Goal: Information Seeking & Learning: Learn about a topic

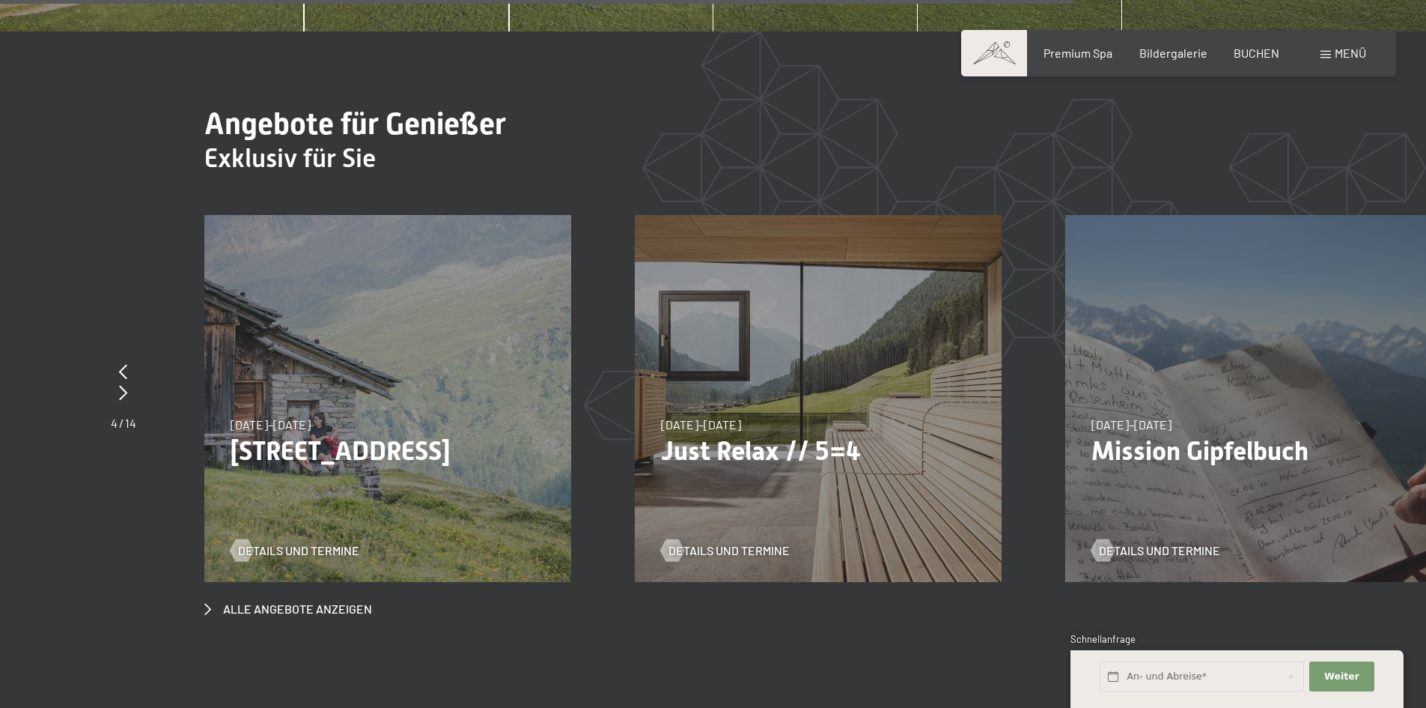
scroll to position [5841, 0]
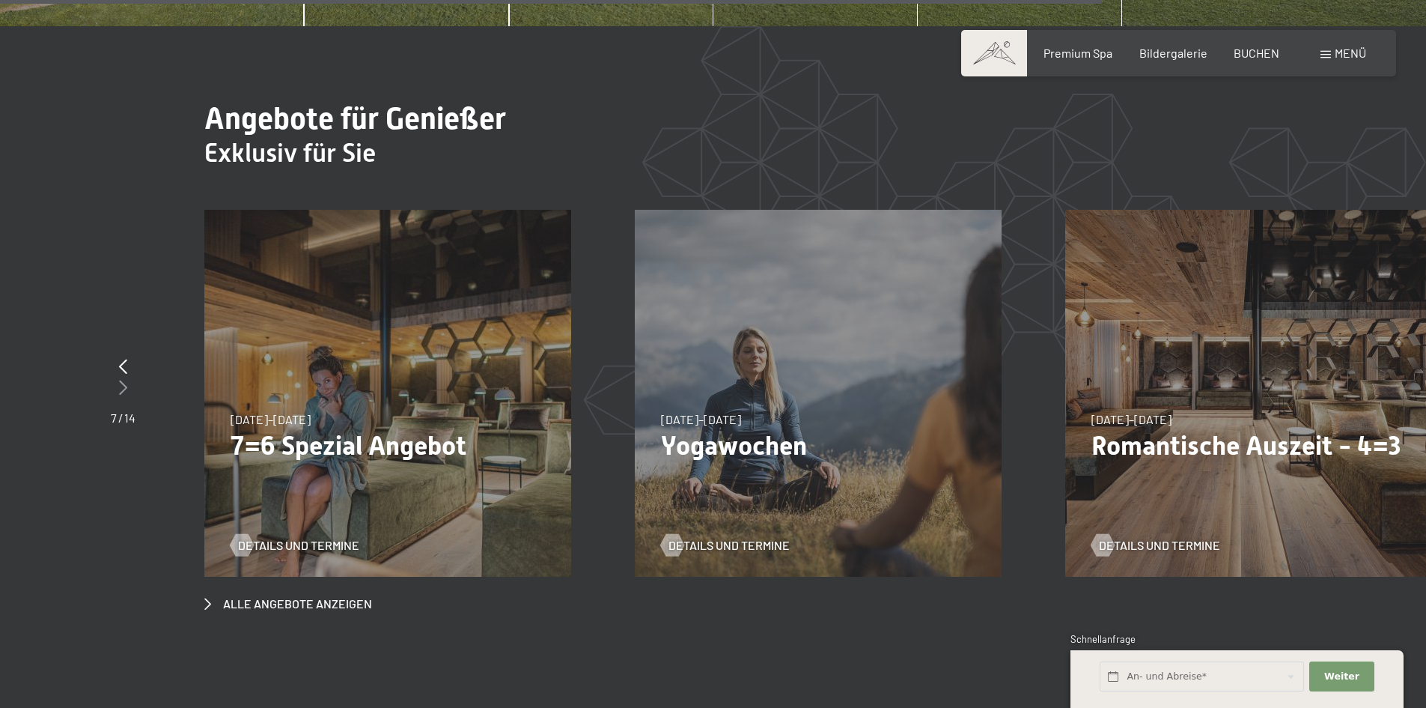
click at [122, 380] on icon at bounding box center [123, 387] width 8 height 15
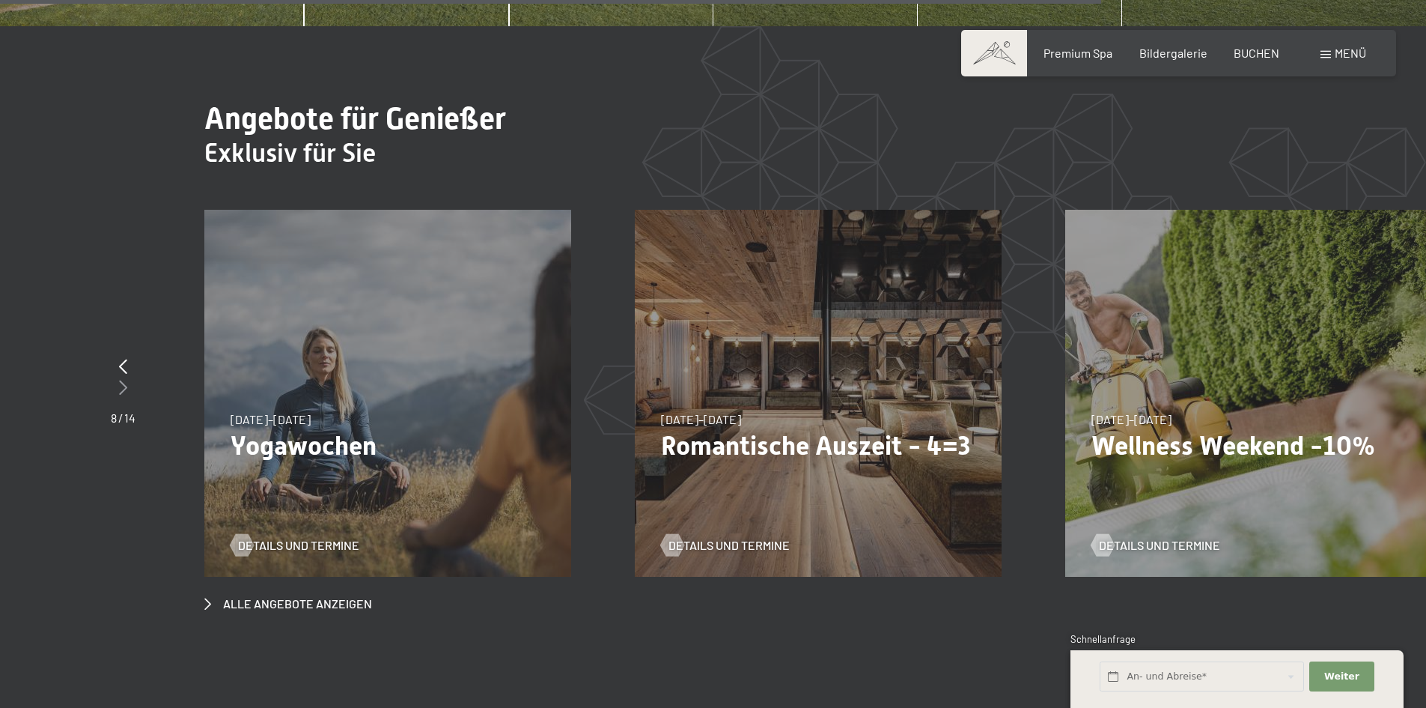
click at [122, 380] on icon at bounding box center [123, 387] width 8 height 15
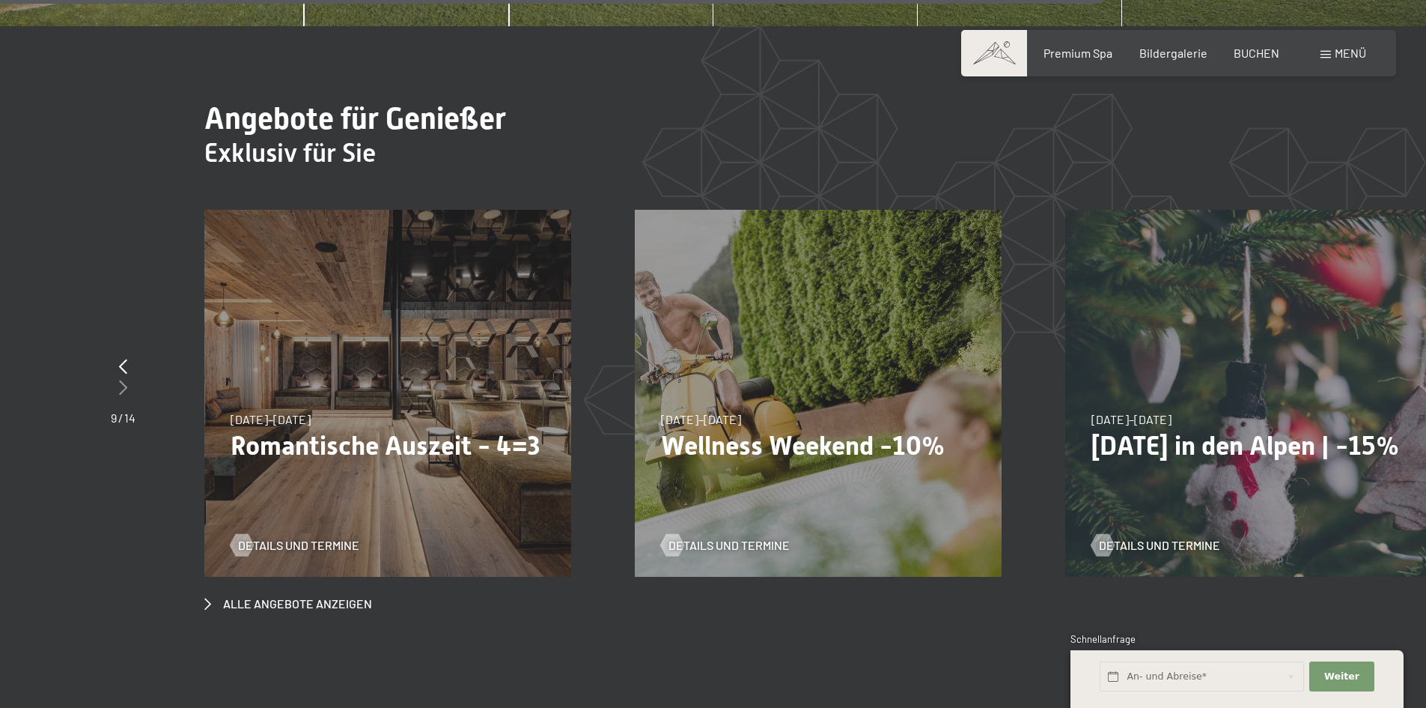
click at [122, 380] on icon at bounding box center [123, 387] width 8 height 15
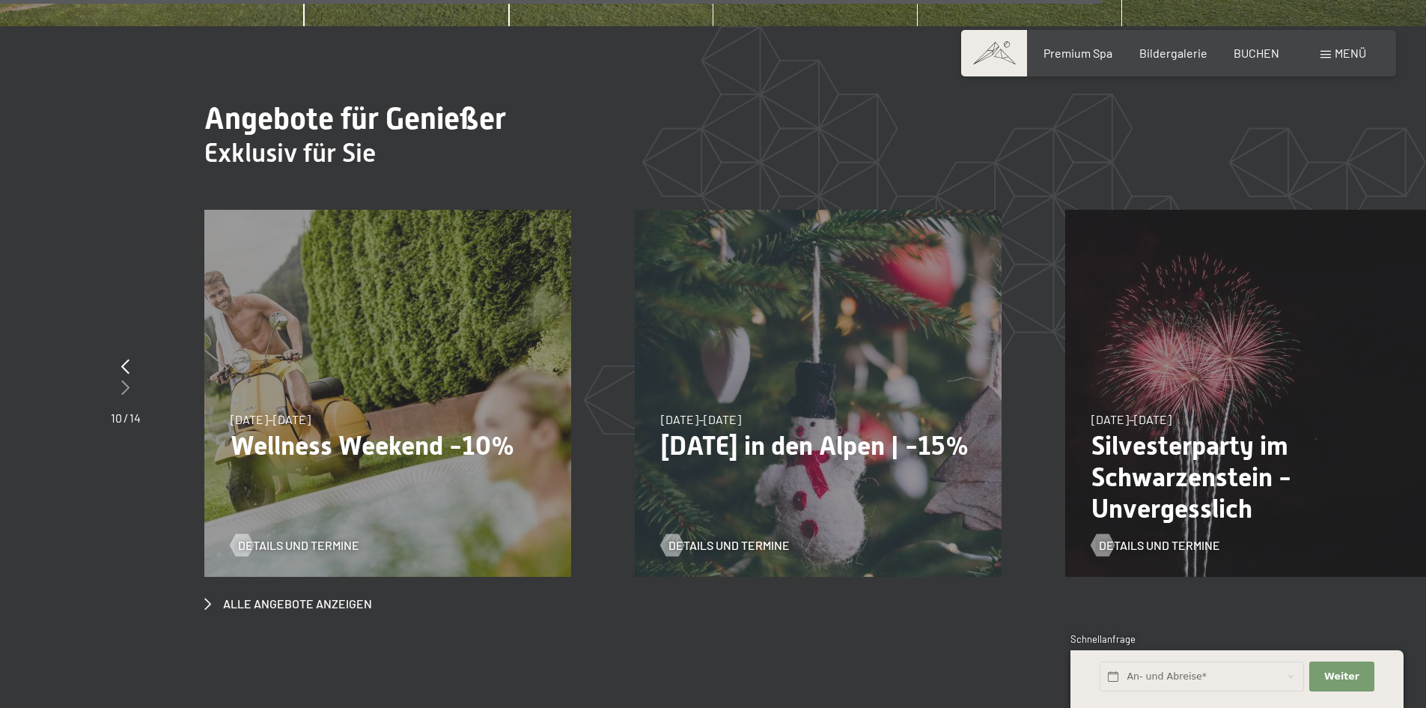
click at [122, 380] on icon at bounding box center [125, 387] width 8 height 15
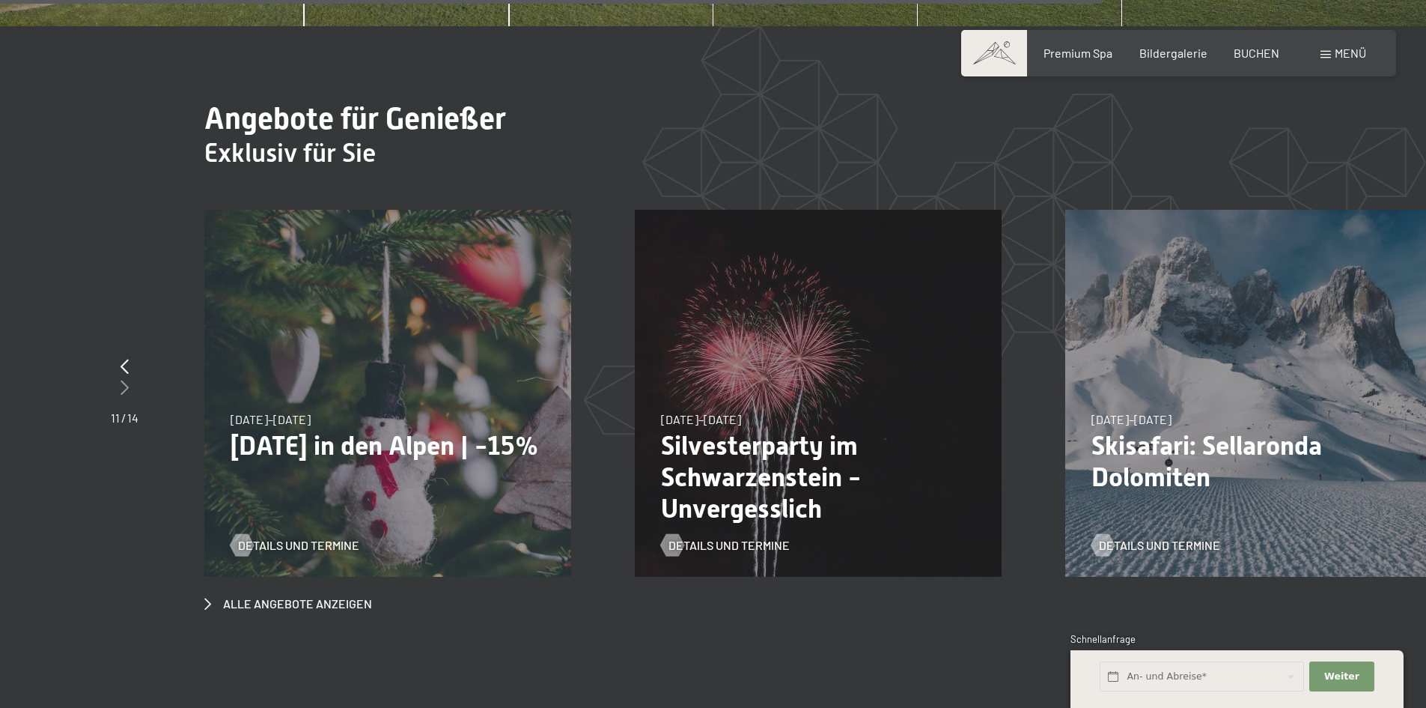
click at [122, 380] on icon at bounding box center [125, 387] width 8 height 15
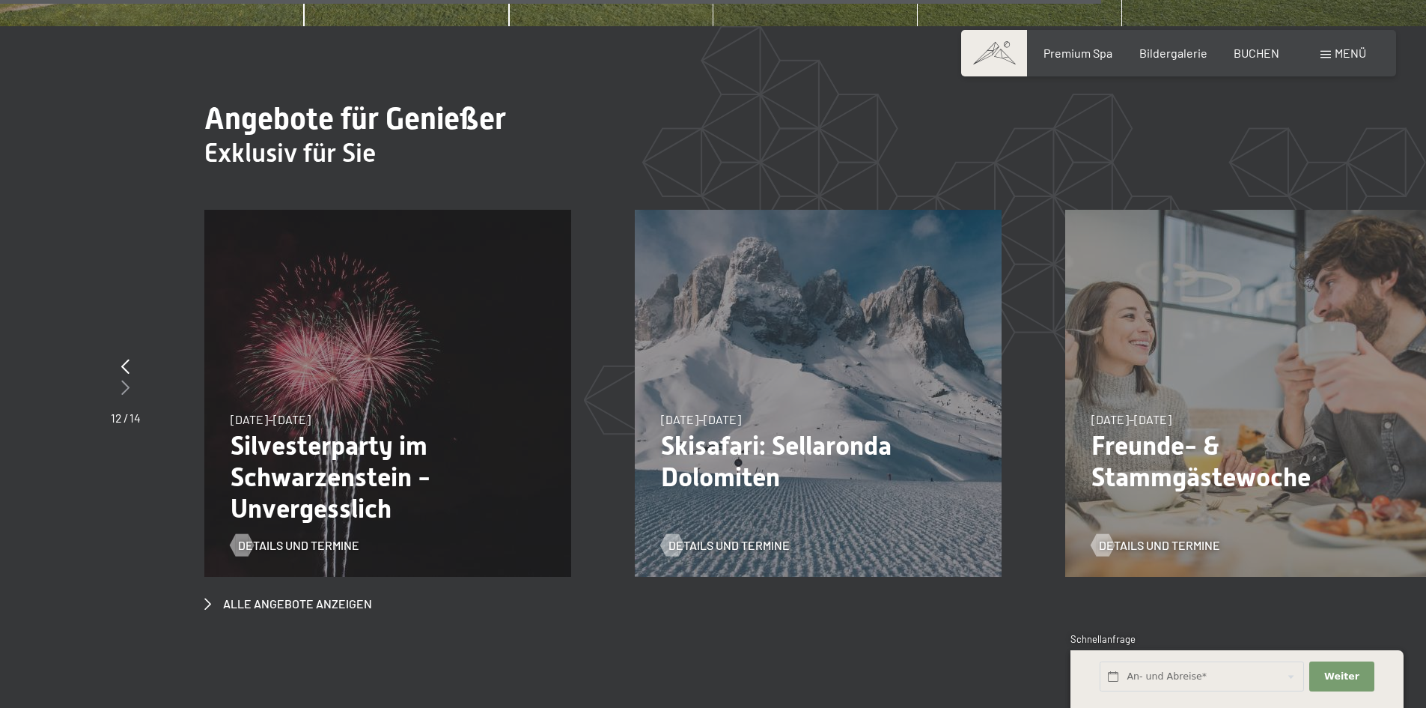
click at [122, 380] on icon at bounding box center [125, 387] width 8 height 15
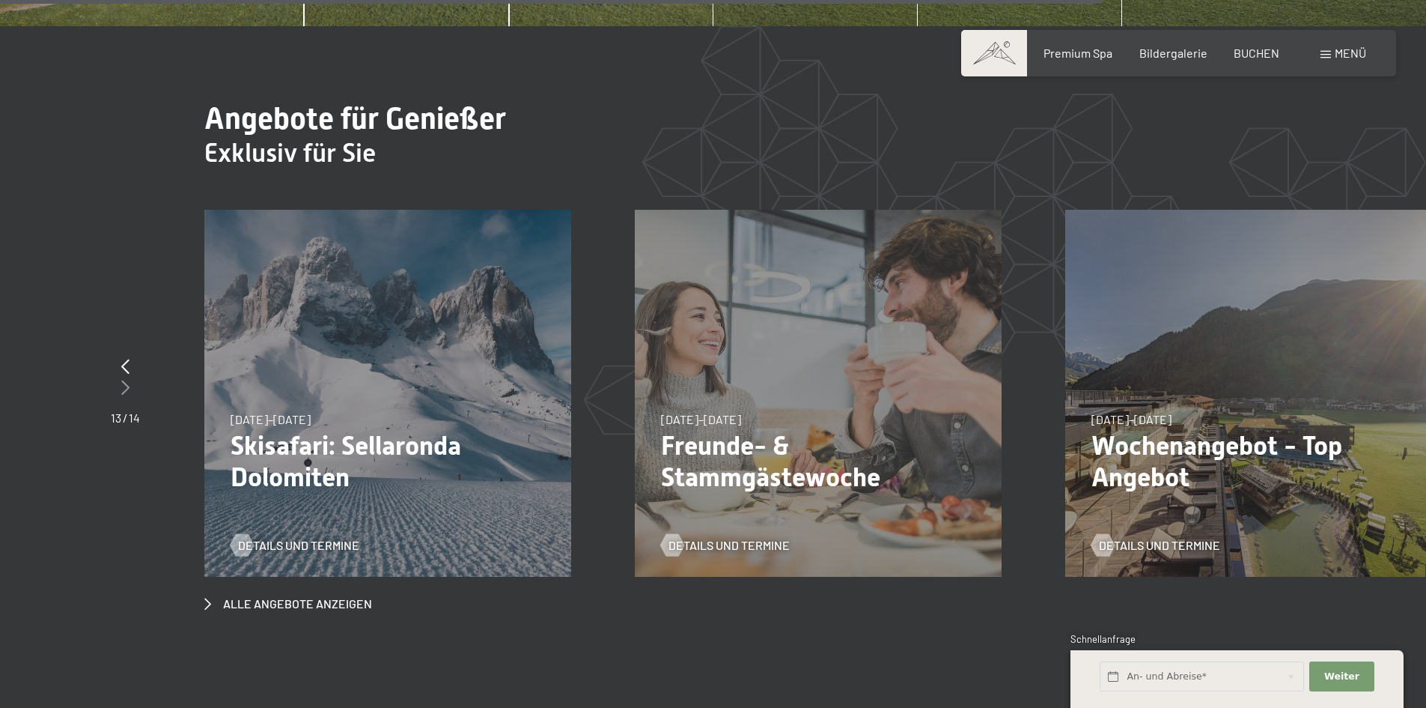
click at [122, 380] on icon at bounding box center [125, 387] width 8 height 15
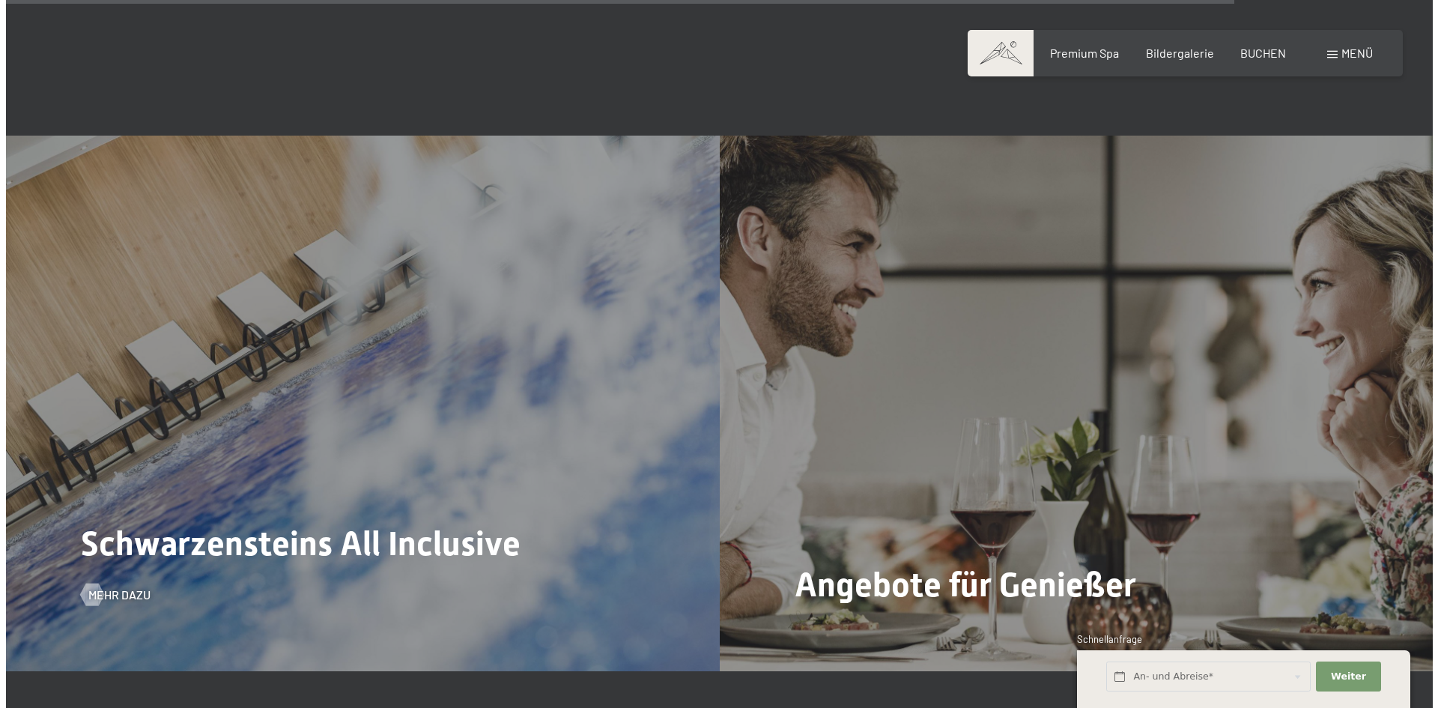
scroll to position [6590, 0]
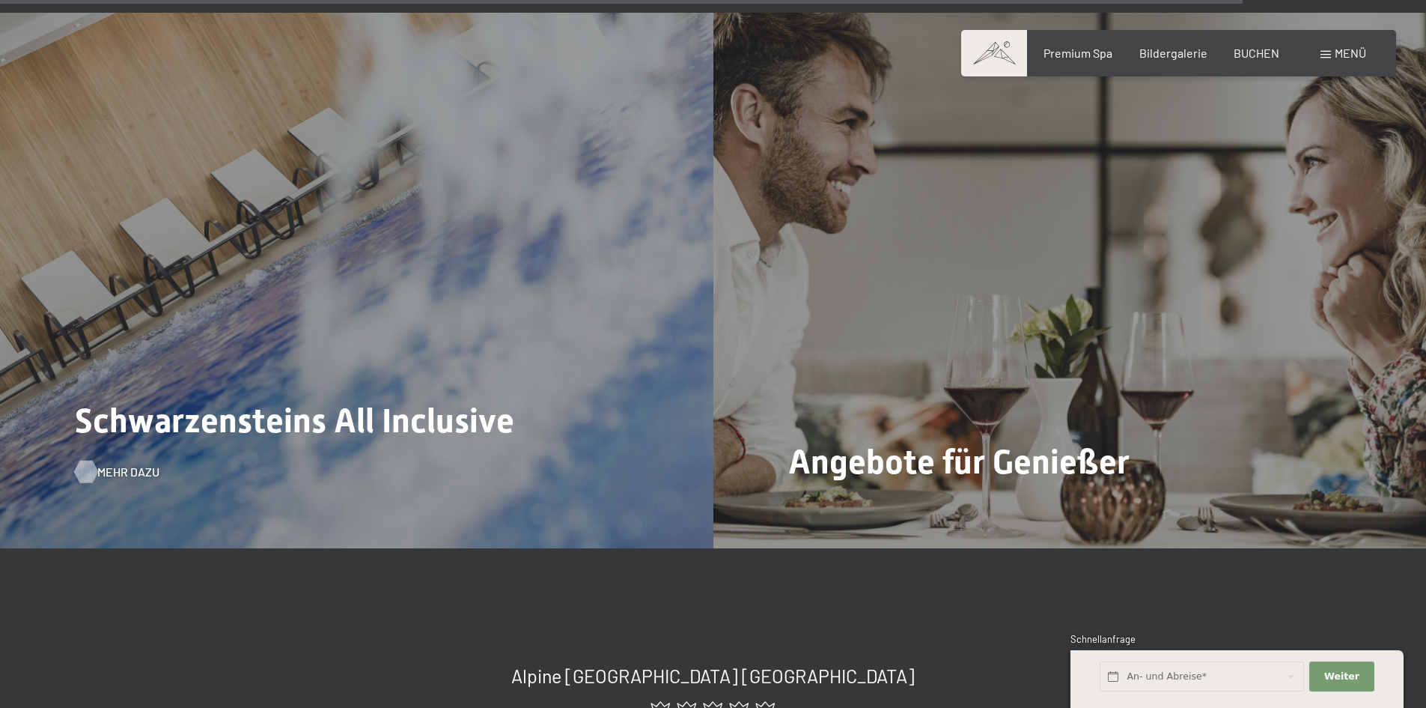
click at [143, 464] on span "Mehr dazu" at bounding box center [128, 472] width 62 height 16
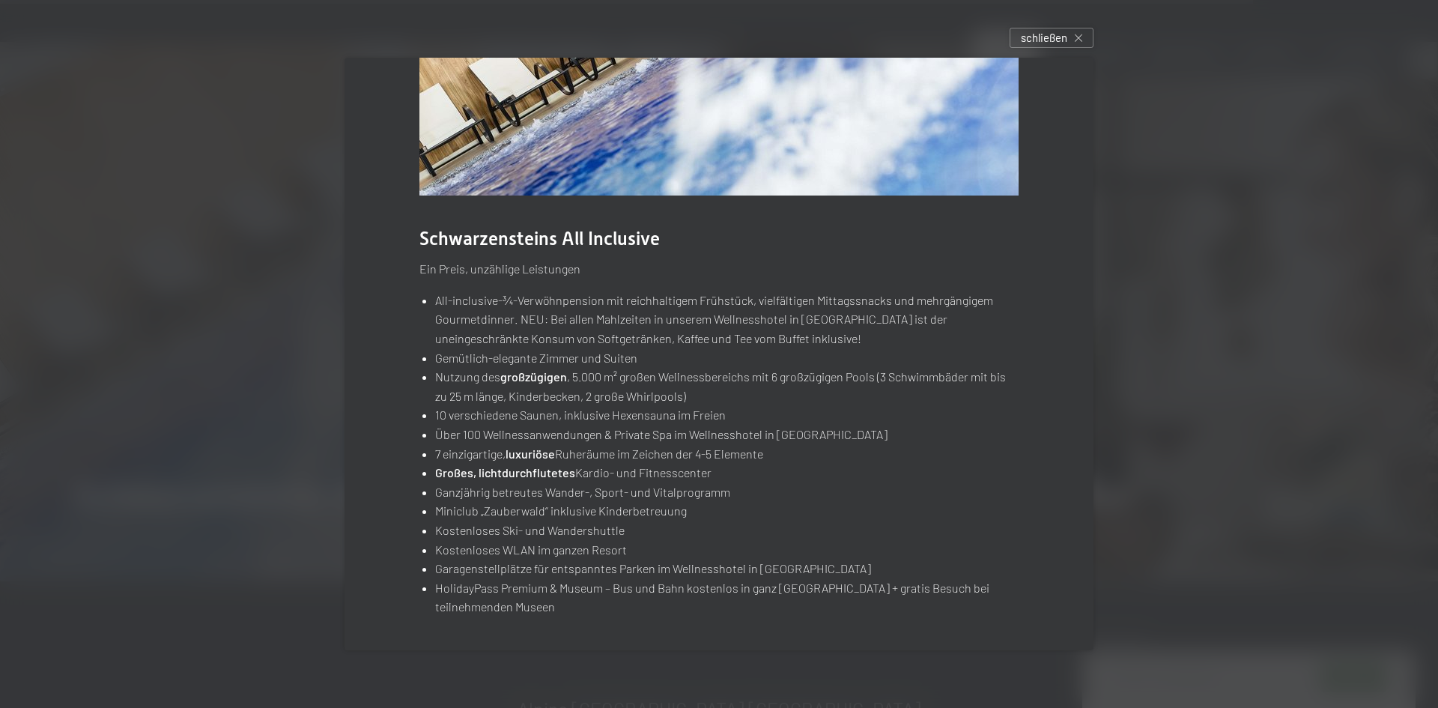
scroll to position [0, 0]
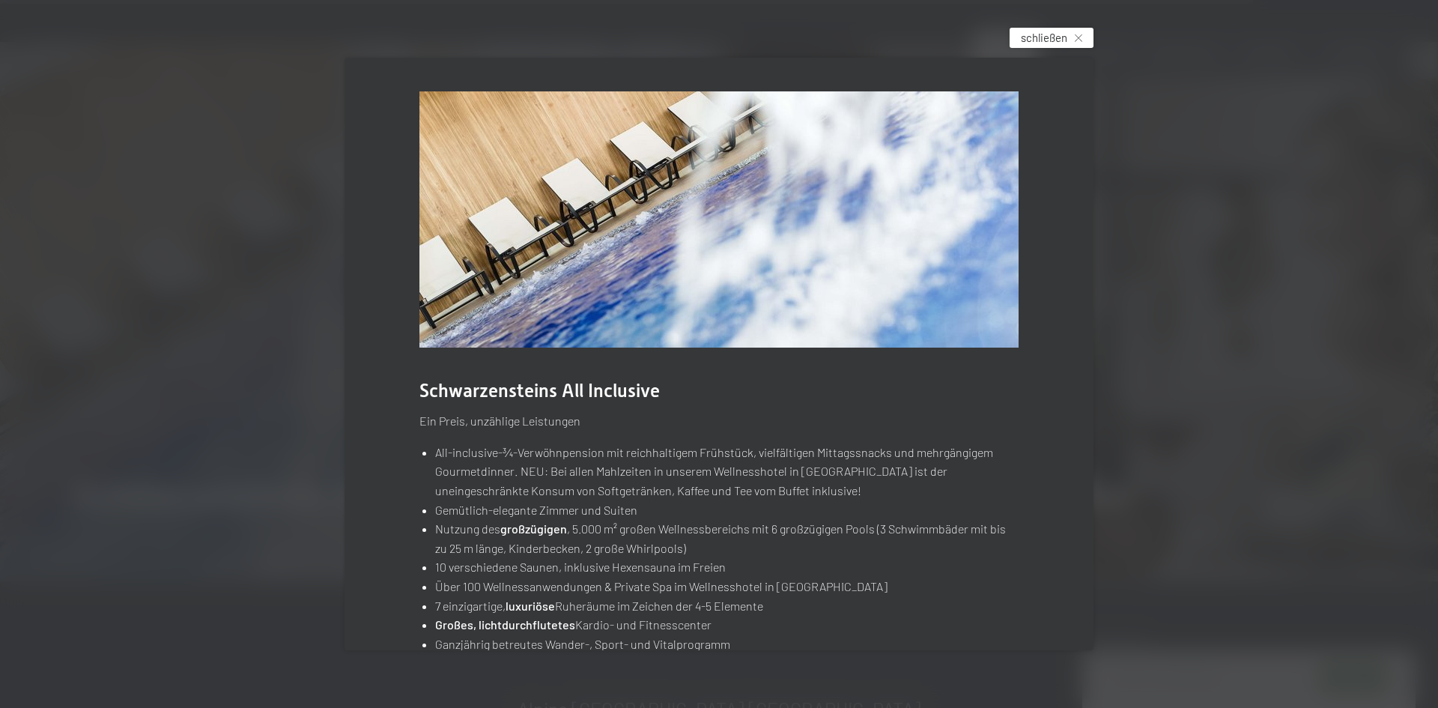
click at [1043, 37] on span "schließen" at bounding box center [1044, 38] width 46 height 16
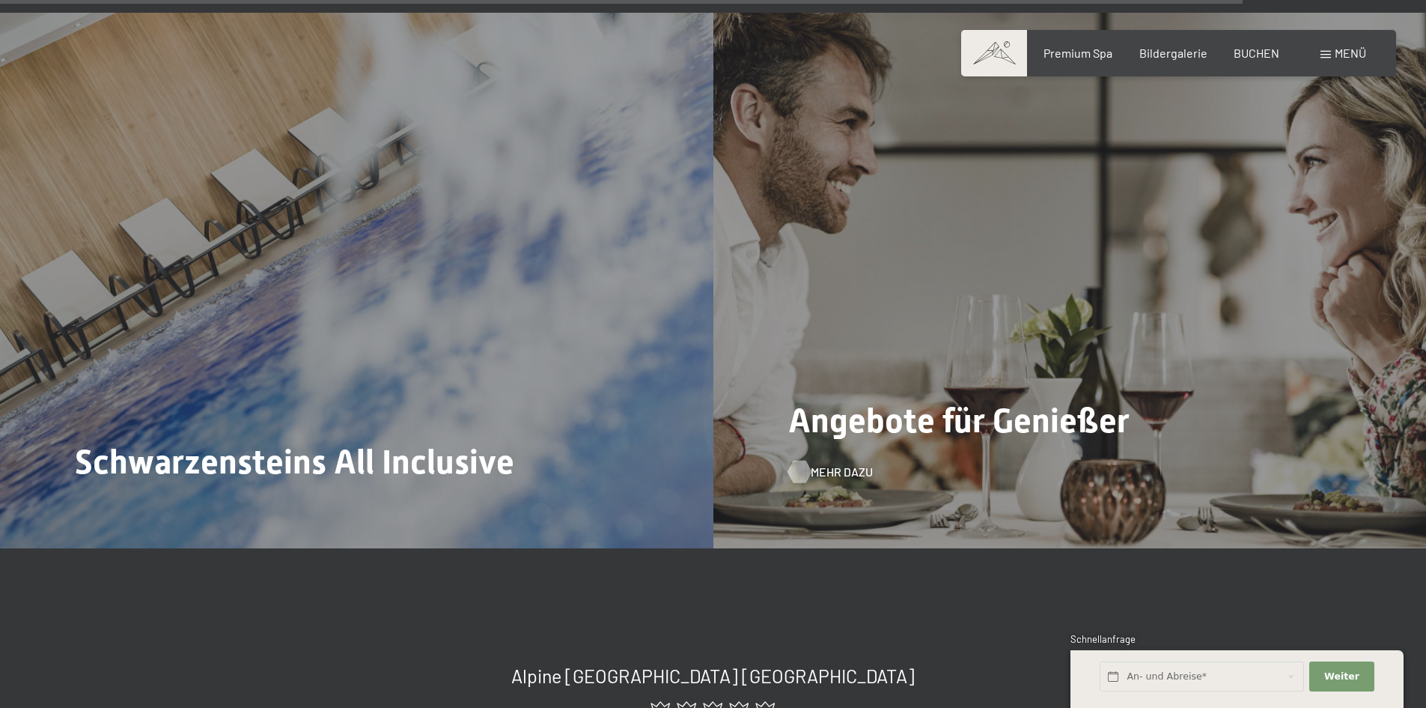
click at [846, 464] on span "Mehr dazu" at bounding box center [842, 472] width 62 height 16
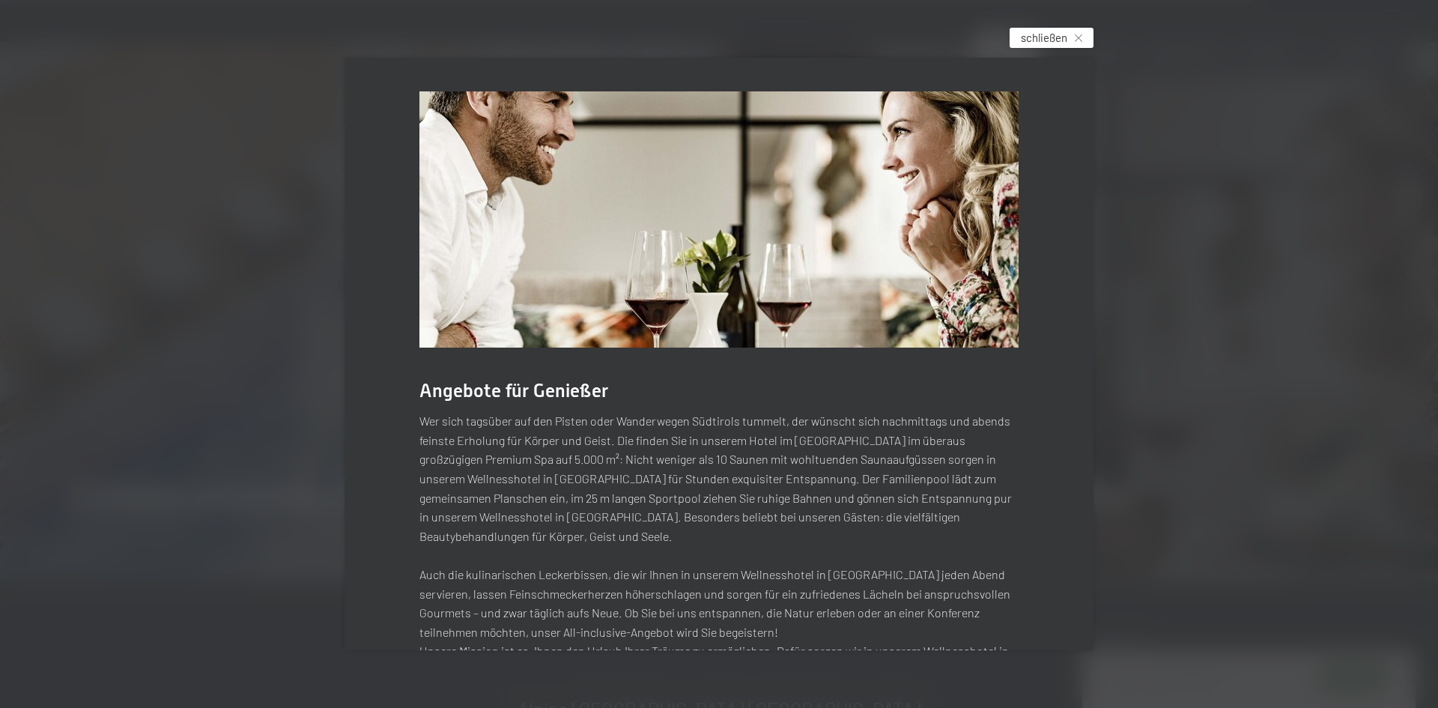
click at [1042, 36] on span "schließen" at bounding box center [1044, 38] width 46 height 16
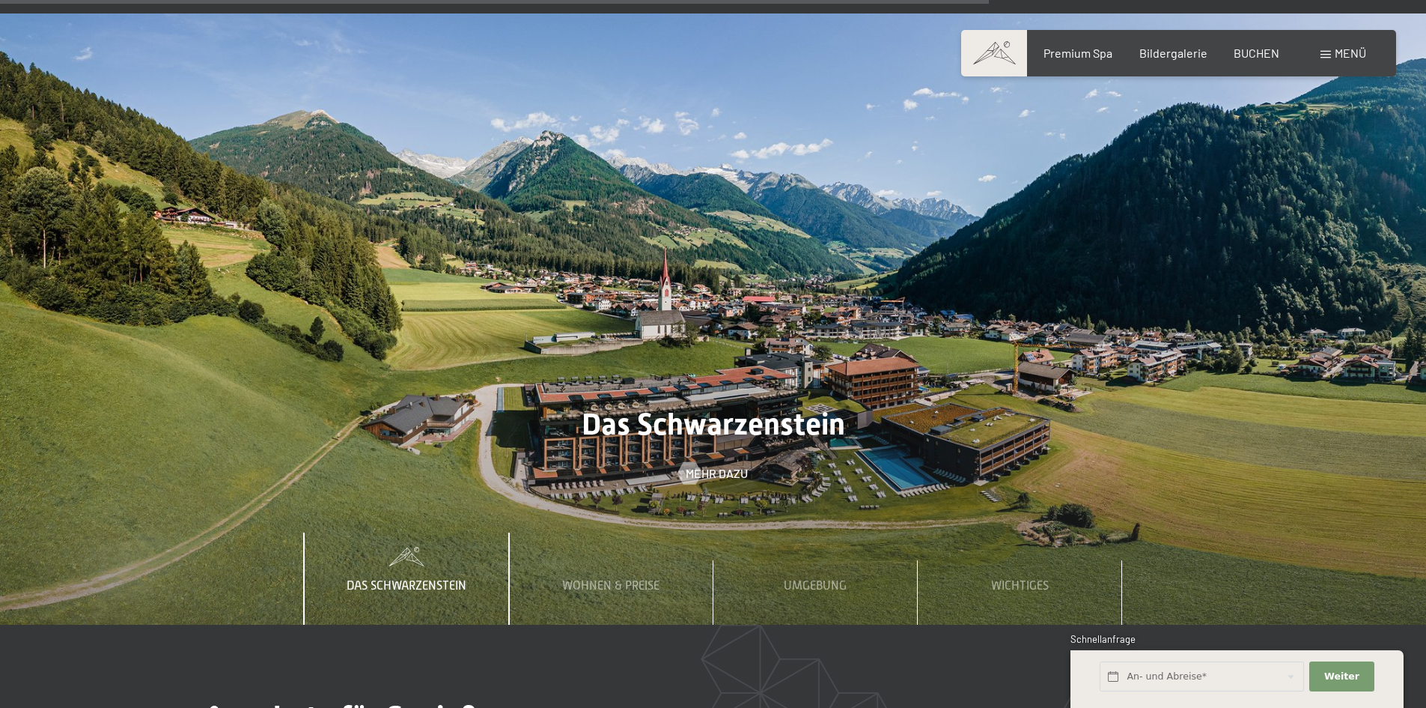
scroll to position [5242, 0]
click at [607, 580] on span "Wohnen & Preise" at bounding box center [610, 586] width 97 height 13
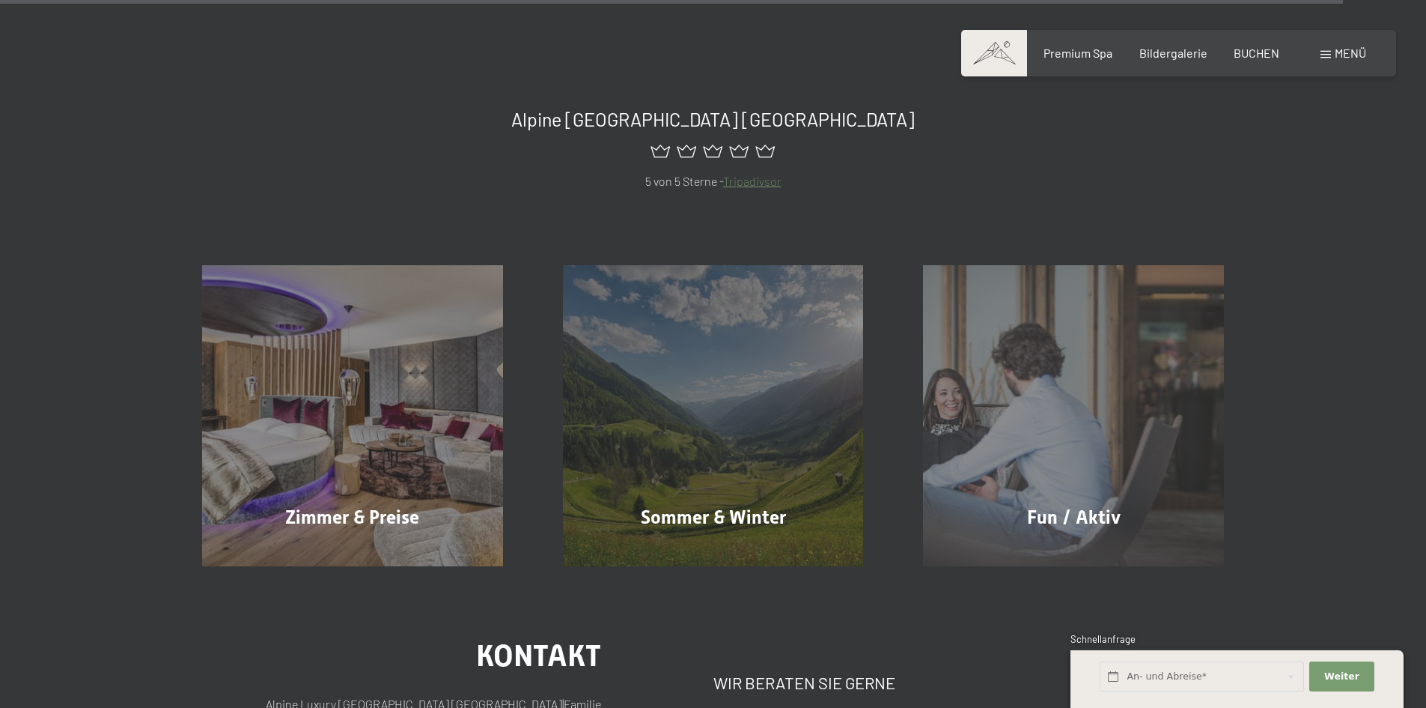
scroll to position [7189, 0]
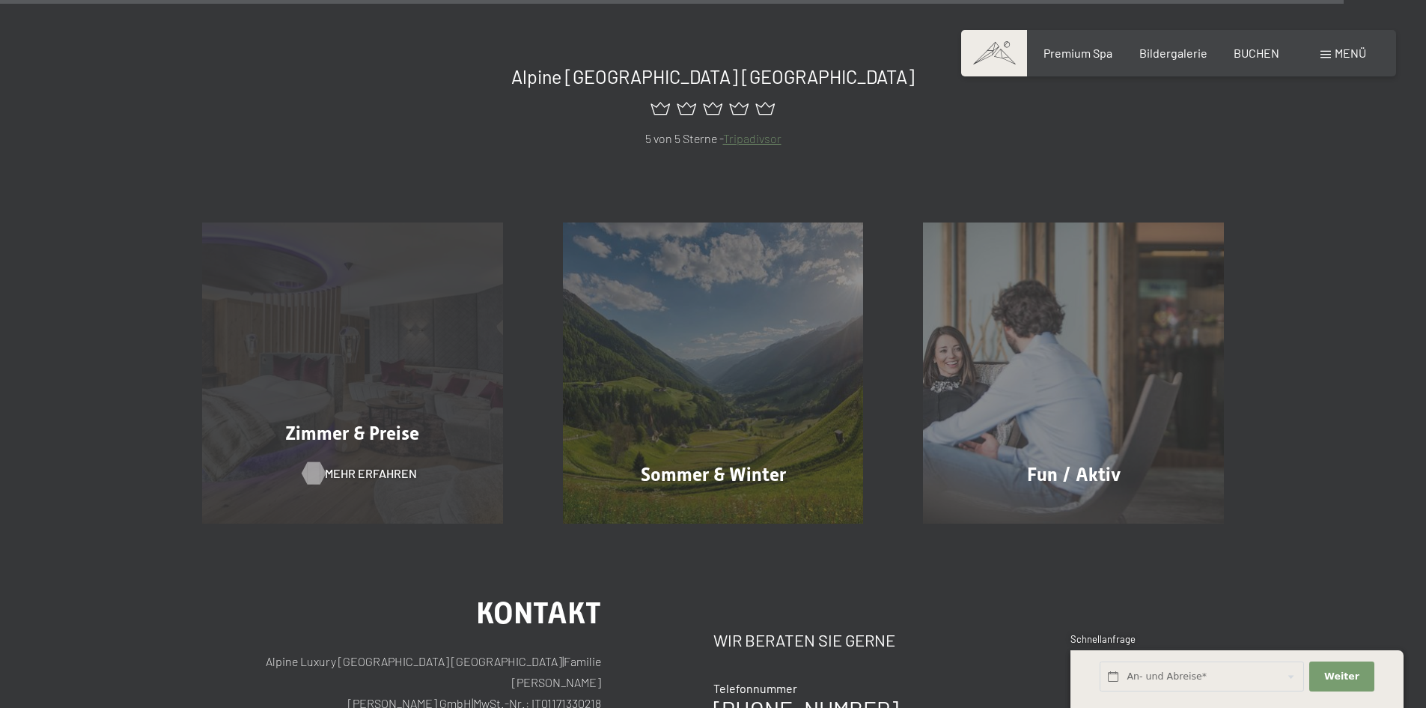
click at [381, 465] on span "Mehr erfahren" at bounding box center [371, 473] width 92 height 16
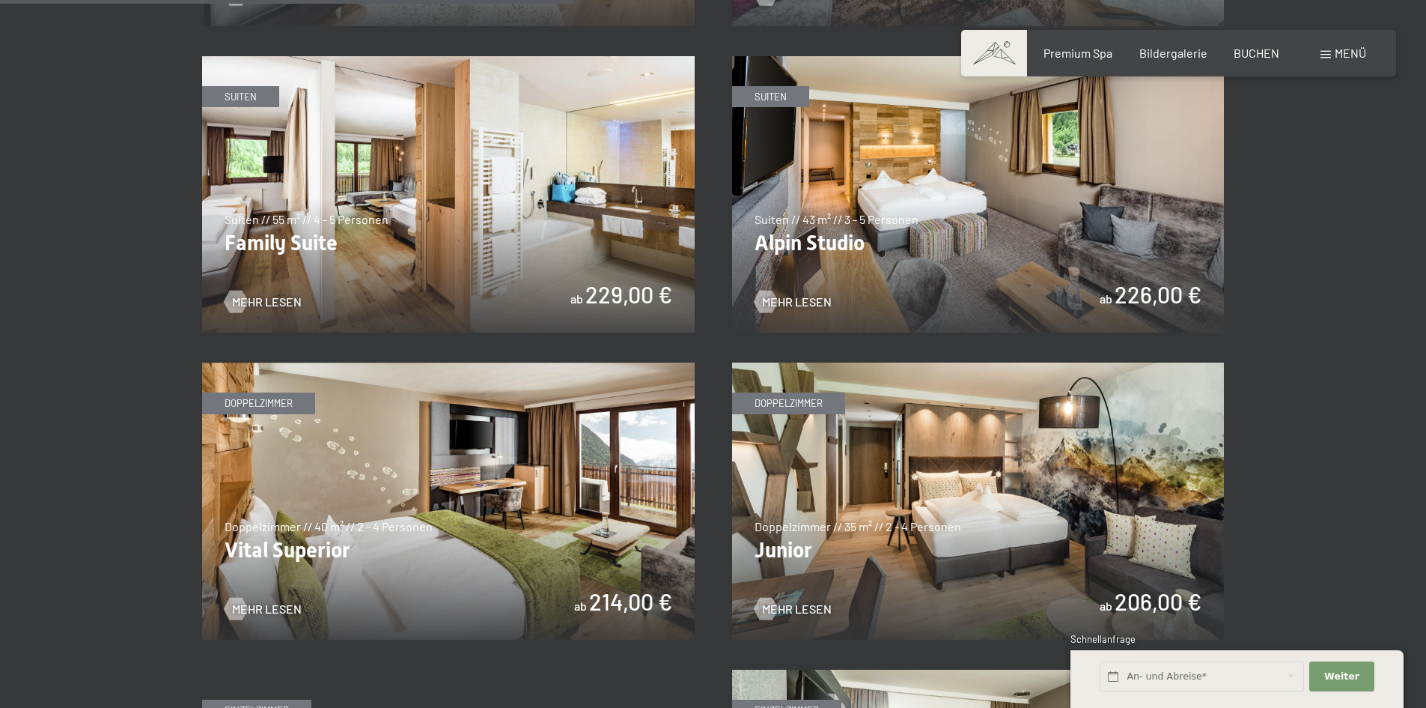
scroll to position [1797, 0]
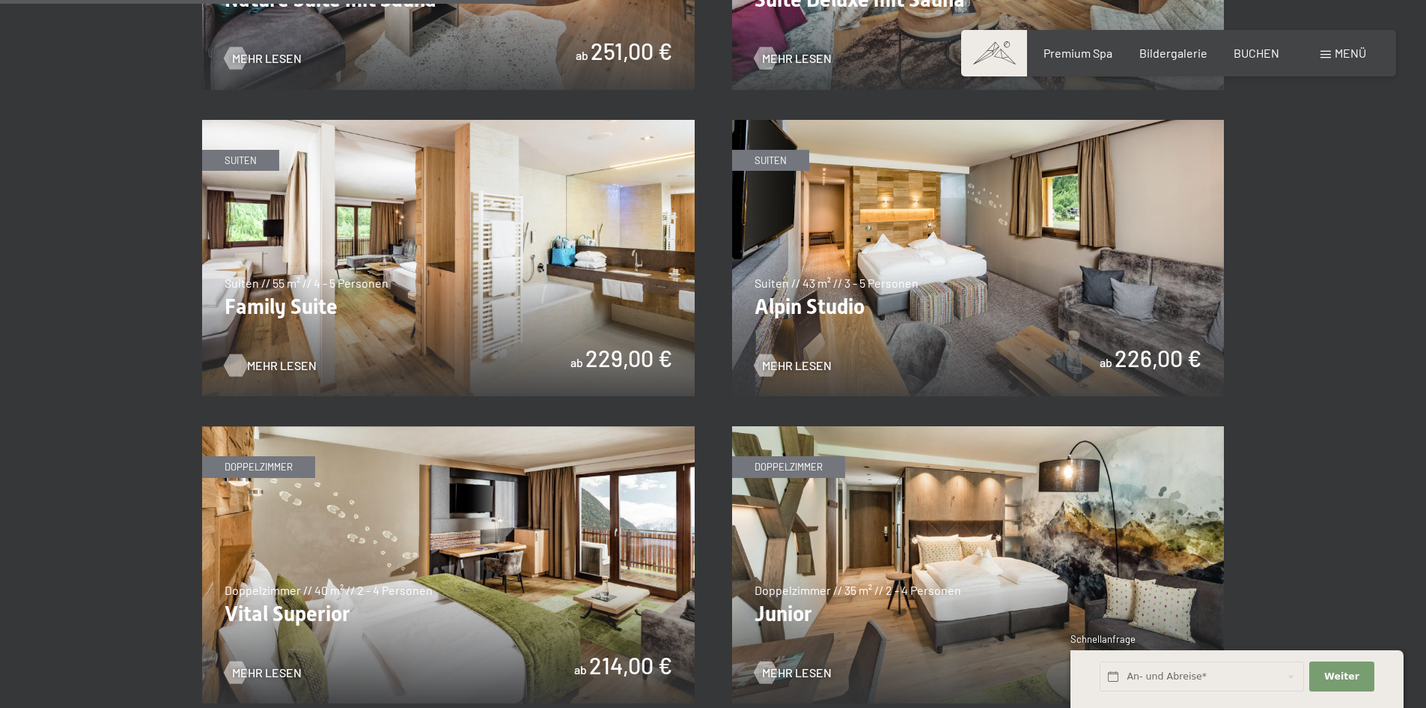
click at [263, 363] on span "Mehr Lesen" at bounding box center [282, 365] width 70 height 16
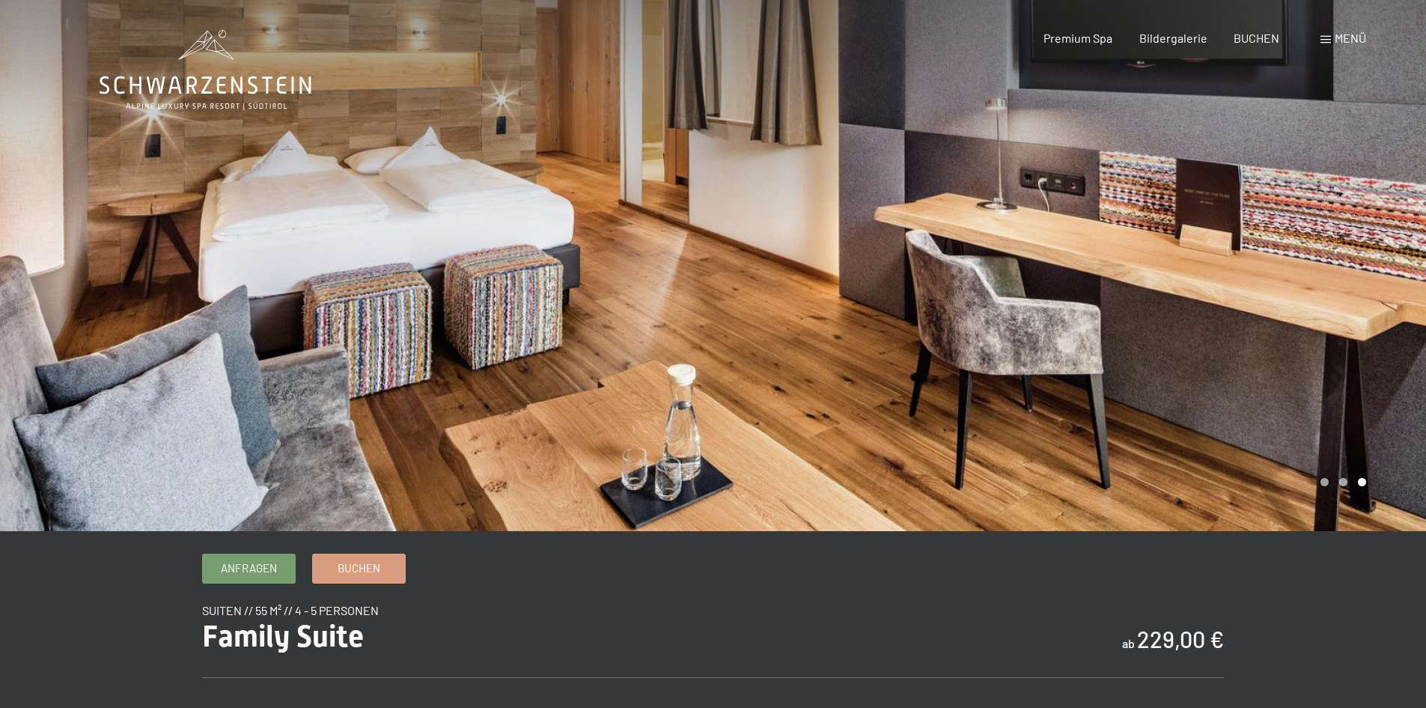
click at [860, 252] on div at bounding box center [1071, 265] width 714 height 531
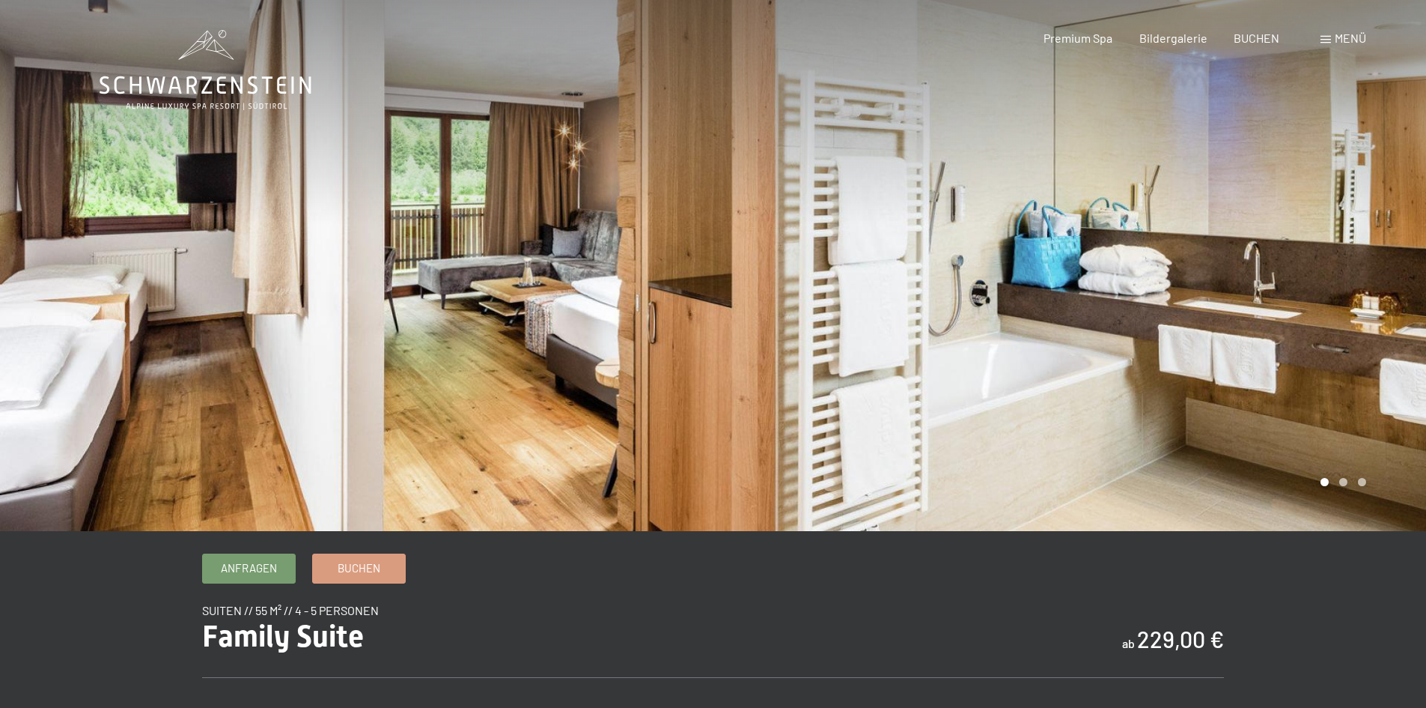
click at [946, 304] on div at bounding box center [1071, 265] width 714 height 531
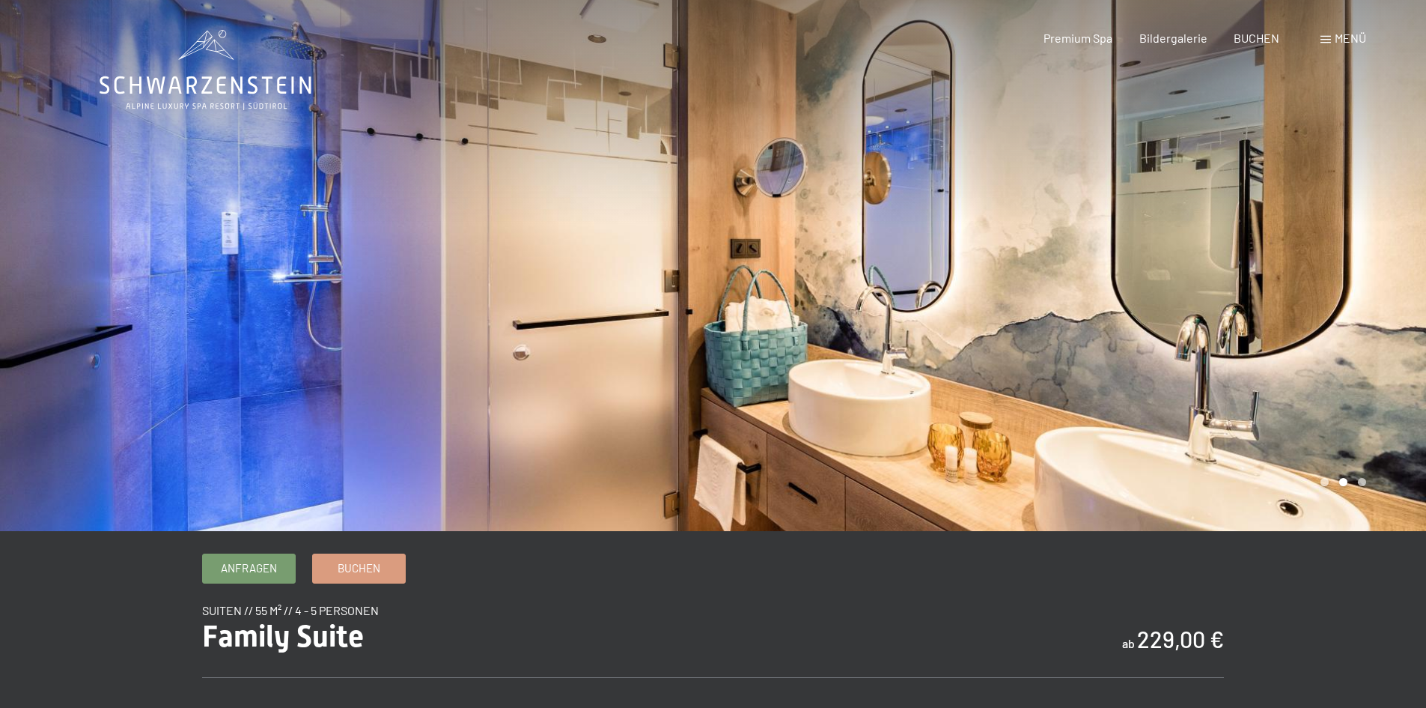
click at [946, 304] on div at bounding box center [1071, 265] width 714 height 531
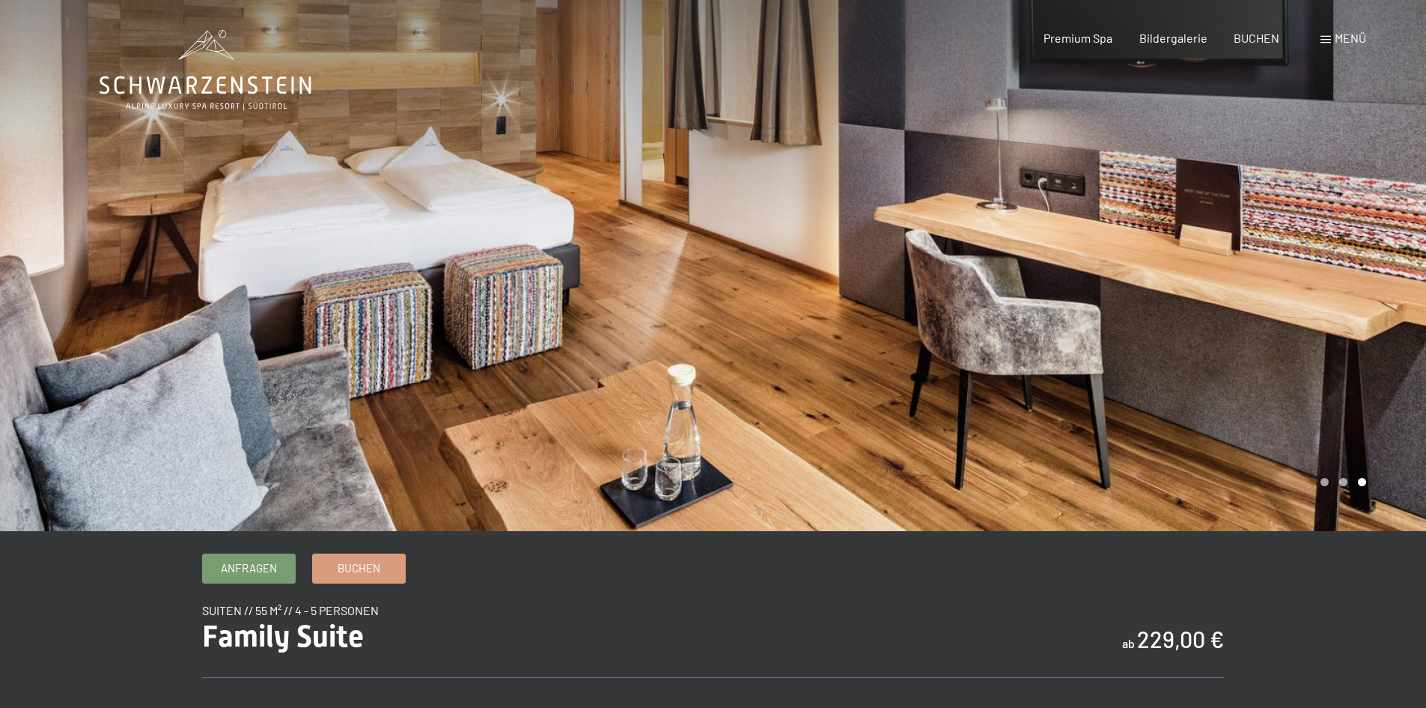
click at [946, 304] on div at bounding box center [1071, 265] width 714 height 531
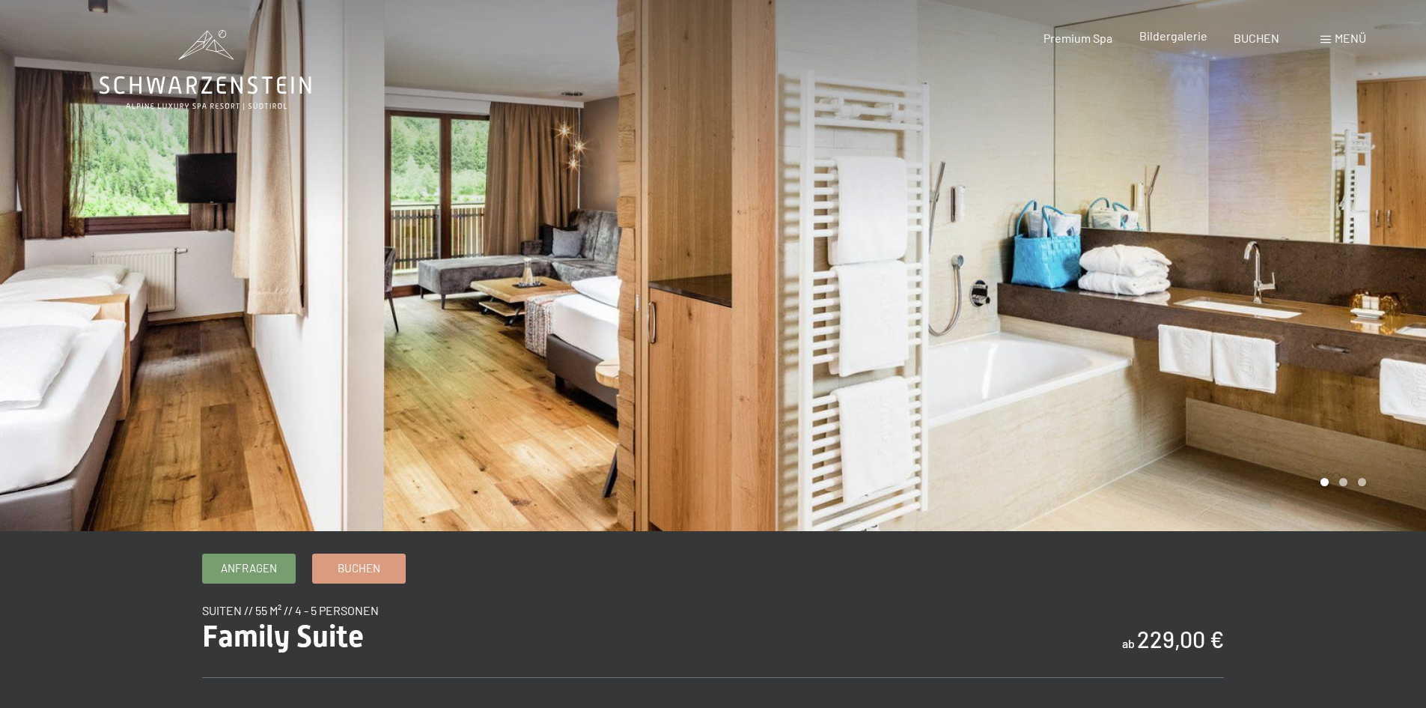
click at [1168, 39] on span "Bildergalerie" at bounding box center [1174, 35] width 68 height 14
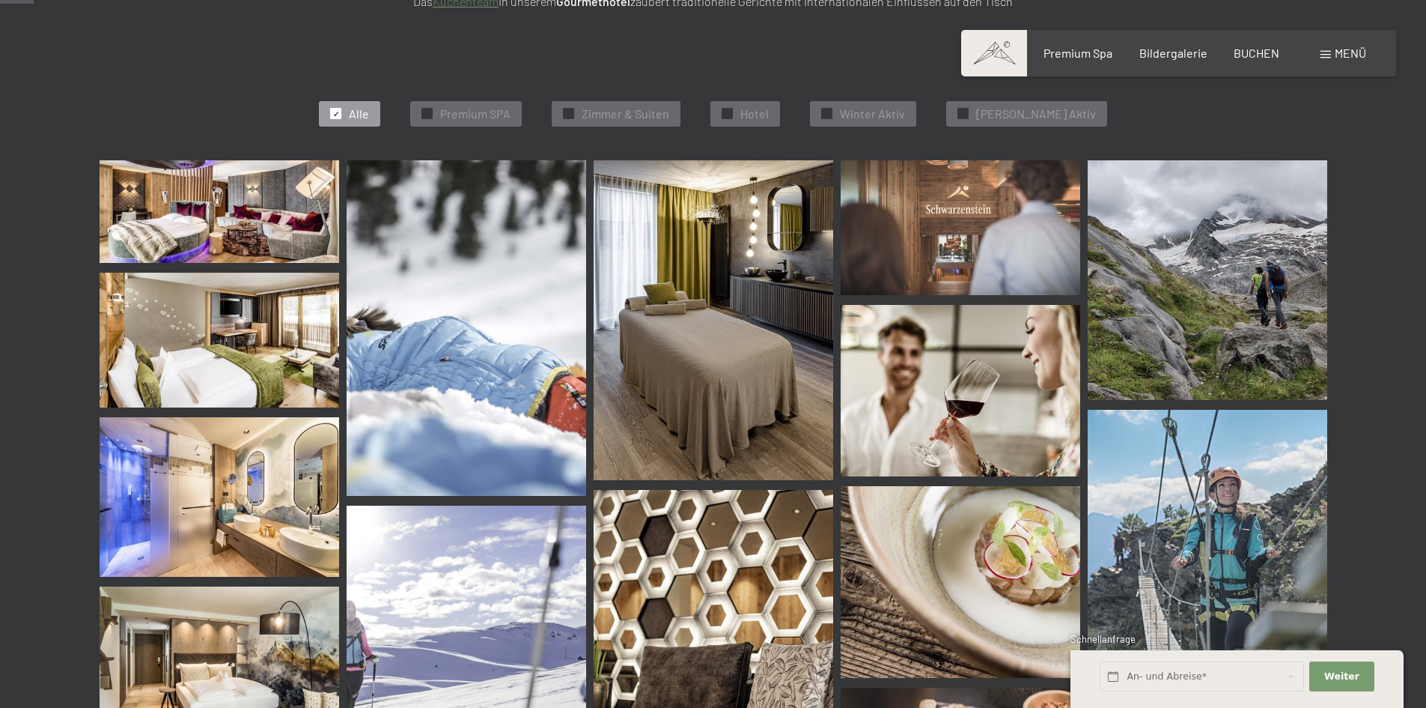
scroll to position [449, 0]
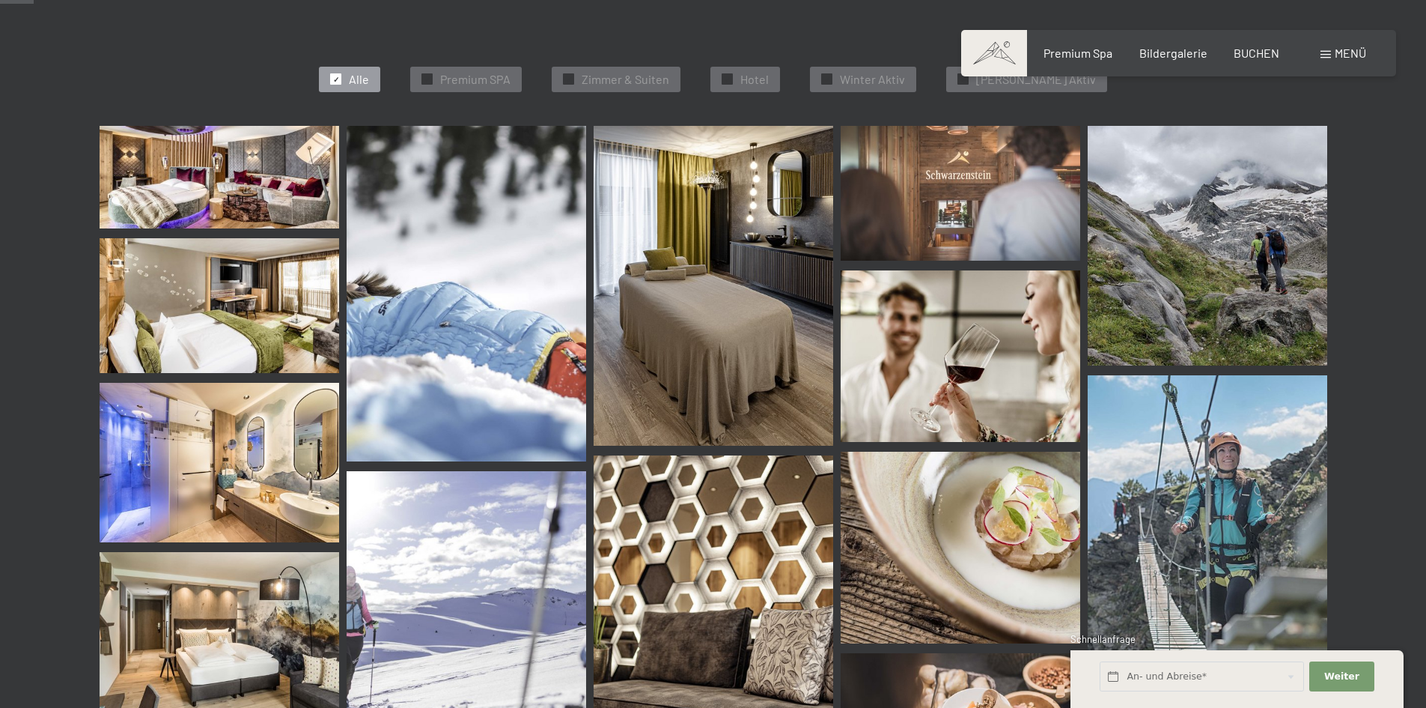
click at [229, 163] on img at bounding box center [220, 177] width 240 height 103
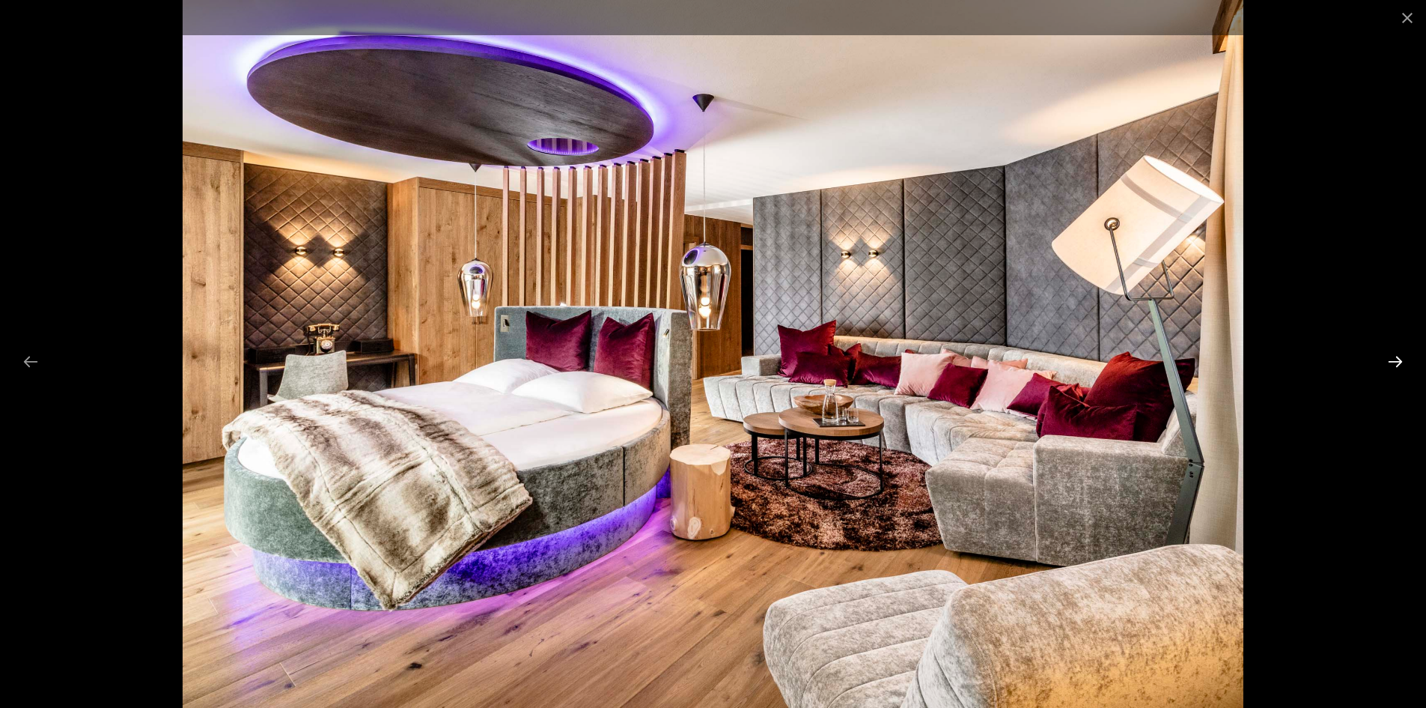
click at [1396, 362] on button "Next slide" at bounding box center [1395, 361] width 31 height 29
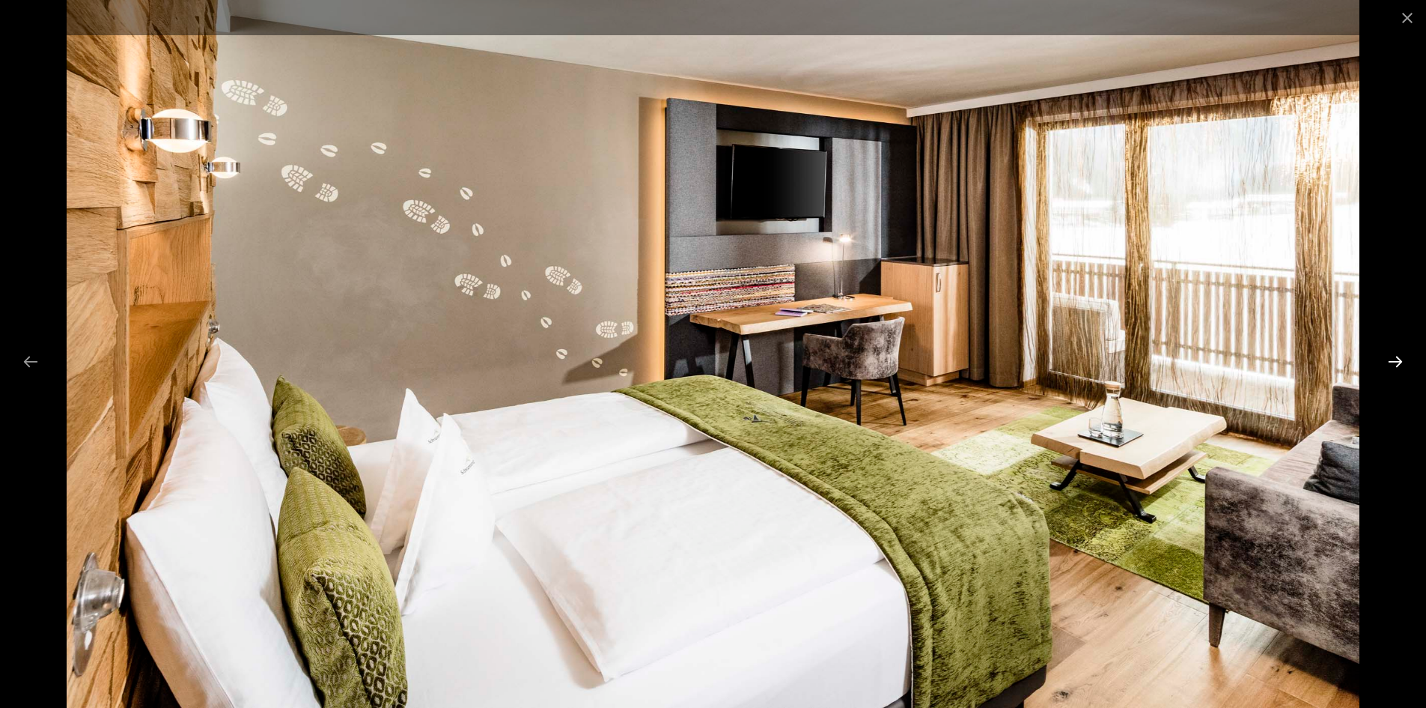
click at [1396, 362] on button "Next slide" at bounding box center [1395, 361] width 31 height 29
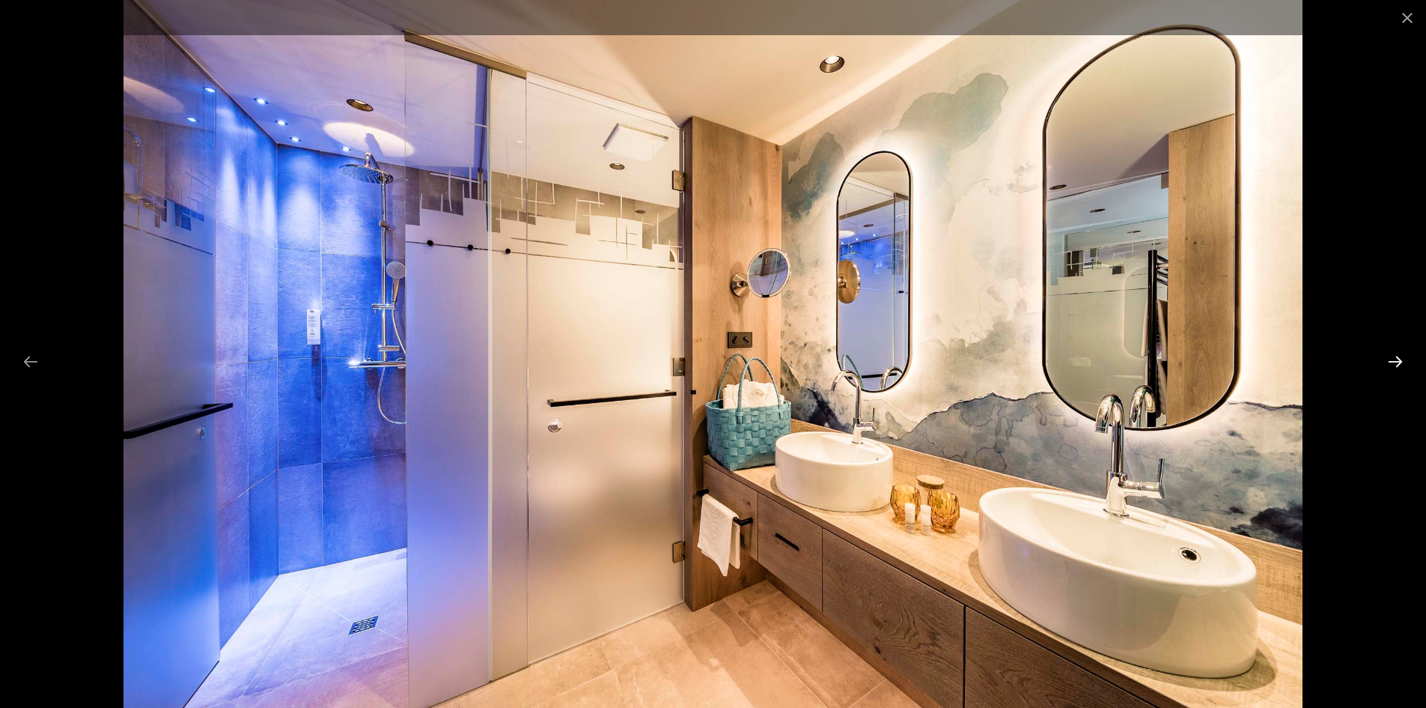
click at [1396, 362] on button "Next slide" at bounding box center [1395, 361] width 31 height 29
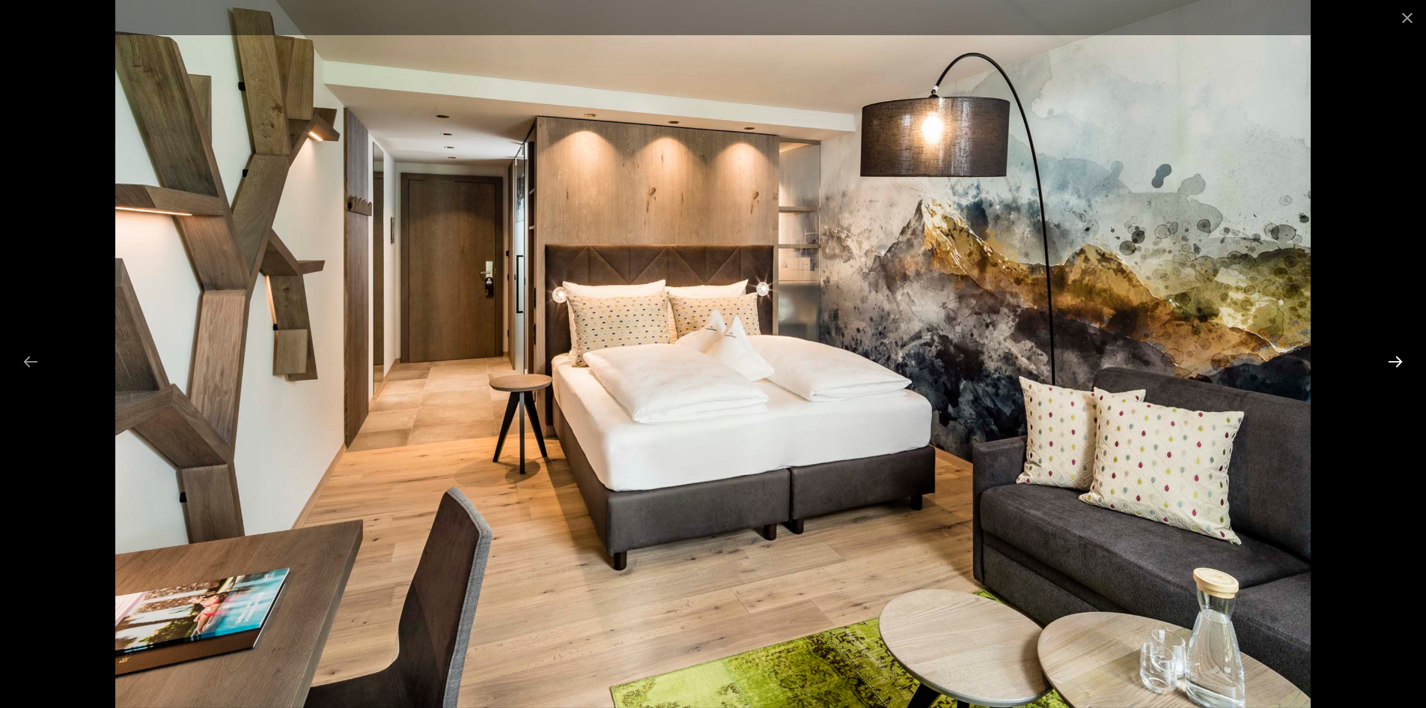
click at [1396, 362] on button "Next slide" at bounding box center [1395, 361] width 31 height 29
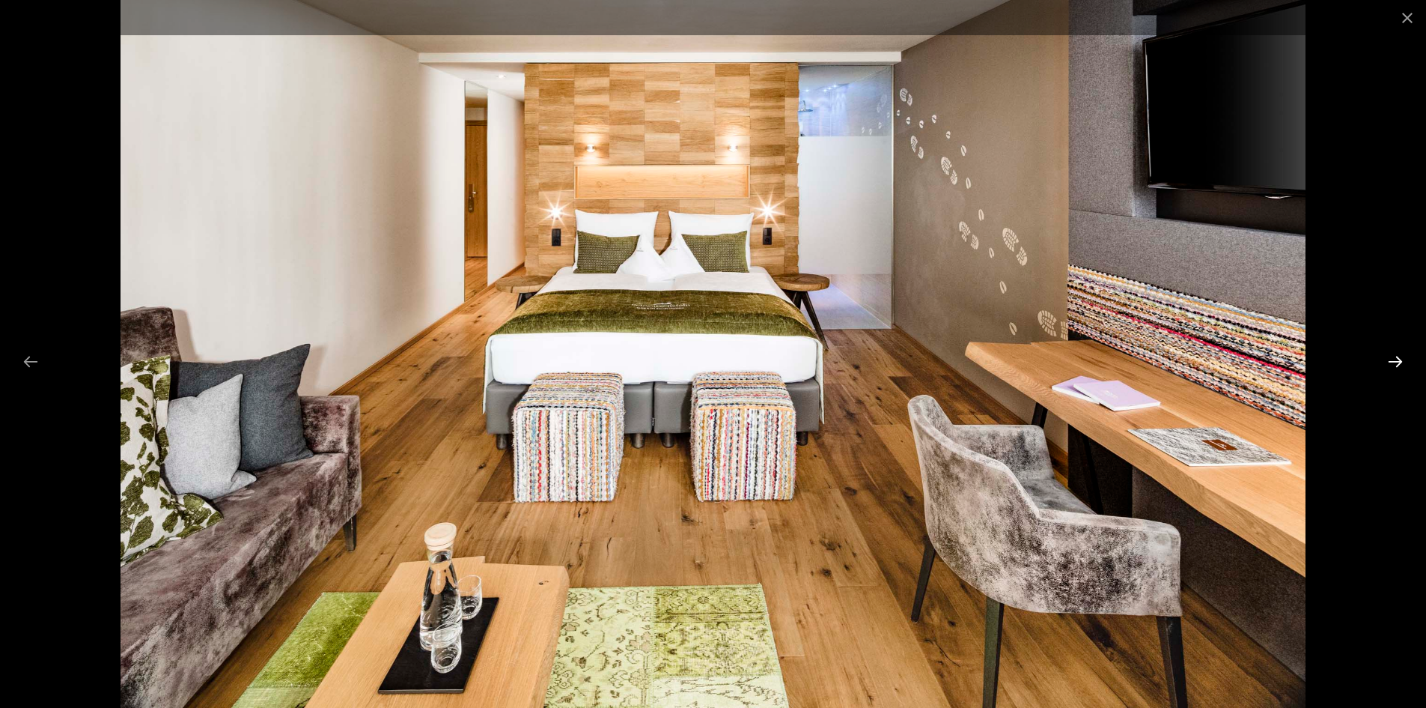
click at [1396, 362] on button "Next slide" at bounding box center [1395, 361] width 31 height 29
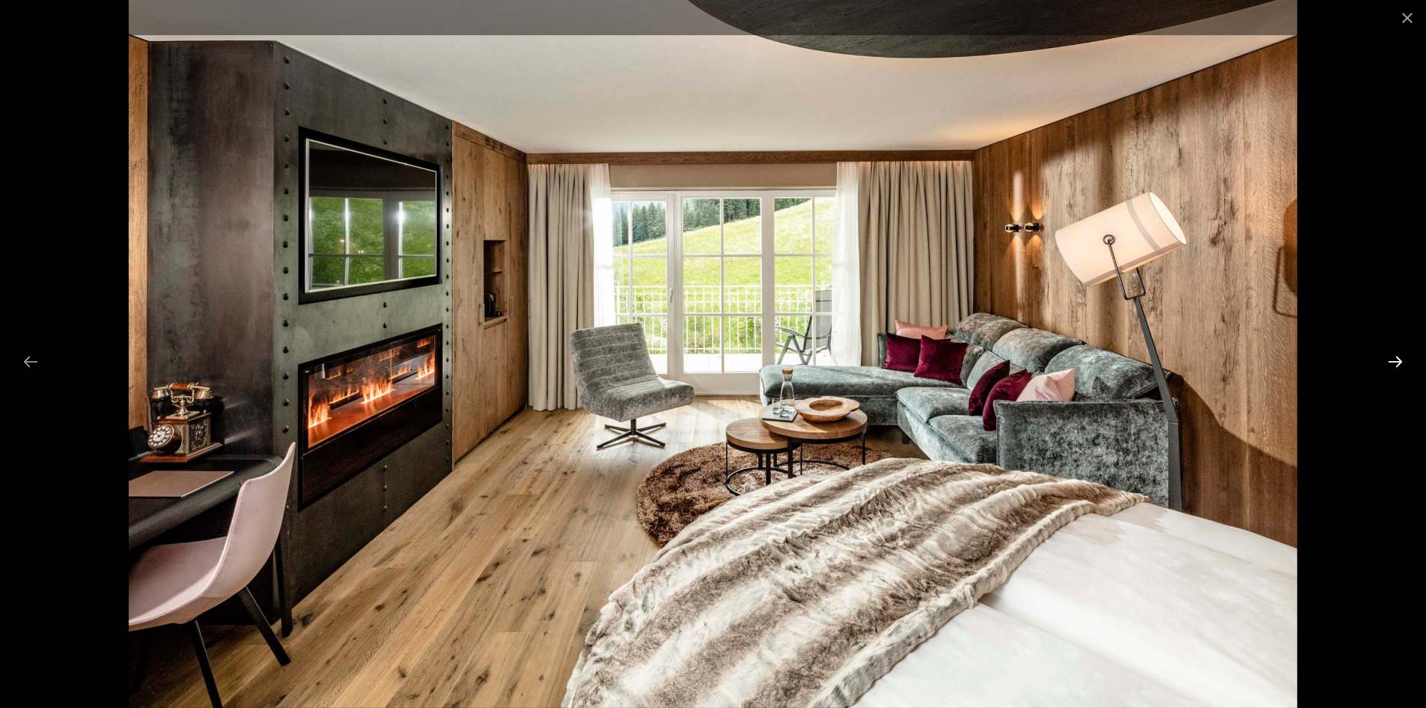
click at [1396, 362] on button "Next slide" at bounding box center [1395, 361] width 31 height 29
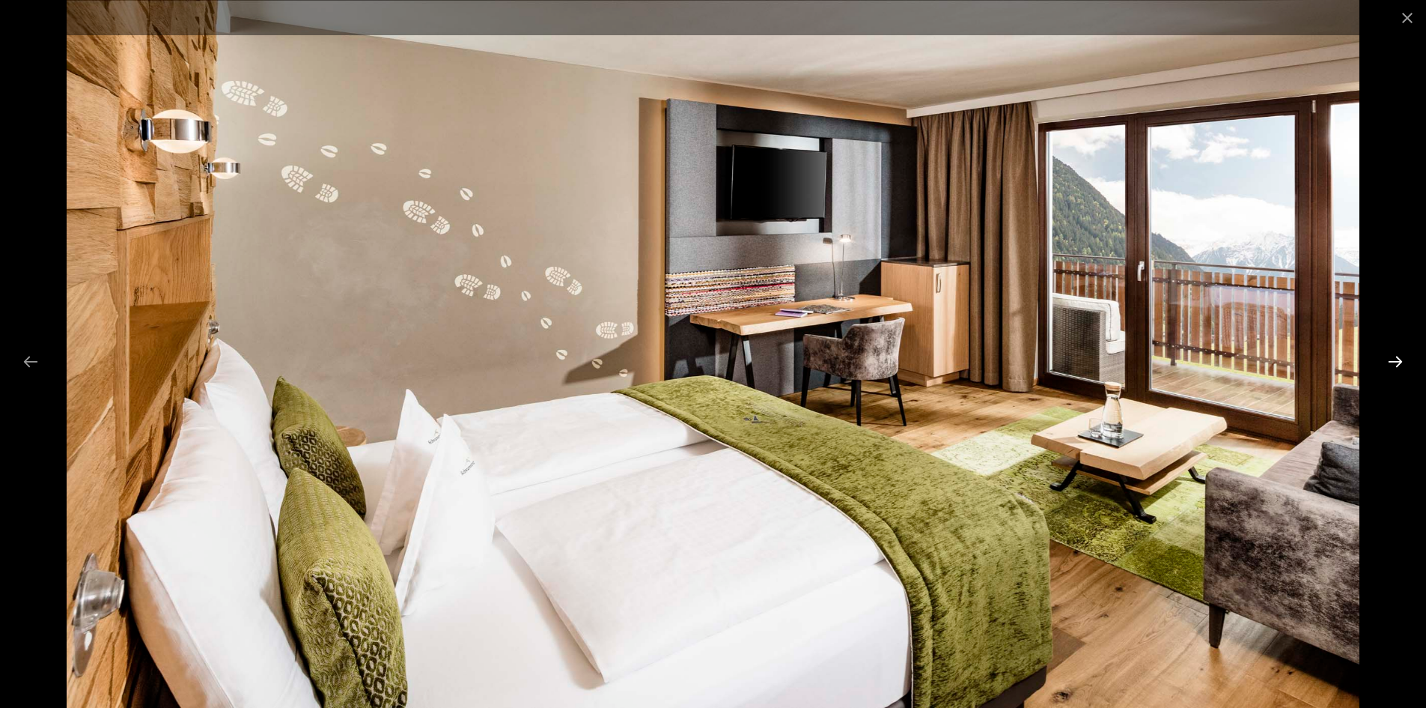
click at [1396, 362] on button "Next slide" at bounding box center [1395, 361] width 31 height 29
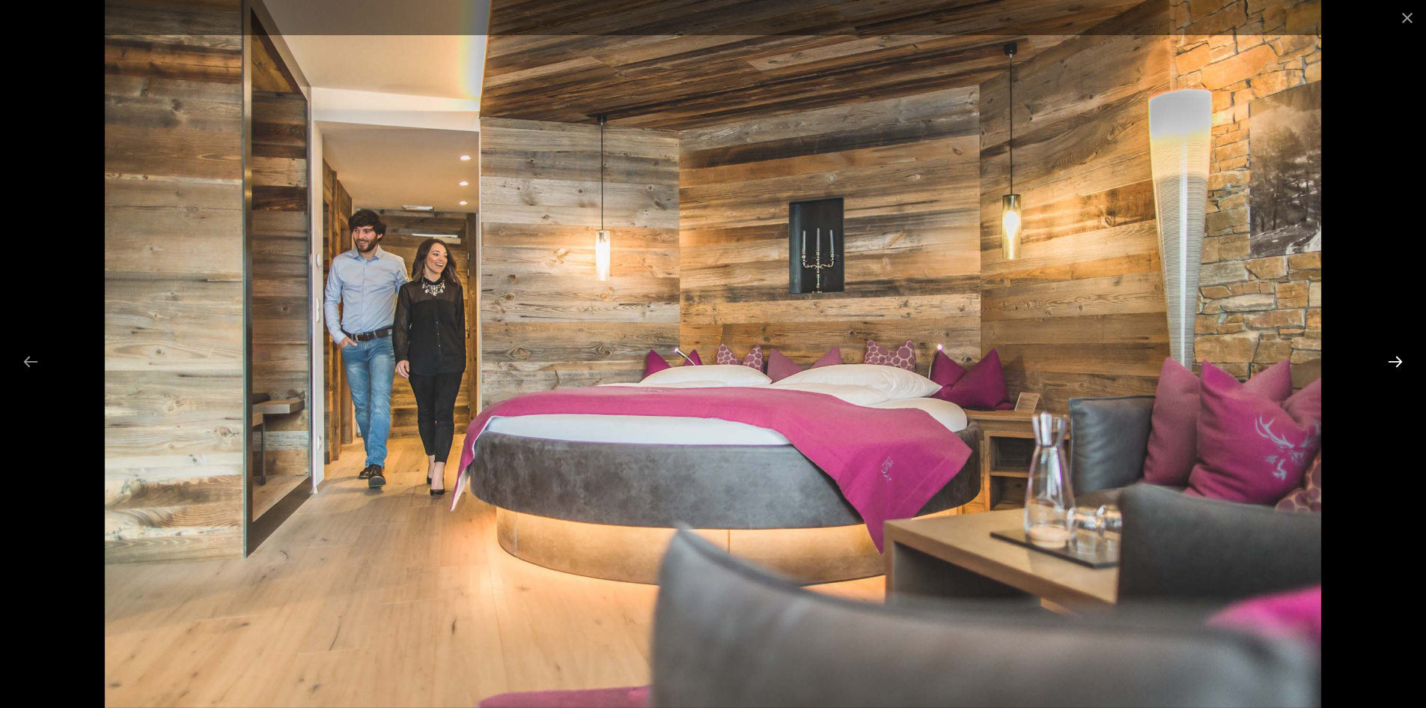
click at [1396, 362] on button "Next slide" at bounding box center [1395, 361] width 31 height 29
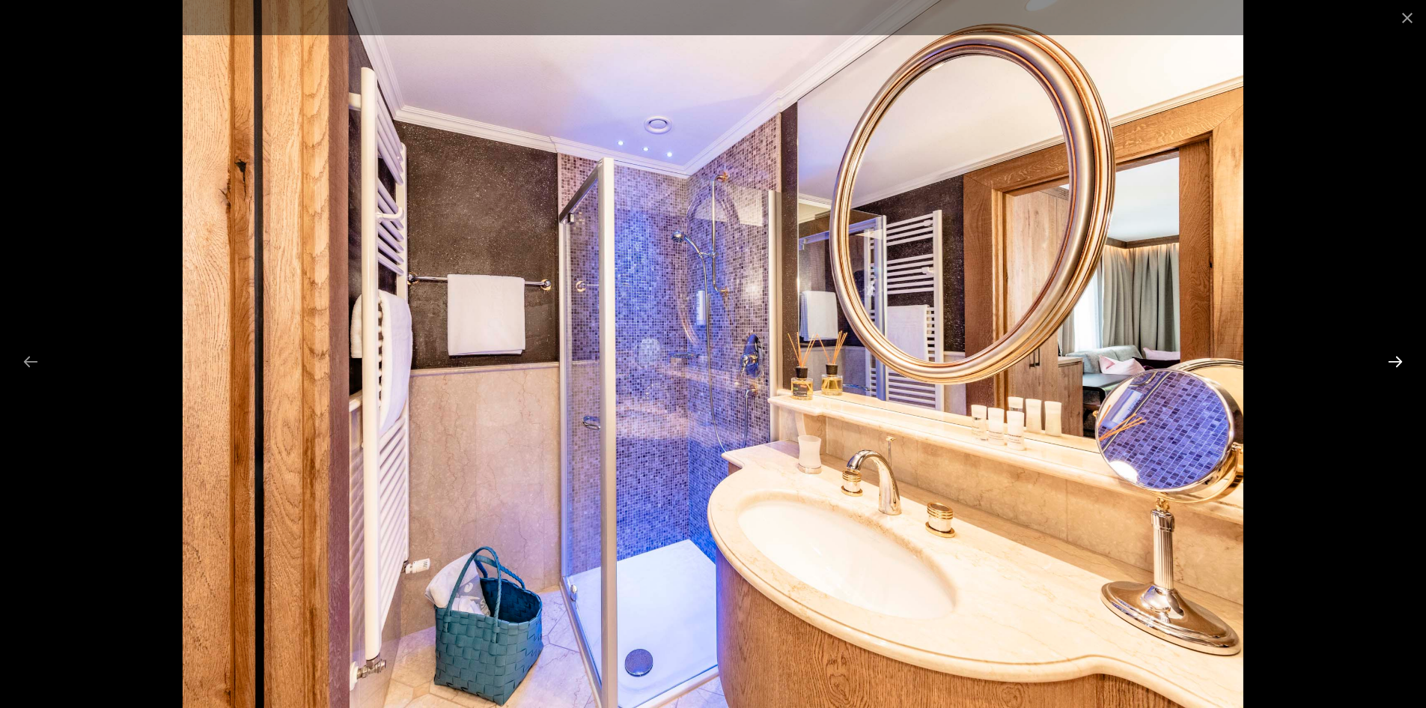
click at [1396, 362] on button "Next slide" at bounding box center [1395, 361] width 31 height 29
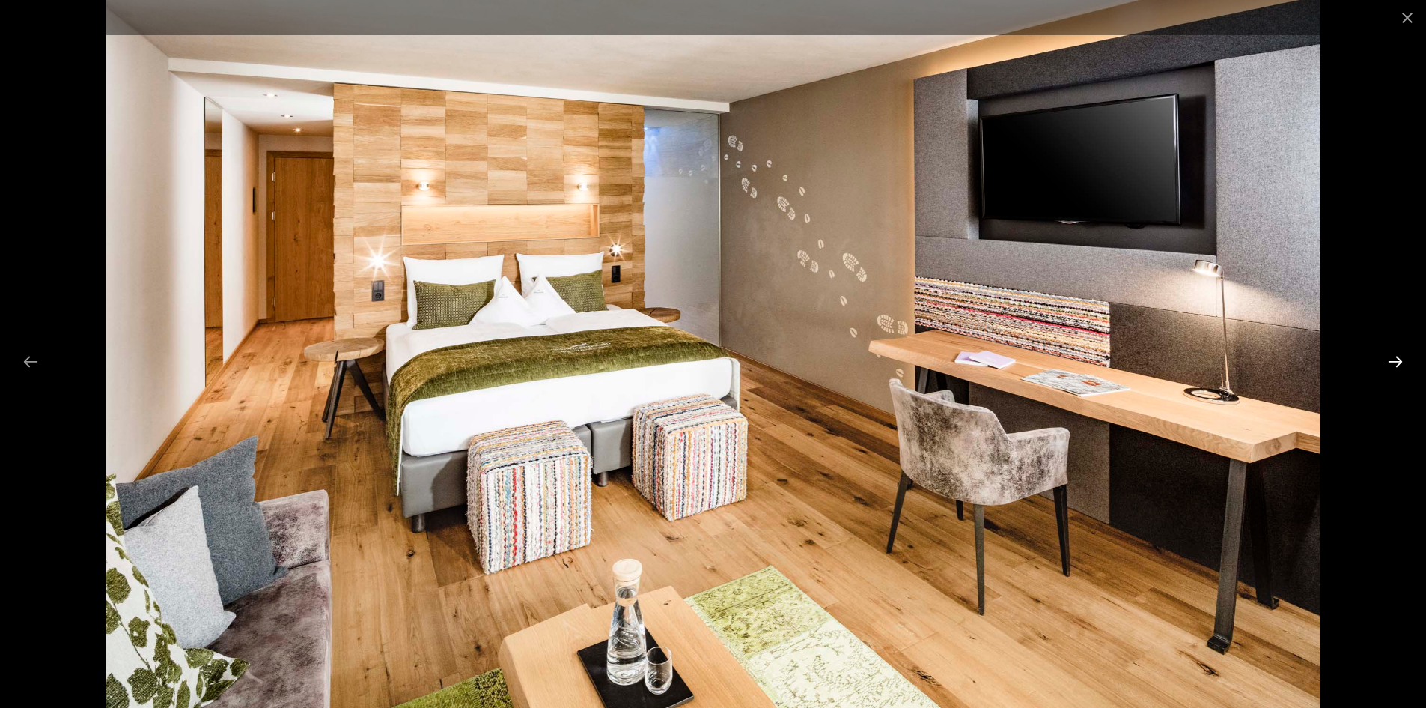
click at [1396, 362] on button "Next slide" at bounding box center [1395, 361] width 31 height 29
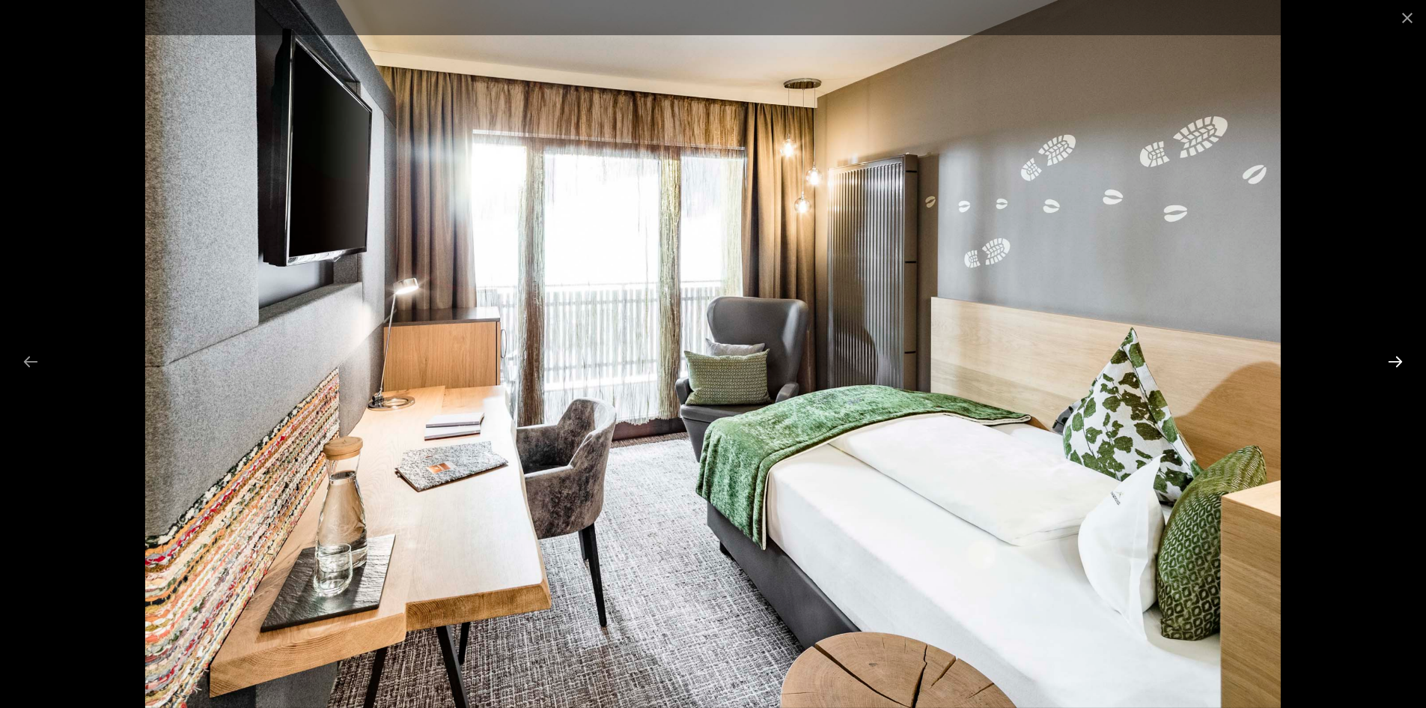
click at [1396, 362] on button "Next slide" at bounding box center [1395, 361] width 31 height 29
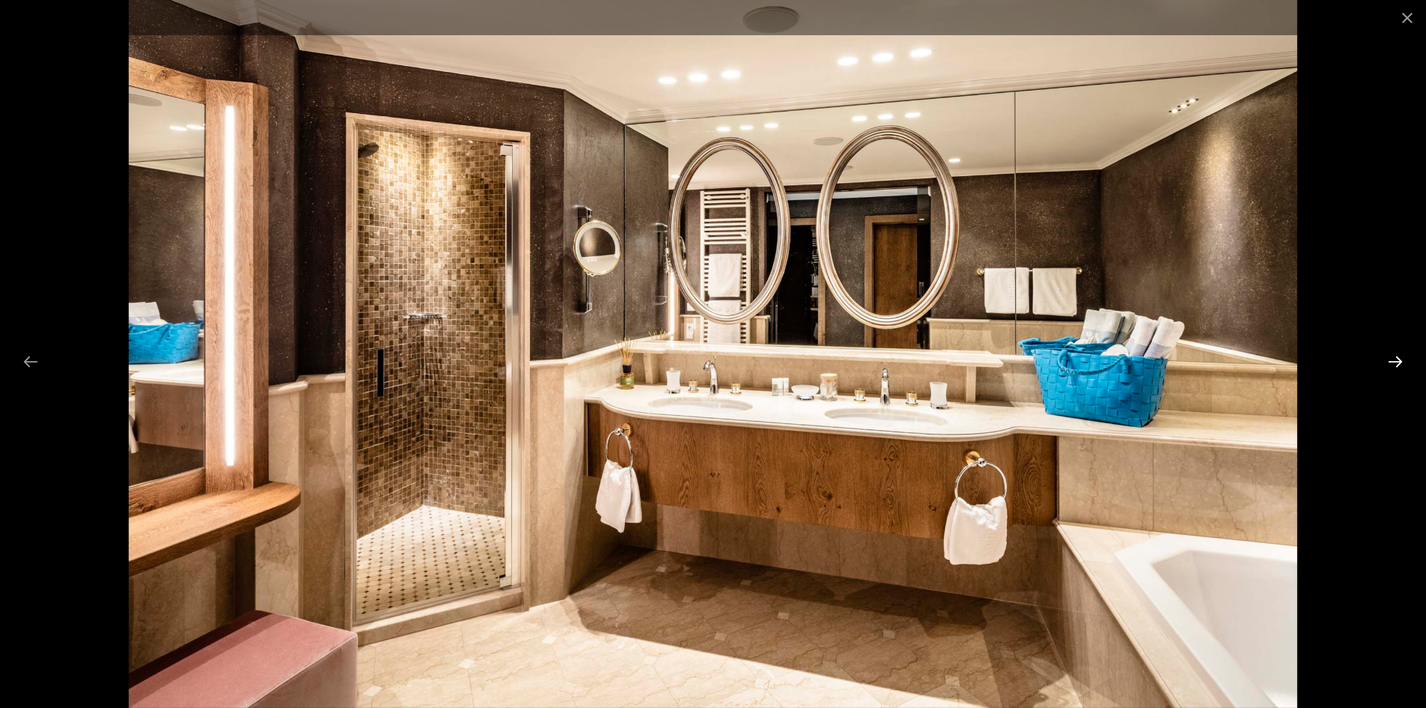
click at [1396, 362] on button "Next slide" at bounding box center [1395, 361] width 31 height 29
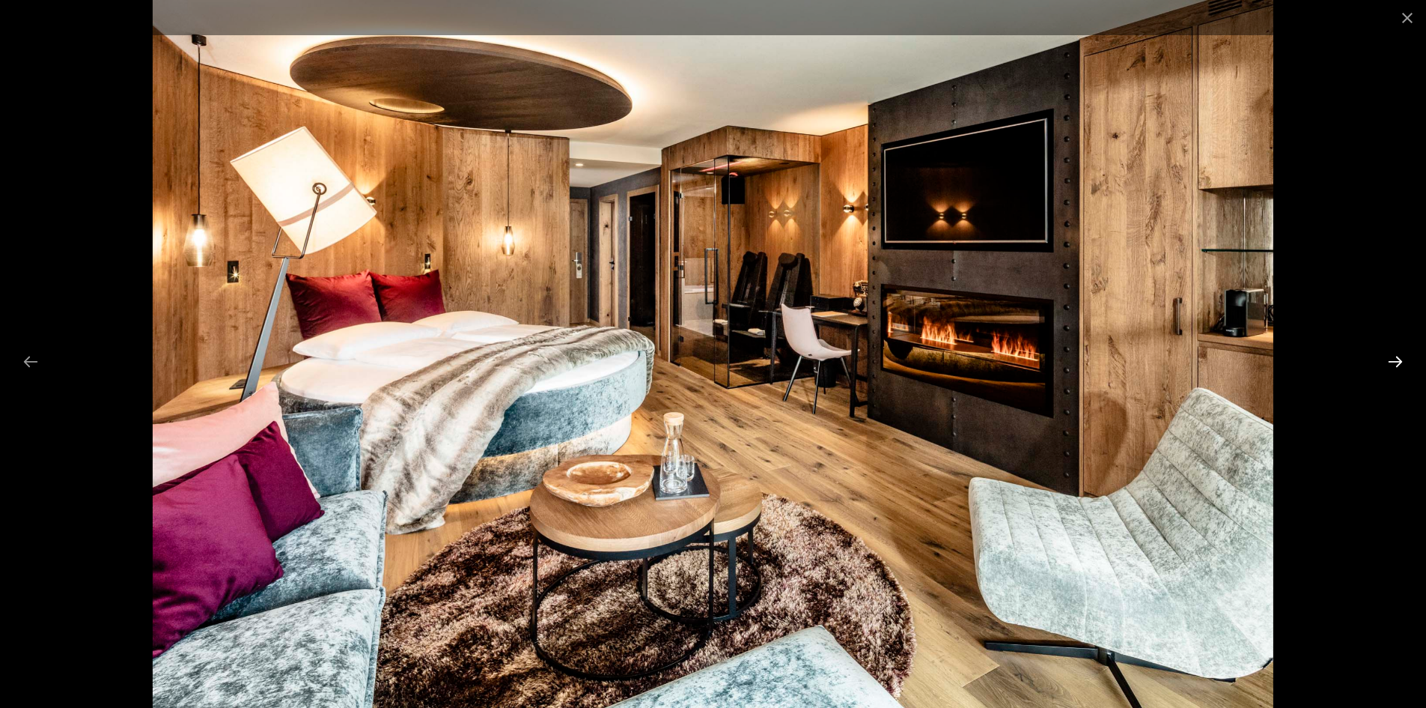
click at [1396, 362] on button "Next slide" at bounding box center [1395, 361] width 31 height 29
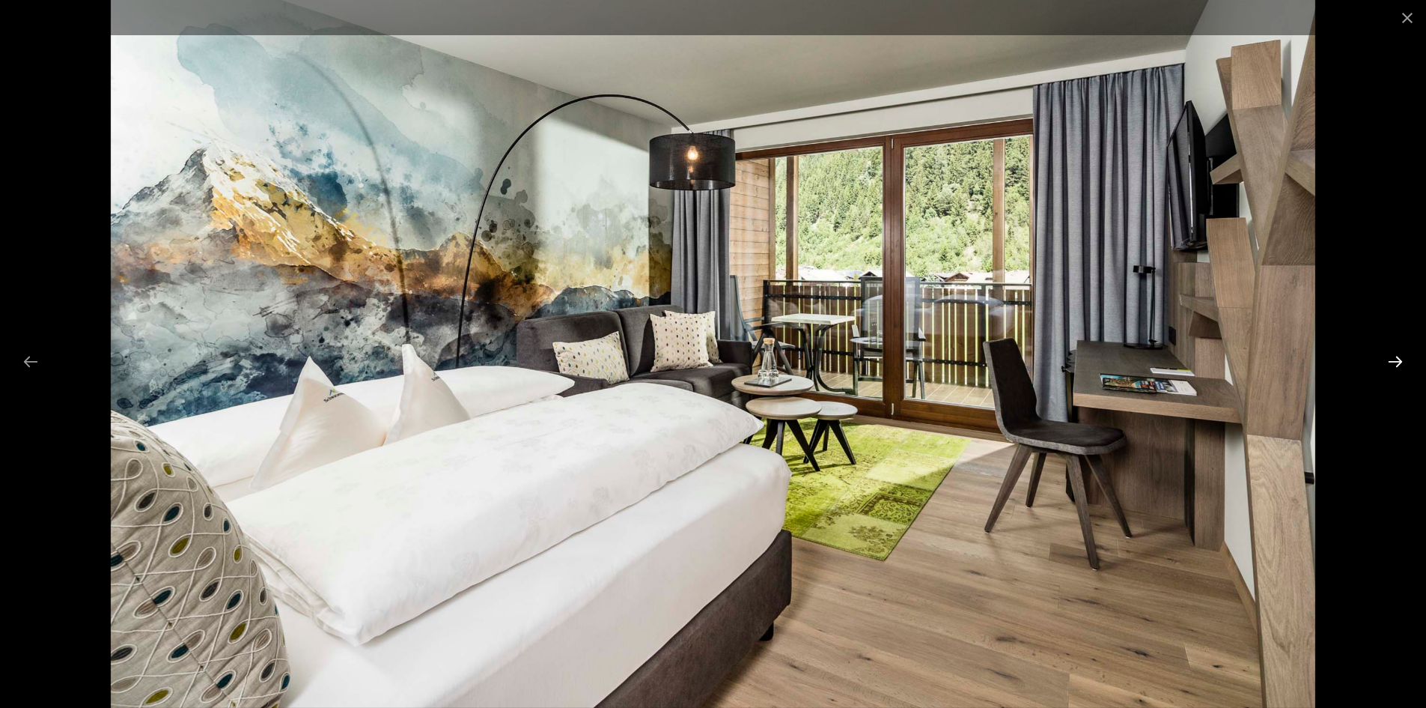
click at [1395, 362] on button "Next slide" at bounding box center [1395, 361] width 31 height 29
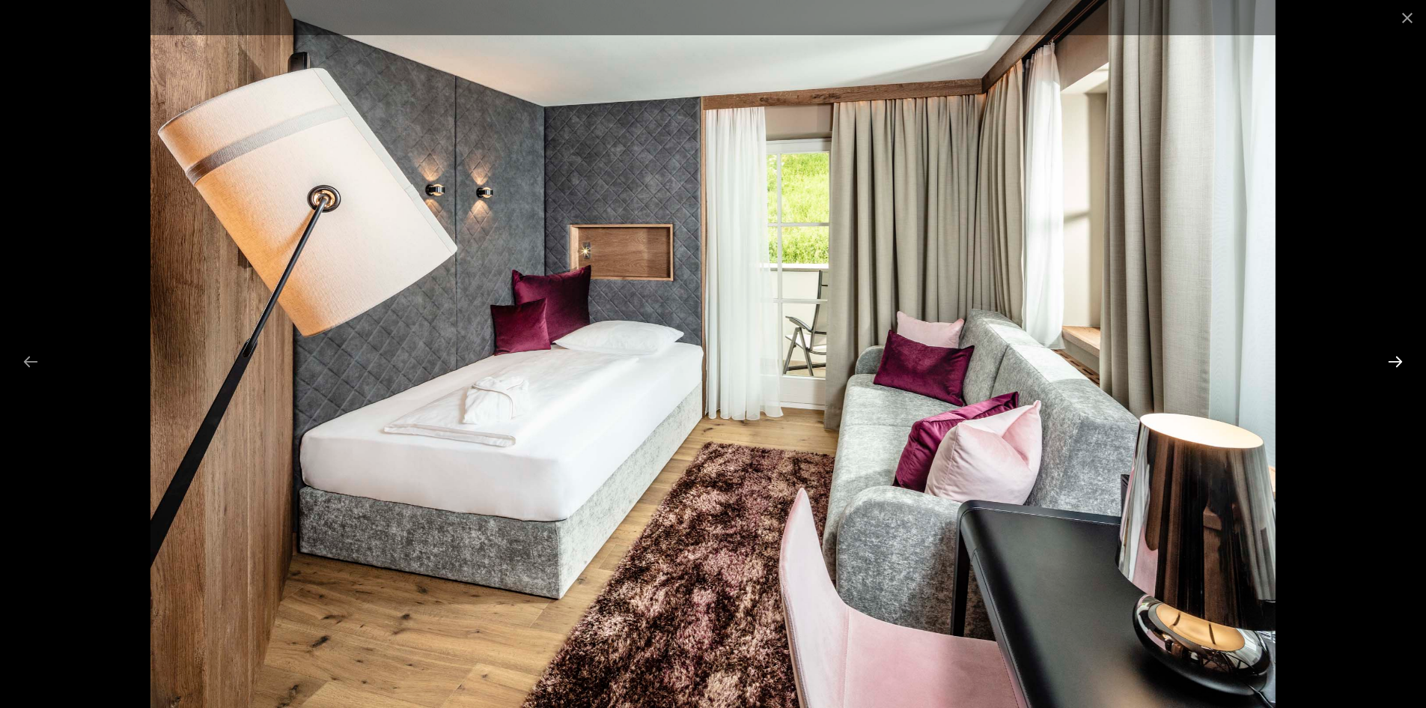
click at [1395, 362] on button "Next slide" at bounding box center [1395, 361] width 31 height 29
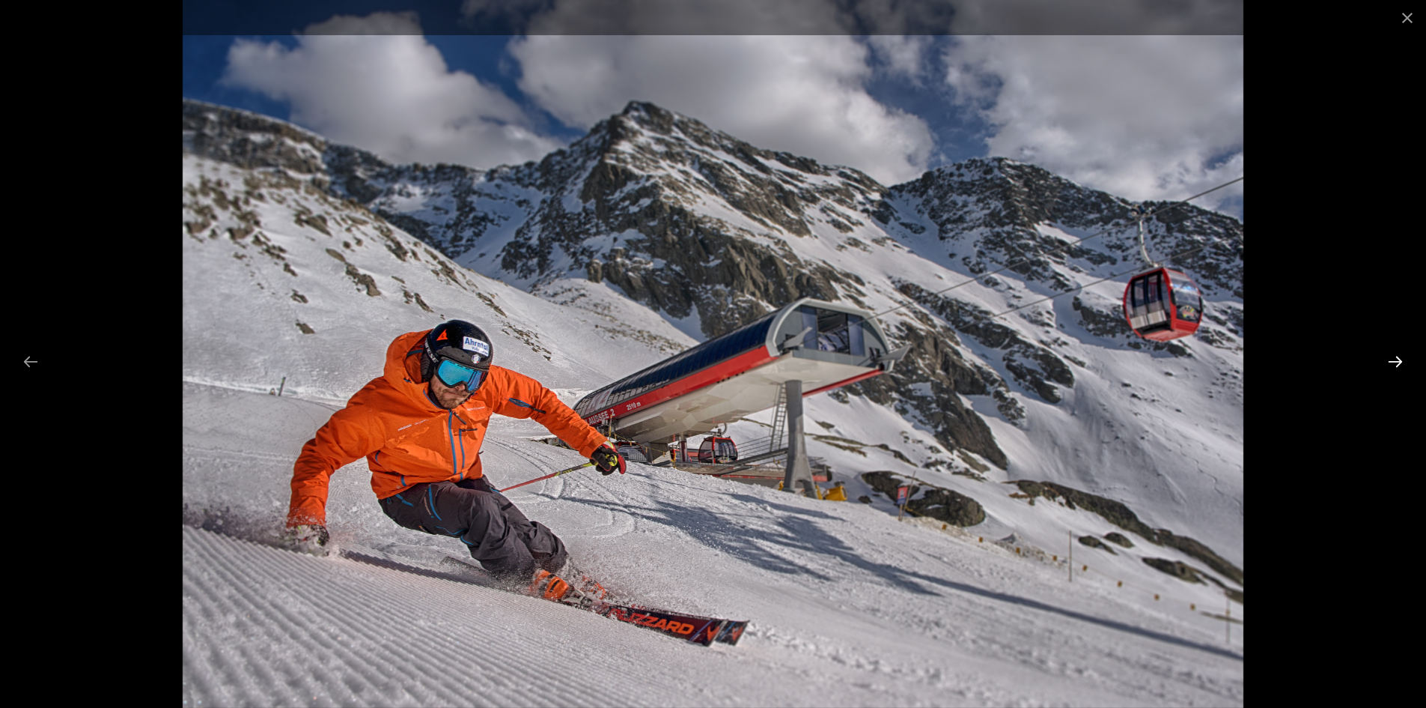
click at [1395, 362] on button "Next slide" at bounding box center [1395, 361] width 31 height 29
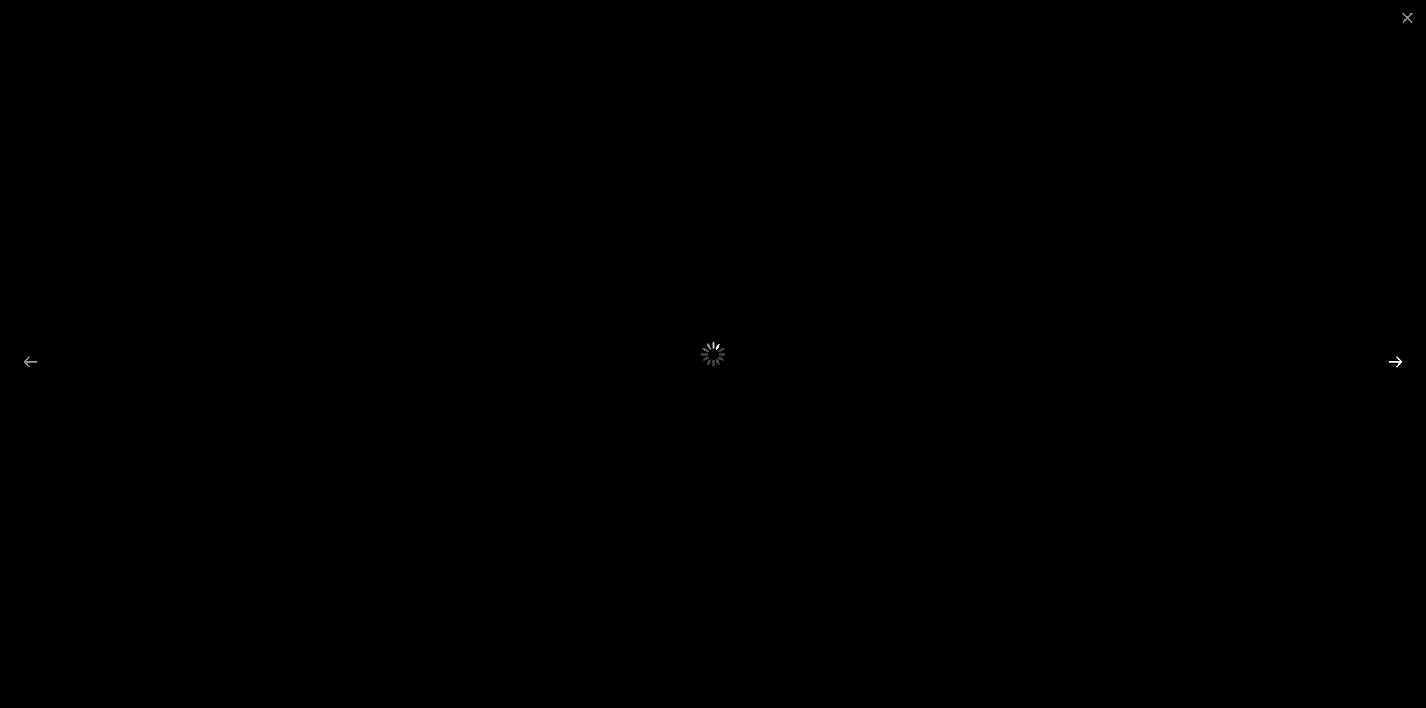
click at [1395, 361] on button "Next slide" at bounding box center [1395, 361] width 31 height 29
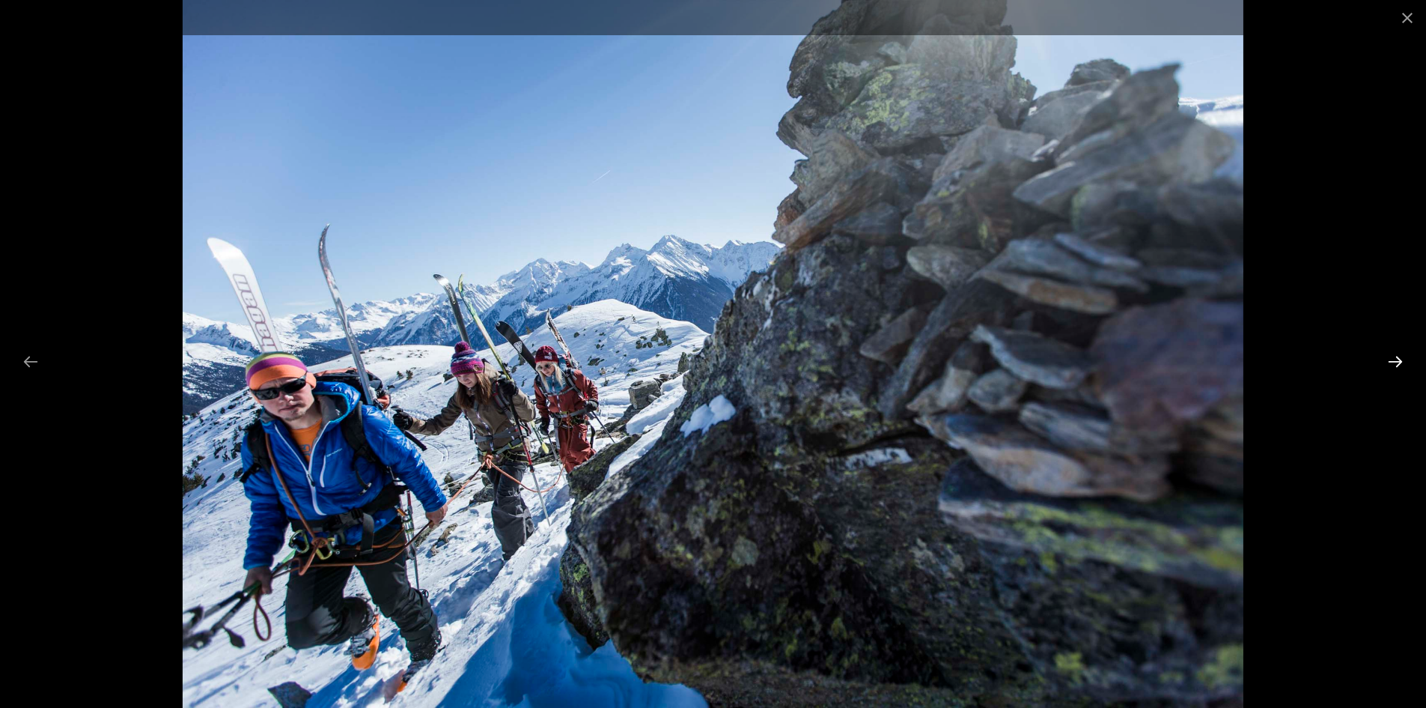
click at [1395, 361] on button "Next slide" at bounding box center [1395, 361] width 31 height 29
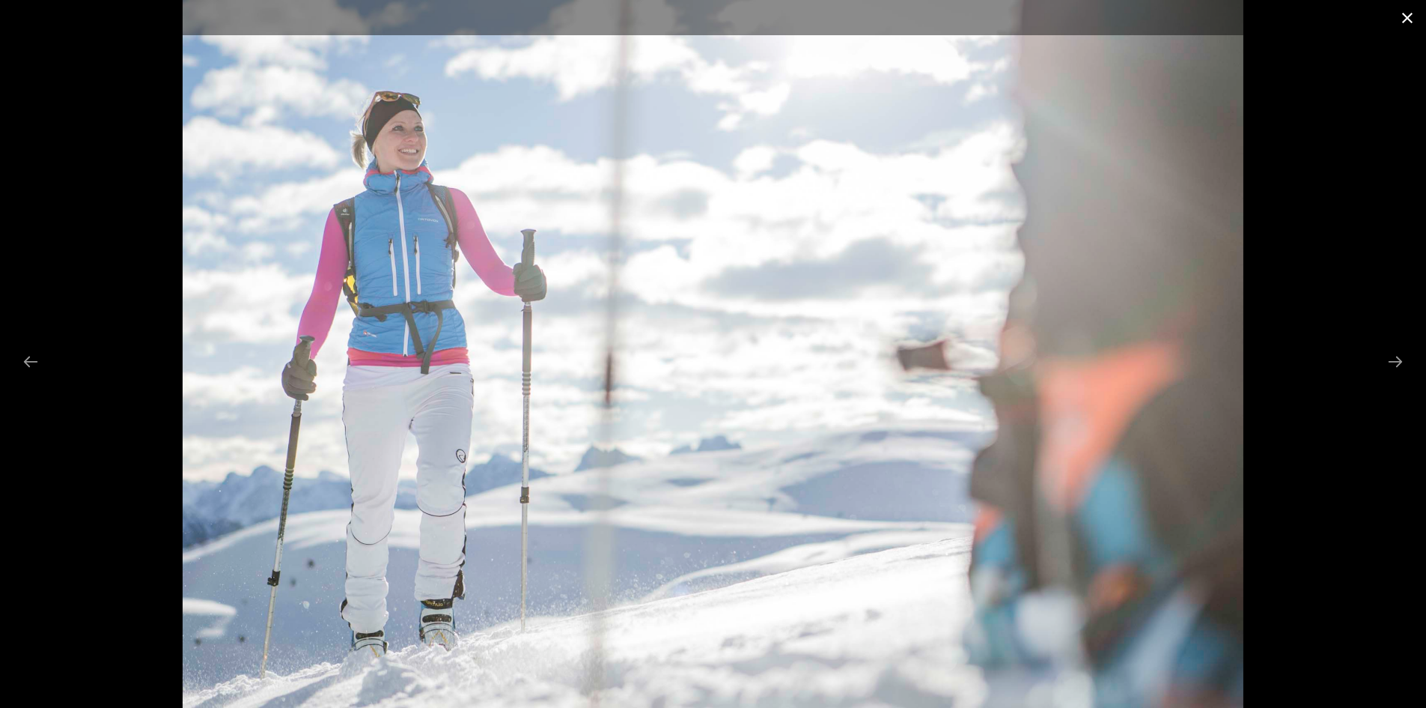
click at [1409, 22] on button "Close gallery" at bounding box center [1407, 17] width 37 height 35
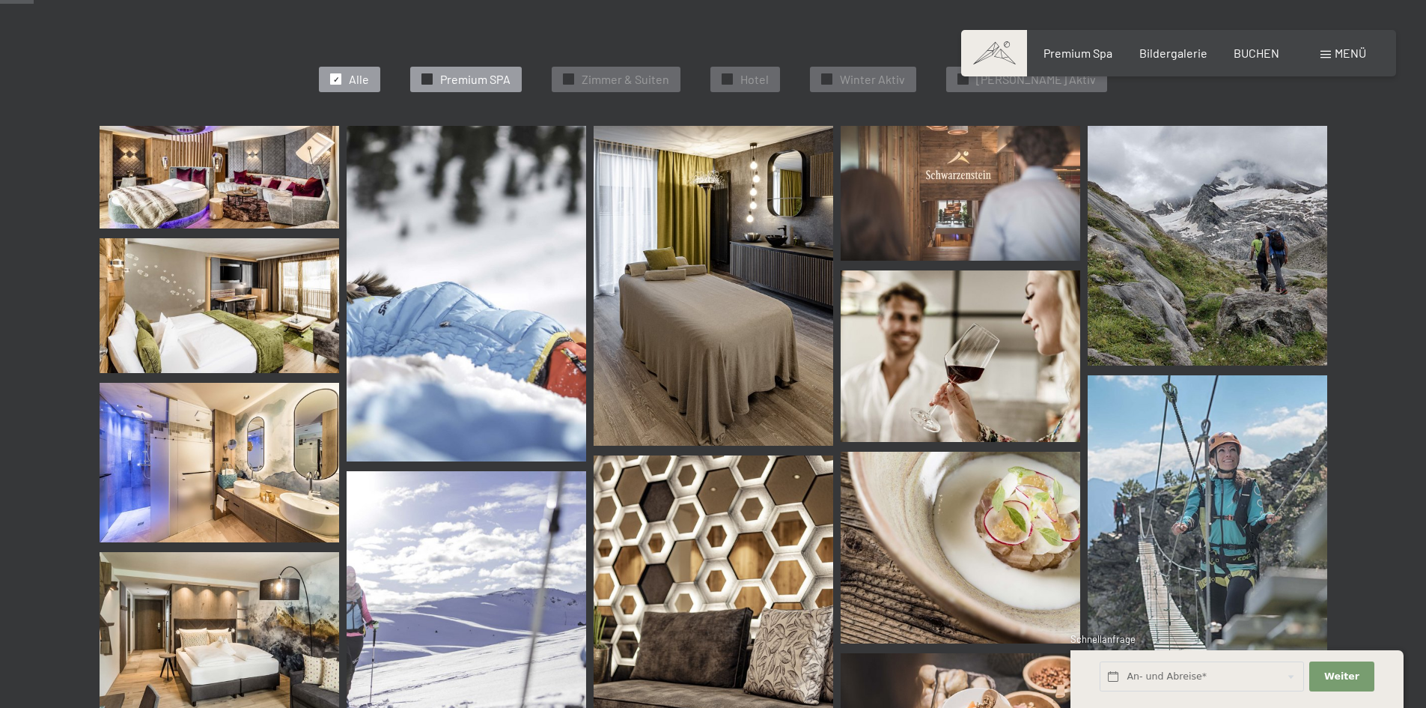
click at [510, 81] on span "Premium SPA" at bounding box center [475, 79] width 70 height 16
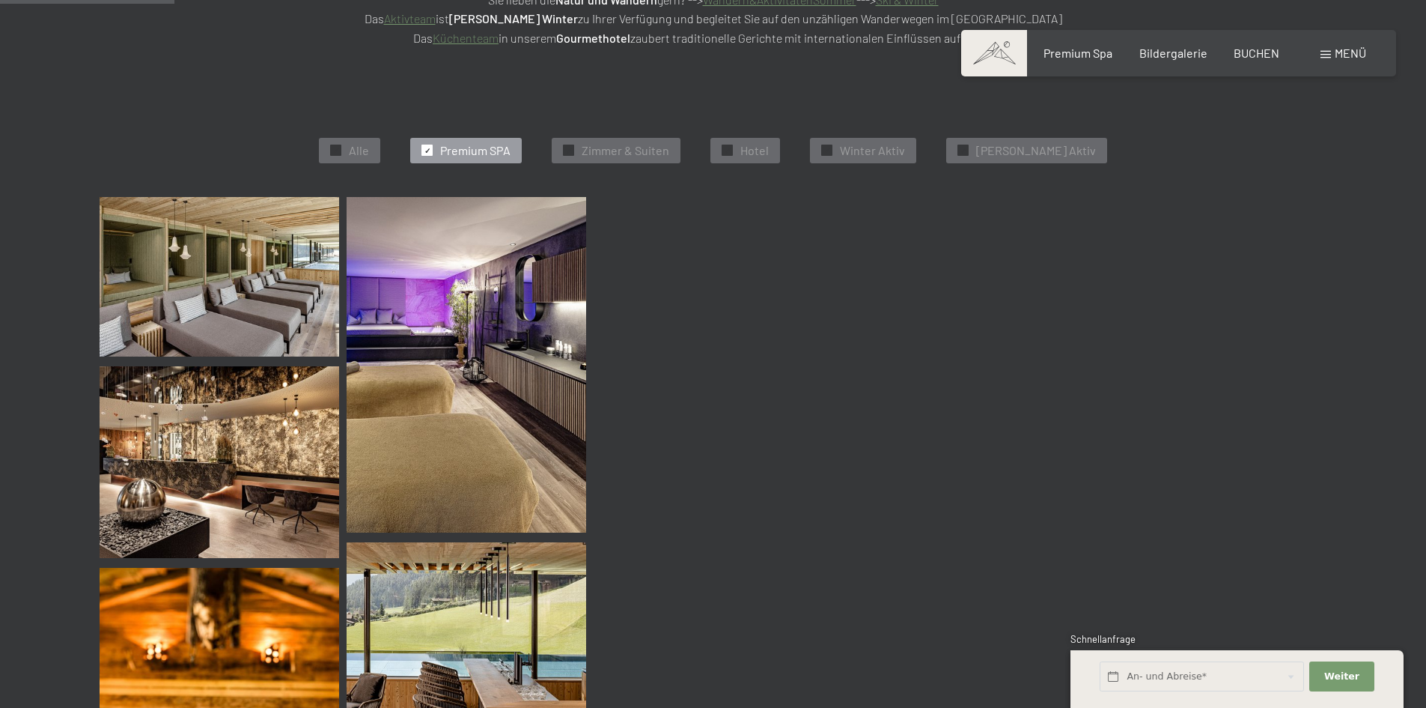
scroll to position [377, 0]
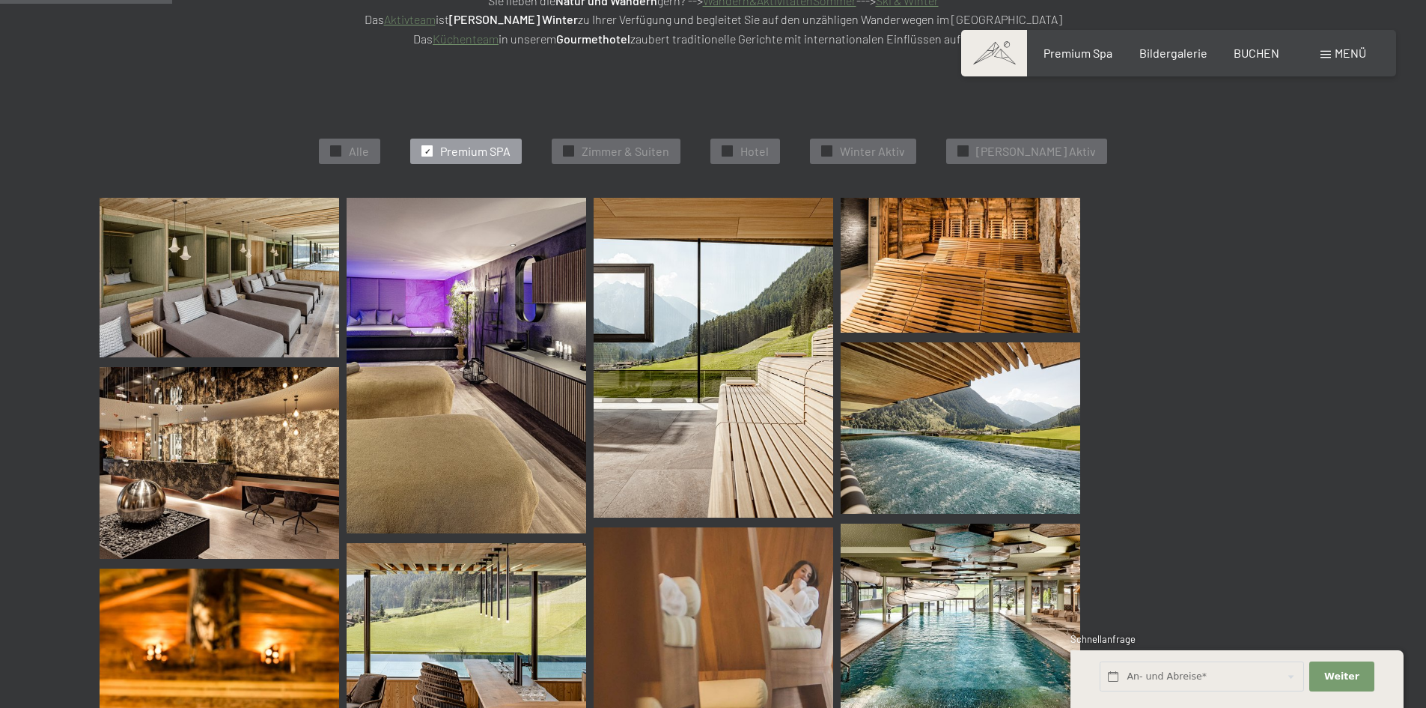
click at [257, 249] on img at bounding box center [220, 277] width 240 height 159
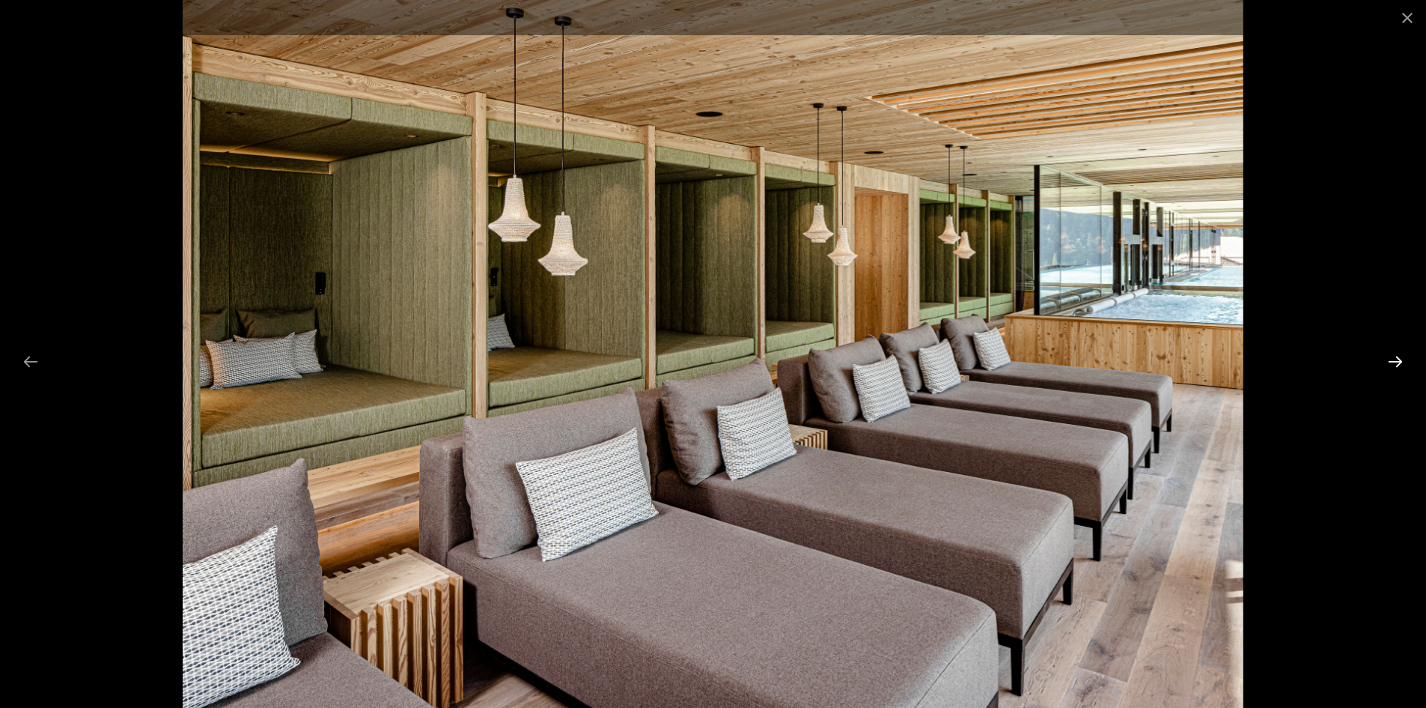
click at [1397, 362] on button "Next slide" at bounding box center [1395, 361] width 31 height 29
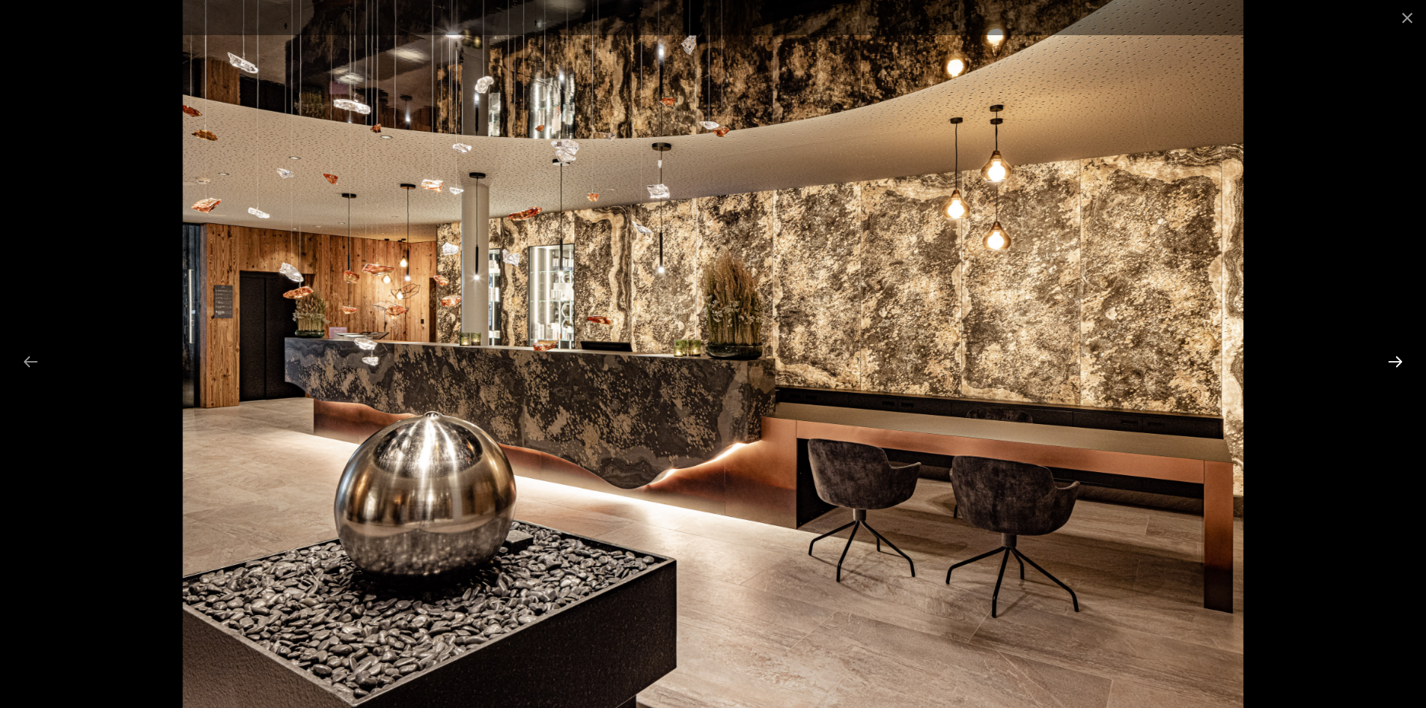
click at [1397, 362] on button "Next slide" at bounding box center [1395, 361] width 31 height 29
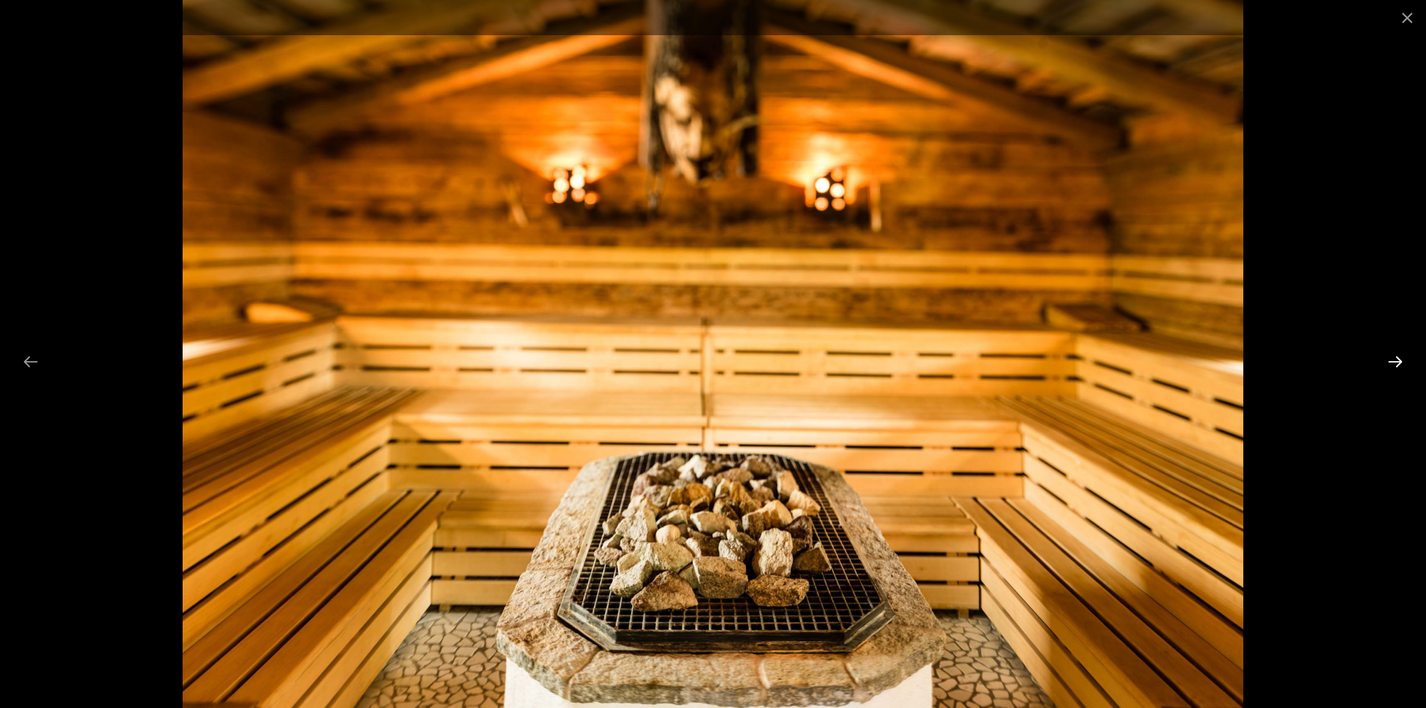
click at [1397, 362] on button "Next slide" at bounding box center [1395, 361] width 31 height 29
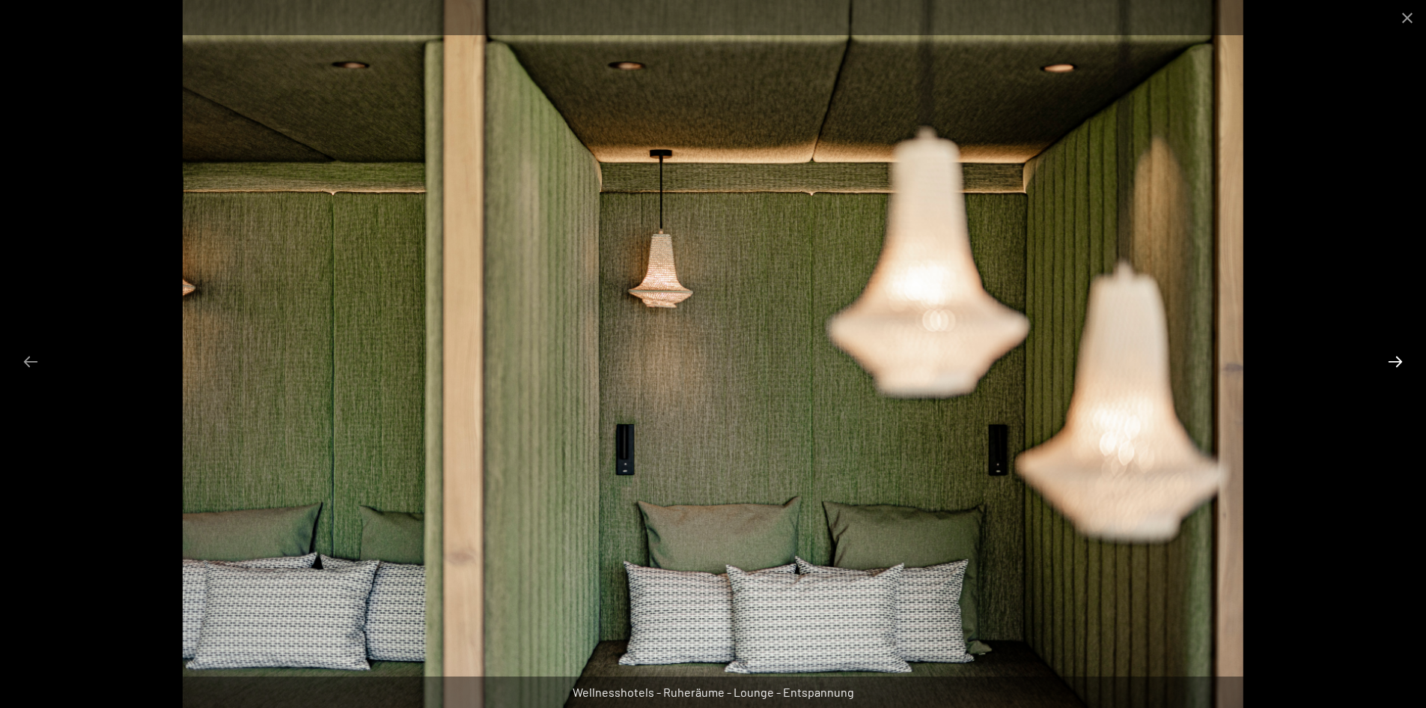
click at [1397, 362] on button "Next slide" at bounding box center [1395, 361] width 31 height 29
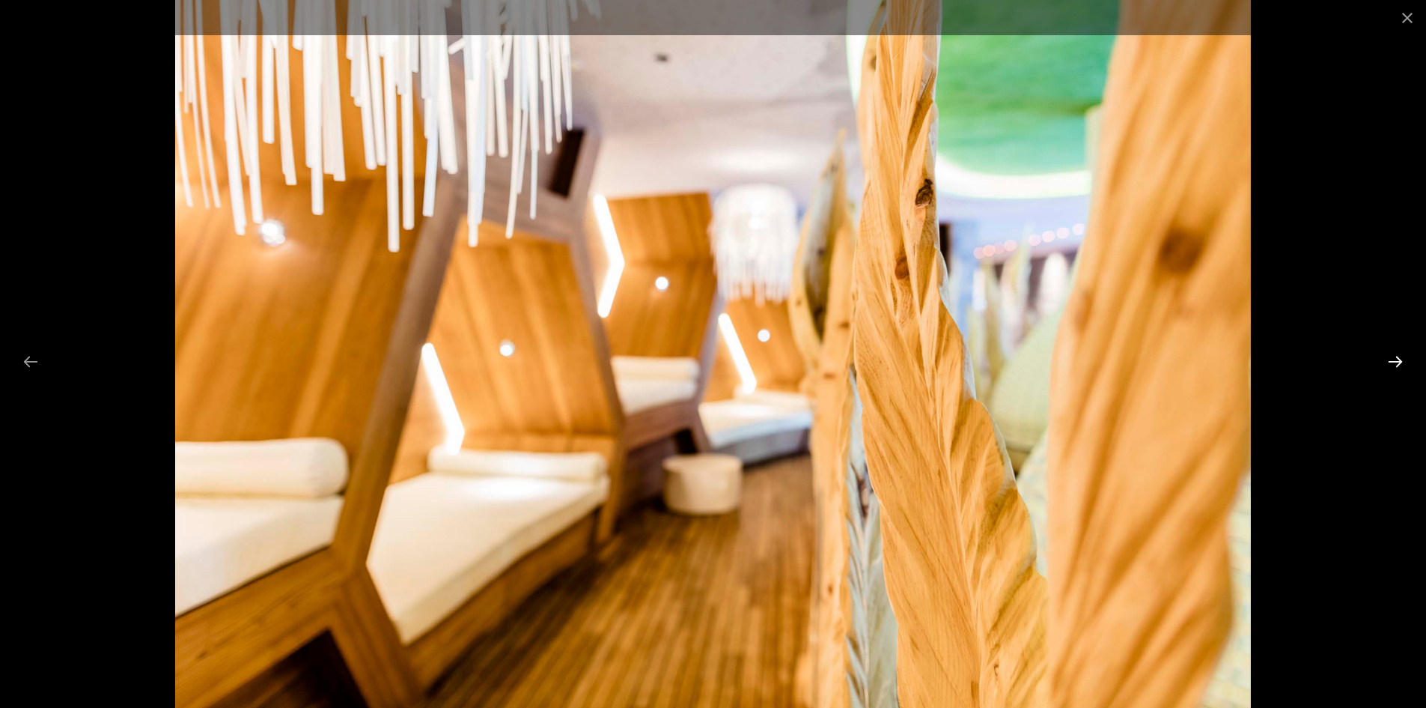
click at [1397, 362] on button "Next slide" at bounding box center [1395, 361] width 31 height 29
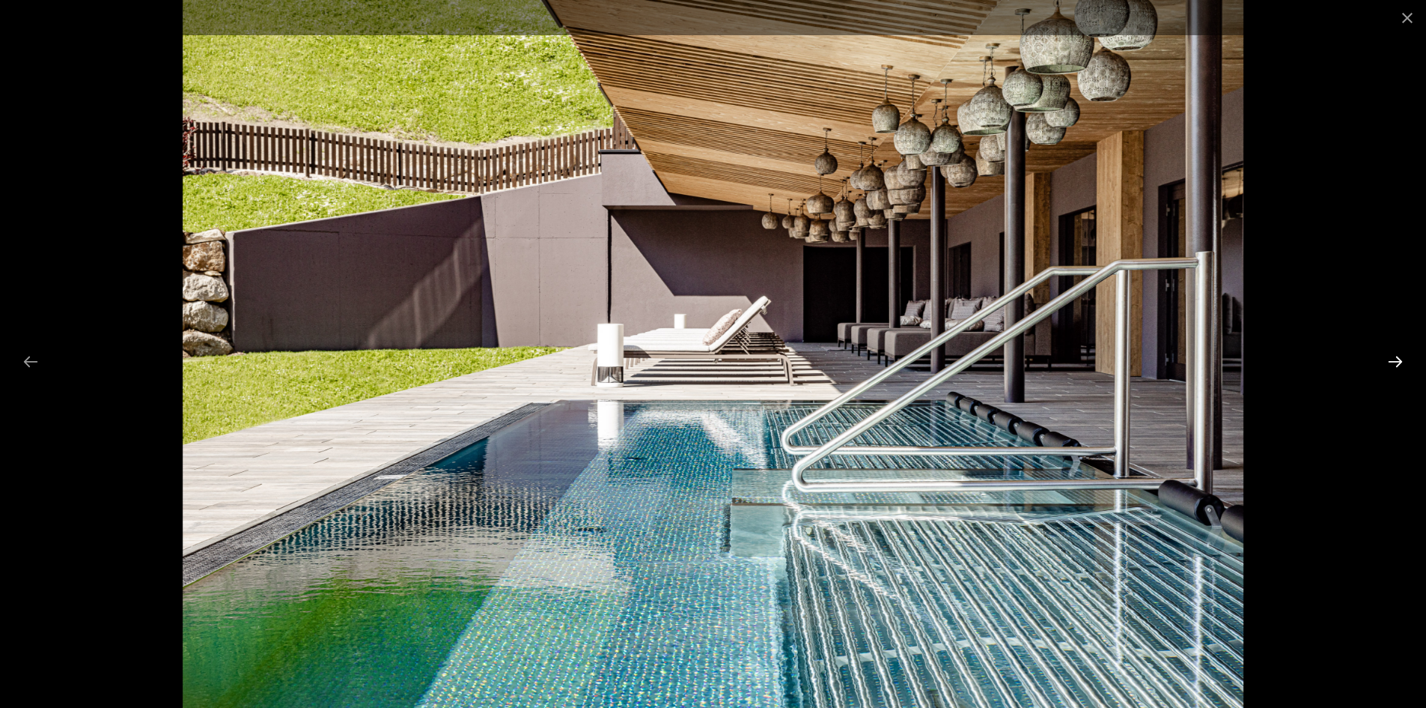
click at [1397, 362] on button "Next slide" at bounding box center [1395, 361] width 31 height 29
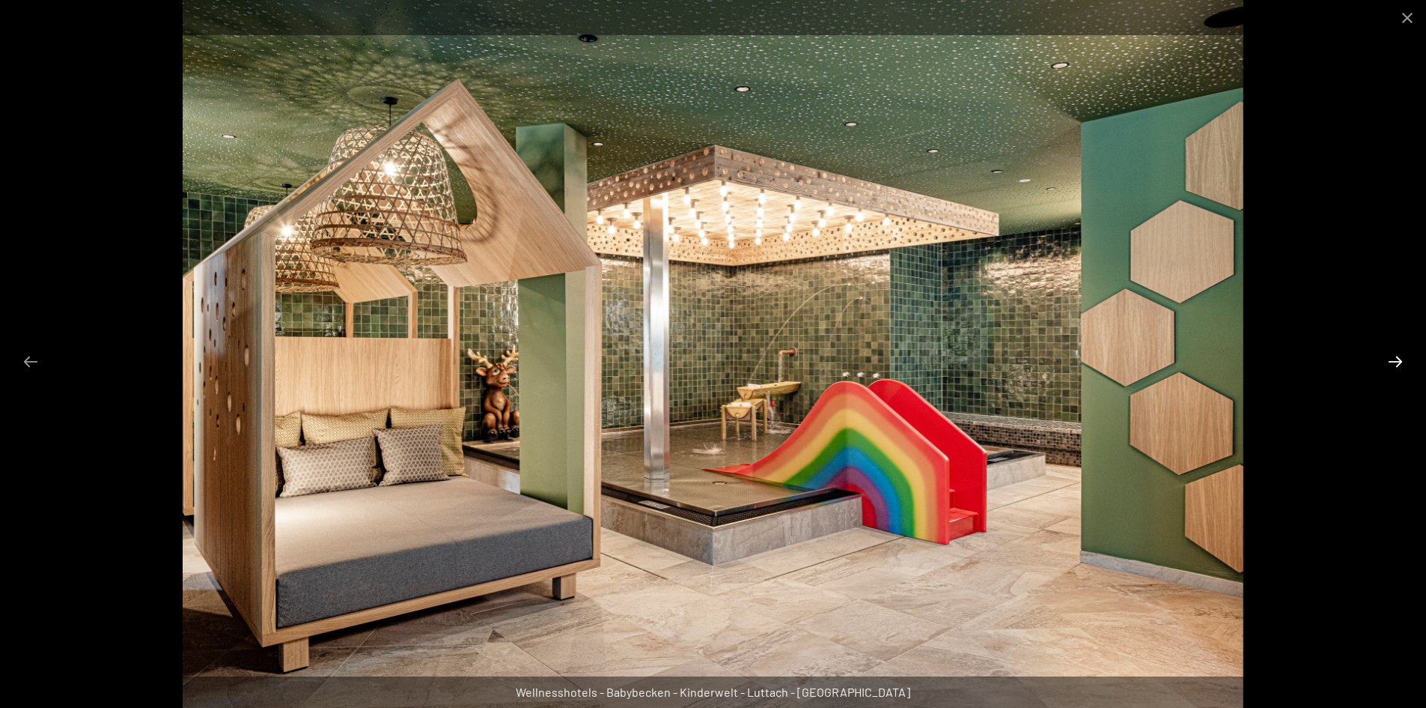
click at [1397, 362] on button "Next slide" at bounding box center [1395, 361] width 31 height 29
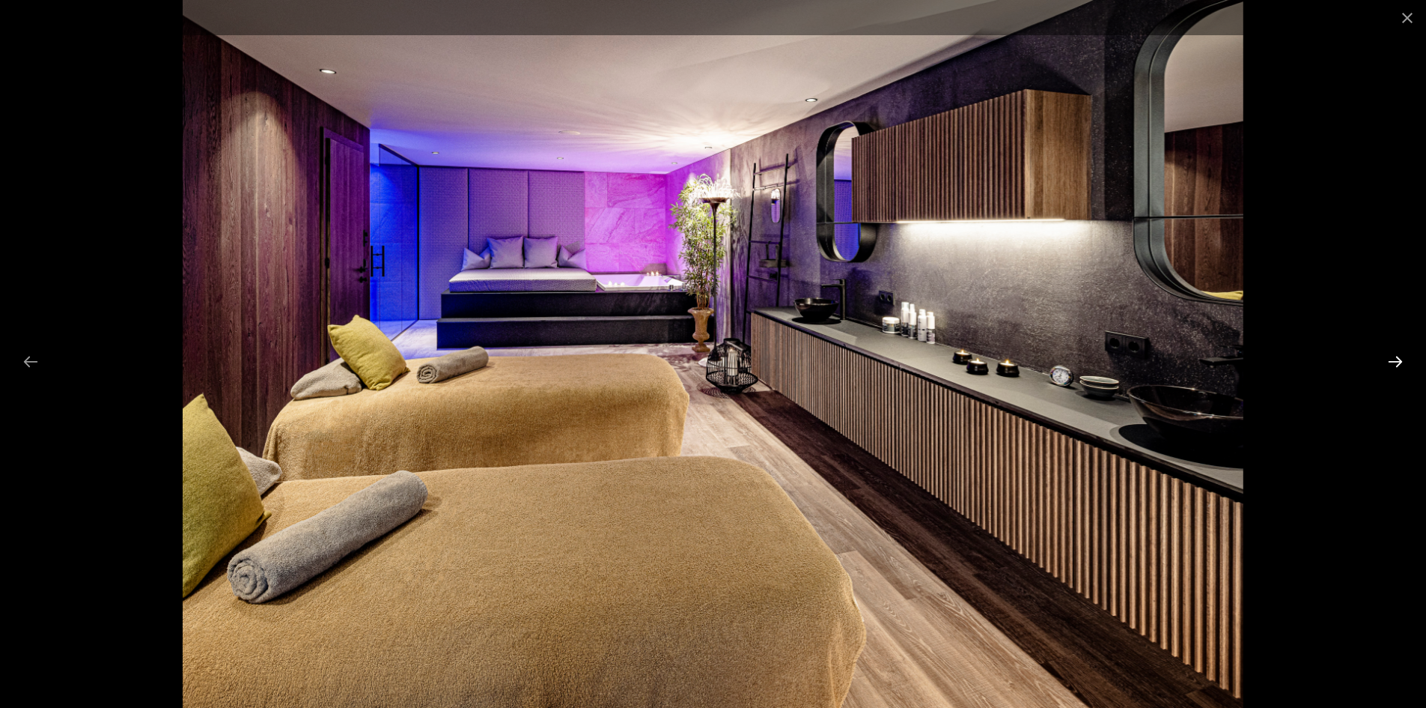
click at [1397, 362] on button "Next slide" at bounding box center [1395, 361] width 31 height 29
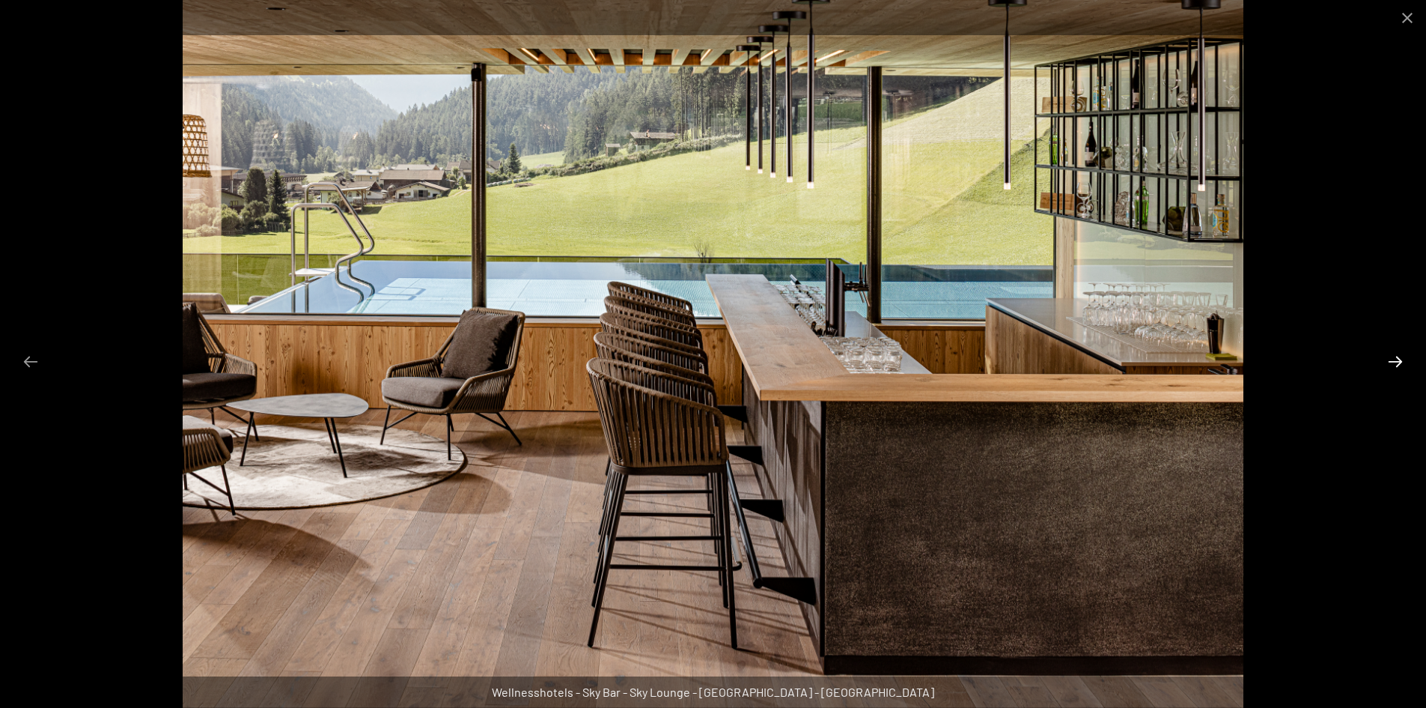
click at [1397, 362] on button "Next slide" at bounding box center [1395, 361] width 31 height 29
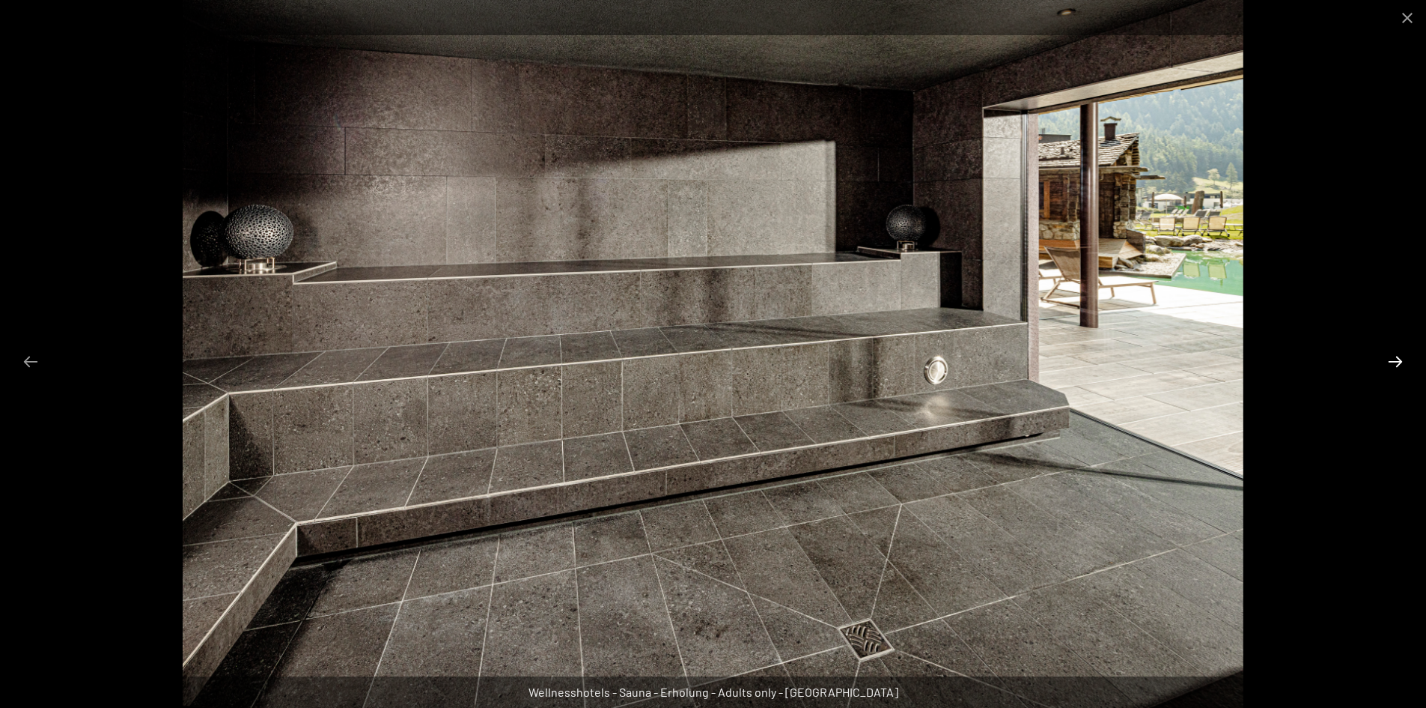
click at [1397, 362] on button "Next slide" at bounding box center [1395, 361] width 31 height 29
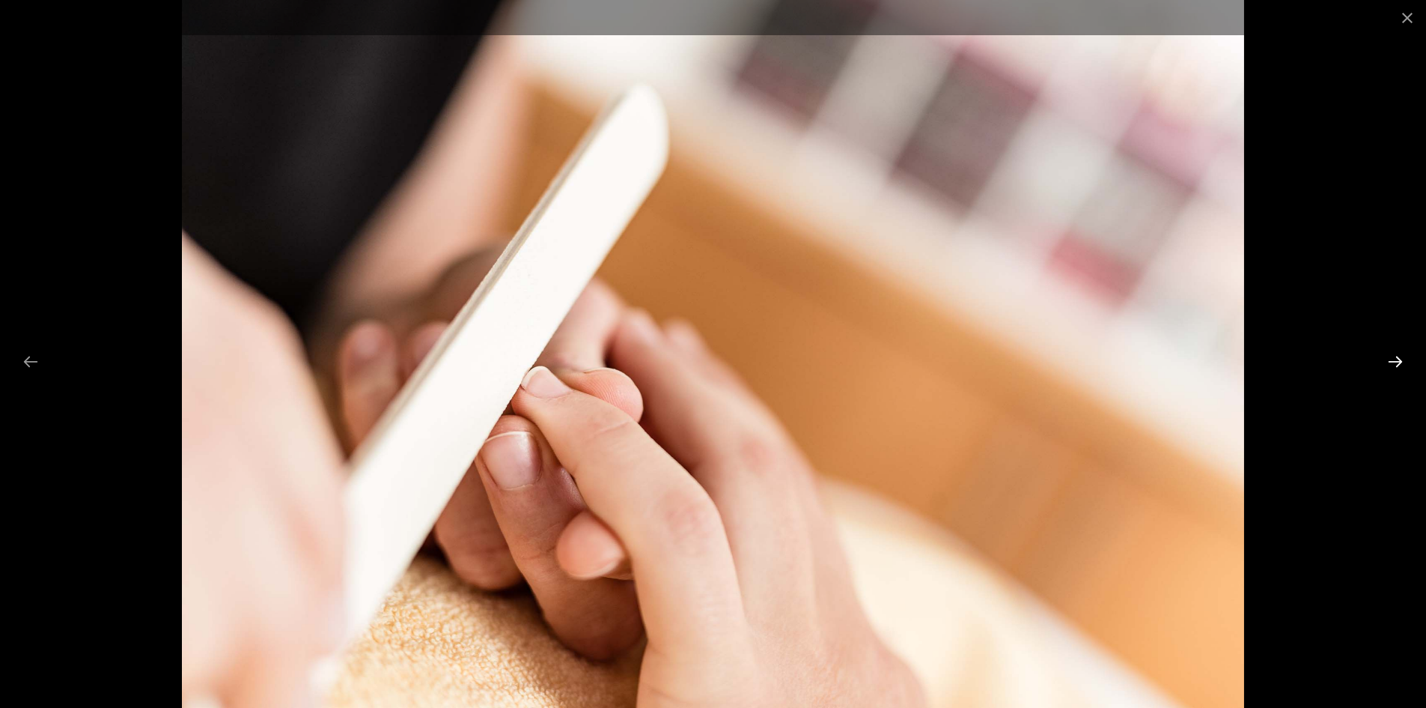
click at [1397, 364] on button "Next slide" at bounding box center [1395, 361] width 31 height 29
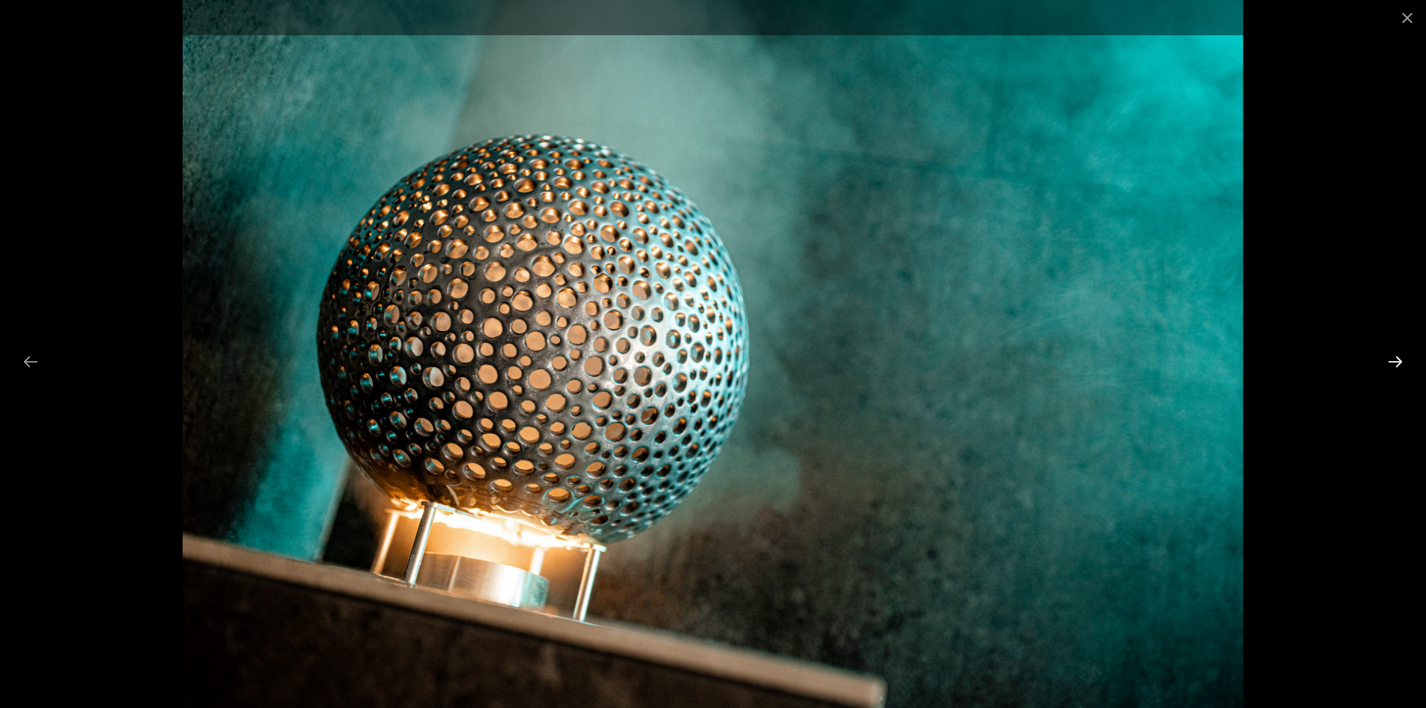
click at [1397, 364] on button "Next slide" at bounding box center [1395, 361] width 31 height 29
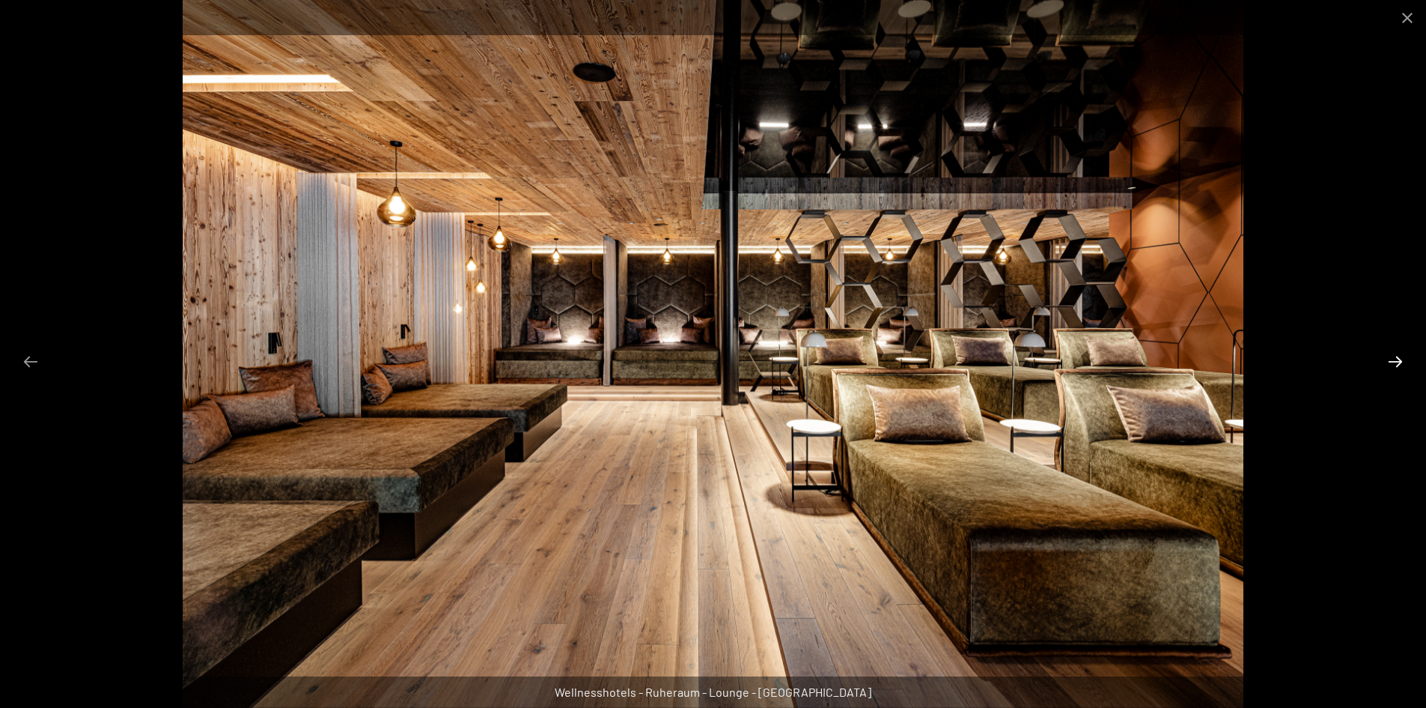
click at [1397, 364] on button "Next slide" at bounding box center [1395, 361] width 31 height 29
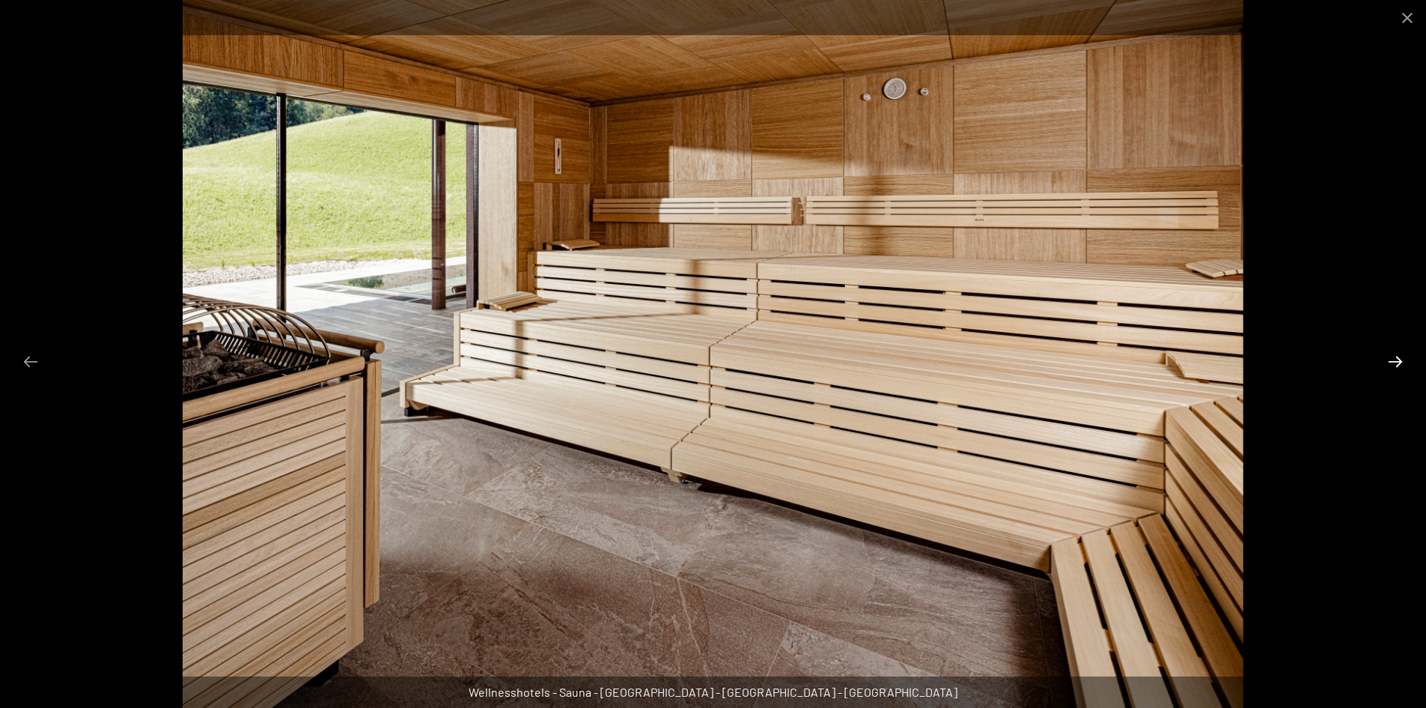
click at [1397, 364] on button "Next slide" at bounding box center [1395, 361] width 31 height 29
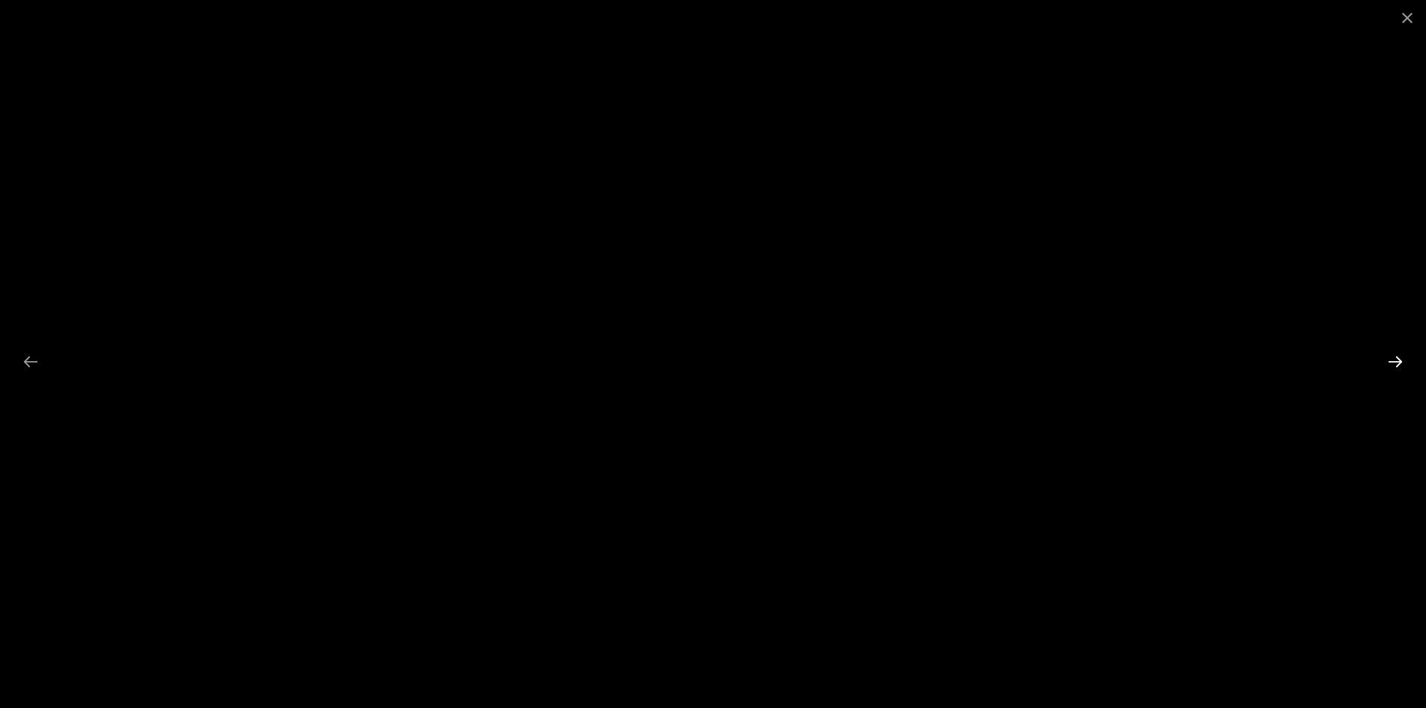
click at [1396, 358] on button "Next slide" at bounding box center [1395, 361] width 31 height 29
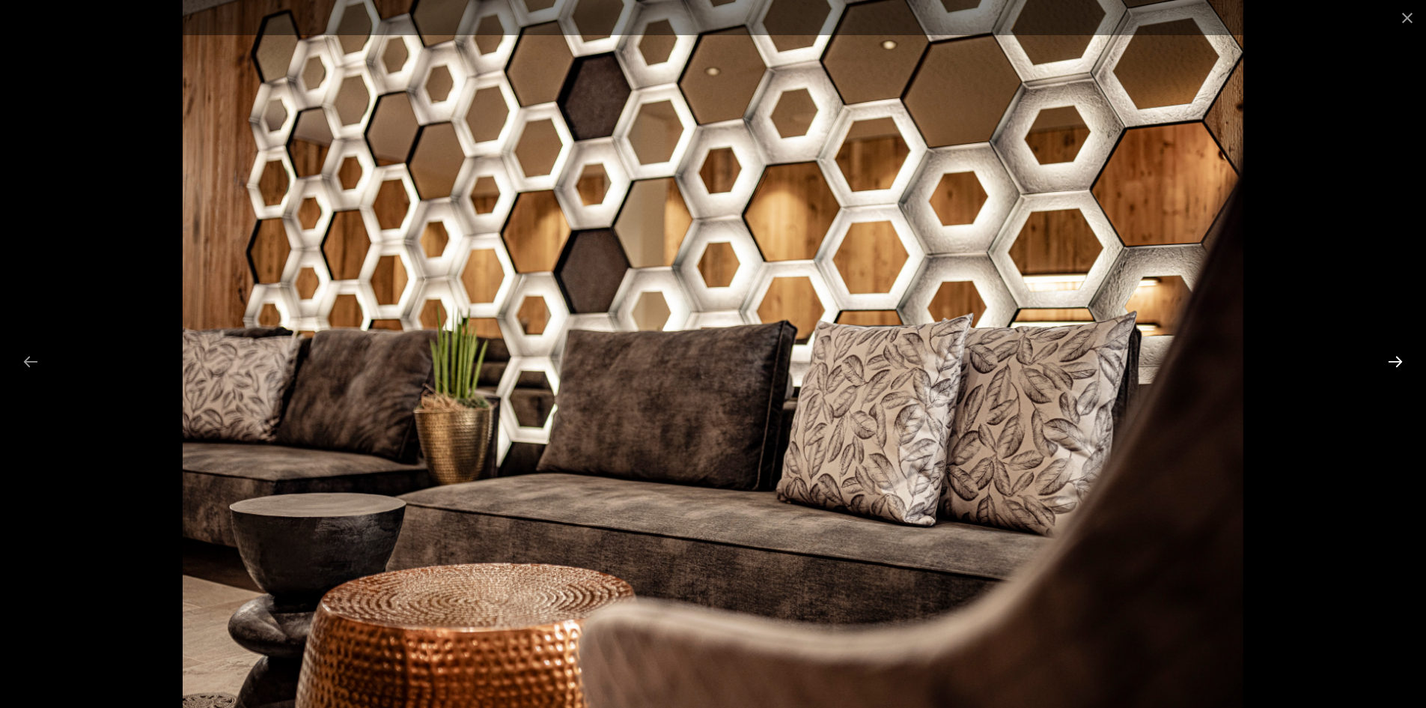
click at [1396, 358] on button "Next slide" at bounding box center [1395, 361] width 31 height 29
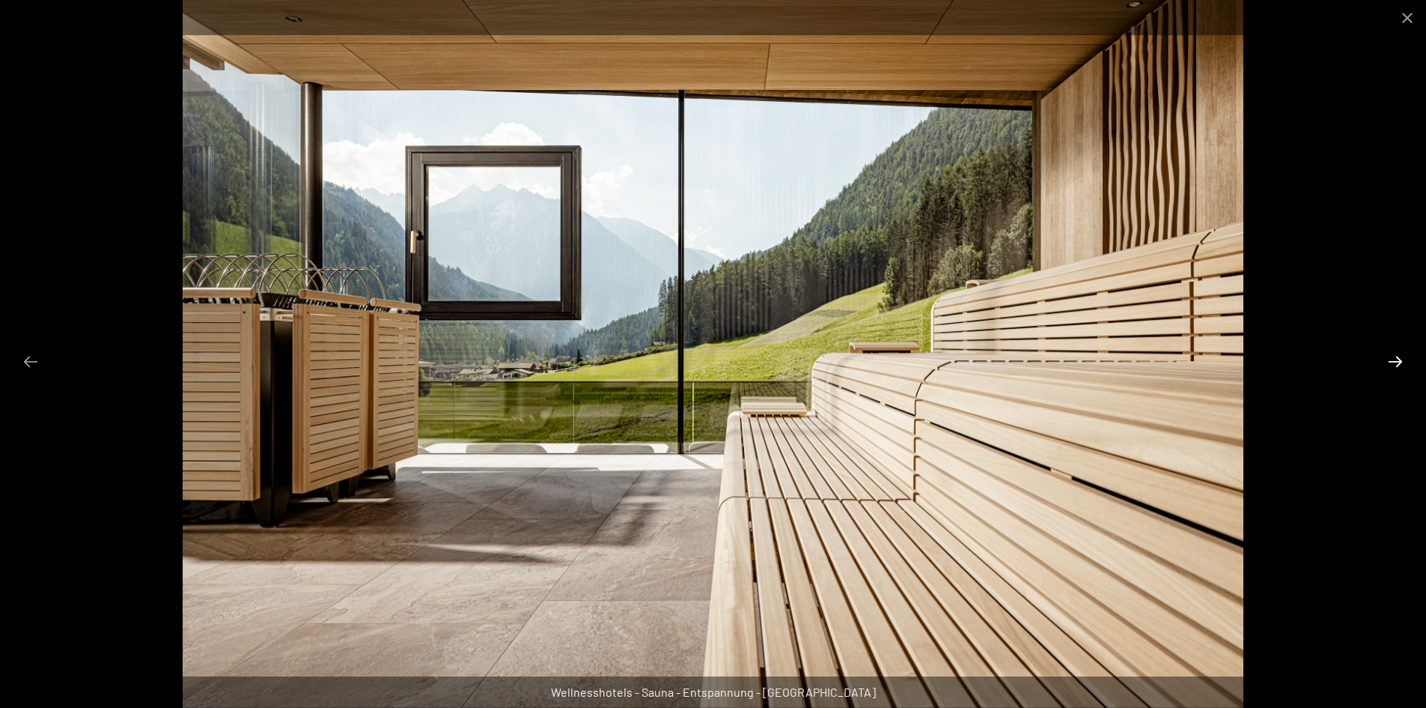
click at [1396, 358] on button "Next slide" at bounding box center [1395, 361] width 31 height 29
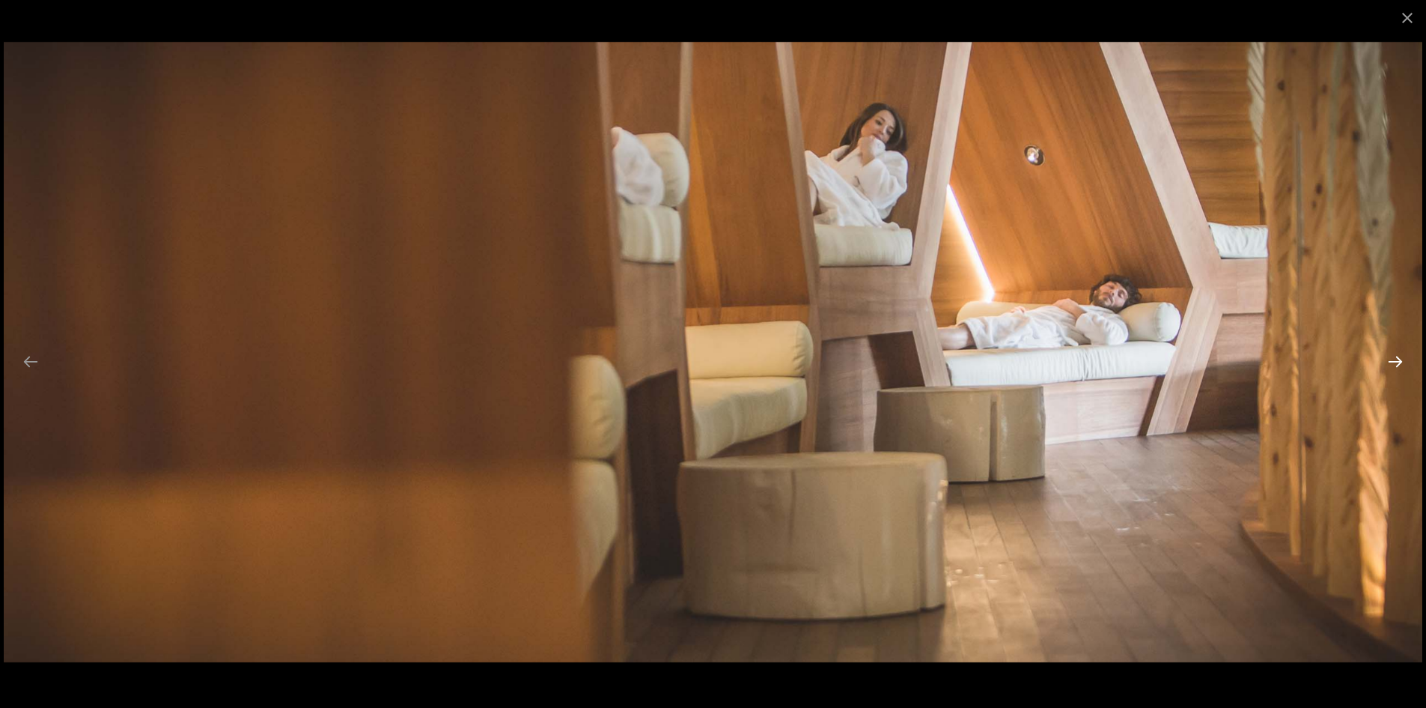
click at [1396, 358] on button "Next slide" at bounding box center [1395, 361] width 31 height 29
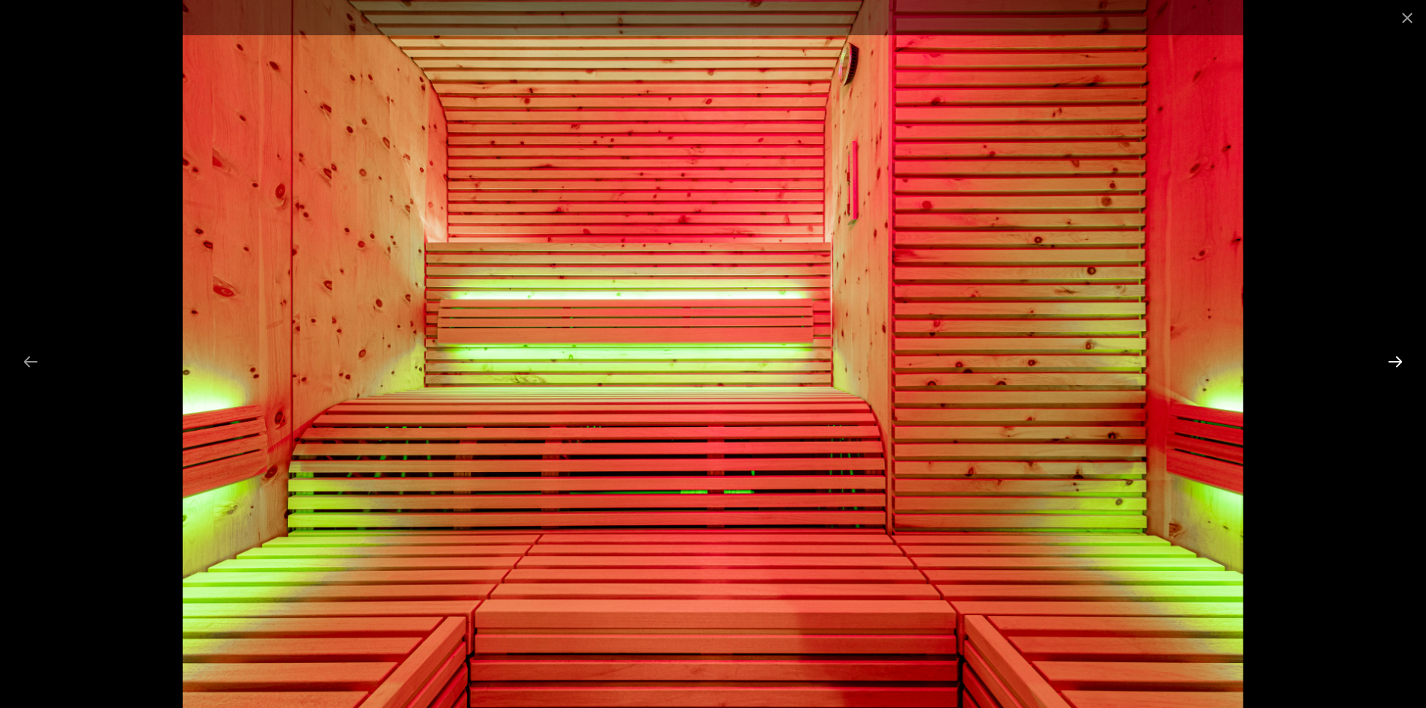
click at [1396, 358] on button "Next slide" at bounding box center [1395, 361] width 31 height 29
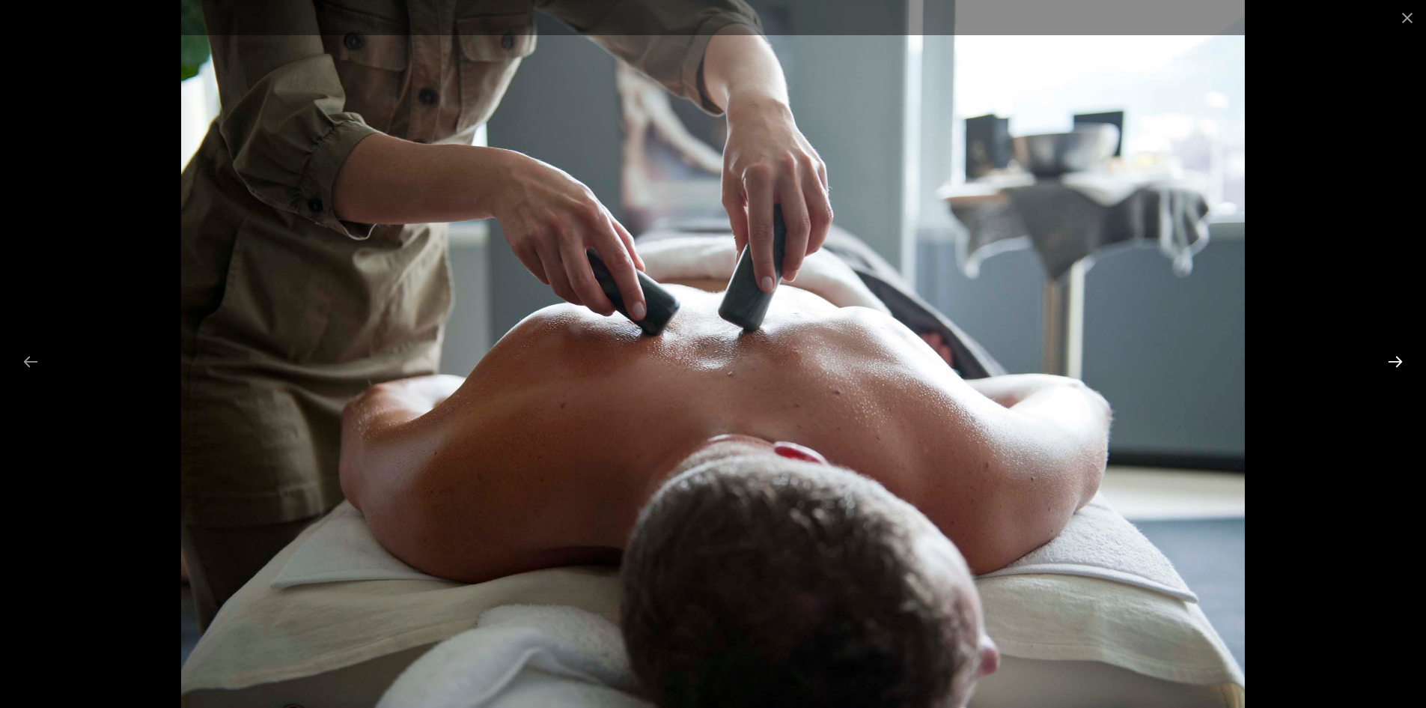
click at [1396, 358] on button "Next slide" at bounding box center [1395, 361] width 31 height 29
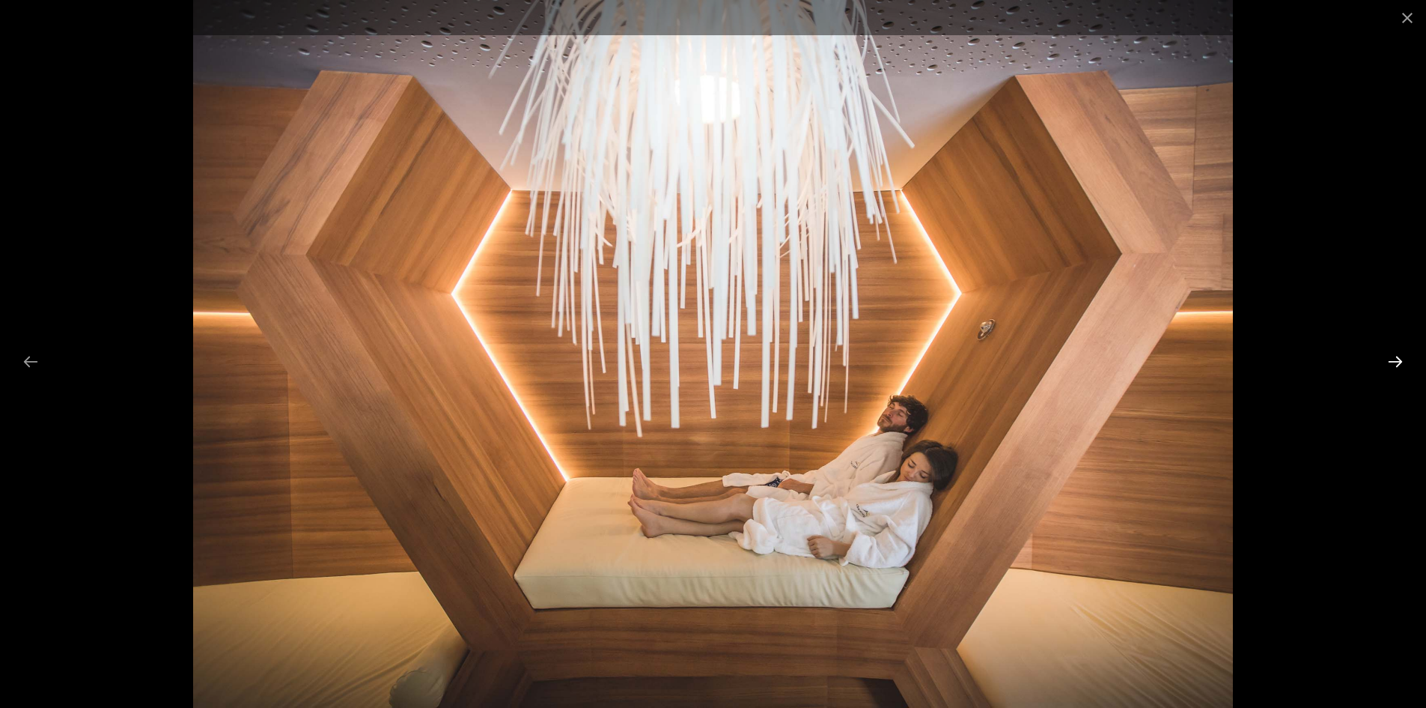
click at [1396, 358] on button "Next slide" at bounding box center [1395, 361] width 31 height 29
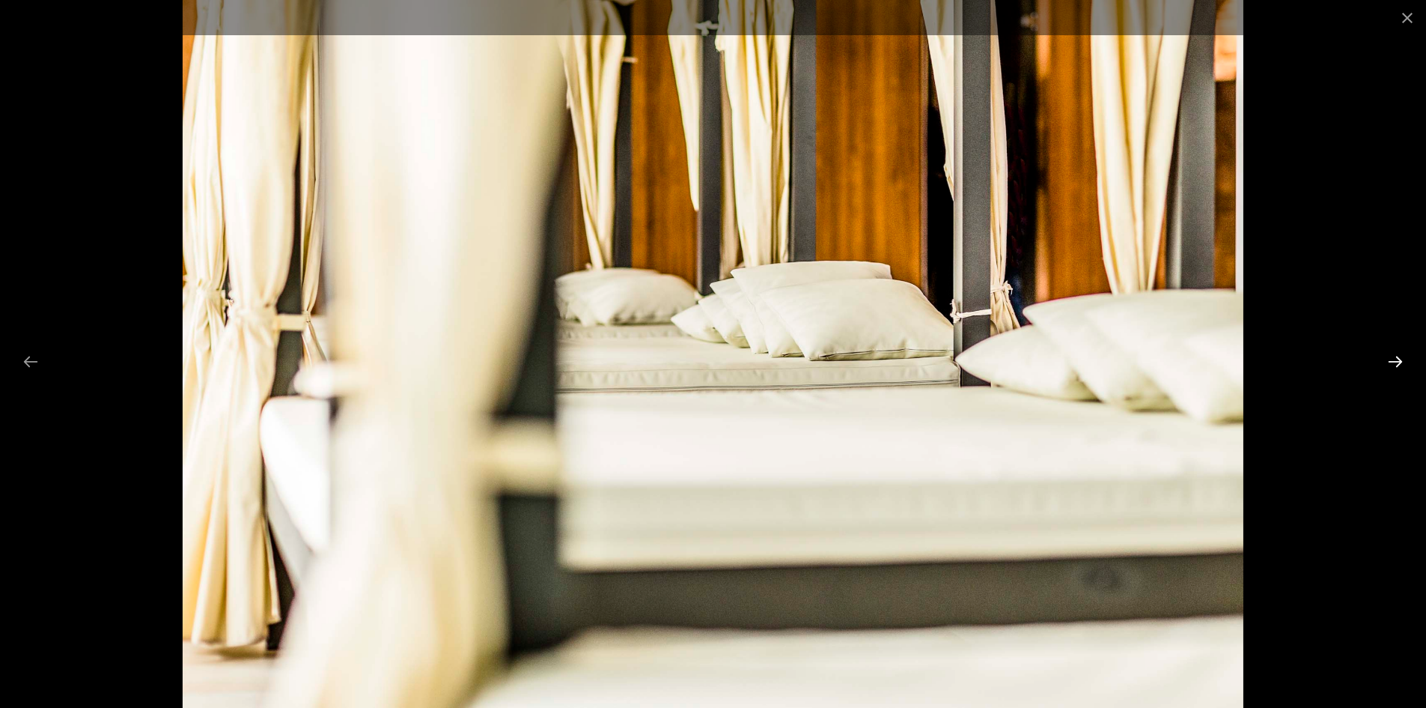
click at [1396, 358] on button "Next slide" at bounding box center [1395, 361] width 31 height 29
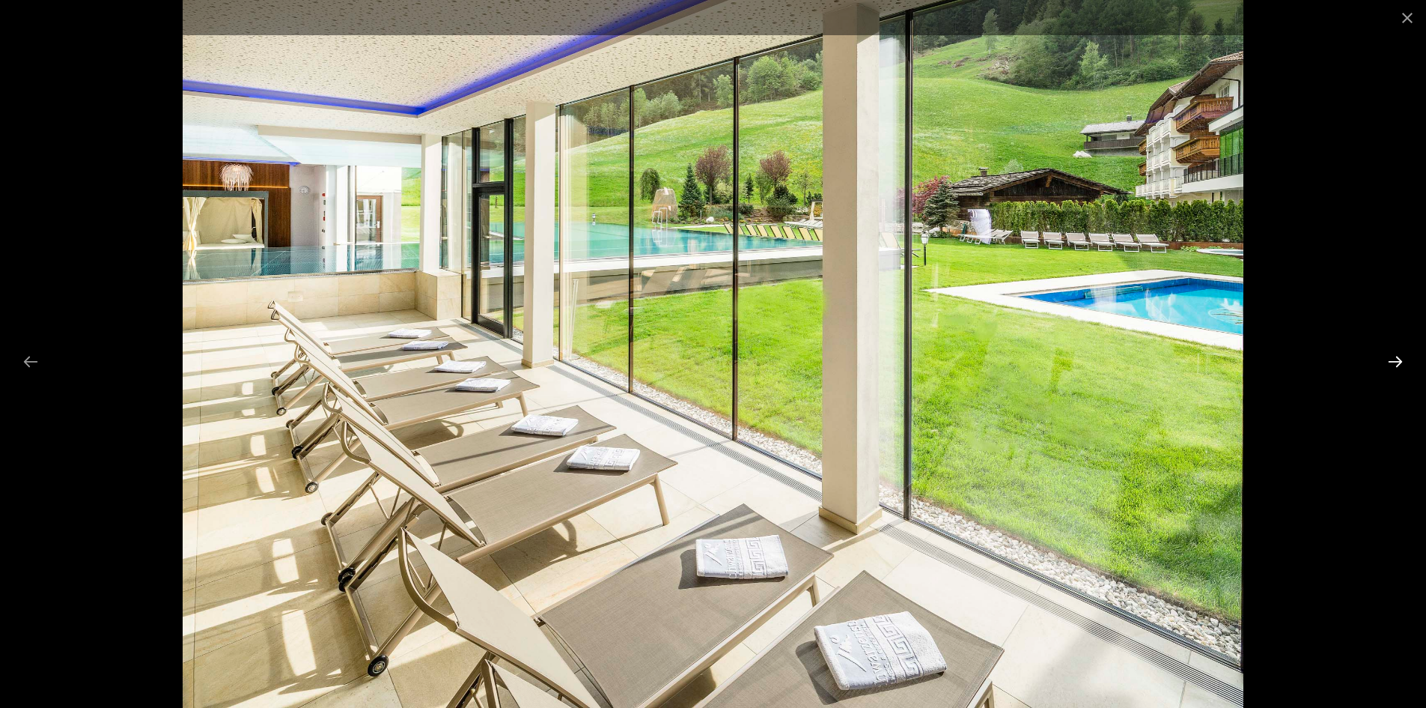
click at [1396, 358] on button "Next slide" at bounding box center [1395, 361] width 31 height 29
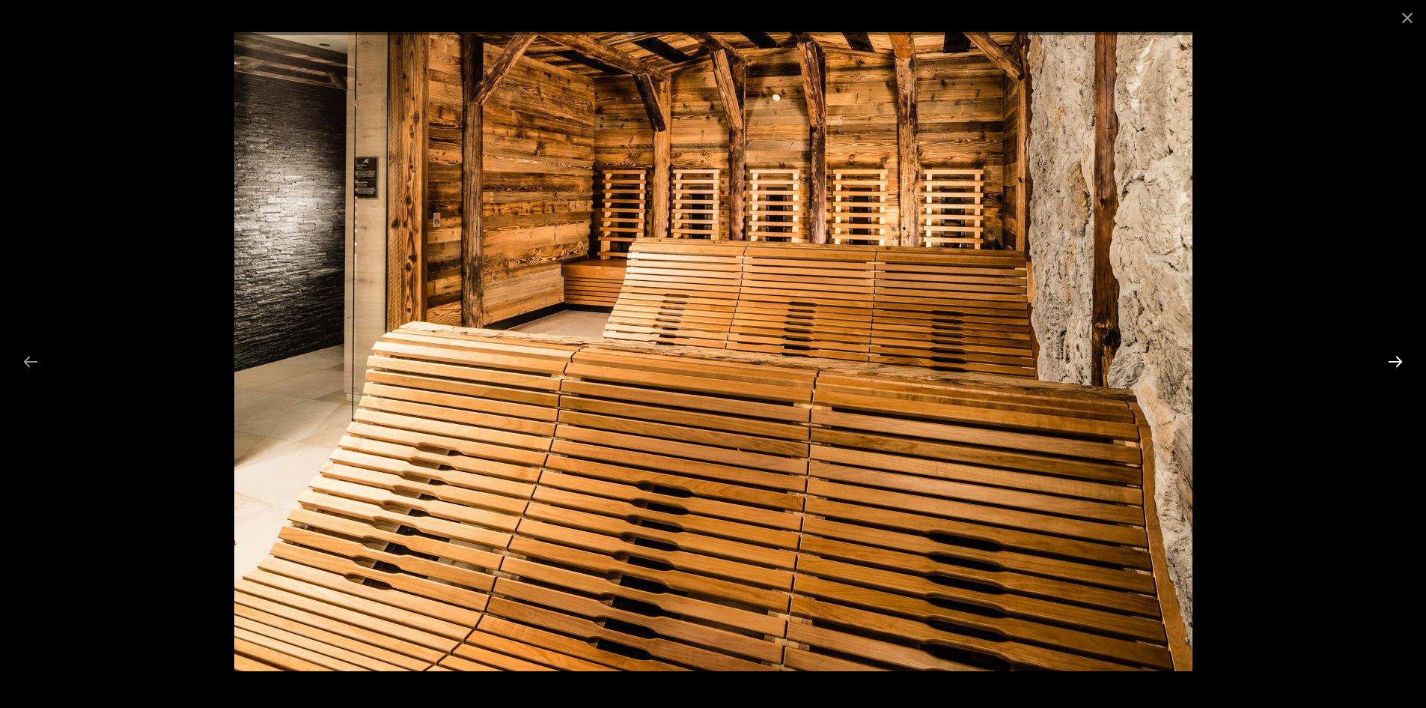
click at [1396, 358] on button "Next slide" at bounding box center [1395, 361] width 31 height 29
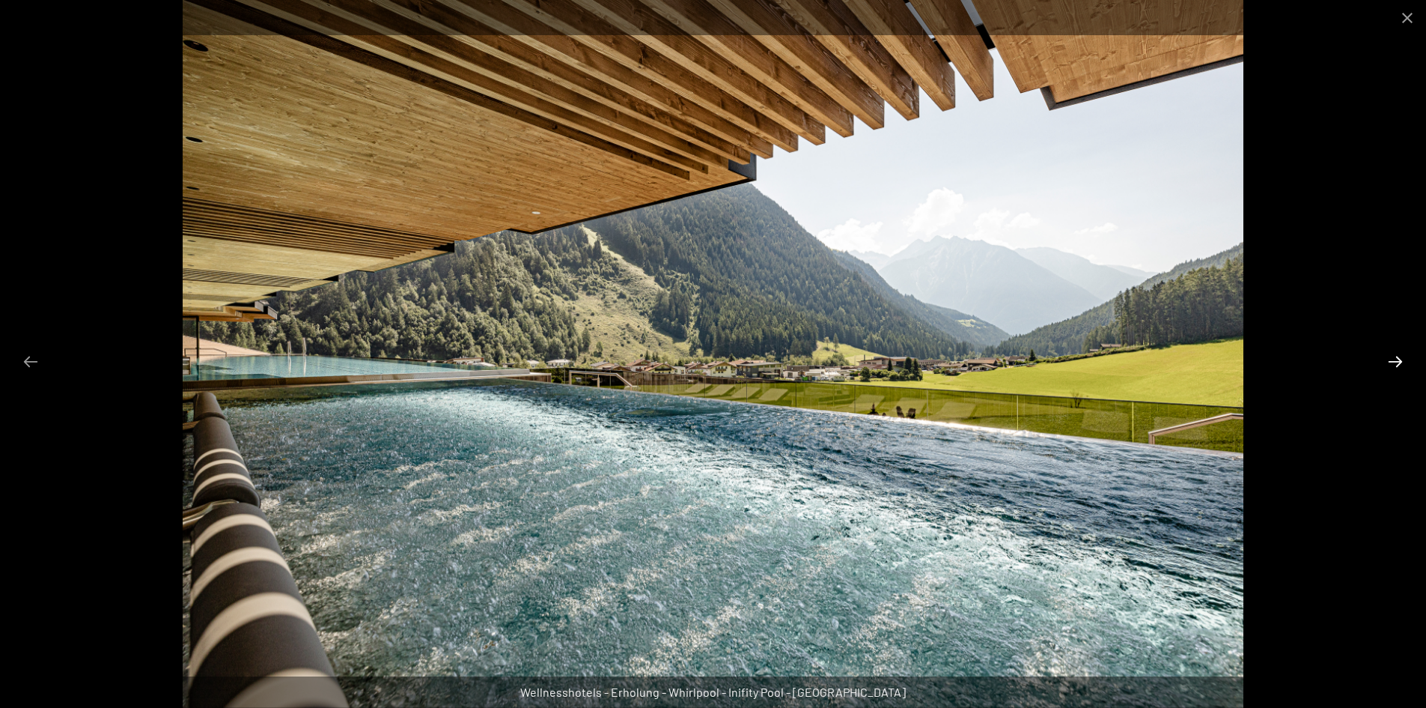
click at [1396, 358] on button "Next slide" at bounding box center [1395, 361] width 31 height 29
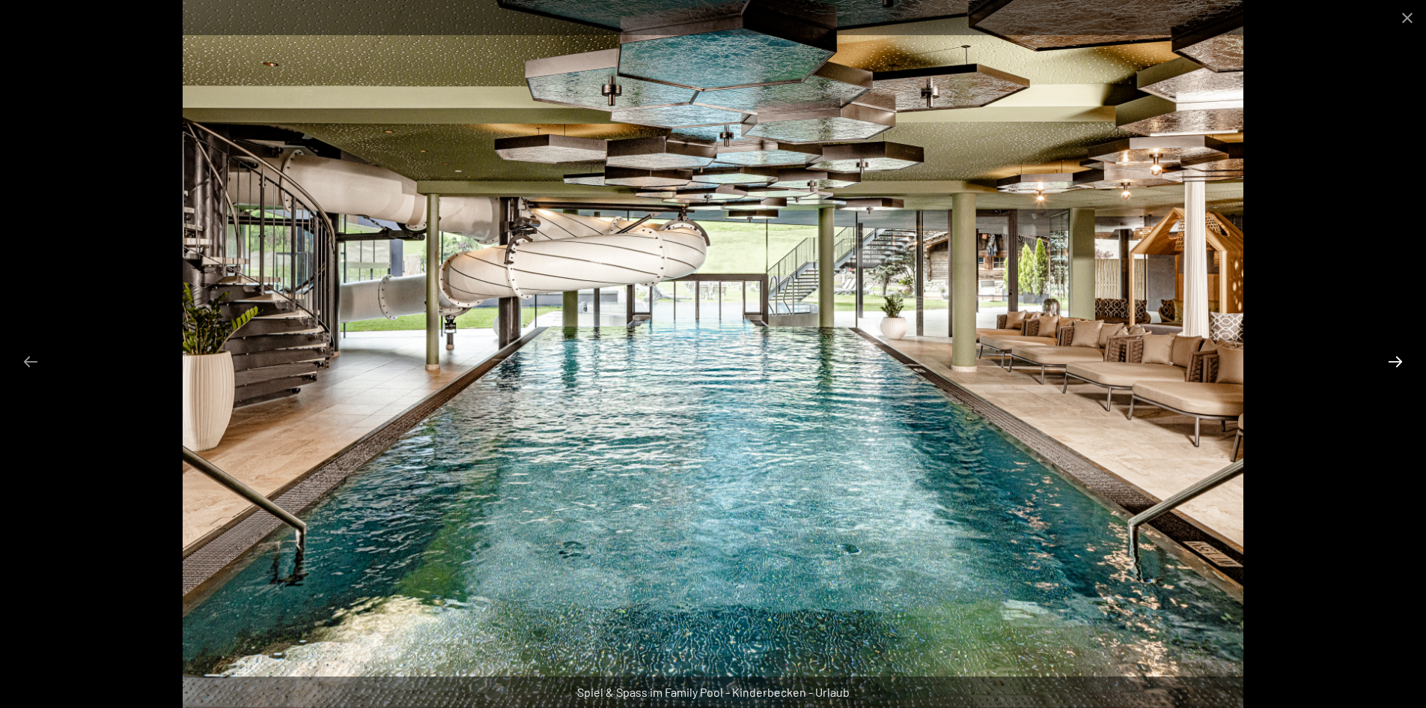
click at [1396, 358] on button "Next slide" at bounding box center [1395, 361] width 31 height 29
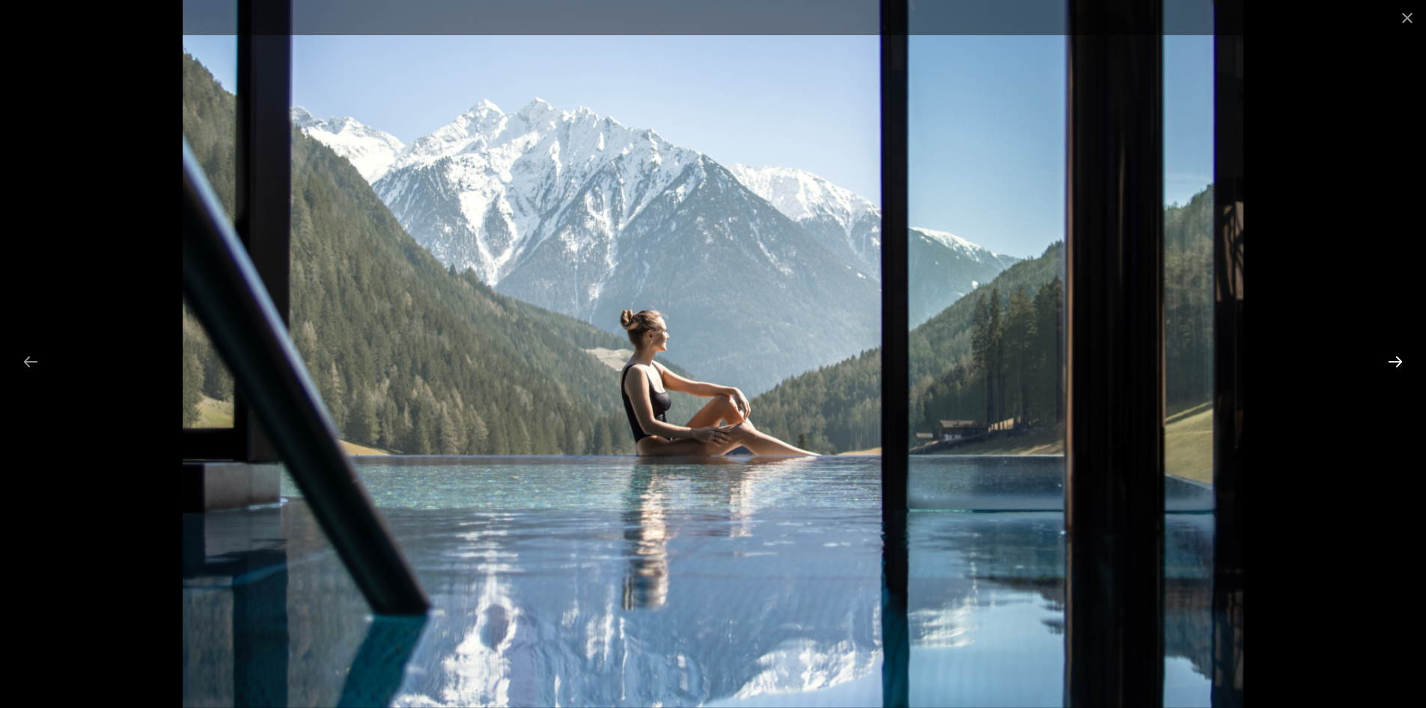
click at [1396, 358] on button "Next slide" at bounding box center [1395, 361] width 31 height 29
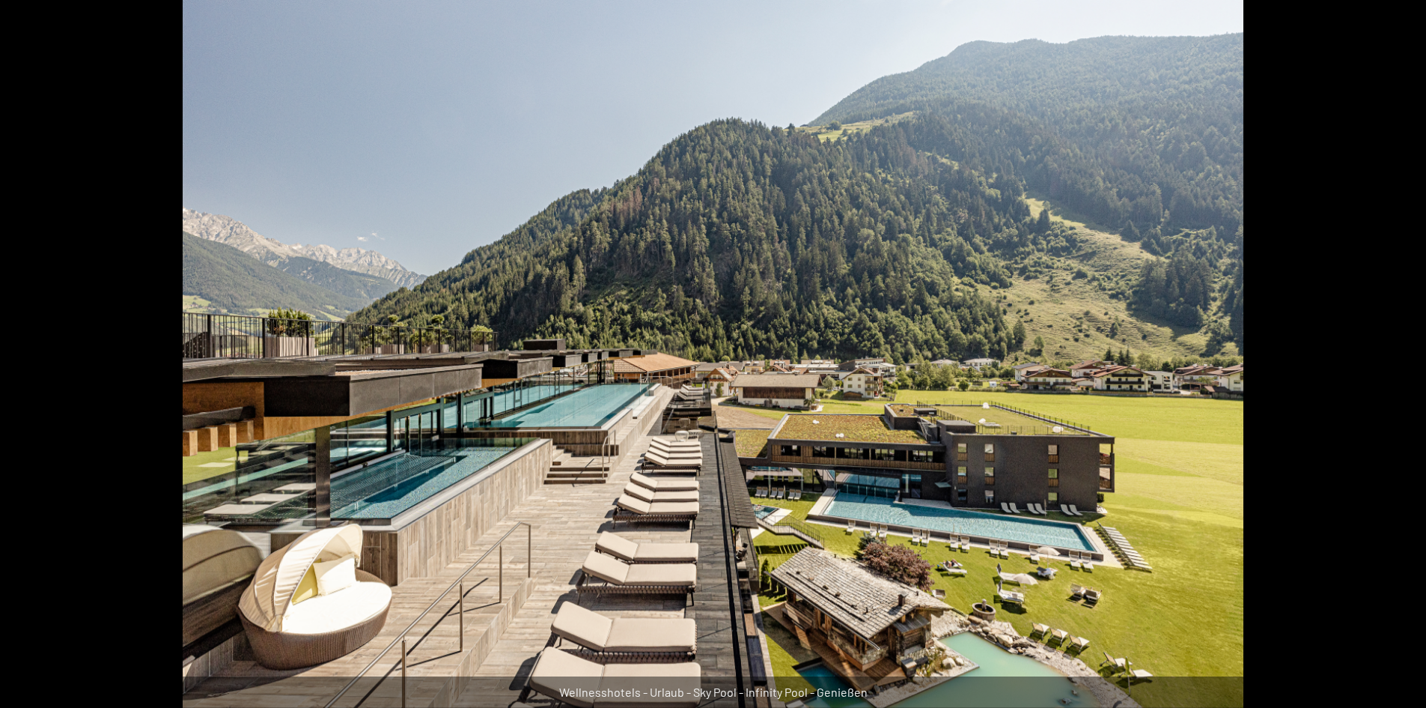
click at [1396, 358] on button "Next slide" at bounding box center [1403, 361] width 31 height 29
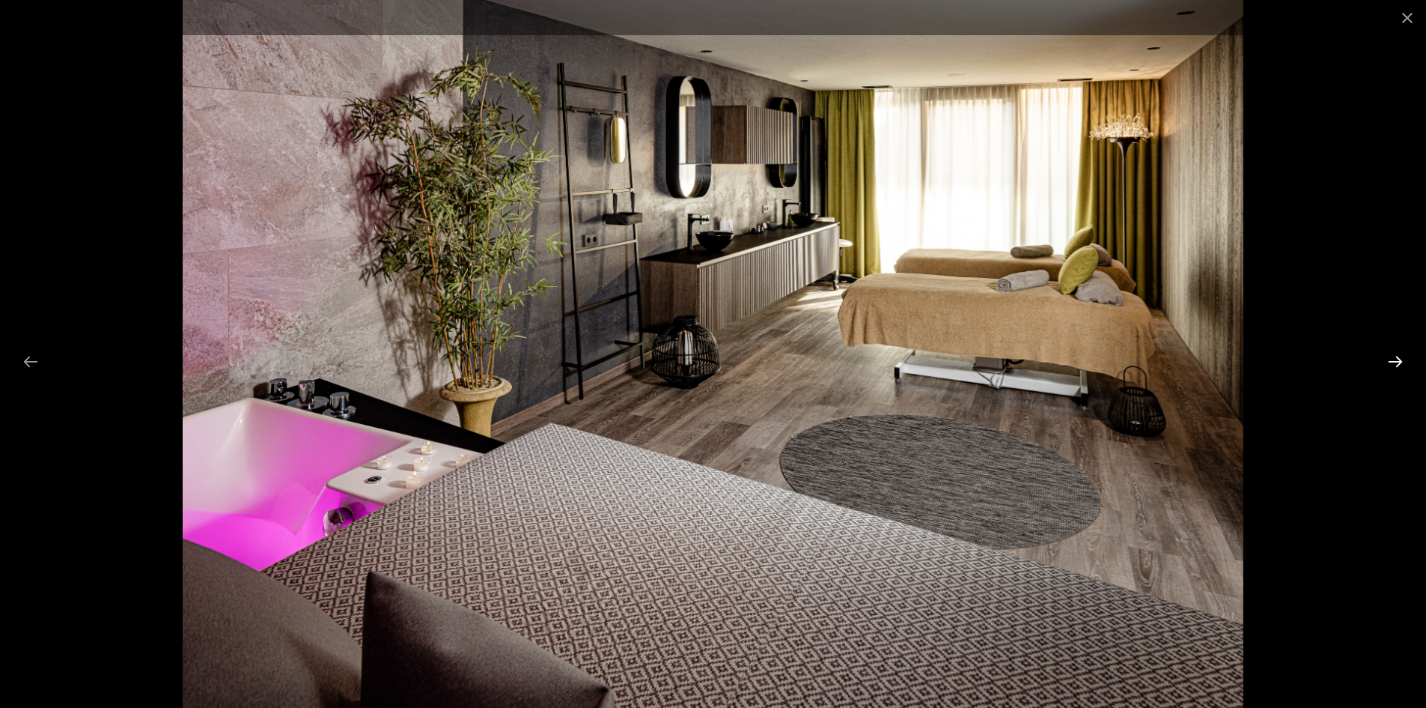
click at [1396, 358] on button "Next slide" at bounding box center [1395, 361] width 31 height 29
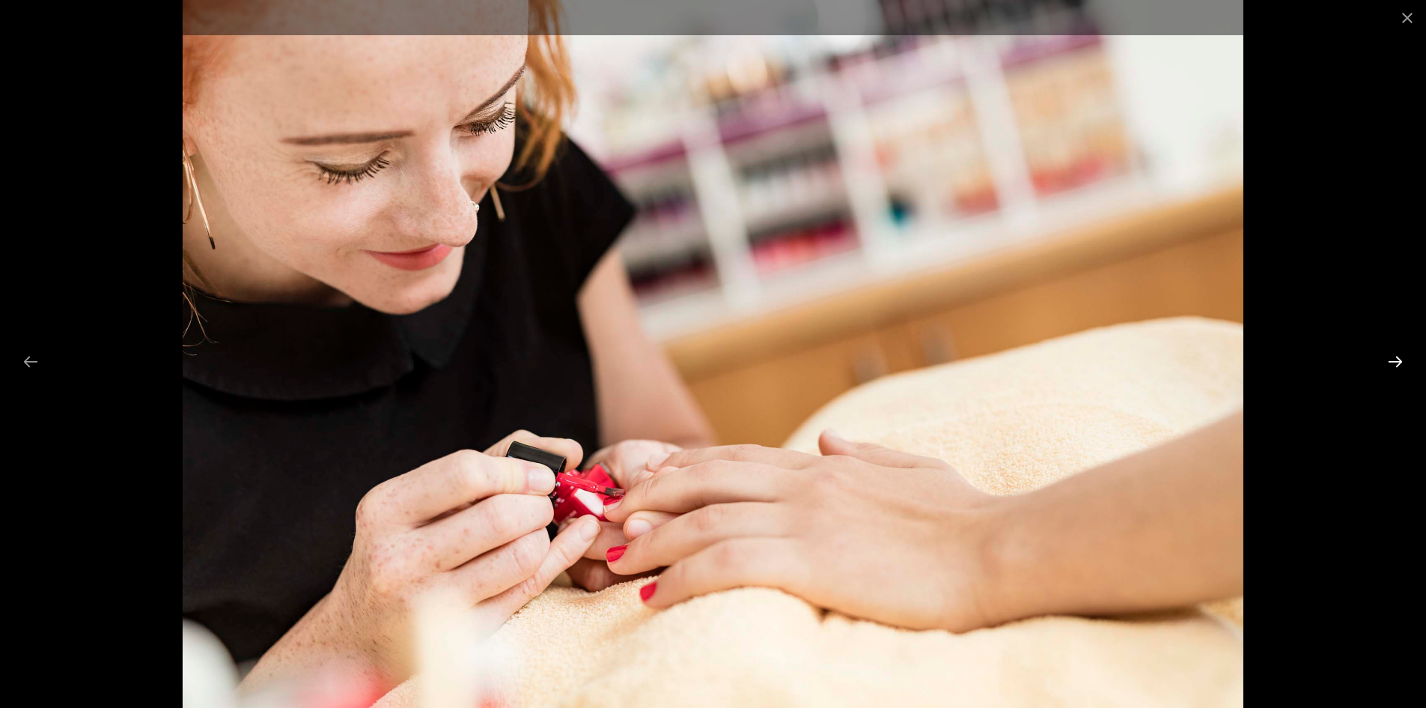
click at [1396, 358] on button "Next slide" at bounding box center [1395, 361] width 31 height 29
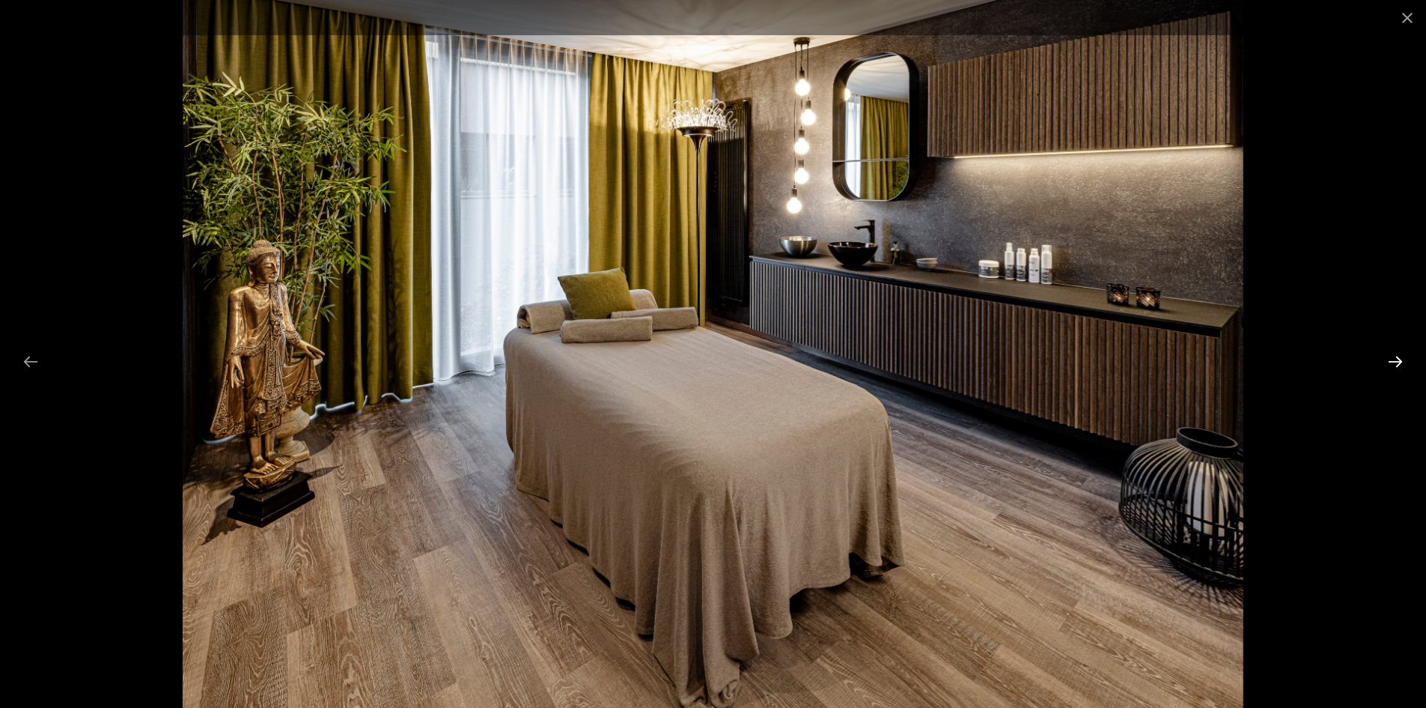
click at [1396, 358] on button "Next slide" at bounding box center [1395, 361] width 31 height 29
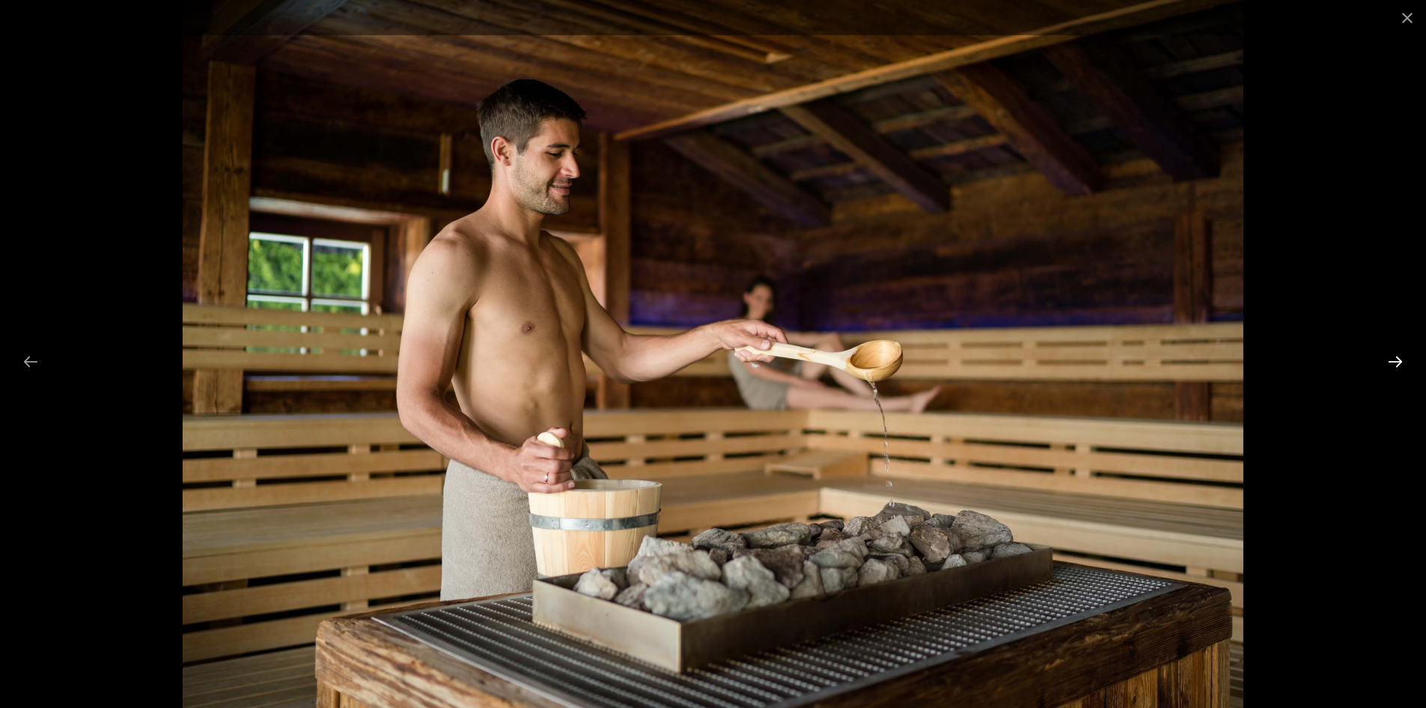
click at [1396, 358] on button "Next slide" at bounding box center [1395, 361] width 31 height 29
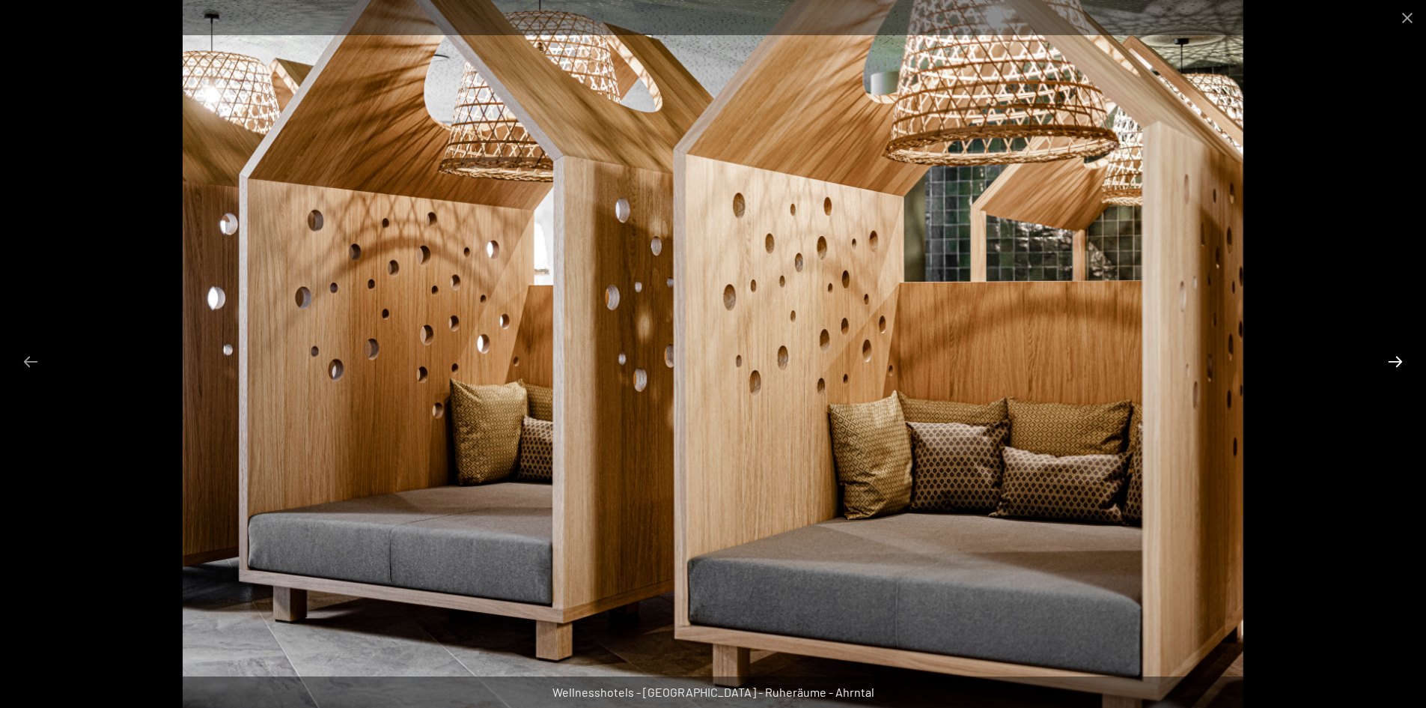
click at [1396, 358] on button "Next slide" at bounding box center [1395, 361] width 31 height 29
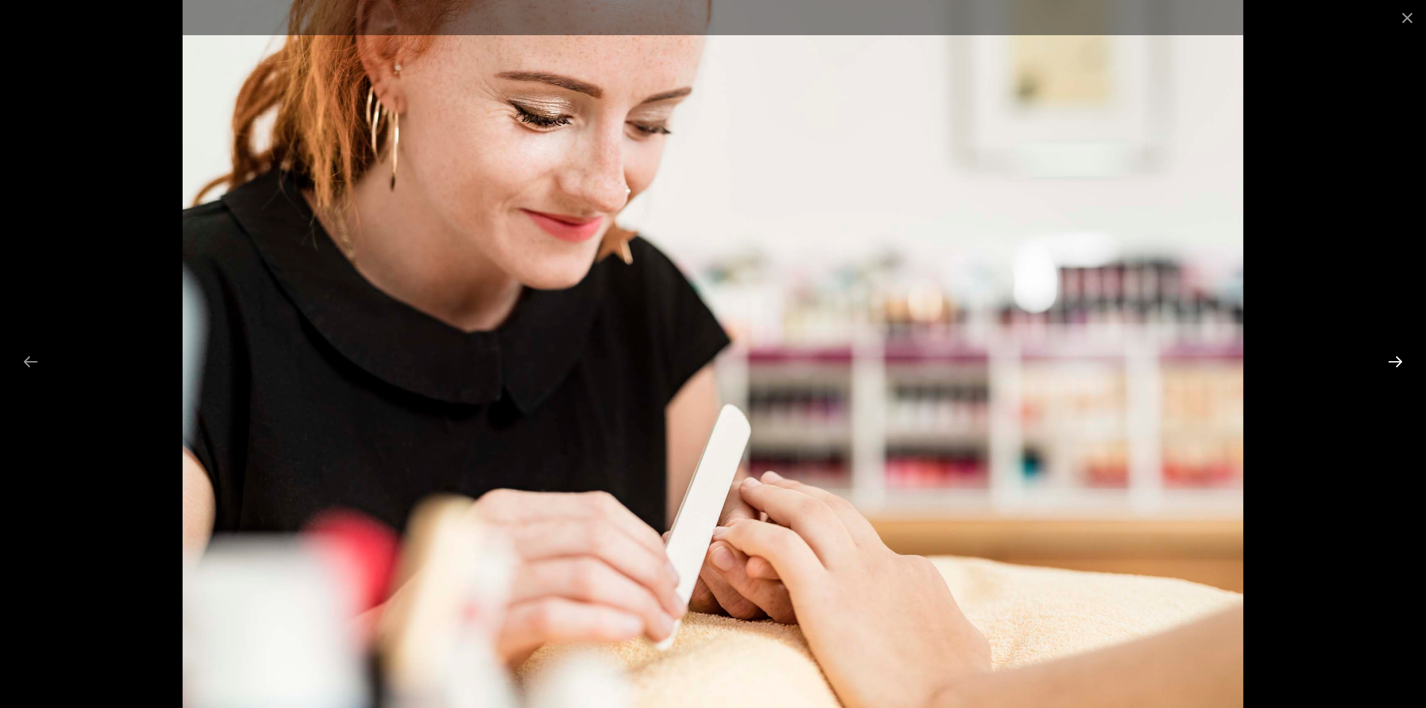
click at [1396, 358] on button "Next slide" at bounding box center [1395, 361] width 31 height 29
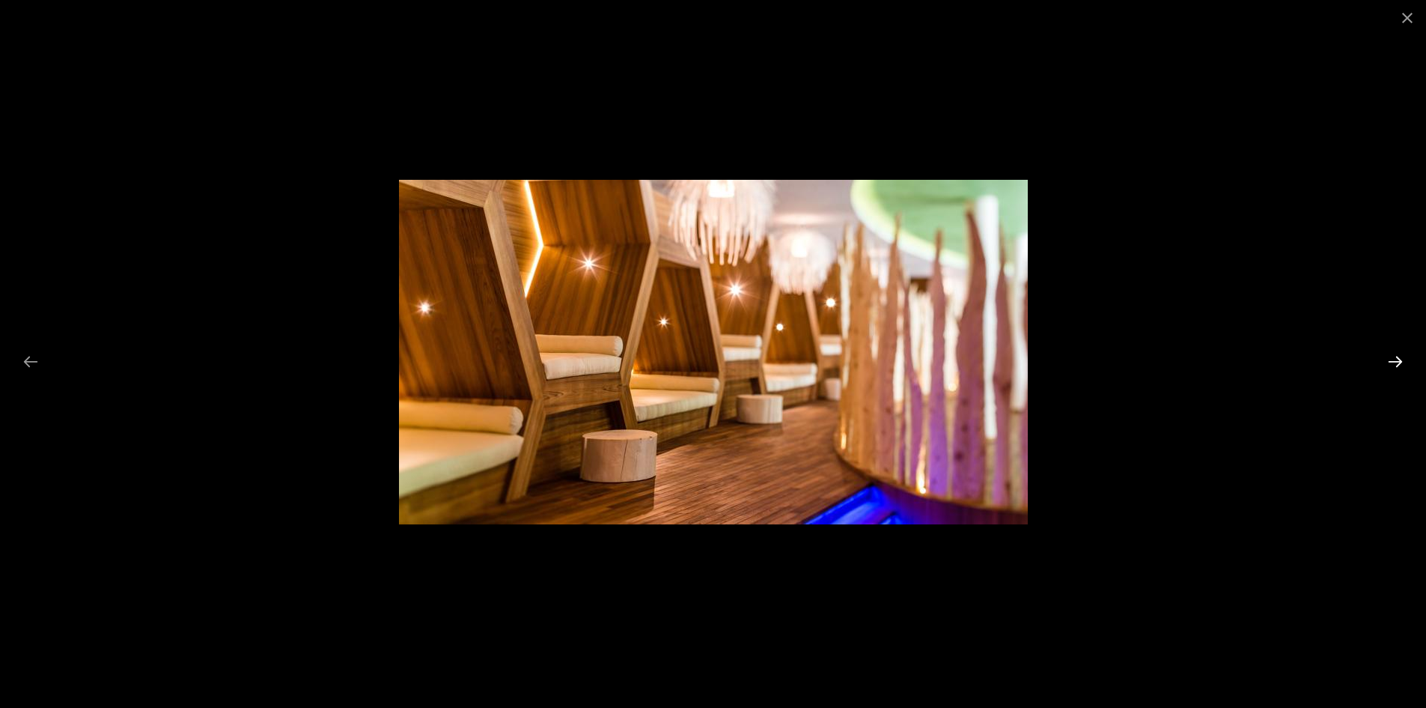
click at [1396, 358] on button "Next slide" at bounding box center [1395, 361] width 31 height 29
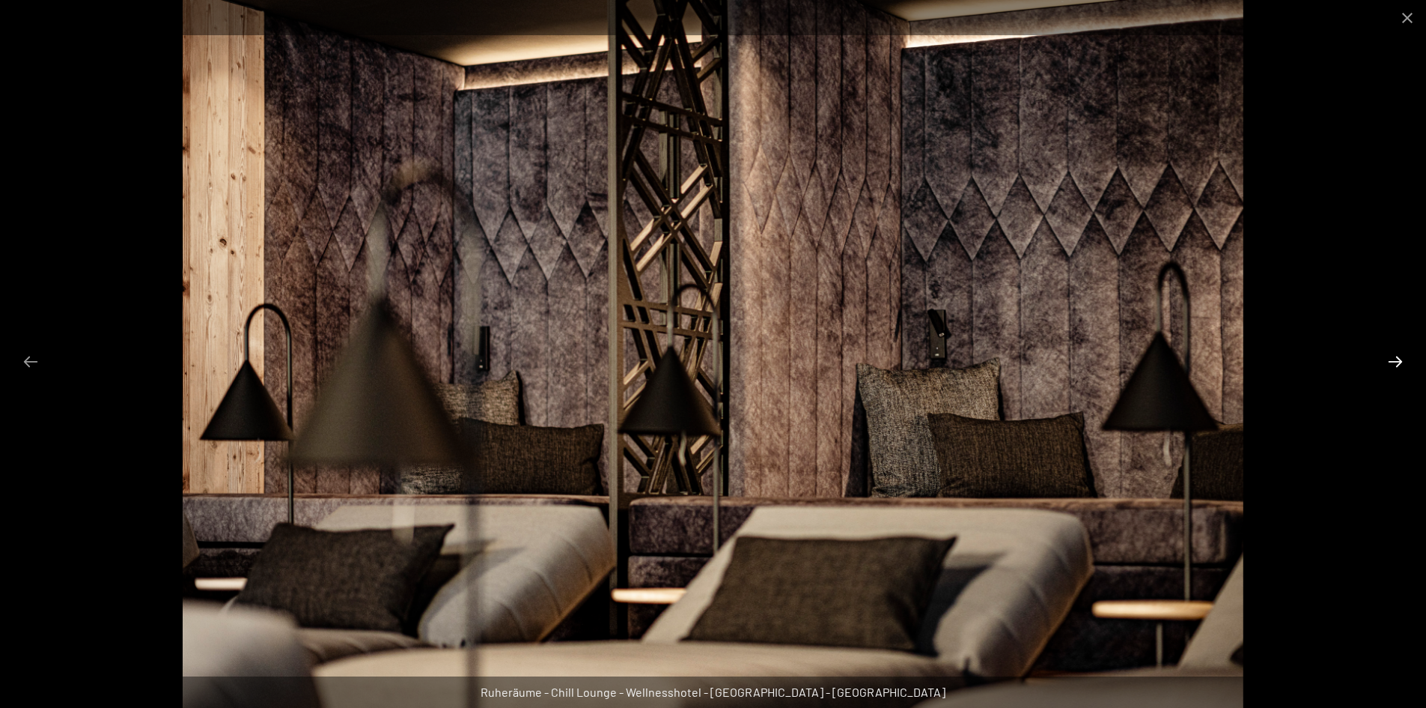
click at [1396, 358] on button "Next slide" at bounding box center [1395, 361] width 31 height 29
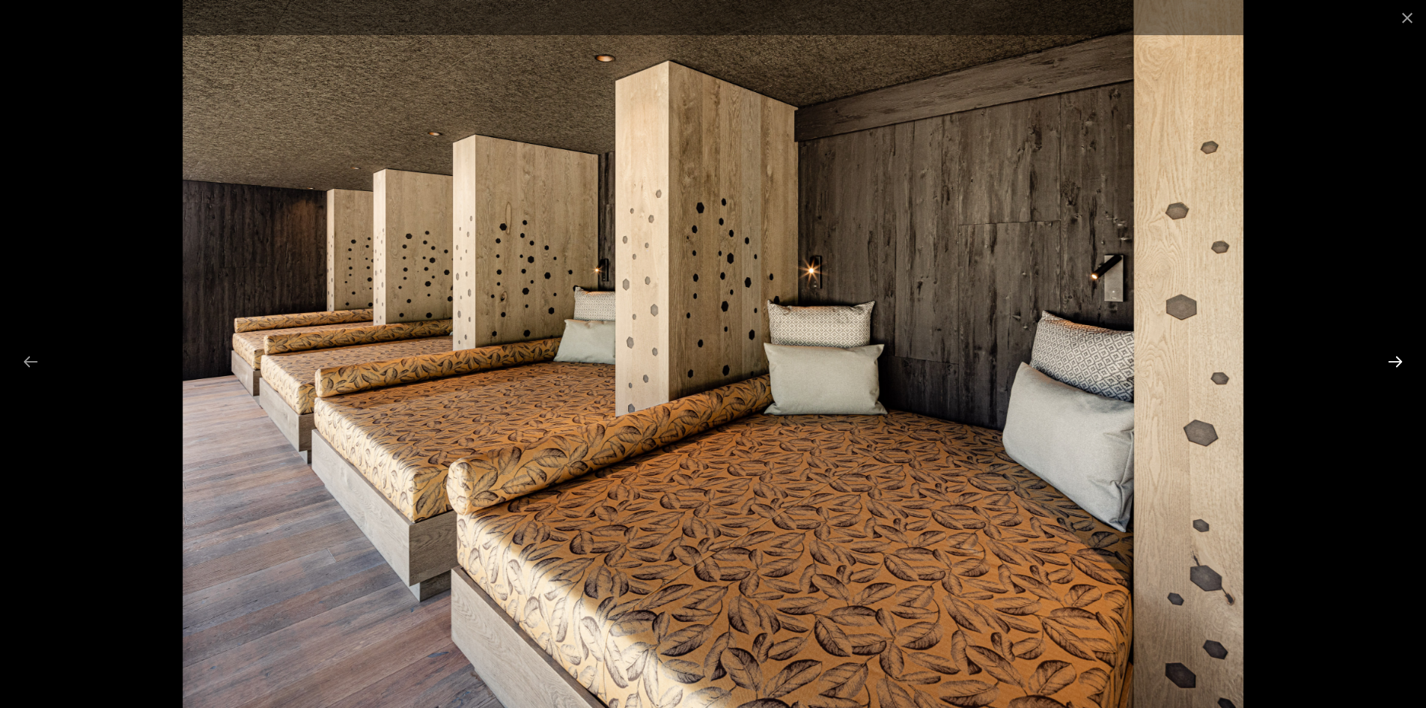
click at [1396, 358] on button "Next slide" at bounding box center [1395, 361] width 31 height 29
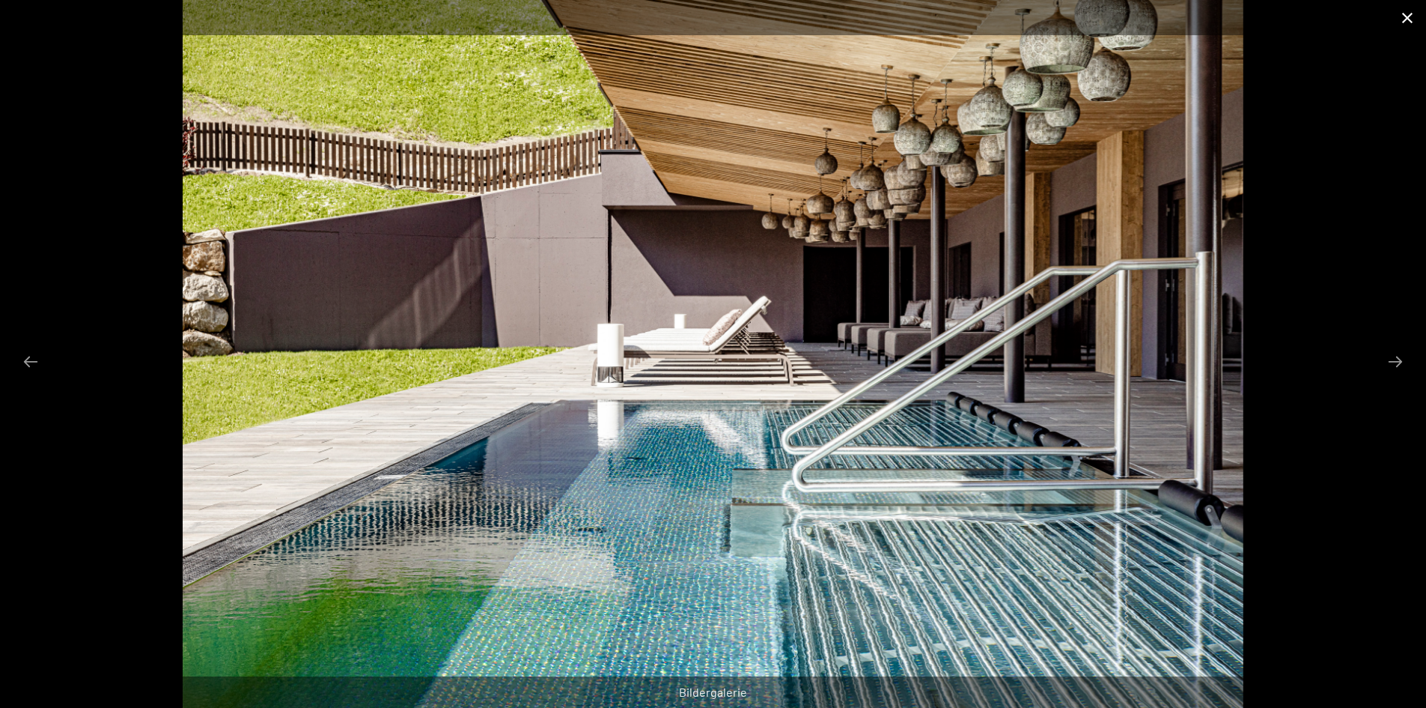
click at [1406, 18] on button "Close gallery" at bounding box center [1407, 17] width 37 height 35
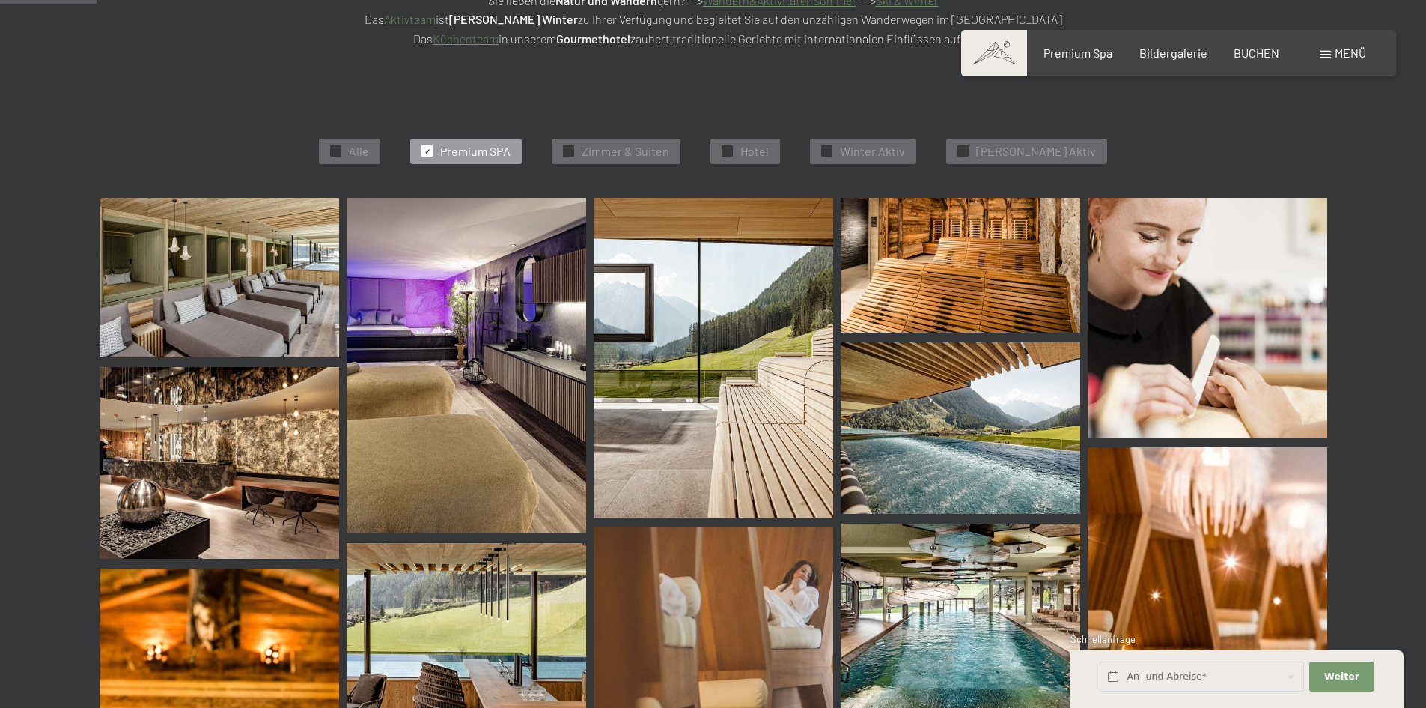
scroll to position [0, 0]
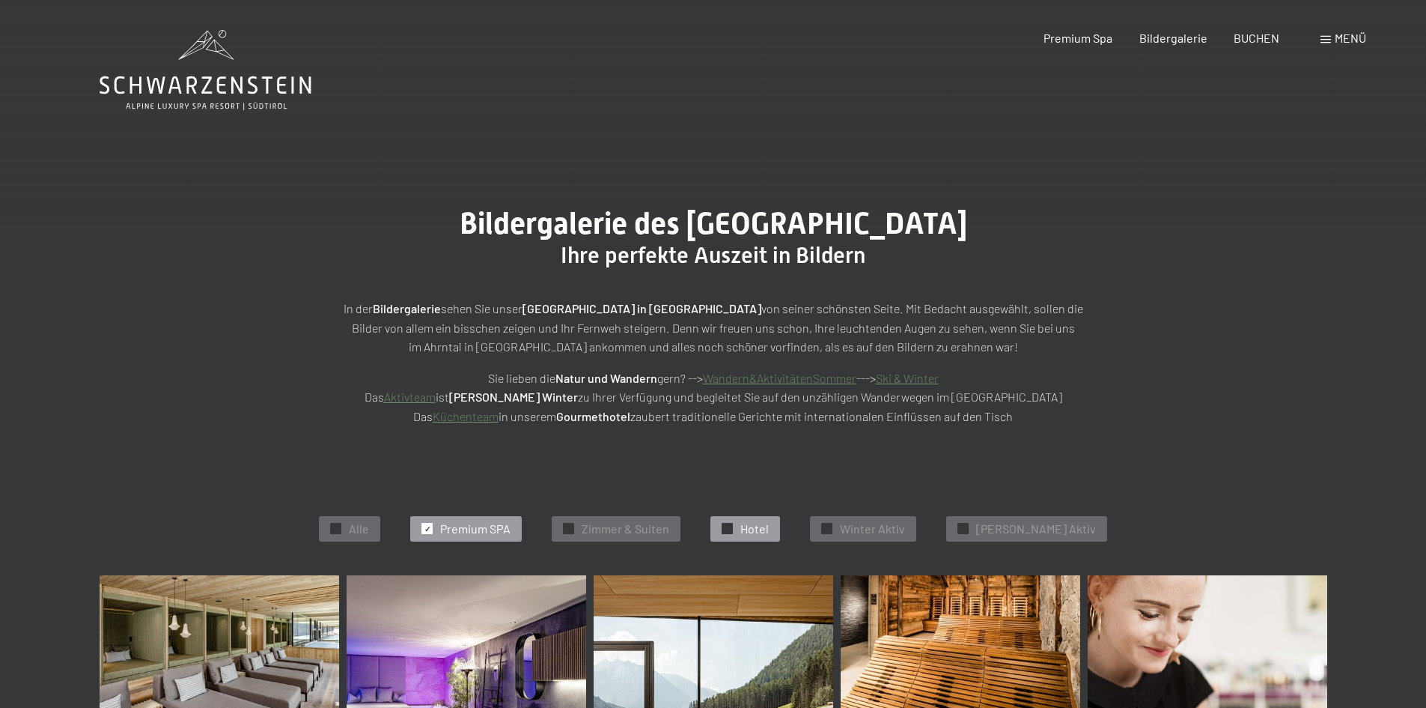
click at [759, 529] on div "✓ Hotel" at bounding box center [746, 528] width 70 height 25
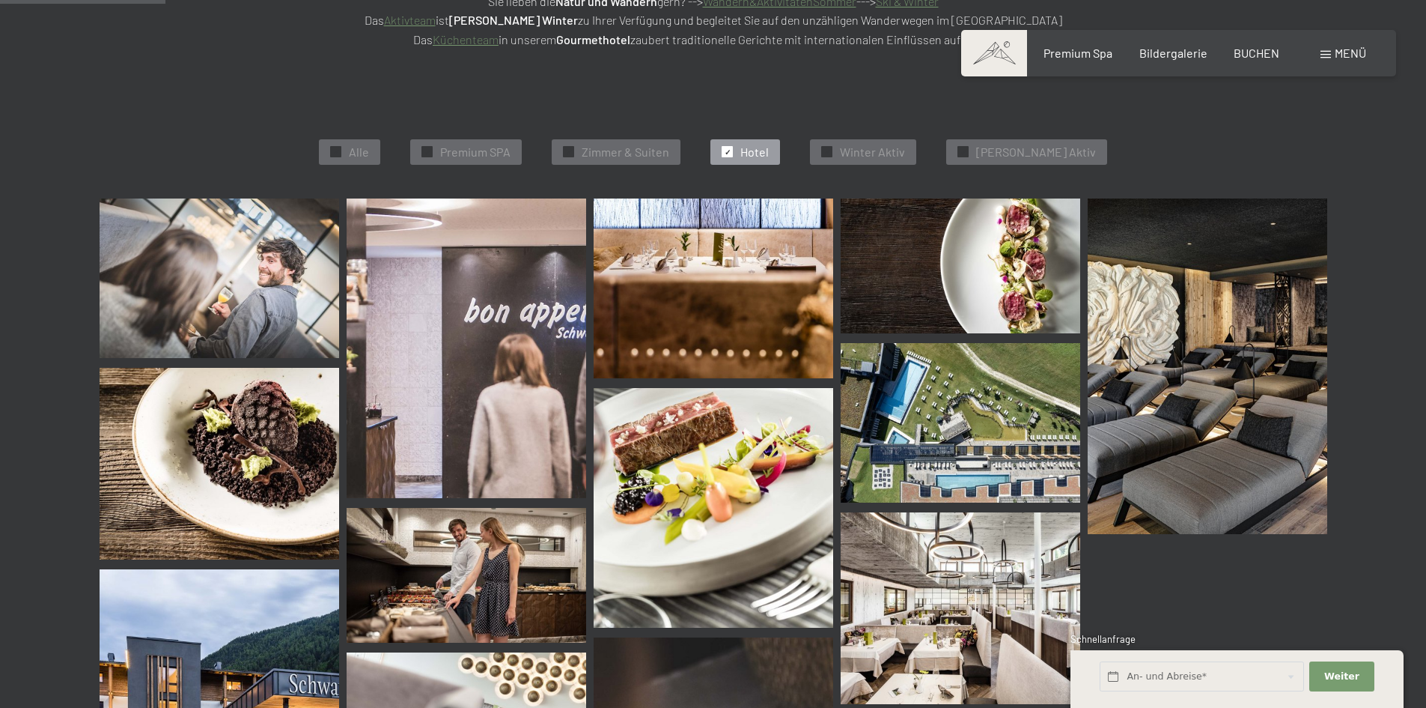
scroll to position [377, 0]
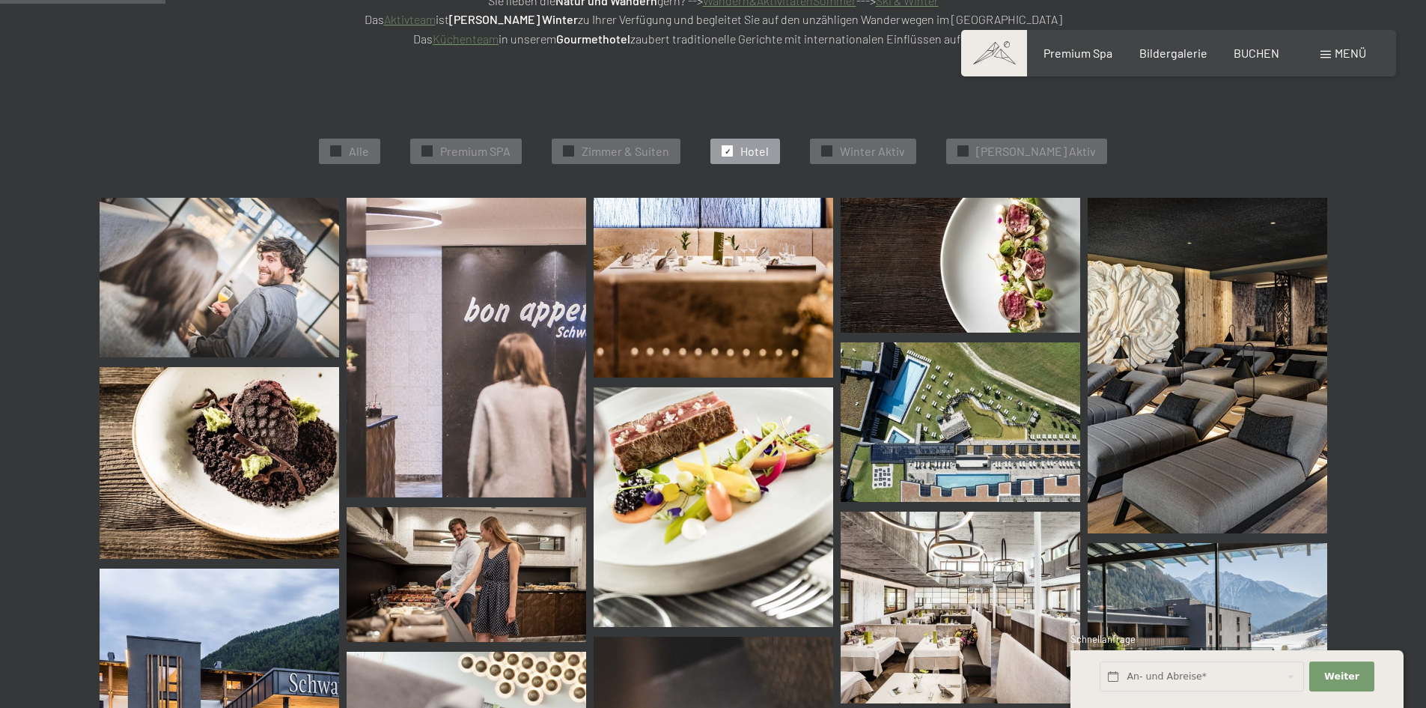
click at [275, 286] on img at bounding box center [220, 277] width 240 height 159
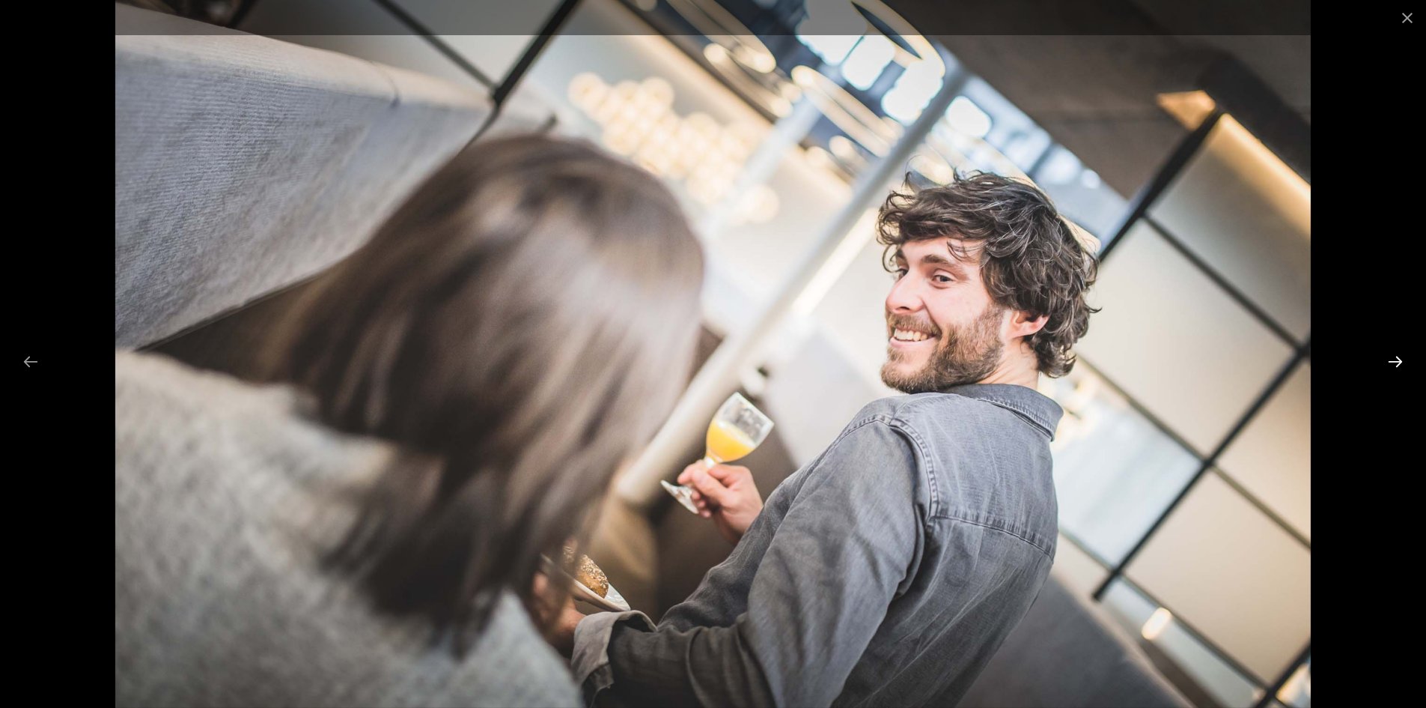
click at [1393, 359] on button "Next slide" at bounding box center [1395, 361] width 31 height 29
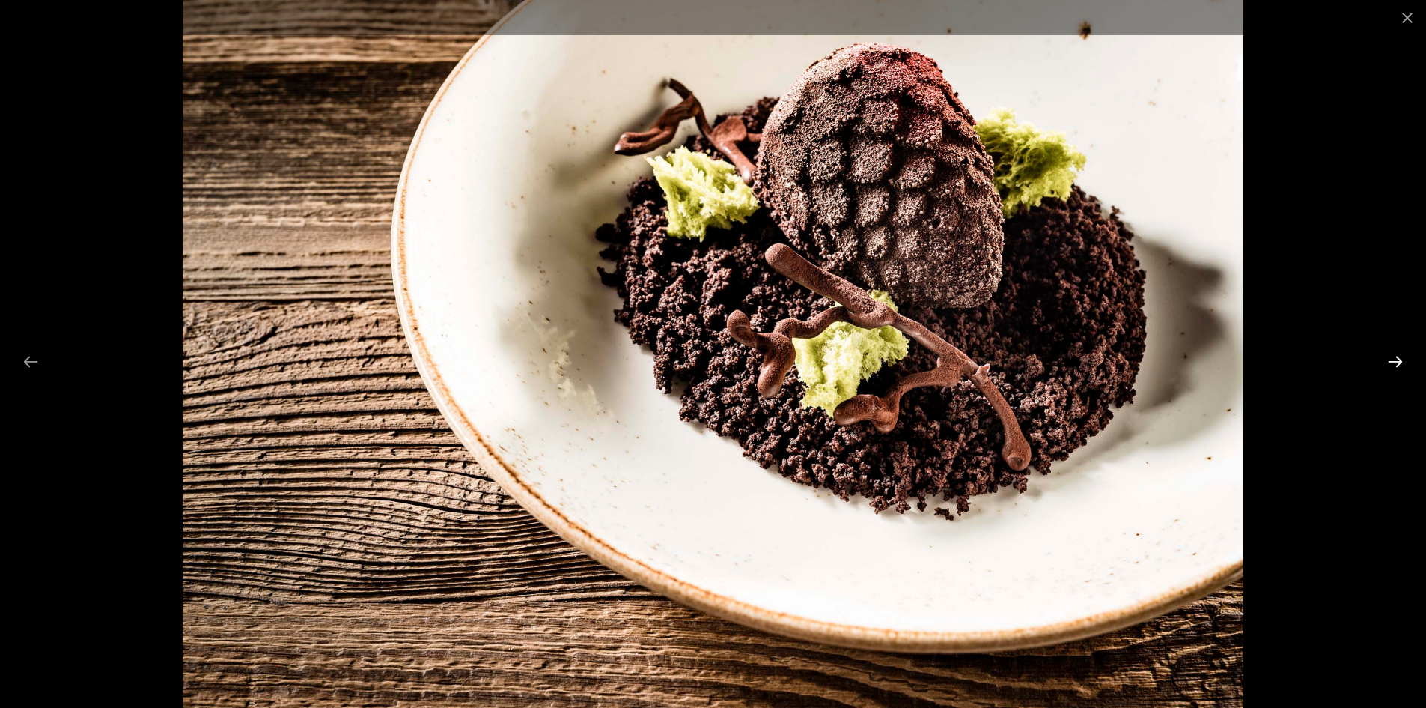
click at [1393, 359] on button "Next slide" at bounding box center [1395, 361] width 31 height 29
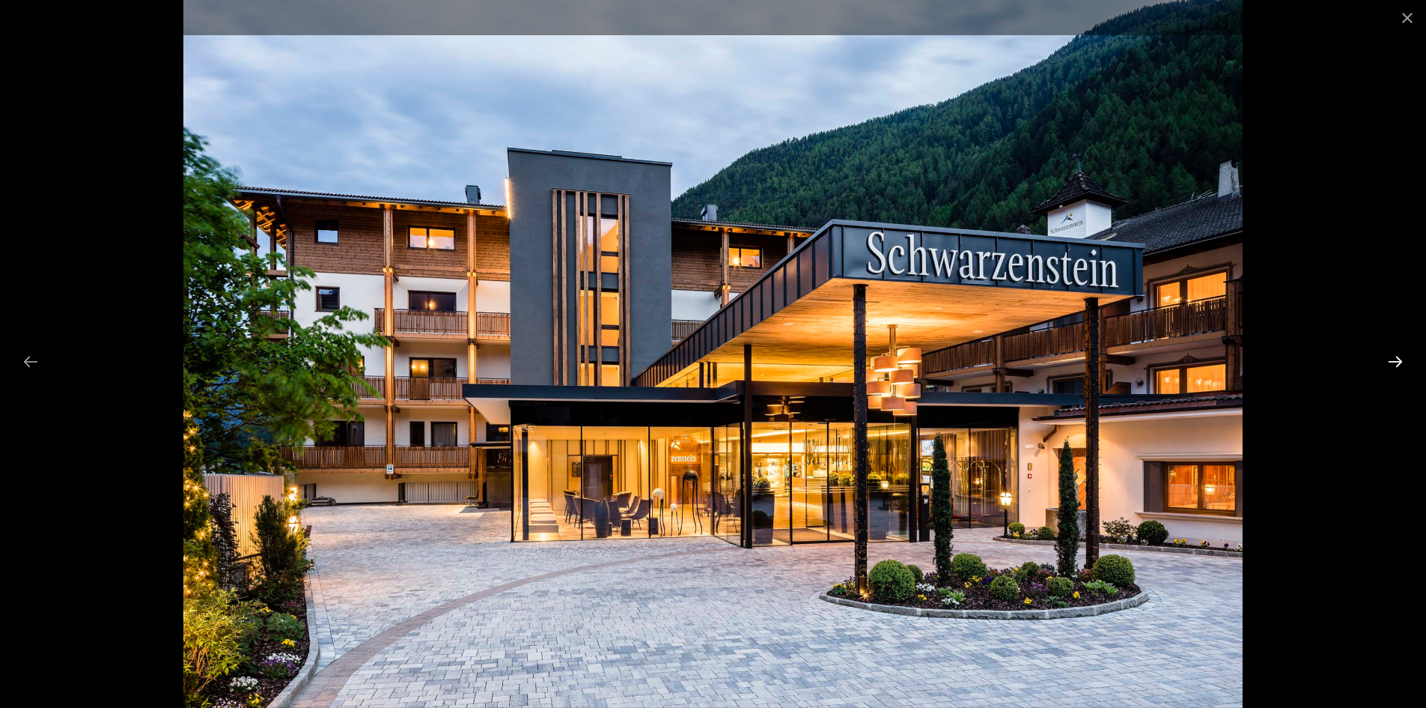
click at [1393, 359] on button "Next slide" at bounding box center [1395, 361] width 31 height 29
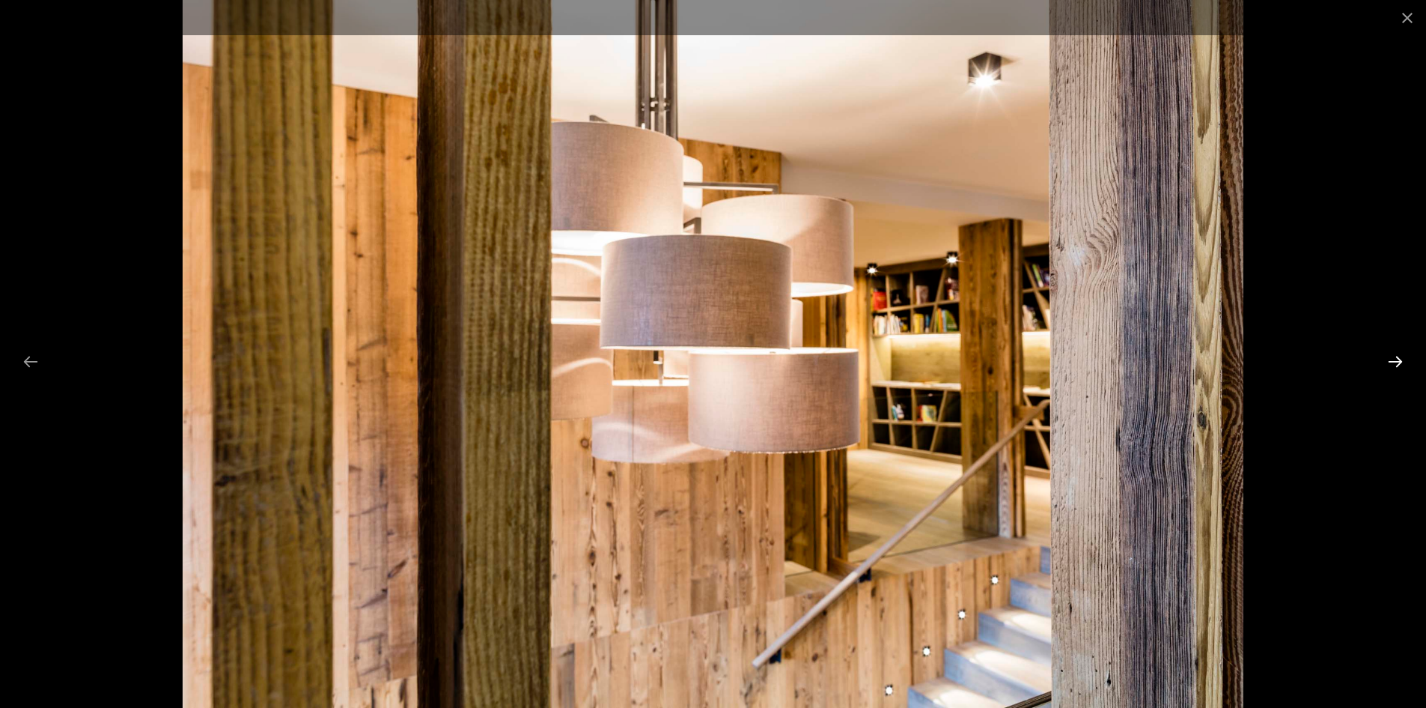
click at [1393, 359] on button "Next slide" at bounding box center [1395, 361] width 31 height 29
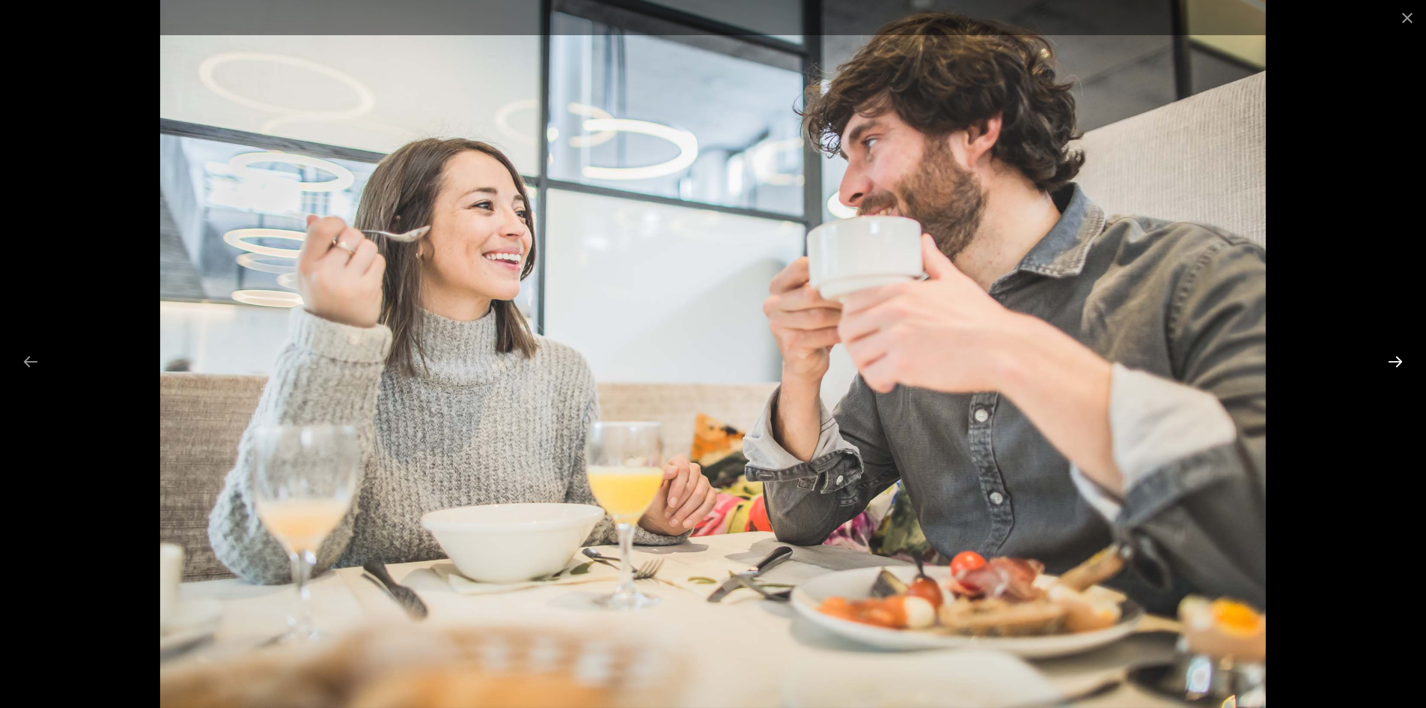
click at [1393, 359] on button "Next slide" at bounding box center [1395, 361] width 31 height 29
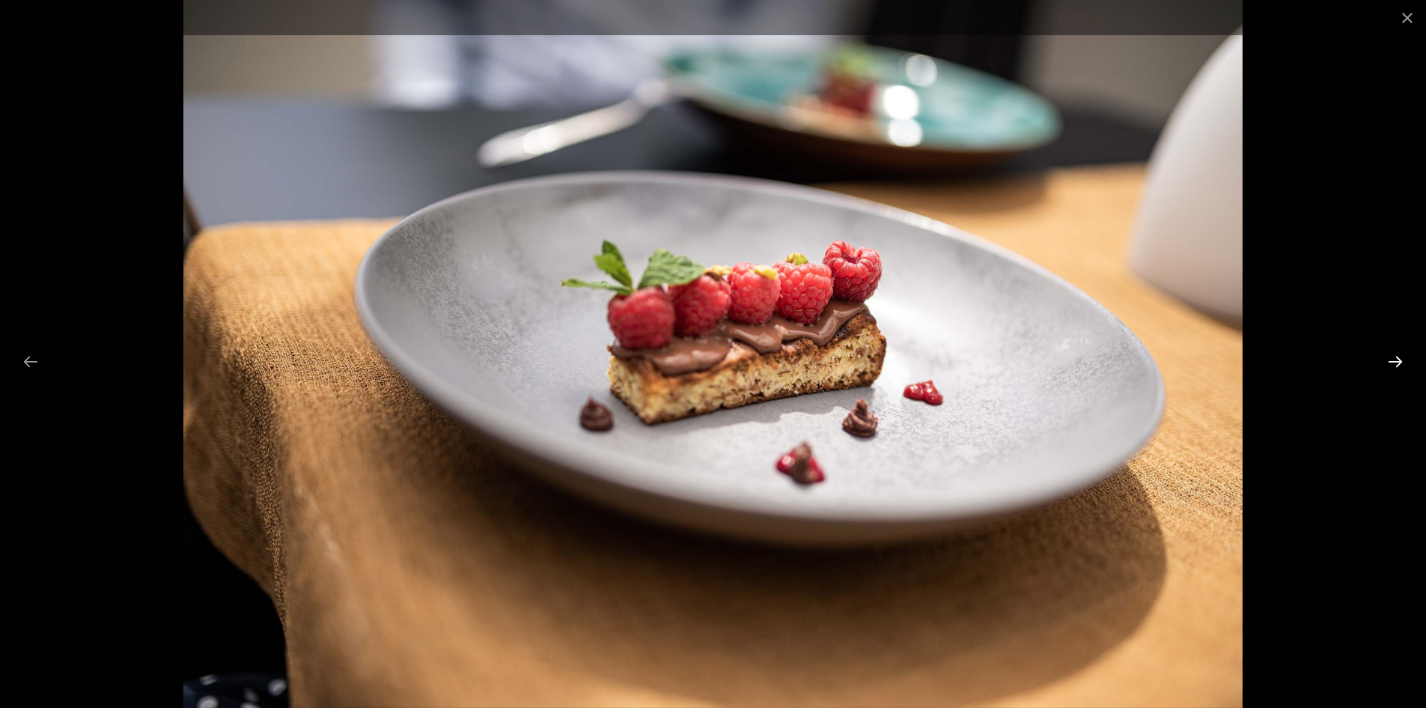
click at [1393, 359] on button "Next slide" at bounding box center [1395, 361] width 31 height 29
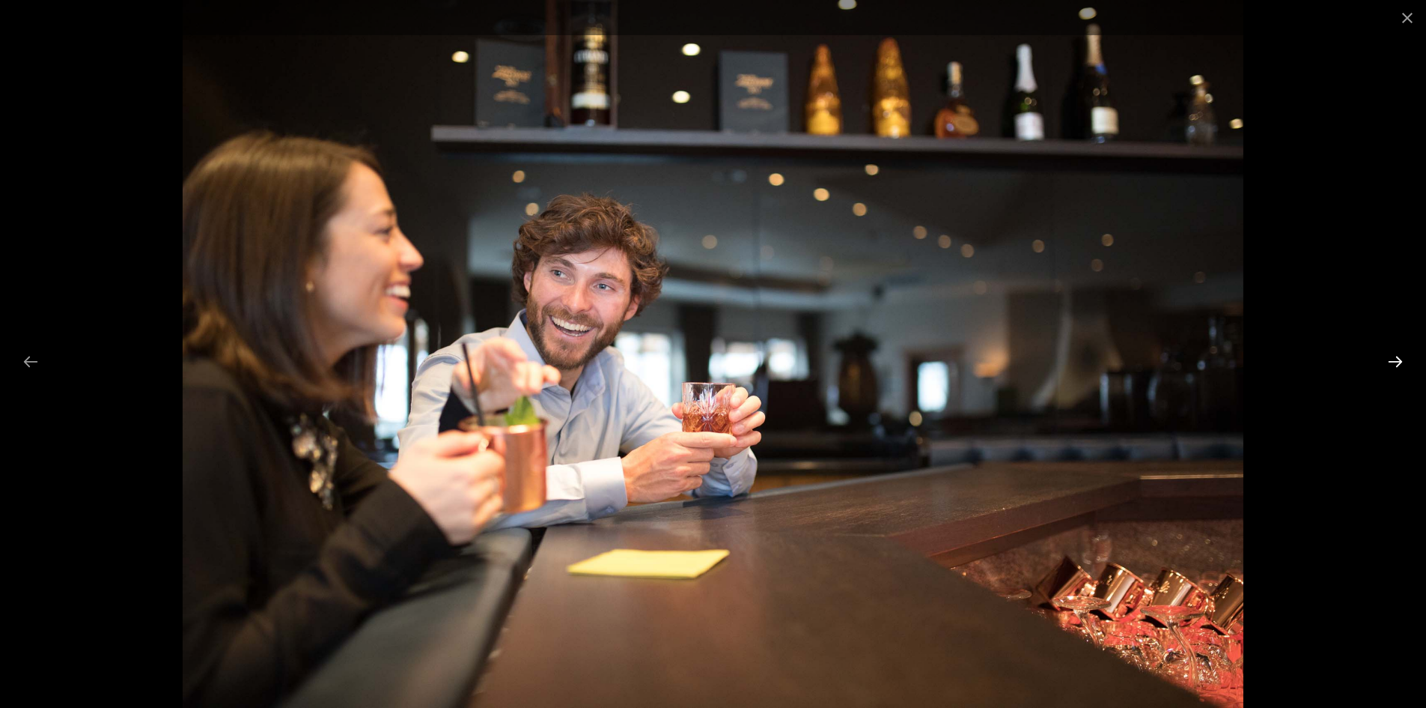
click at [1393, 359] on button "Next slide" at bounding box center [1395, 361] width 31 height 29
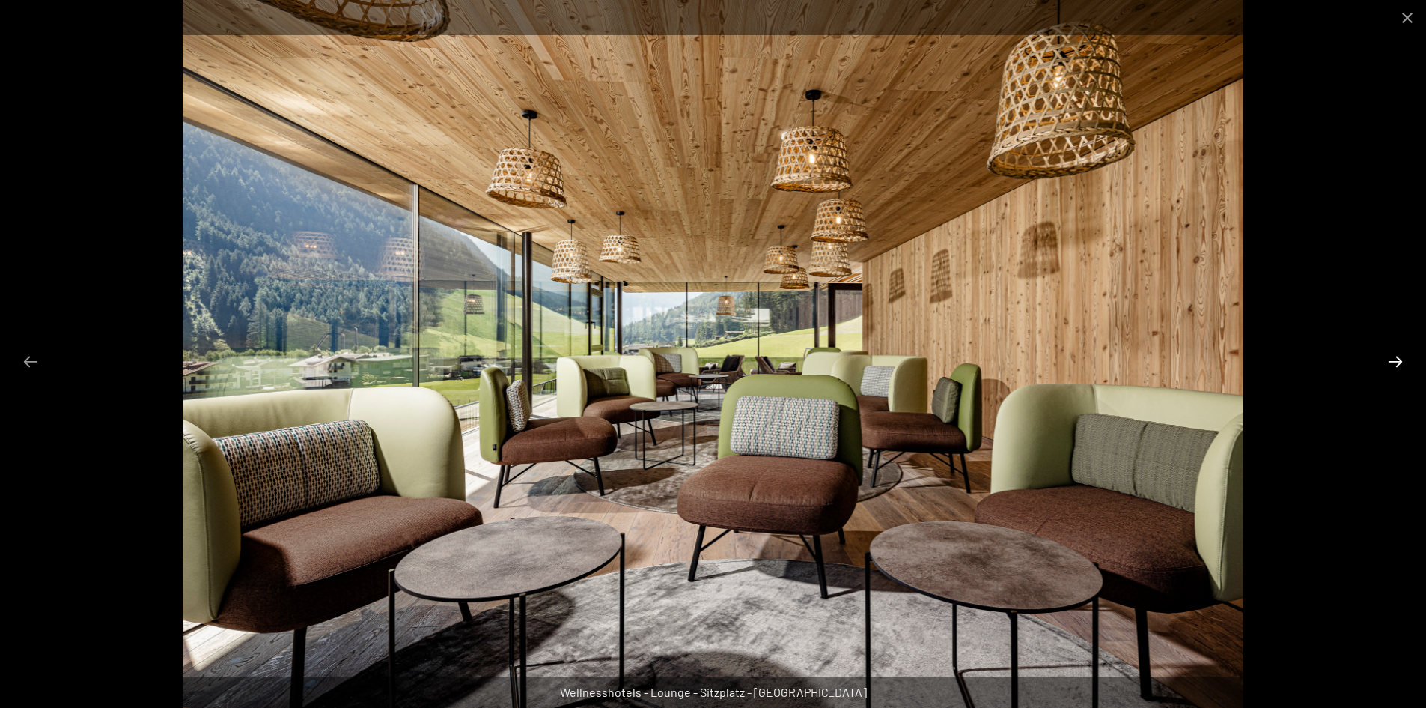
click at [1393, 359] on button "Next slide" at bounding box center [1395, 361] width 31 height 29
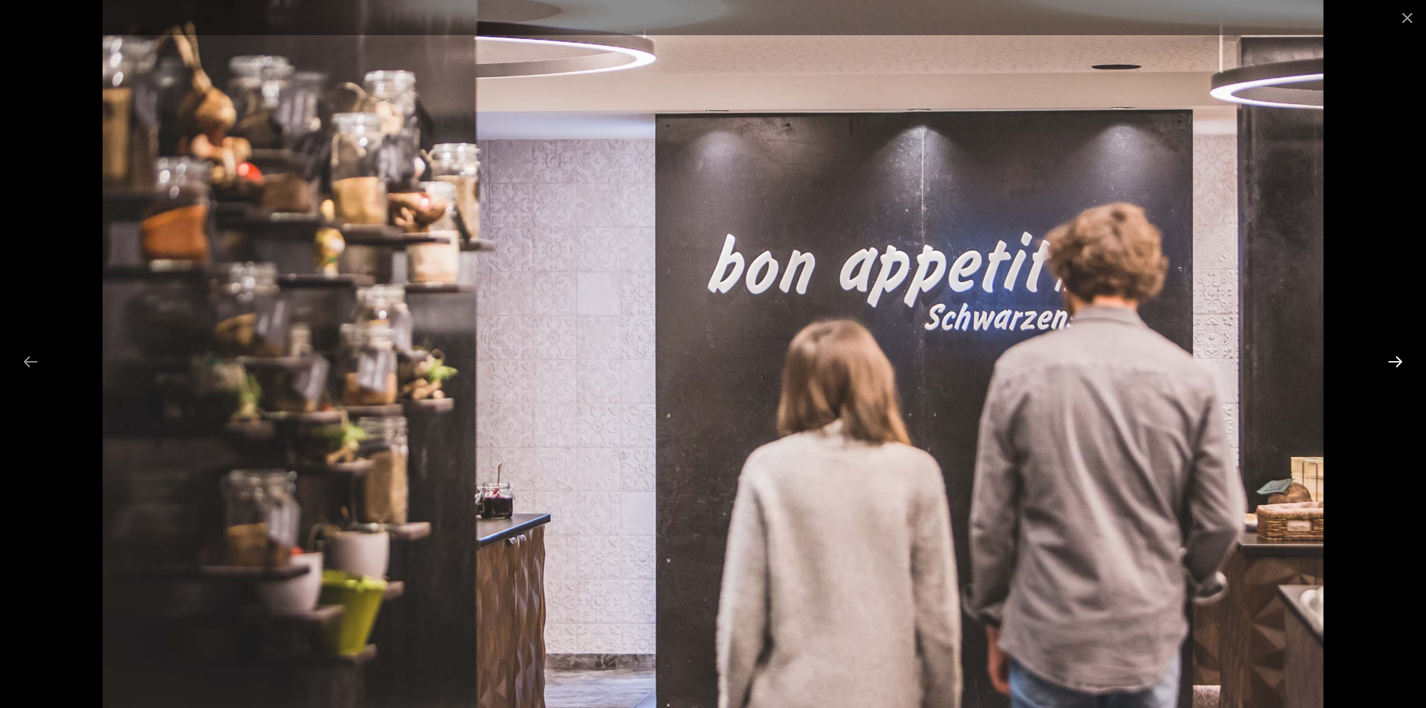
click at [1393, 359] on button "Next slide" at bounding box center [1395, 361] width 31 height 29
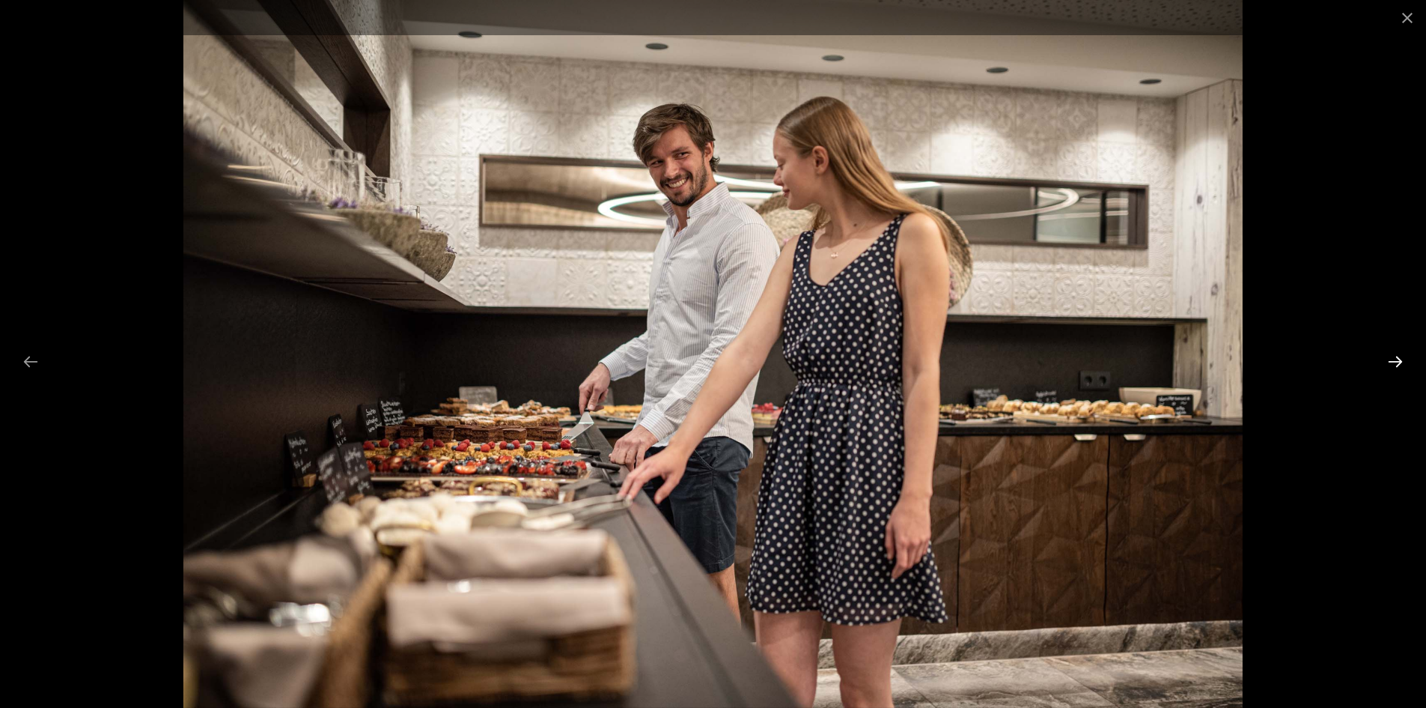
click at [1393, 359] on button "Next slide" at bounding box center [1395, 361] width 31 height 29
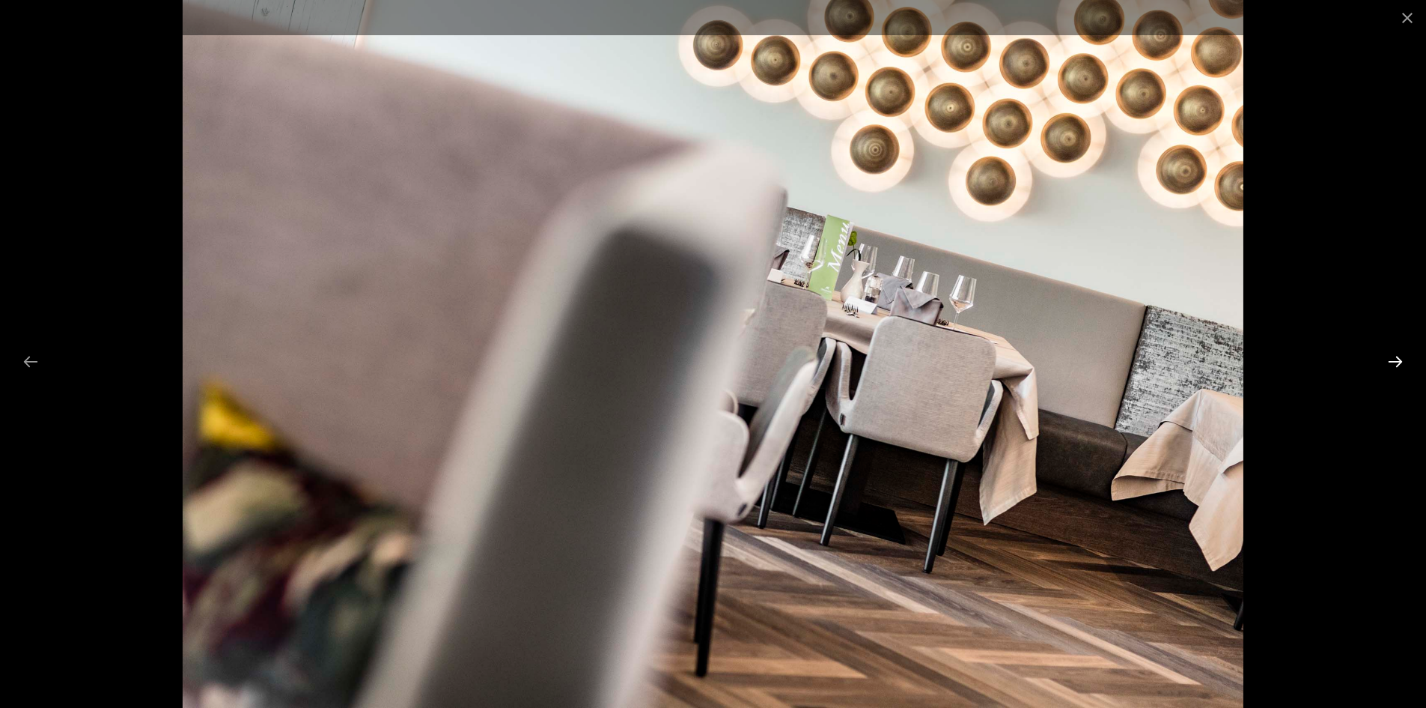
click at [1393, 359] on button "Next slide" at bounding box center [1395, 361] width 31 height 29
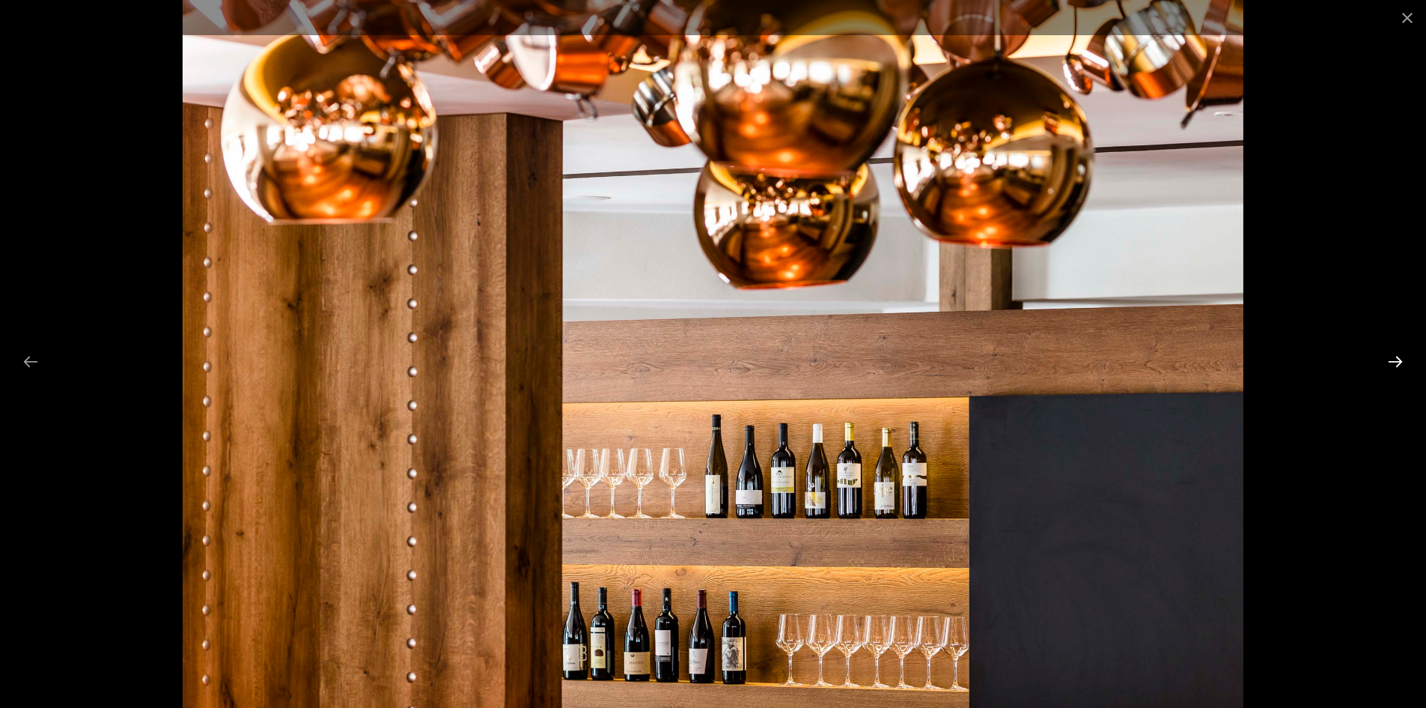
click at [1393, 359] on button "Next slide" at bounding box center [1395, 361] width 31 height 29
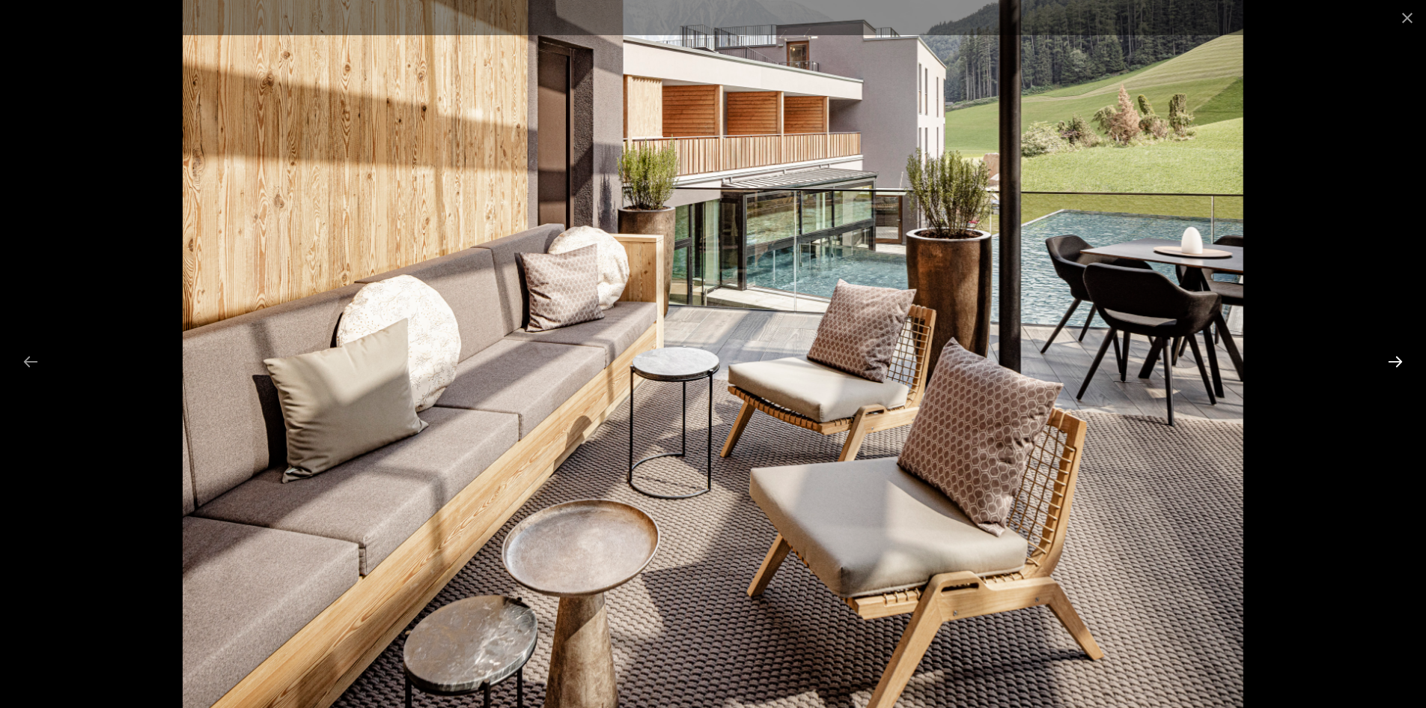
click at [1393, 359] on button "Next slide" at bounding box center [1395, 361] width 31 height 29
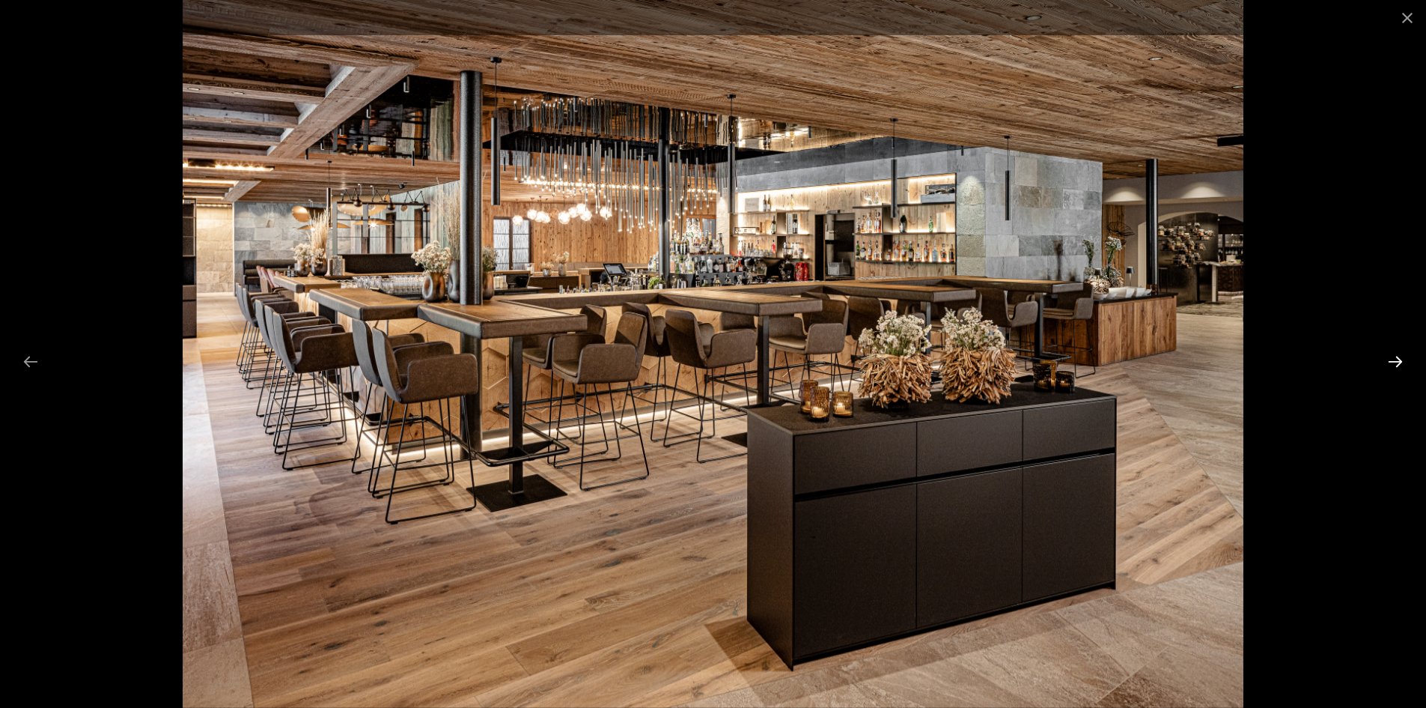
click at [1393, 359] on button "Next slide" at bounding box center [1395, 361] width 31 height 29
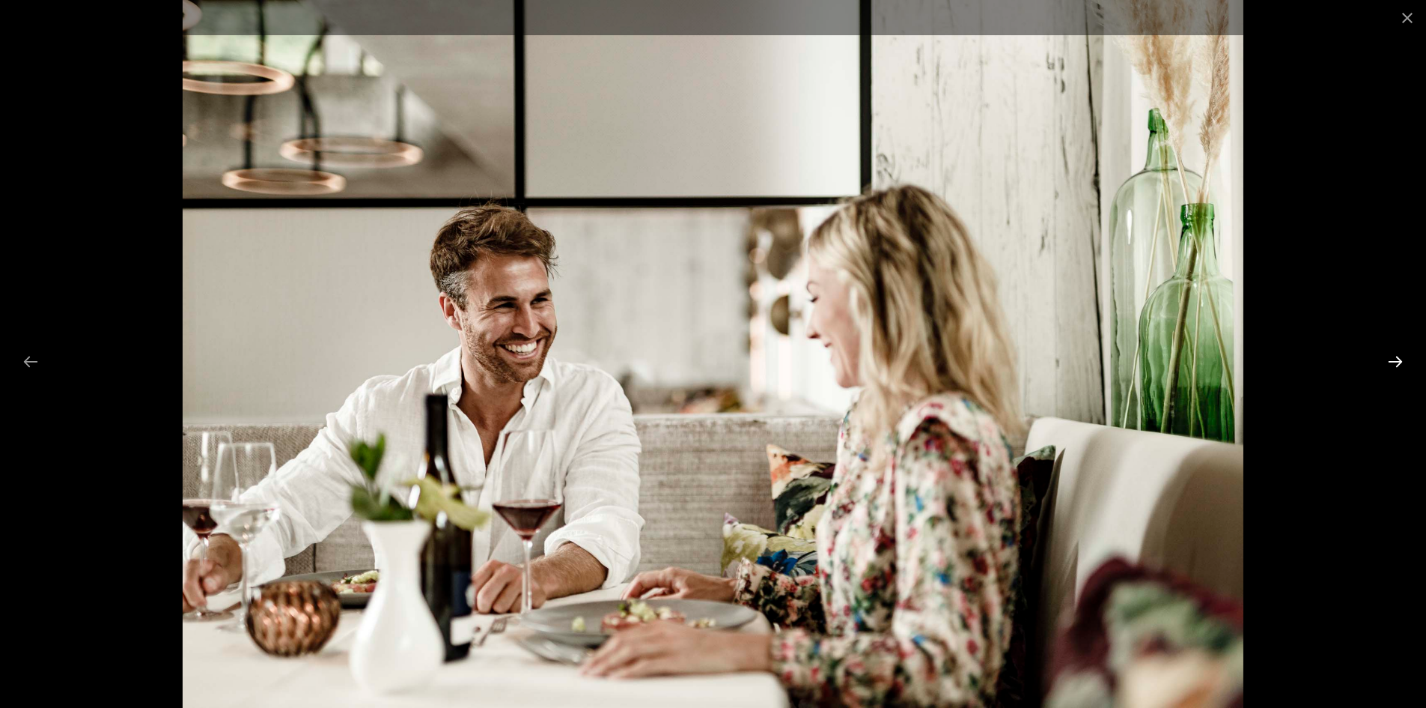
click at [1393, 359] on button "Next slide" at bounding box center [1395, 361] width 31 height 29
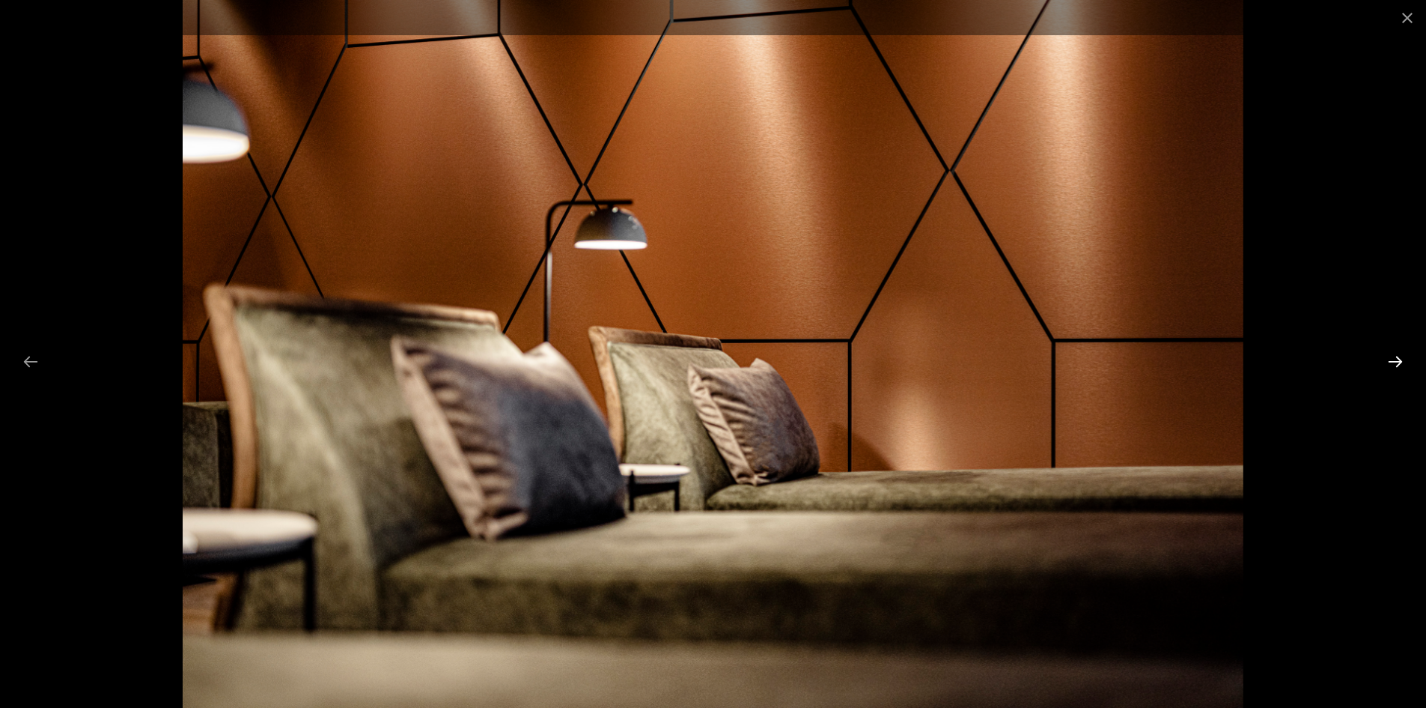
click at [1393, 359] on button "Next slide" at bounding box center [1395, 361] width 31 height 29
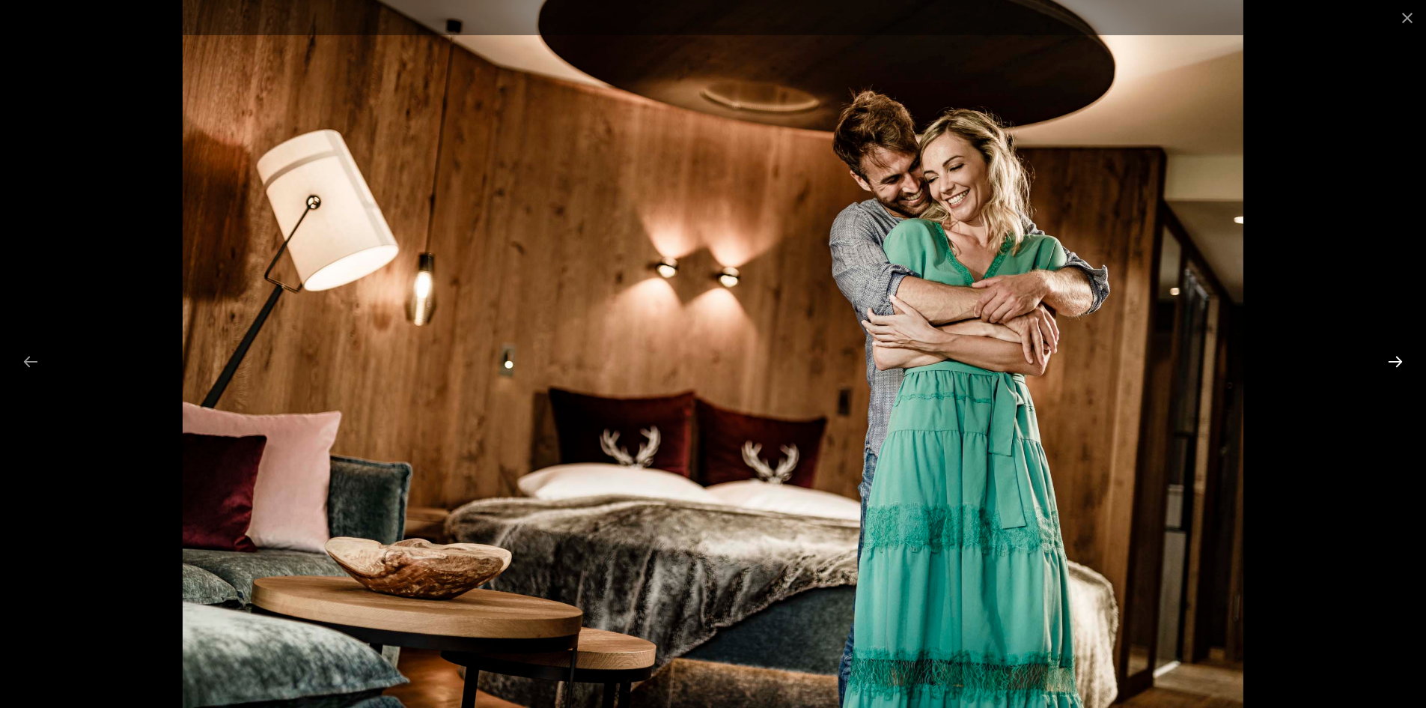
click at [1393, 359] on button "Next slide" at bounding box center [1395, 361] width 31 height 29
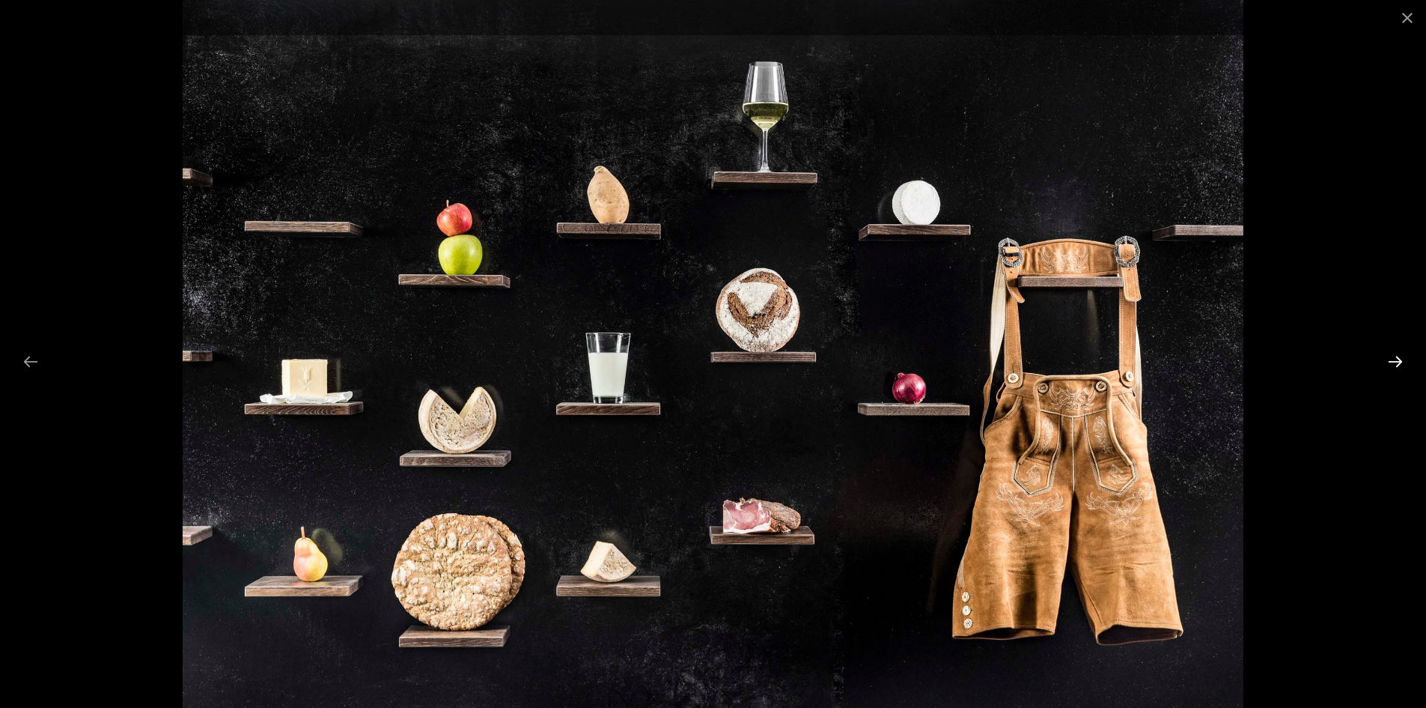
click at [1393, 359] on button "Next slide" at bounding box center [1395, 361] width 31 height 29
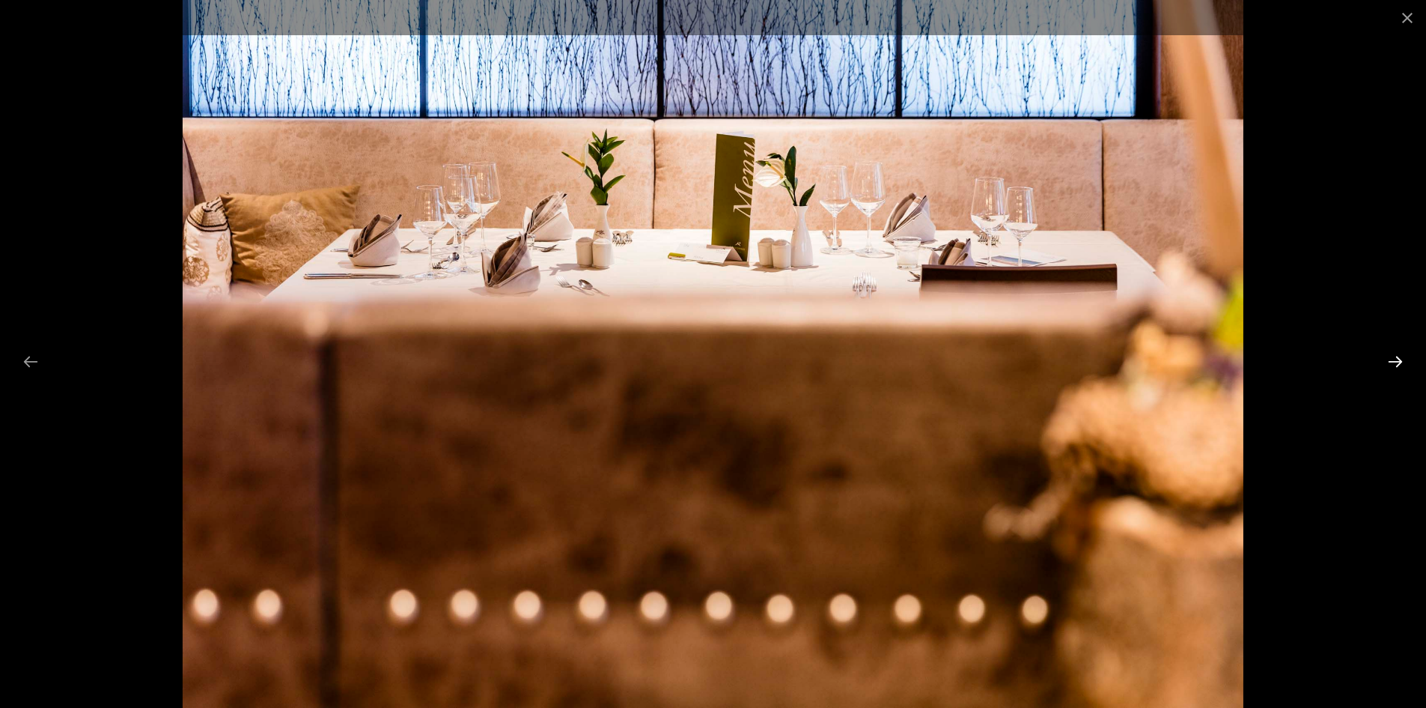
click at [1393, 359] on button "Next slide" at bounding box center [1395, 361] width 31 height 29
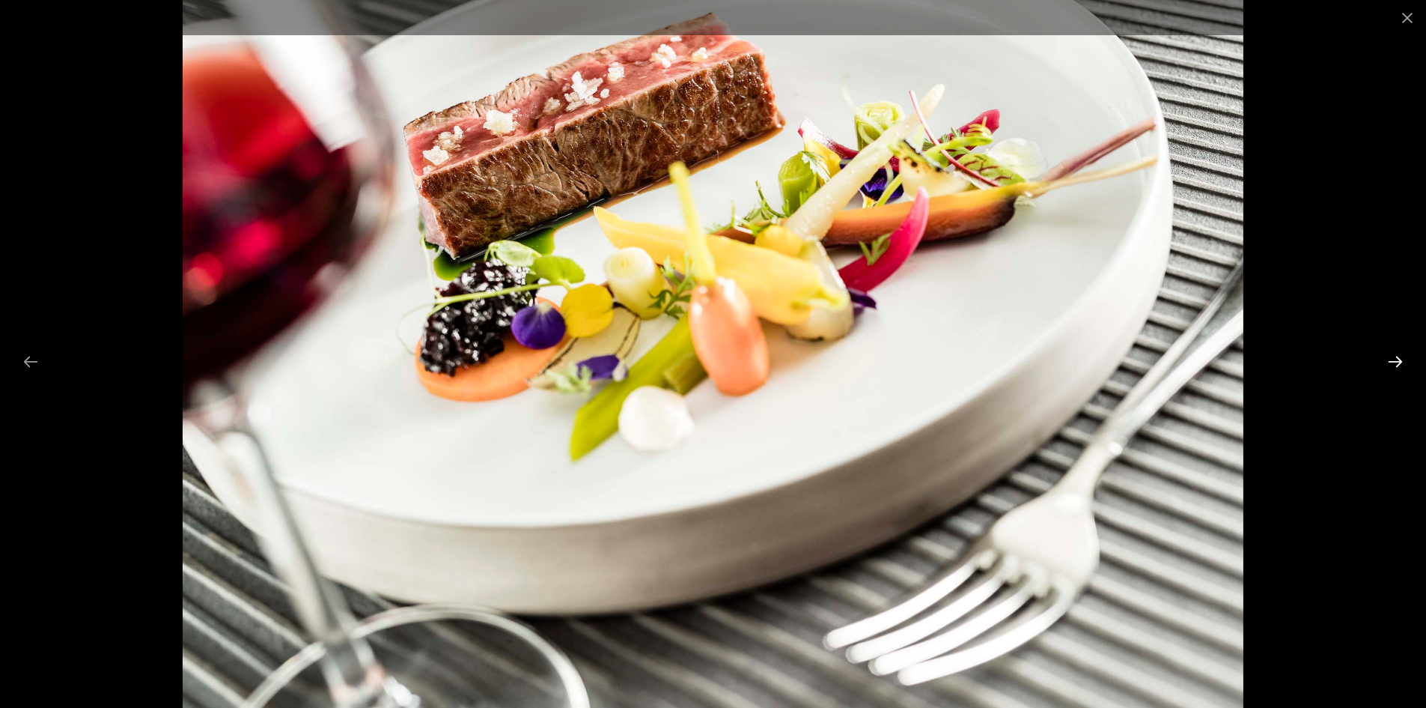
click at [1393, 359] on button "Next slide" at bounding box center [1395, 361] width 31 height 29
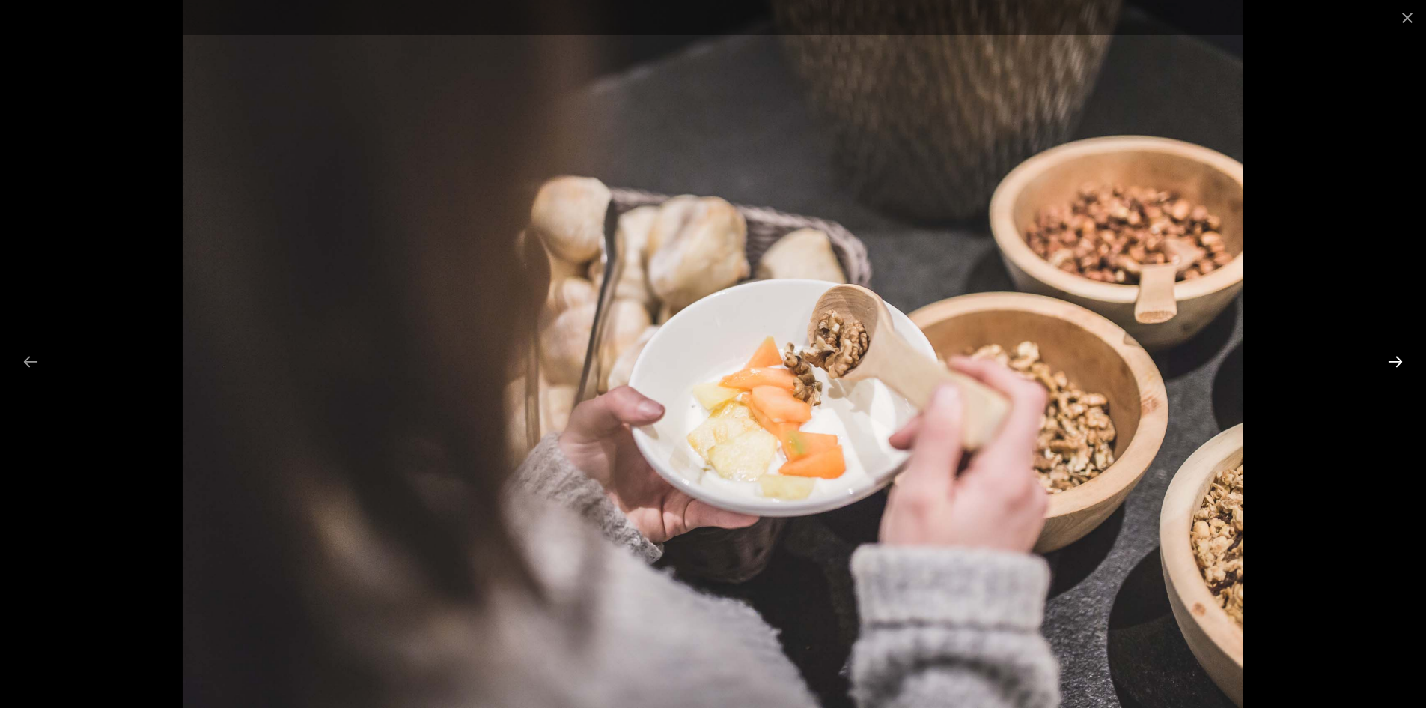
click at [1393, 359] on button "Next slide" at bounding box center [1395, 361] width 31 height 29
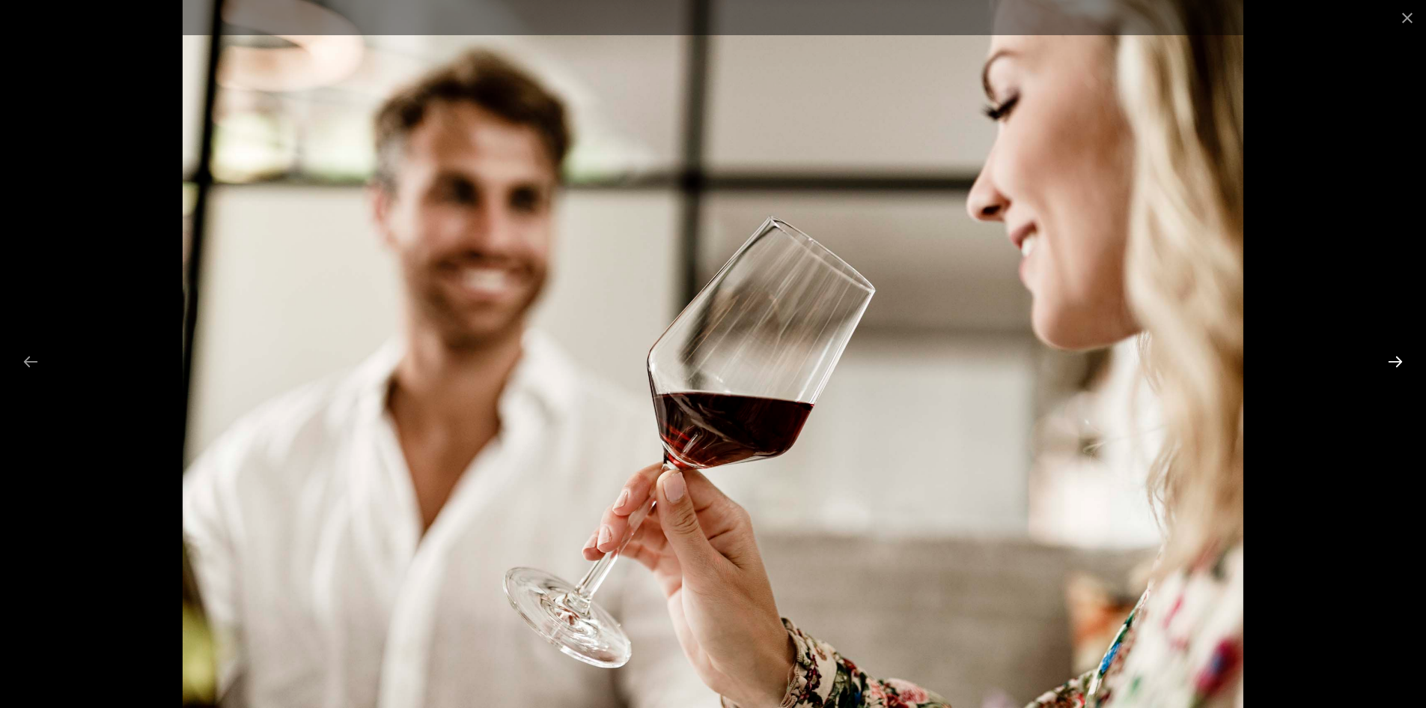
click at [1393, 359] on button "Next slide" at bounding box center [1395, 361] width 31 height 29
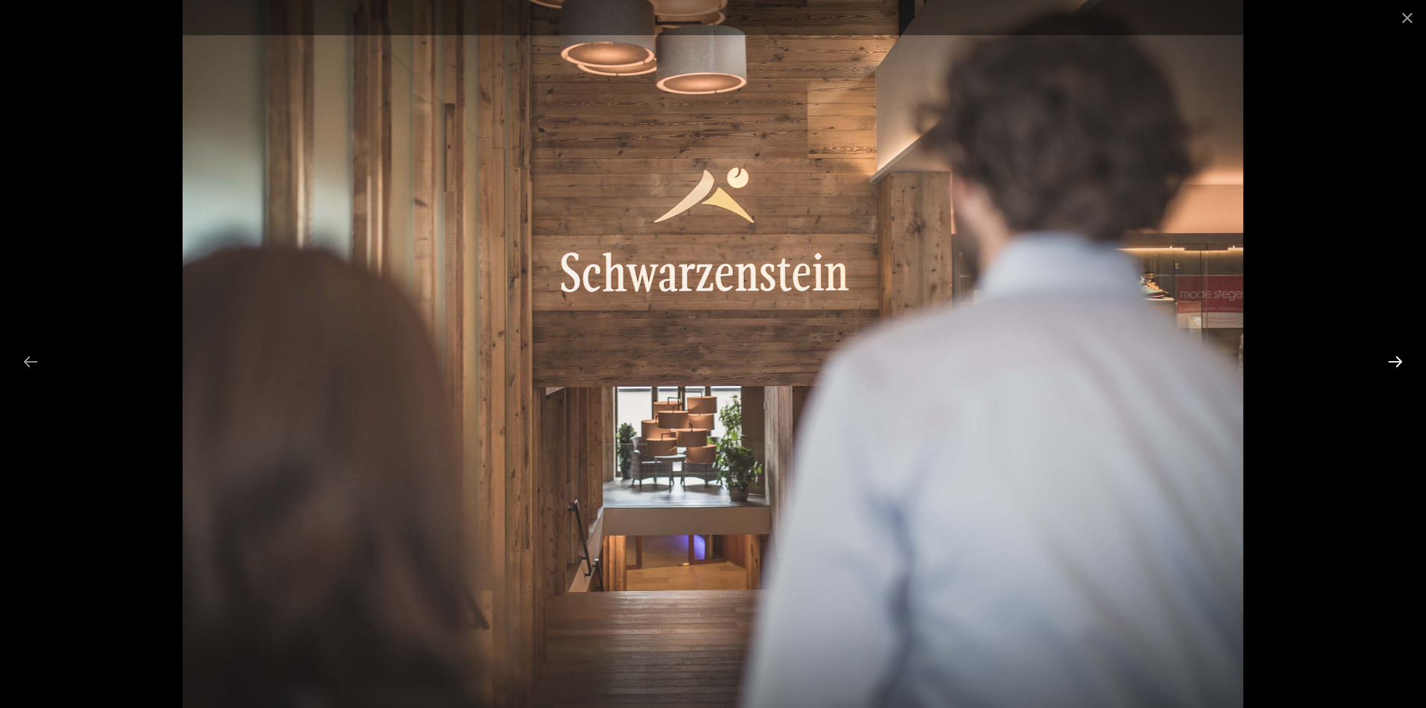
click at [1393, 359] on button "Next slide" at bounding box center [1395, 361] width 31 height 29
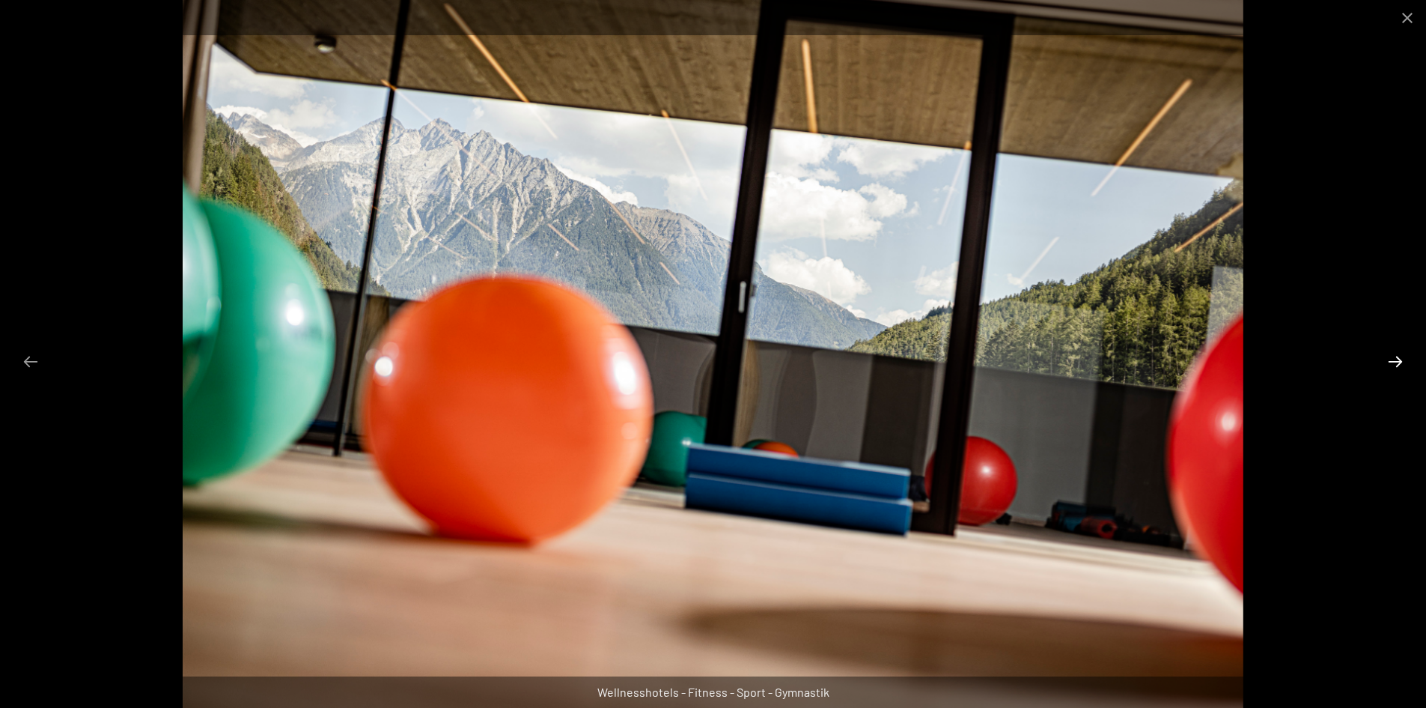
click at [1393, 359] on button "Next slide" at bounding box center [1395, 361] width 31 height 29
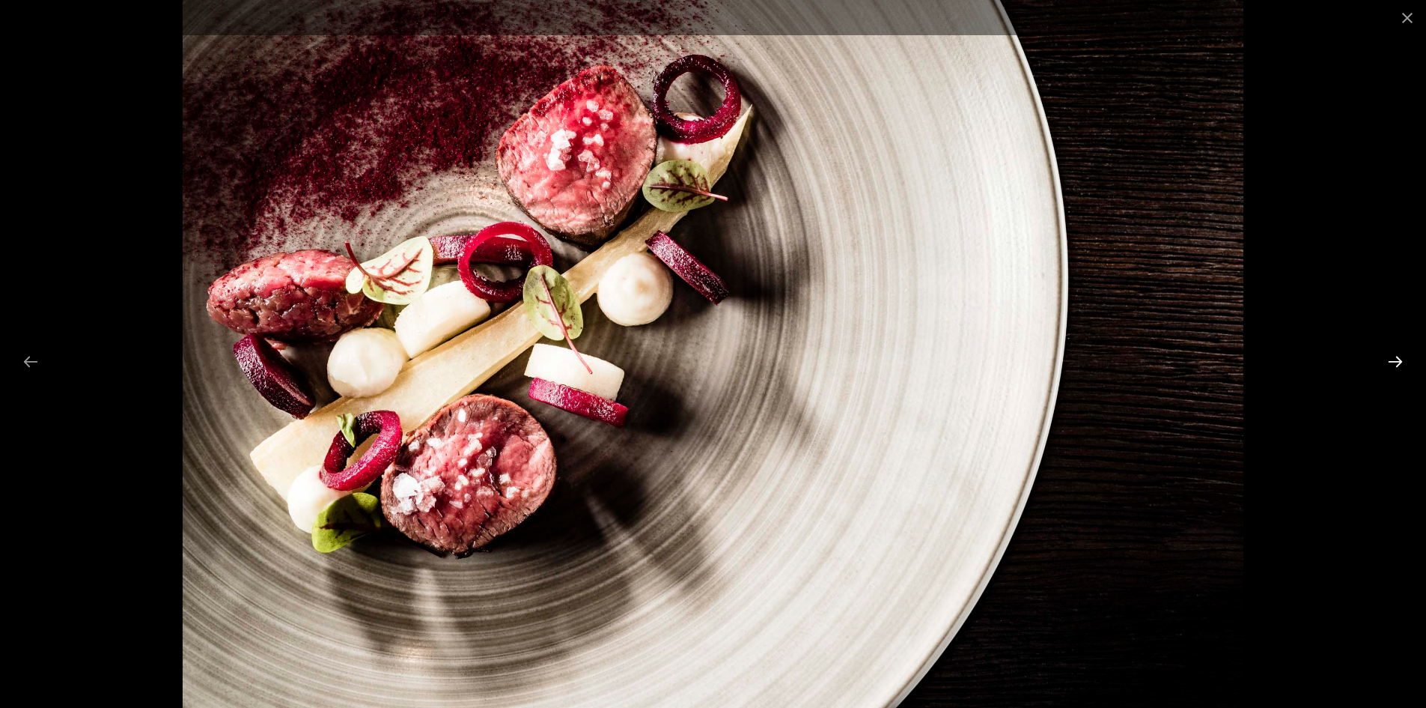
click at [1393, 359] on button "Next slide" at bounding box center [1395, 361] width 31 height 29
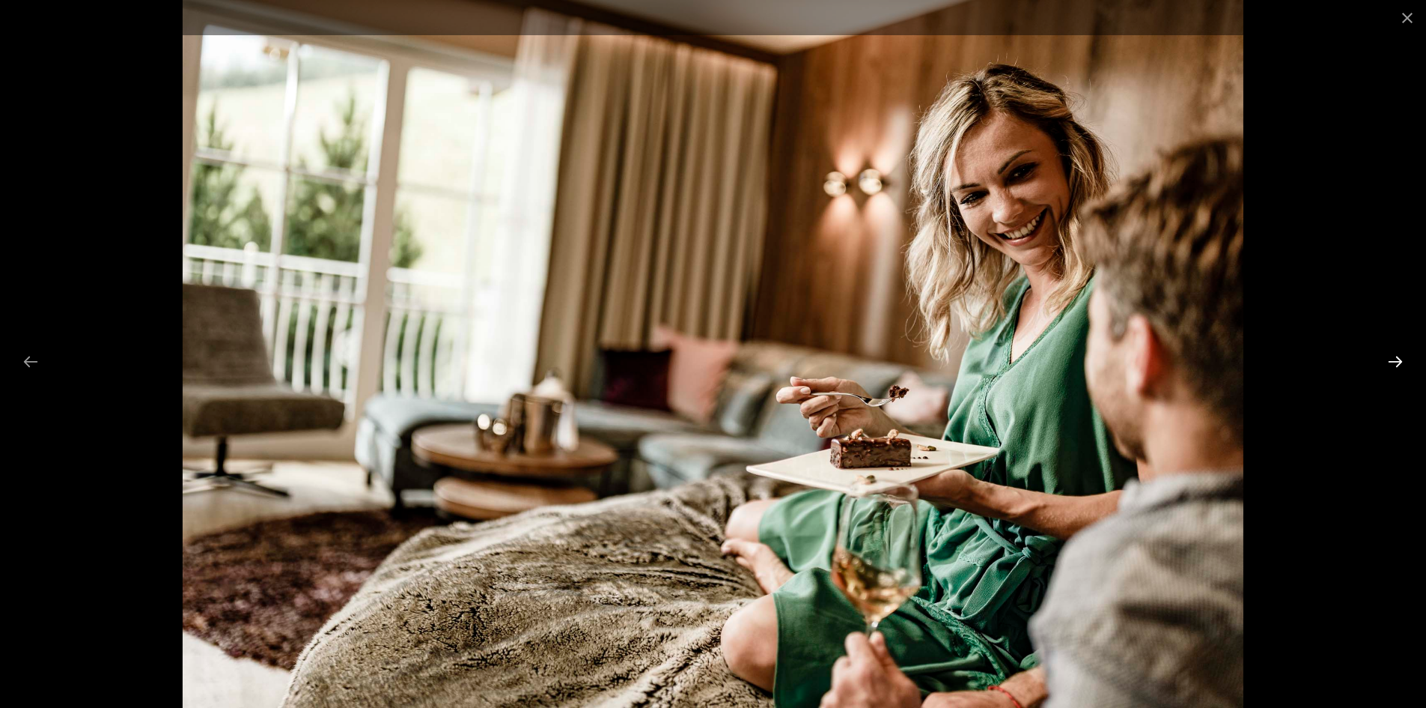
click at [1393, 359] on button "Next slide" at bounding box center [1395, 361] width 31 height 29
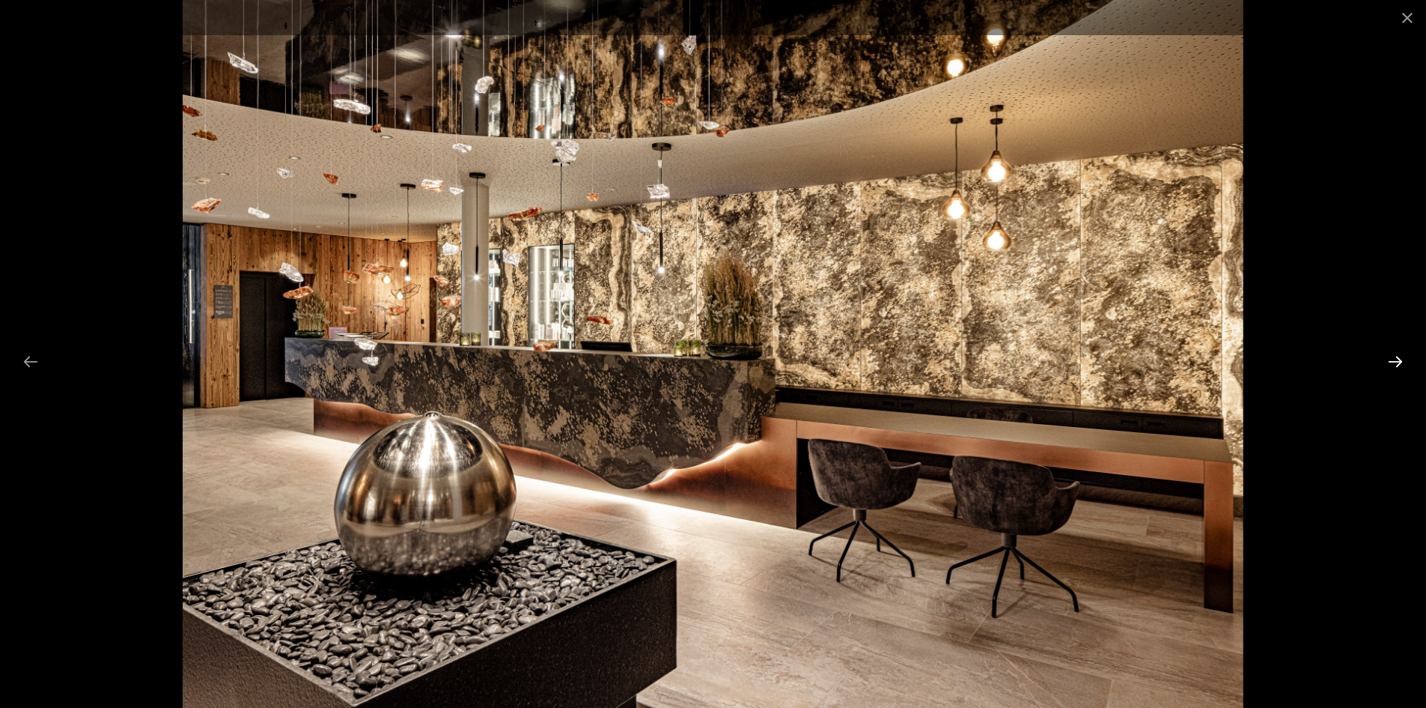
click at [1393, 359] on button "Next slide" at bounding box center [1395, 361] width 31 height 29
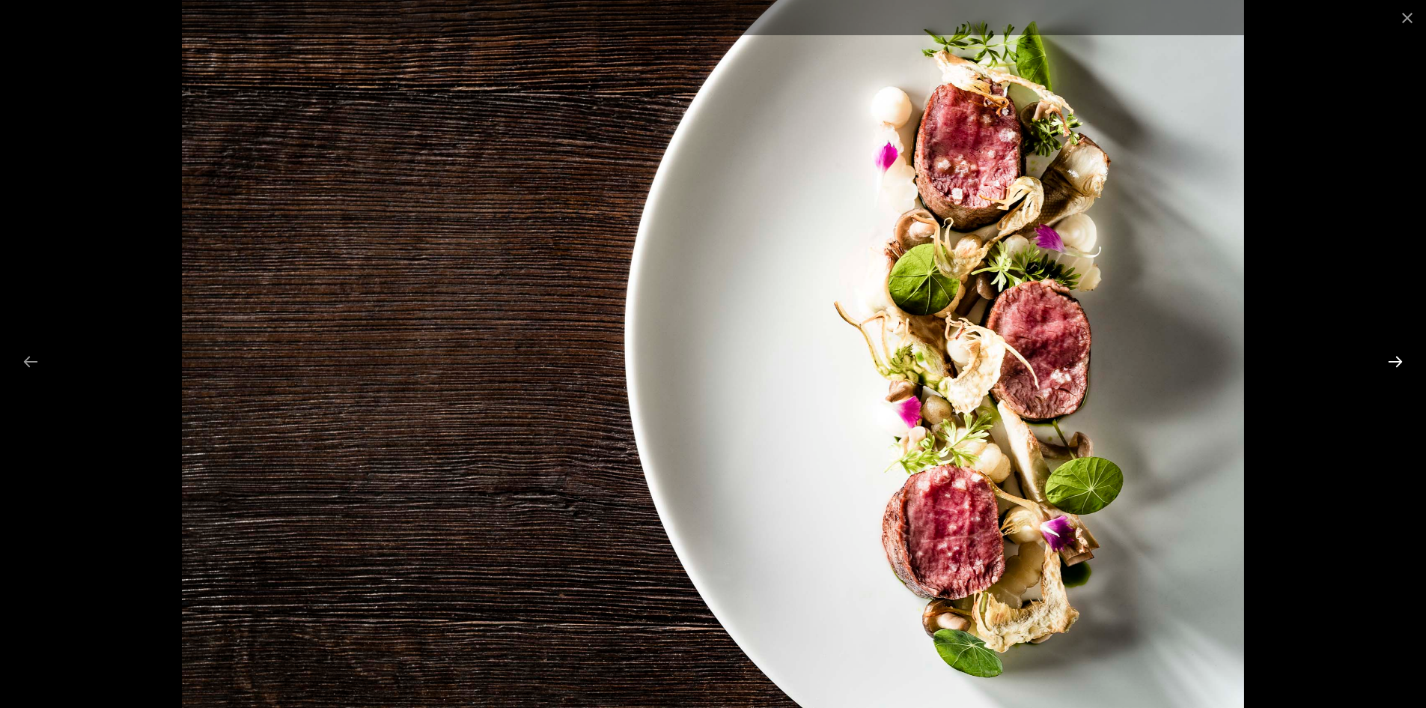
click at [1393, 359] on button "Next slide" at bounding box center [1395, 361] width 31 height 29
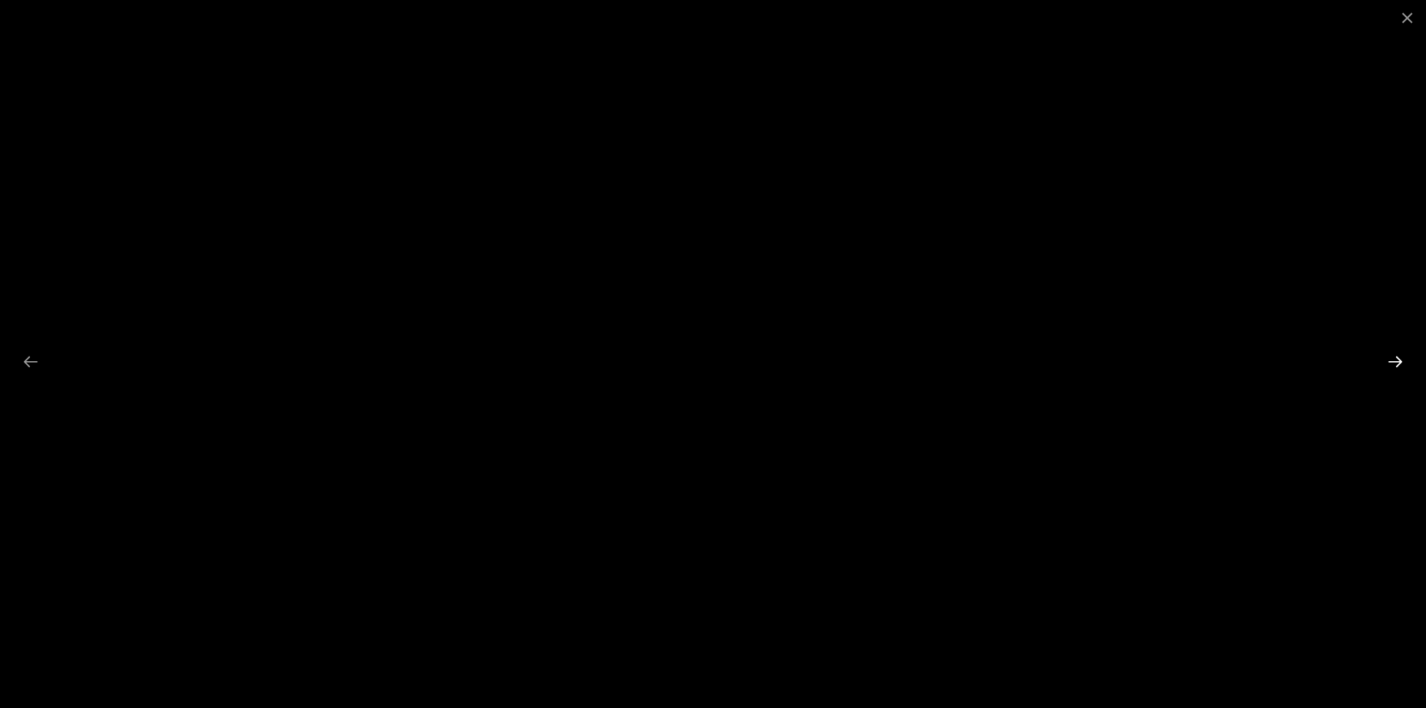
click at [1393, 359] on button "Next slide" at bounding box center [1395, 361] width 31 height 29
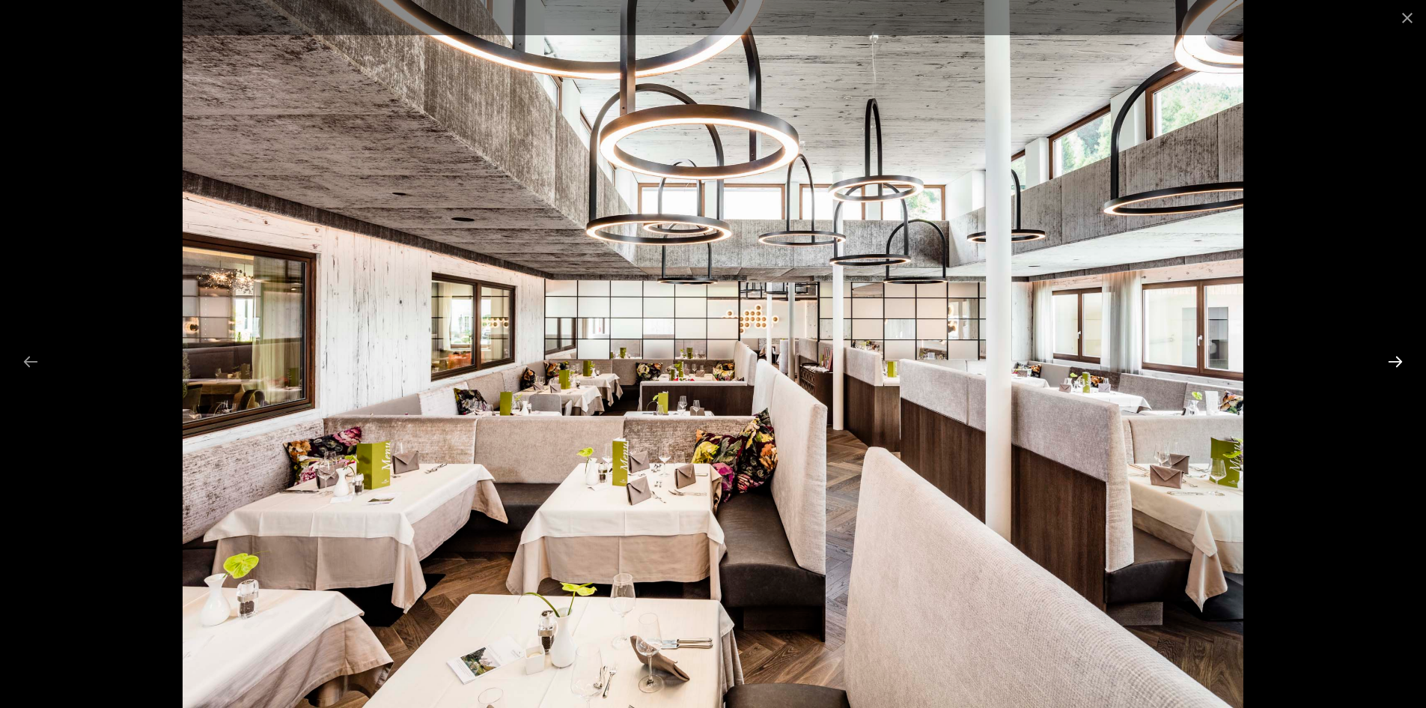
click at [1393, 359] on button "Next slide" at bounding box center [1395, 361] width 31 height 29
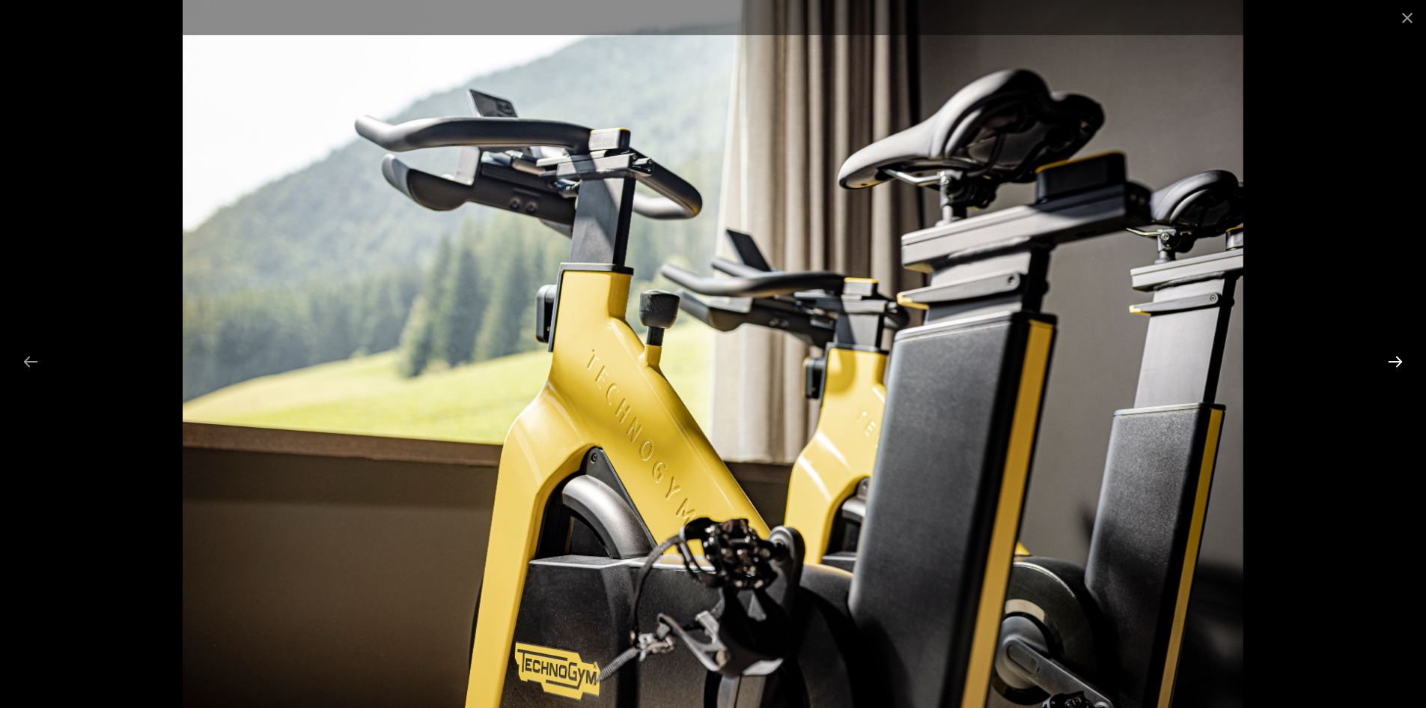
click at [1393, 359] on button "Next slide" at bounding box center [1395, 361] width 31 height 29
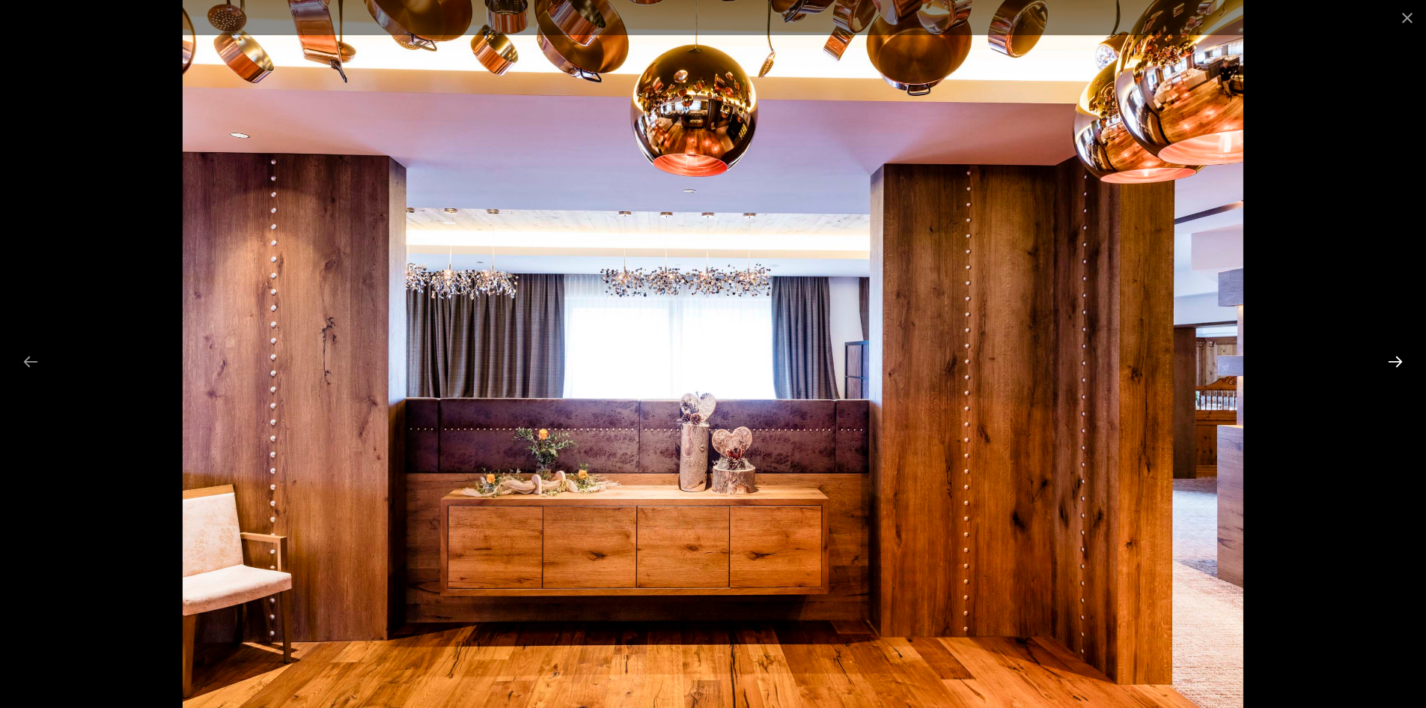
click at [1393, 359] on button "Next slide" at bounding box center [1395, 361] width 31 height 29
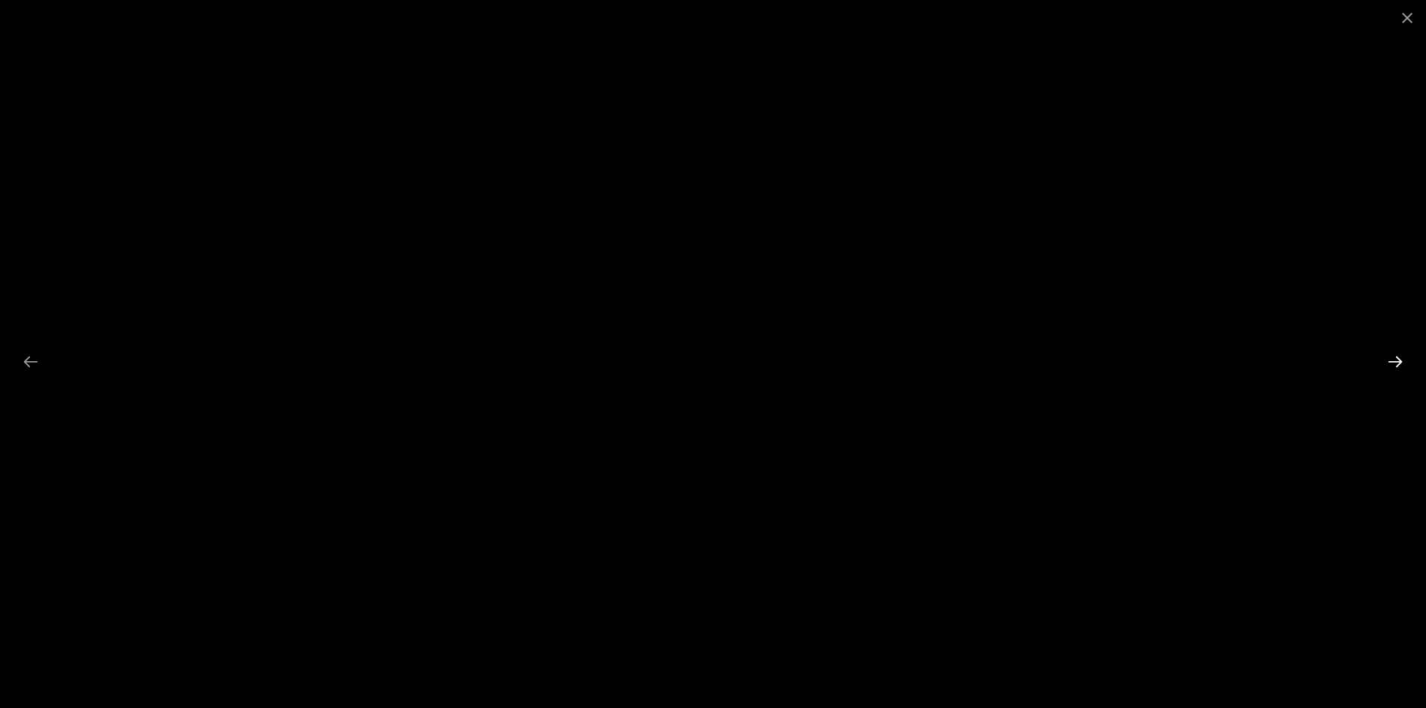
click at [1393, 359] on button "Next slide" at bounding box center [1395, 361] width 31 height 29
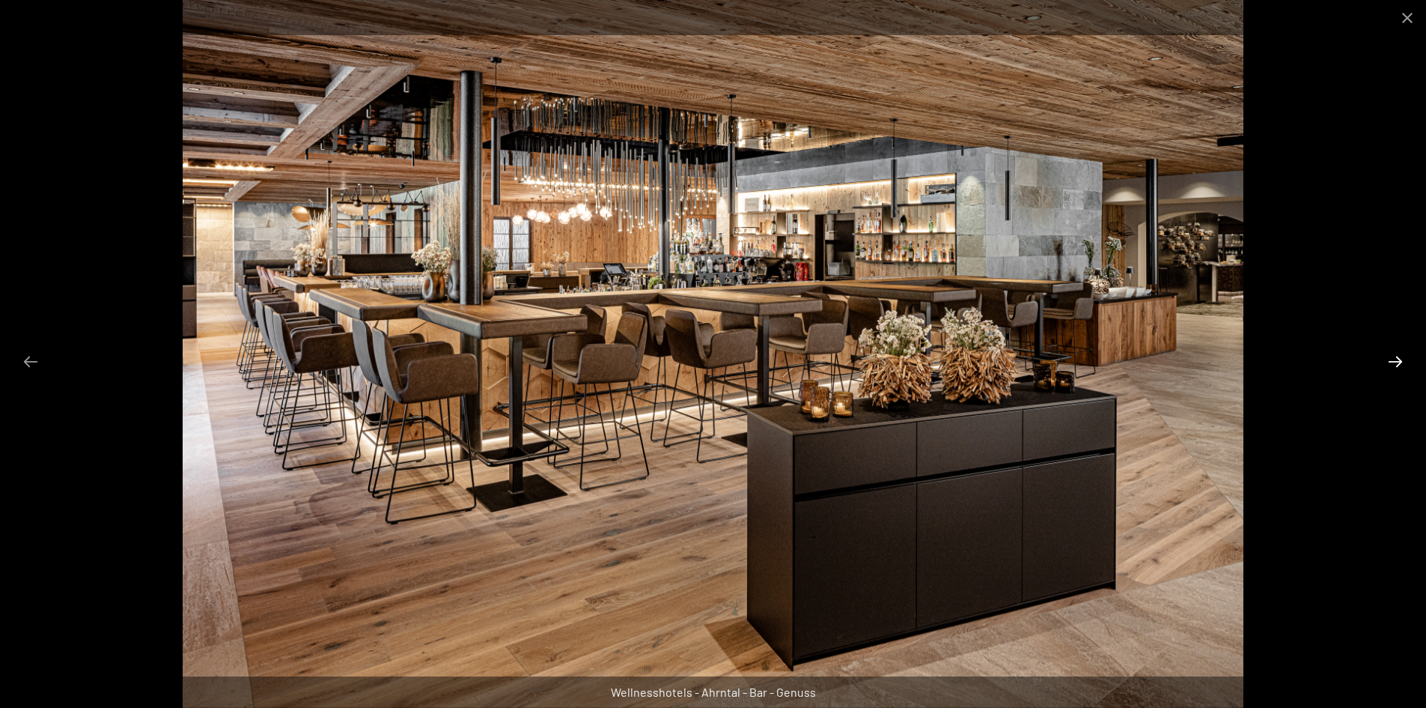
click at [1393, 359] on button "Next slide" at bounding box center [1395, 361] width 31 height 29
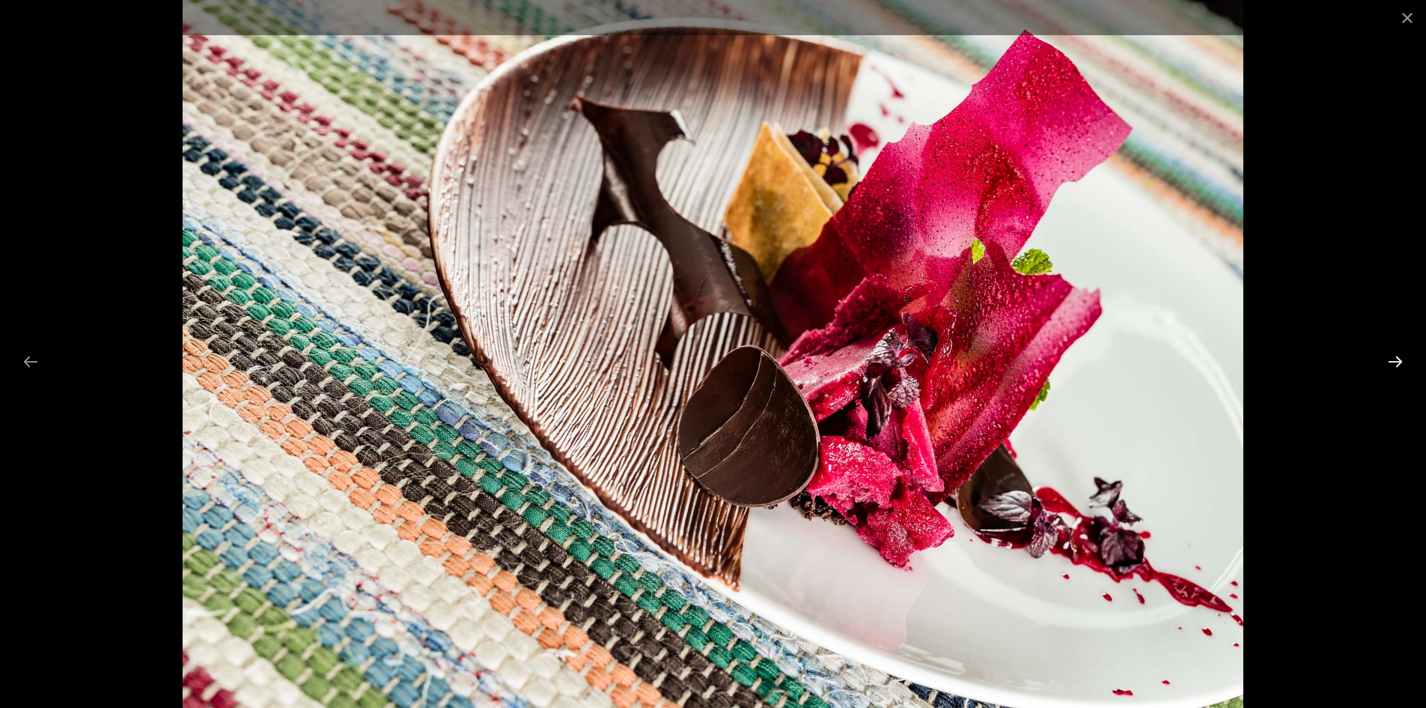
click at [1393, 359] on button "Next slide" at bounding box center [1395, 361] width 31 height 29
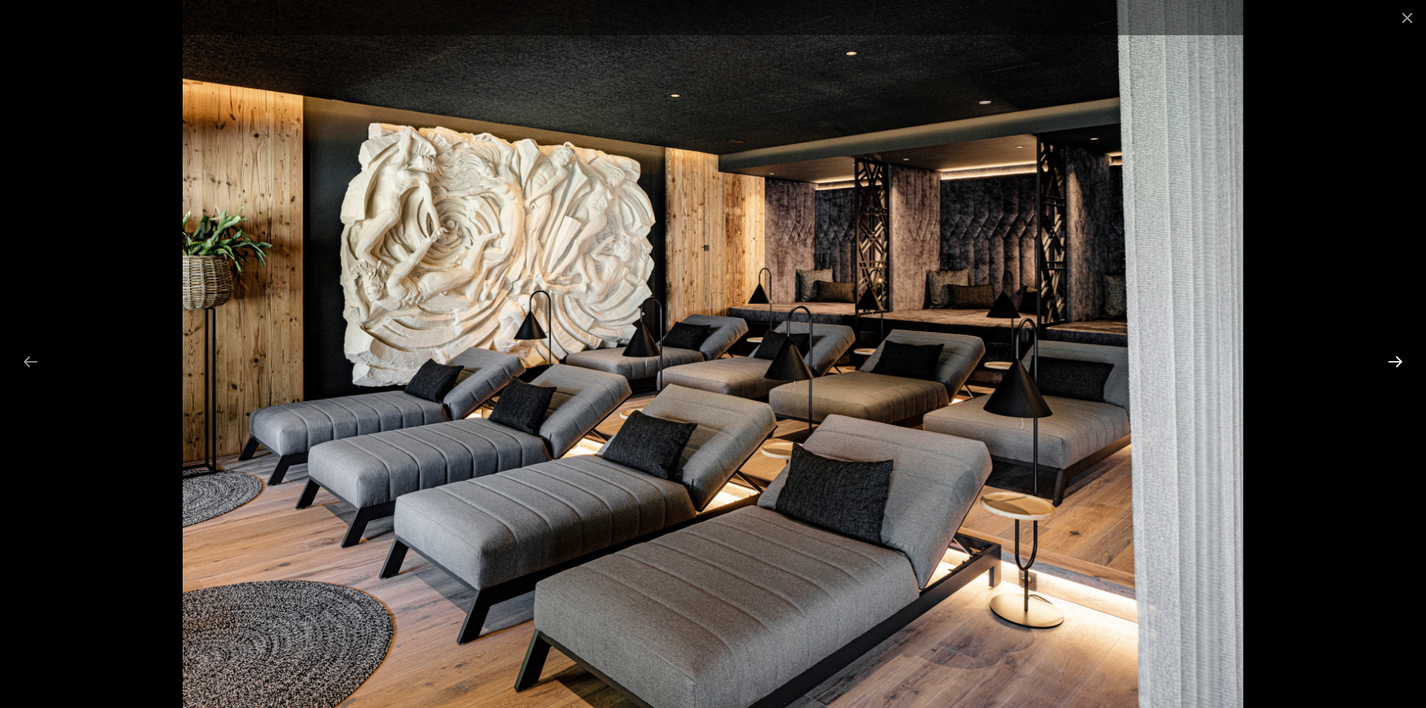
click at [1393, 359] on button "Next slide" at bounding box center [1395, 361] width 31 height 29
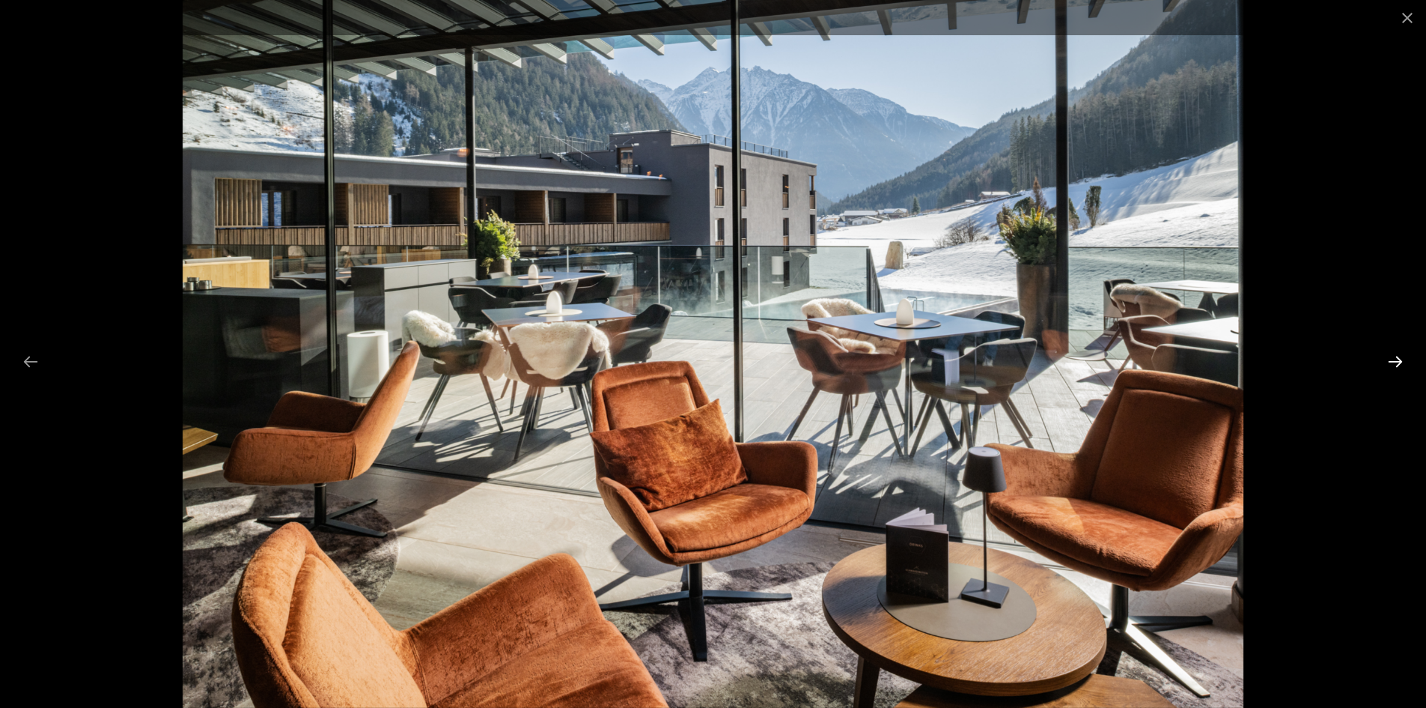
click at [1393, 359] on button "Next slide" at bounding box center [1395, 361] width 31 height 29
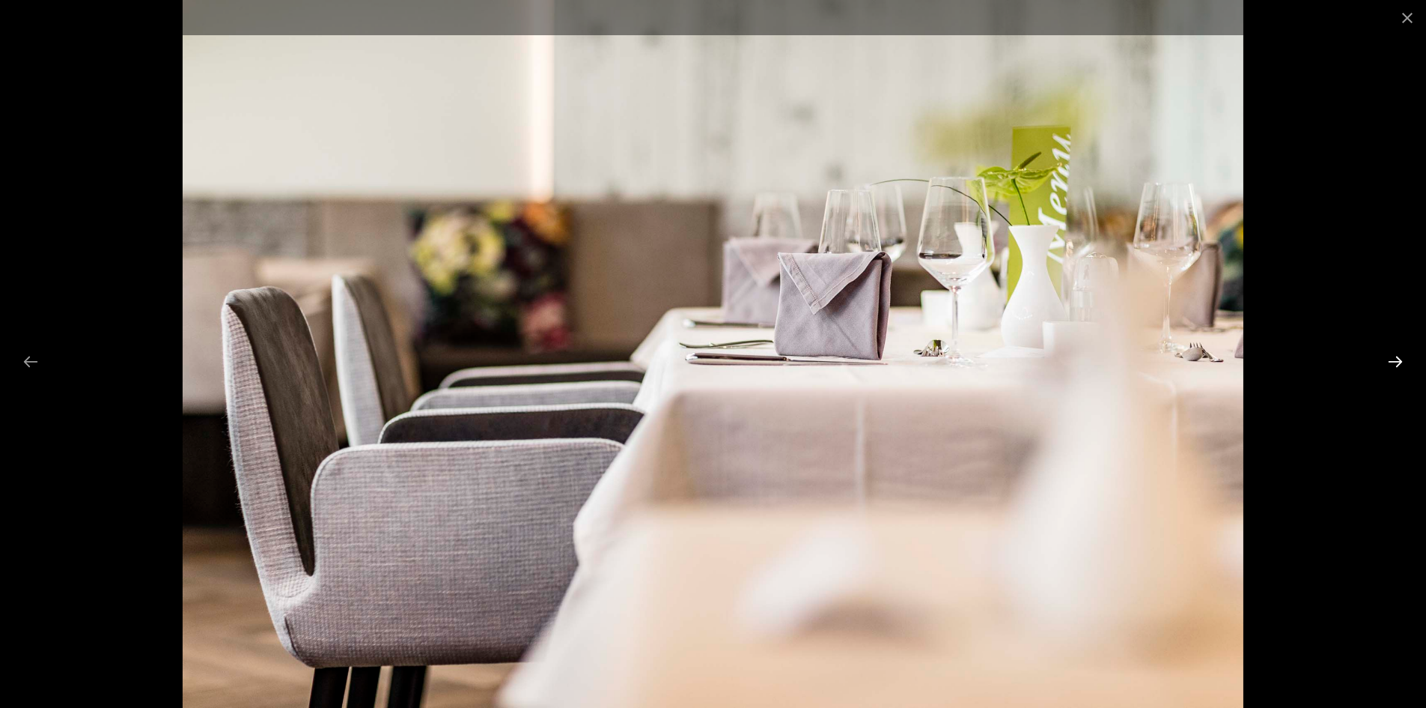
click at [1393, 359] on button "Next slide" at bounding box center [1395, 361] width 31 height 29
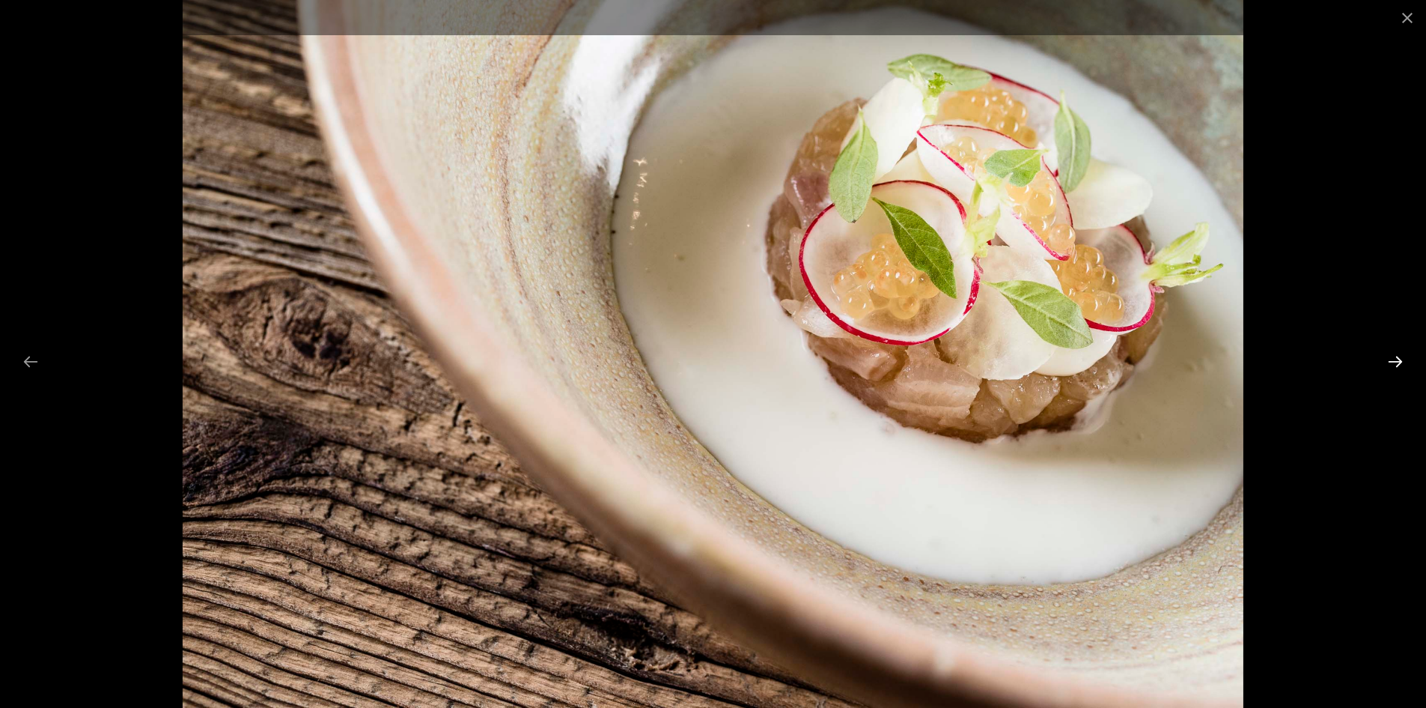
click at [1393, 359] on button "Next slide" at bounding box center [1395, 361] width 31 height 29
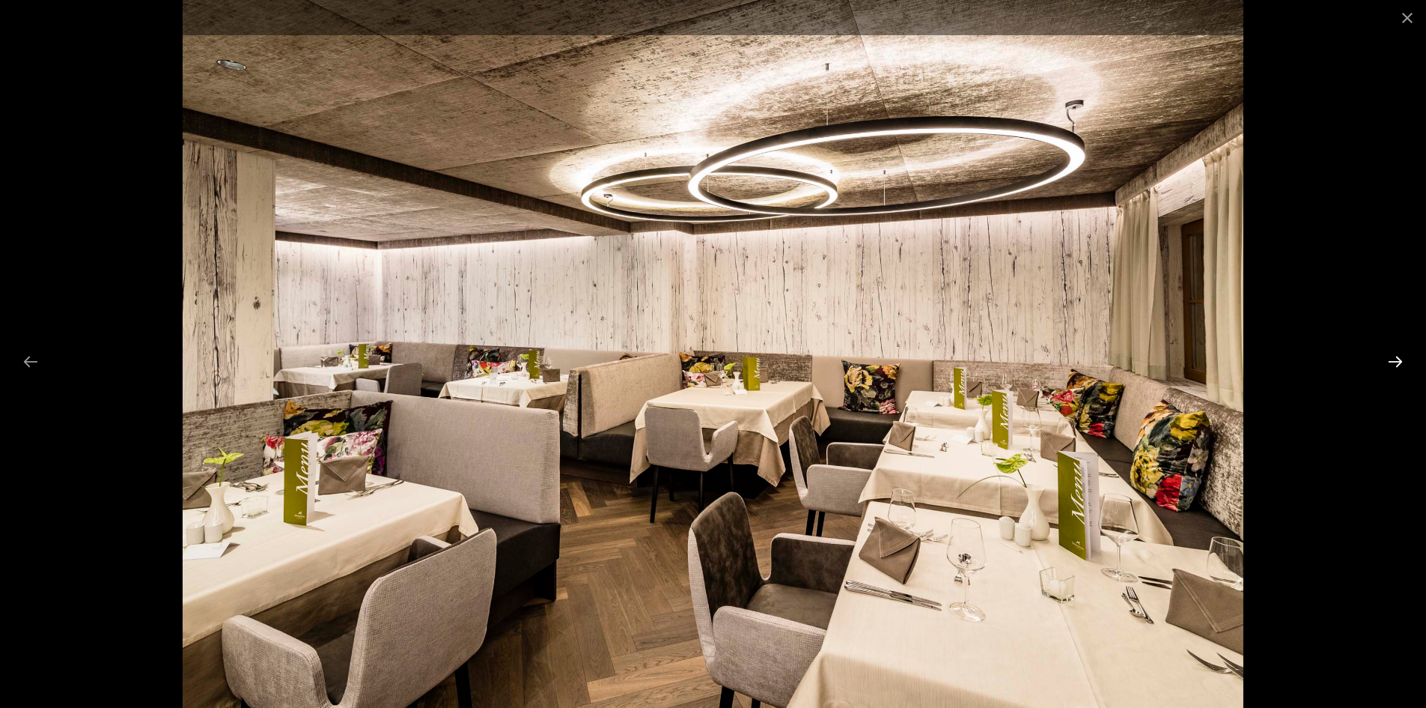
click at [1393, 359] on button "Next slide" at bounding box center [1395, 361] width 31 height 29
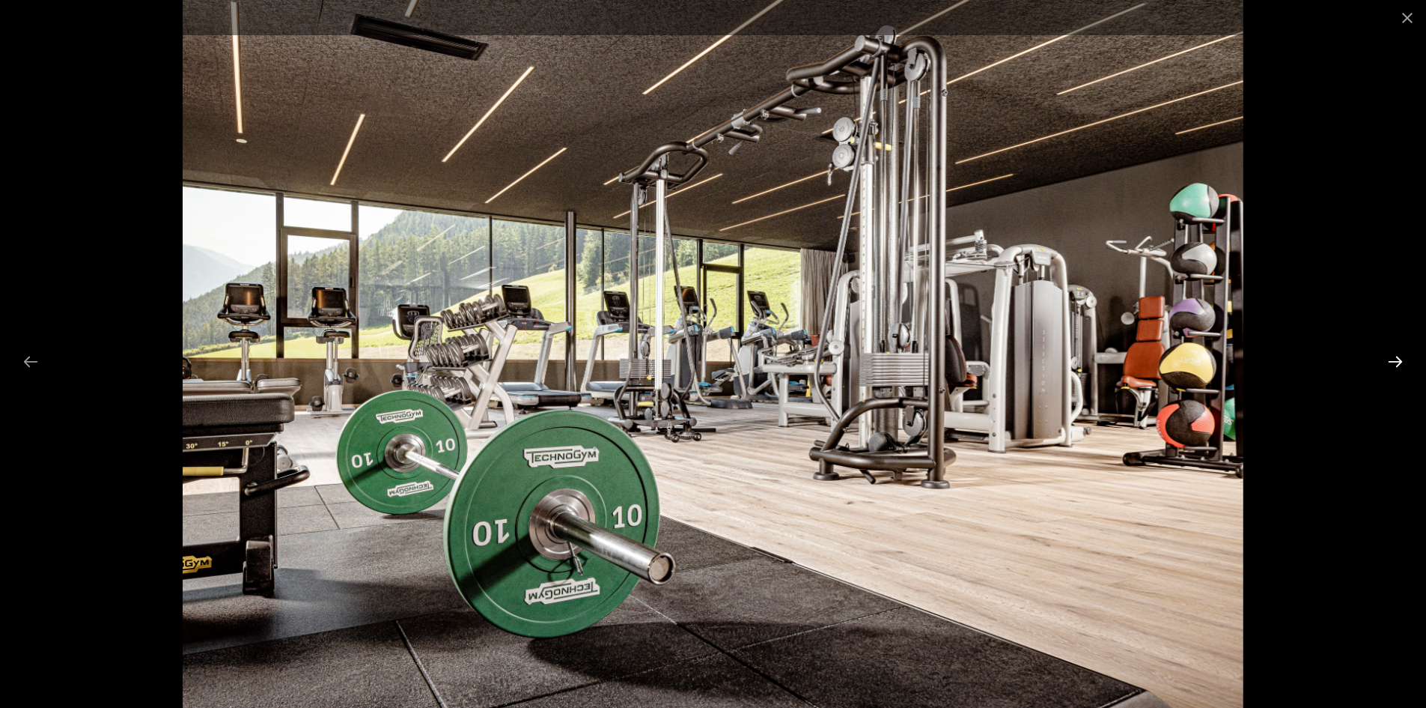
click at [1393, 359] on button "Next slide" at bounding box center [1395, 361] width 31 height 29
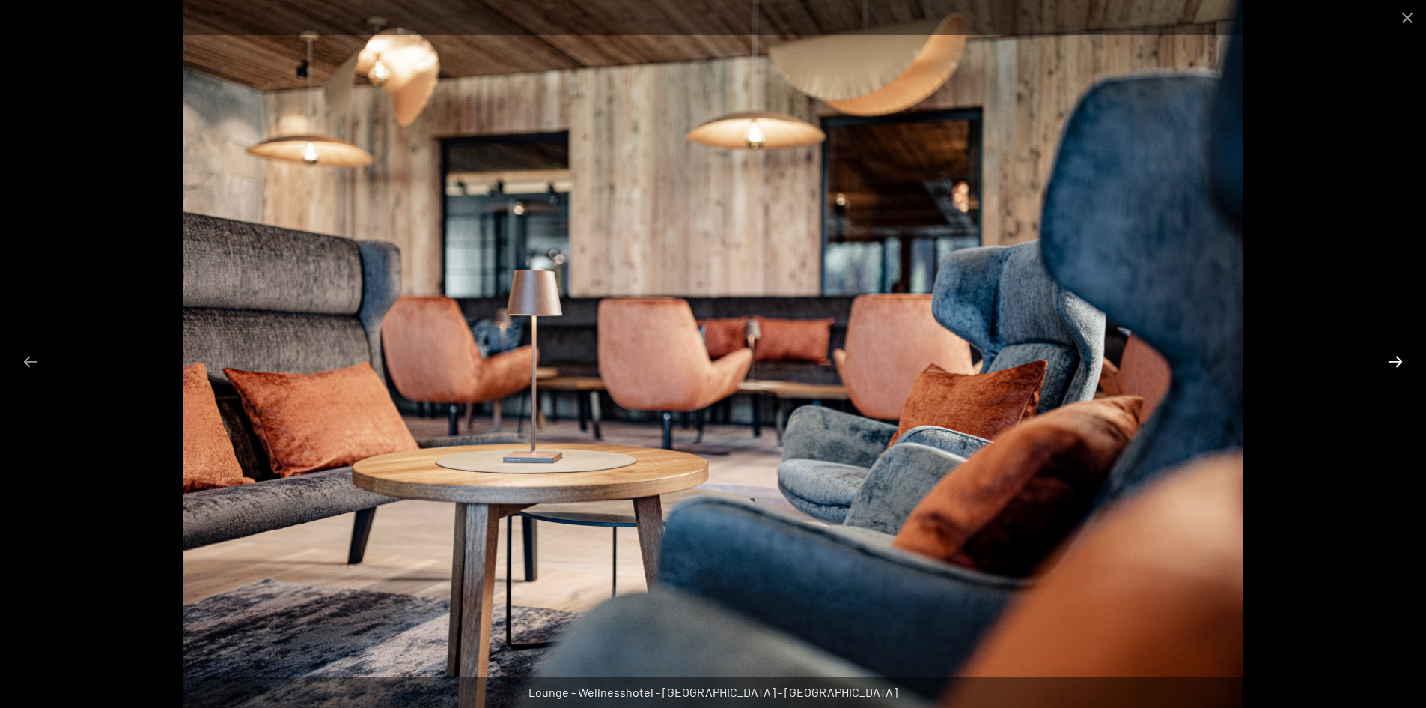
click at [1393, 359] on button "Next slide" at bounding box center [1395, 361] width 31 height 29
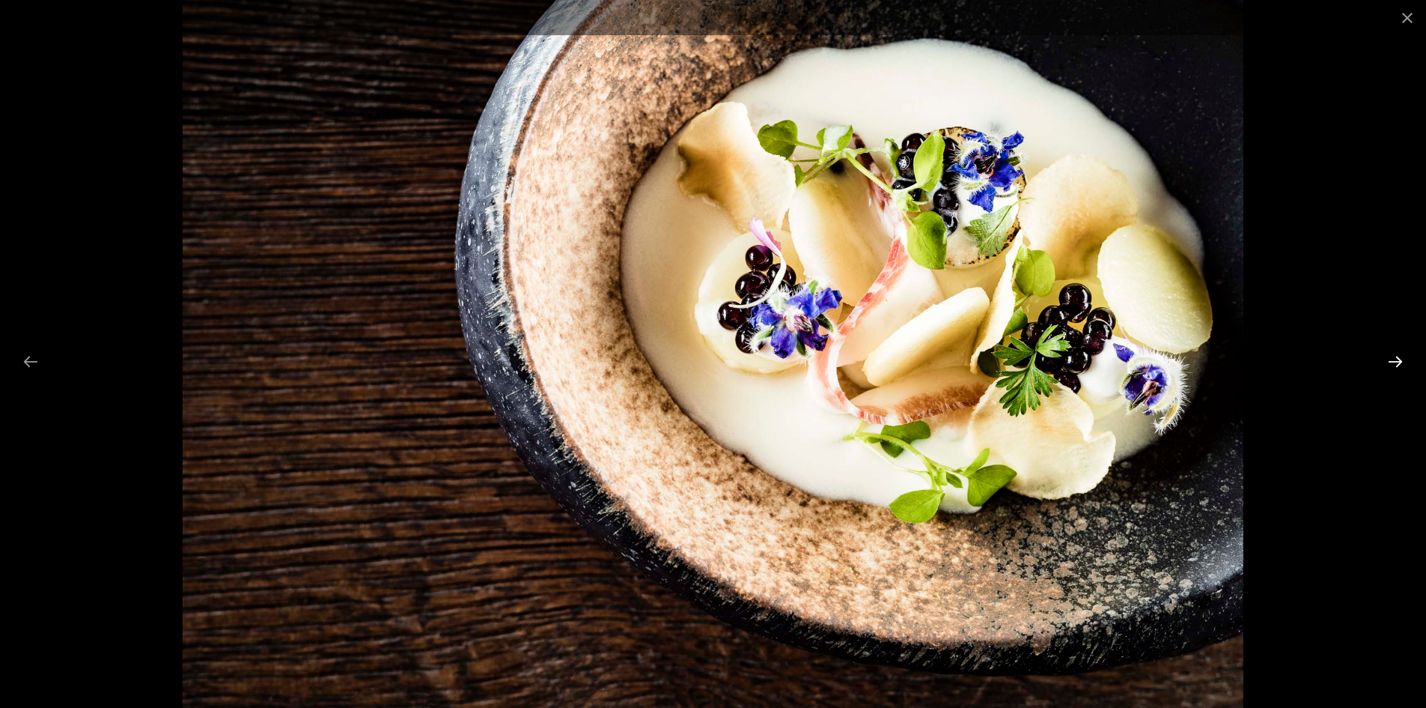
click at [1393, 359] on button "Next slide" at bounding box center [1395, 361] width 31 height 29
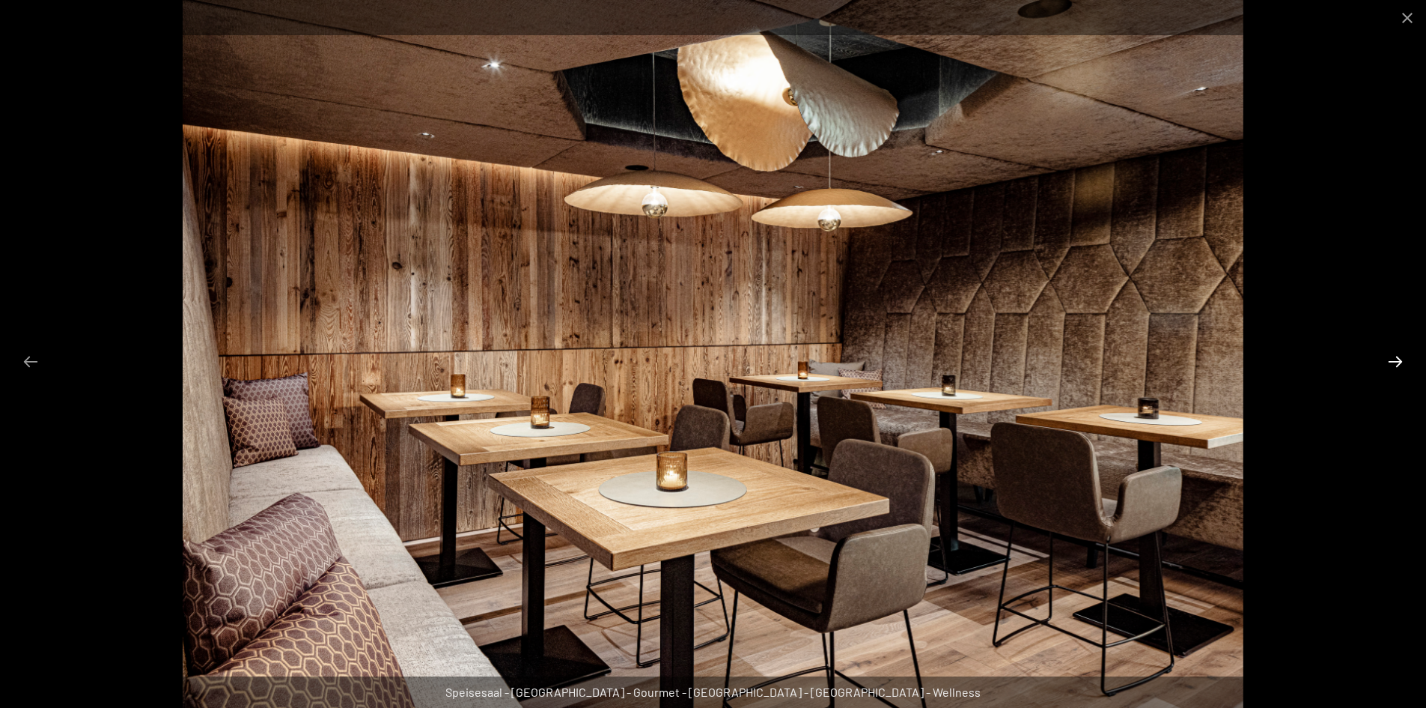
click at [1393, 359] on button "Next slide" at bounding box center [1395, 361] width 31 height 29
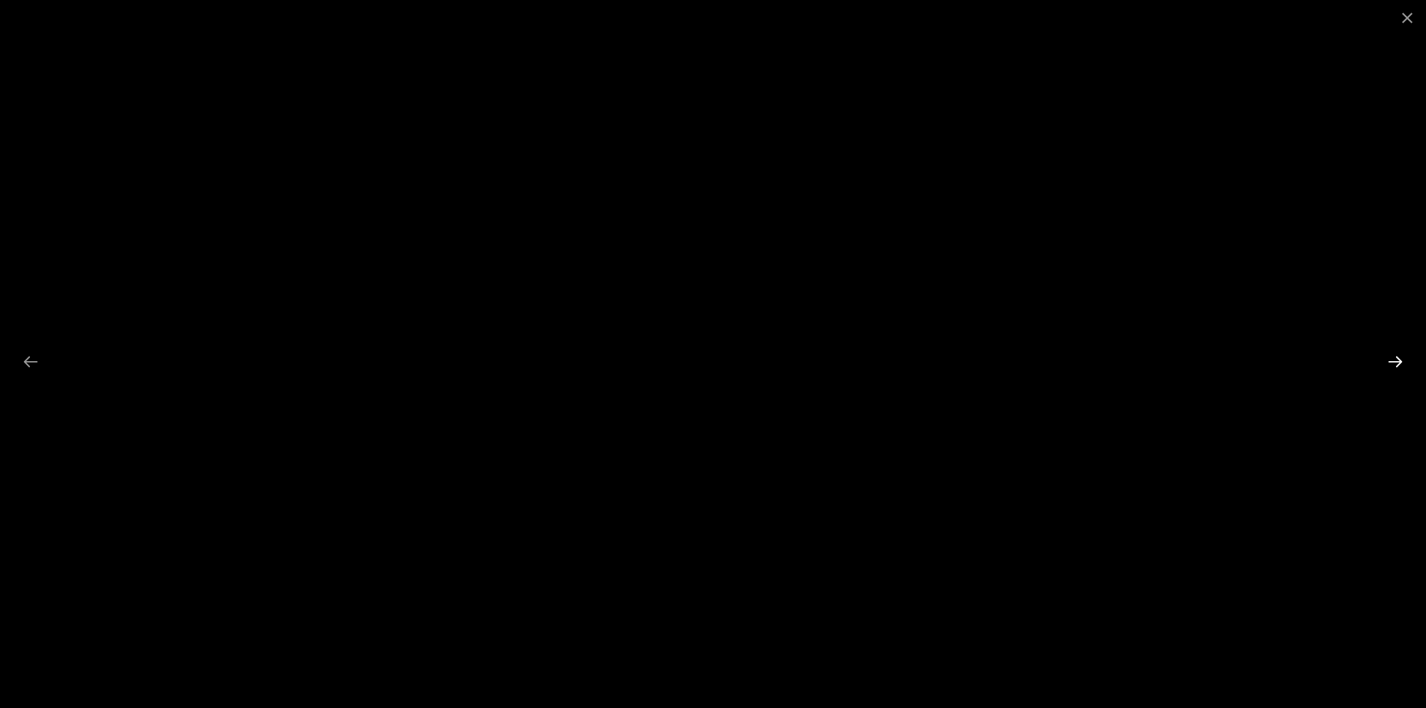
click at [1393, 359] on button "Next slide" at bounding box center [1395, 361] width 31 height 29
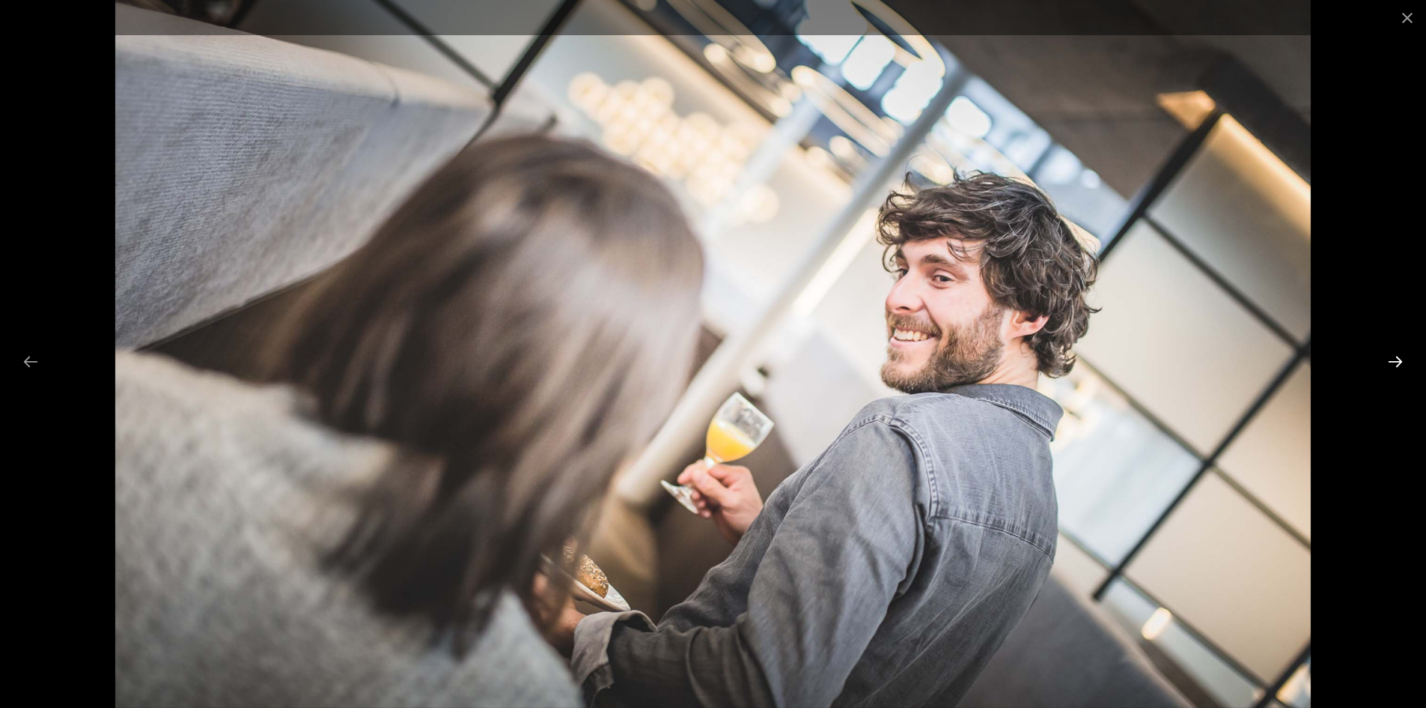
click at [1393, 359] on button "Next slide" at bounding box center [1395, 361] width 31 height 29
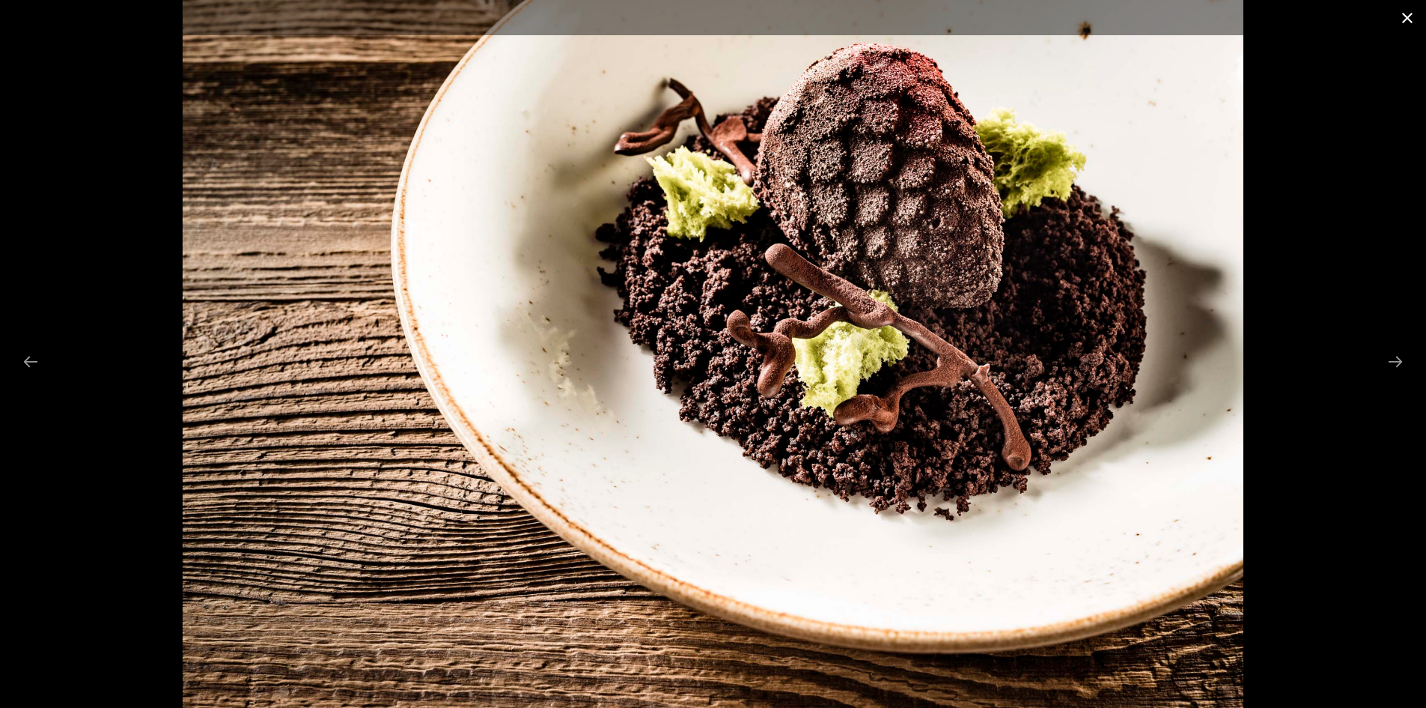
click at [1408, 19] on button "Close gallery" at bounding box center [1407, 17] width 37 height 35
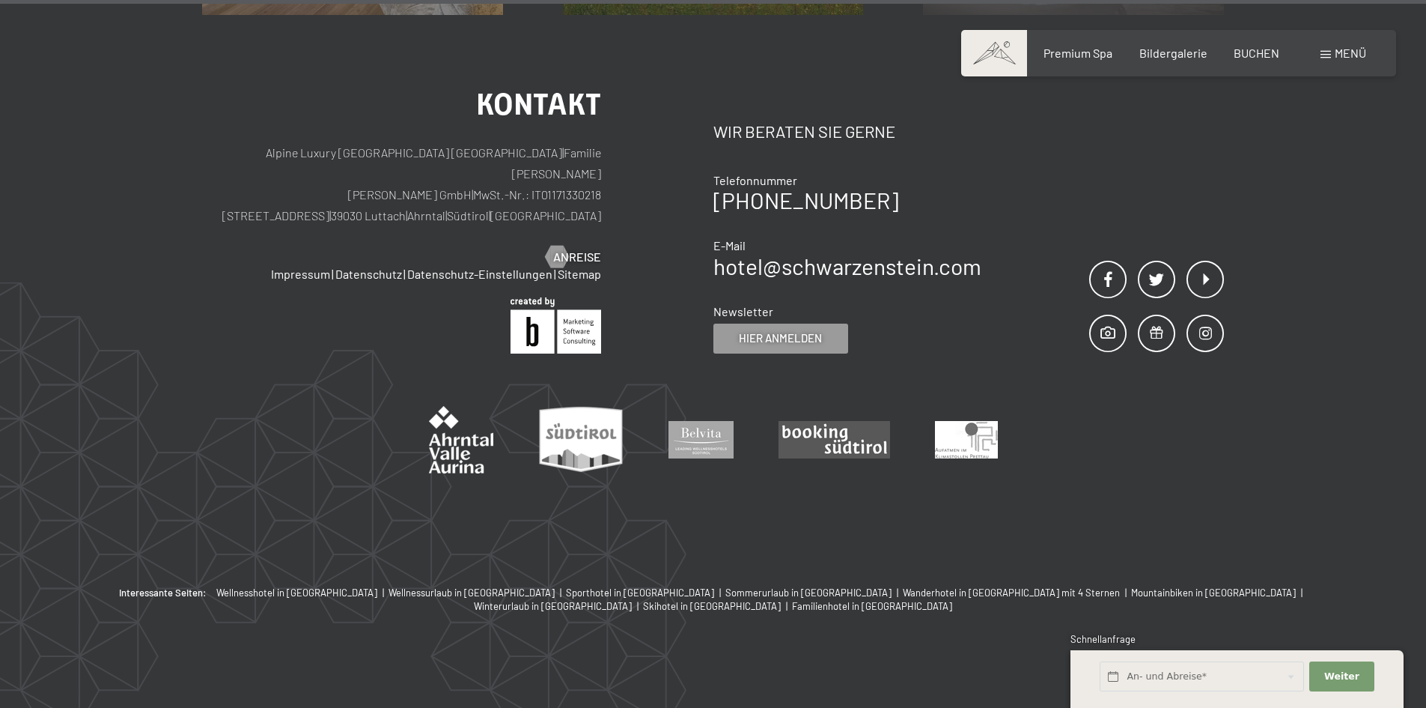
scroll to position [3260, 0]
